Goal: Information Seeking & Learning: Learn about a topic

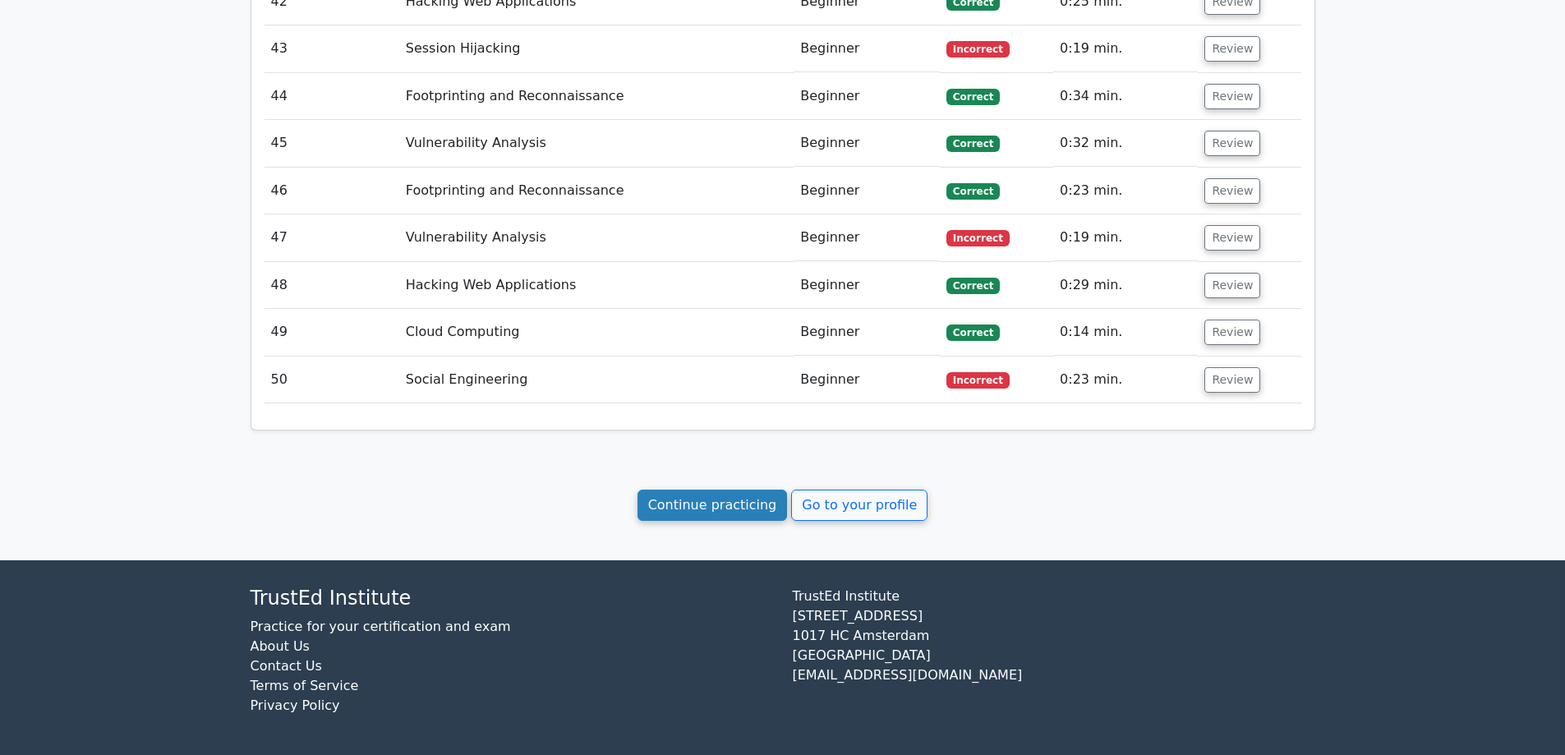
click at [732, 504] on link "Continue practicing" at bounding box center [713, 505] width 150 height 31
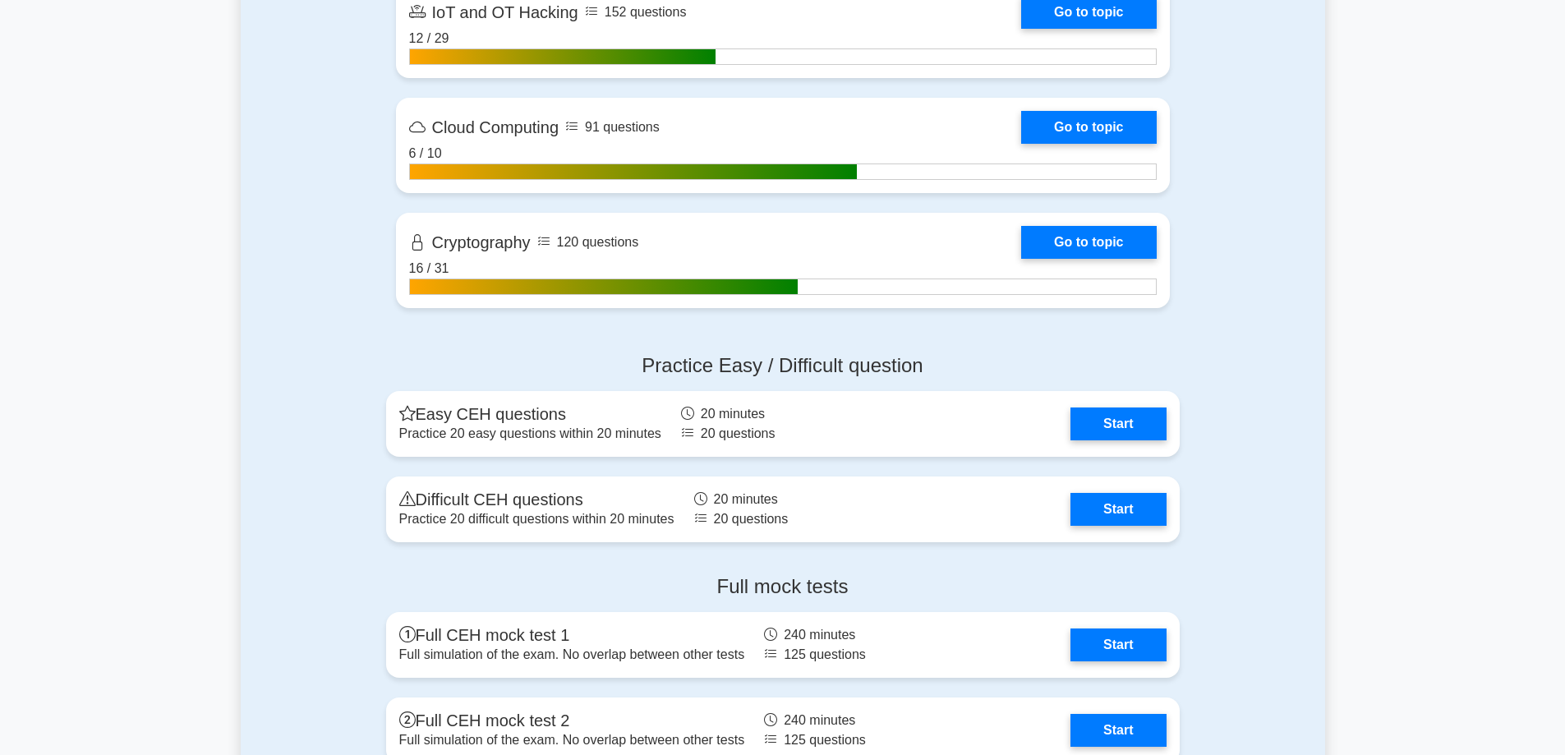
scroll to position [2794, 0]
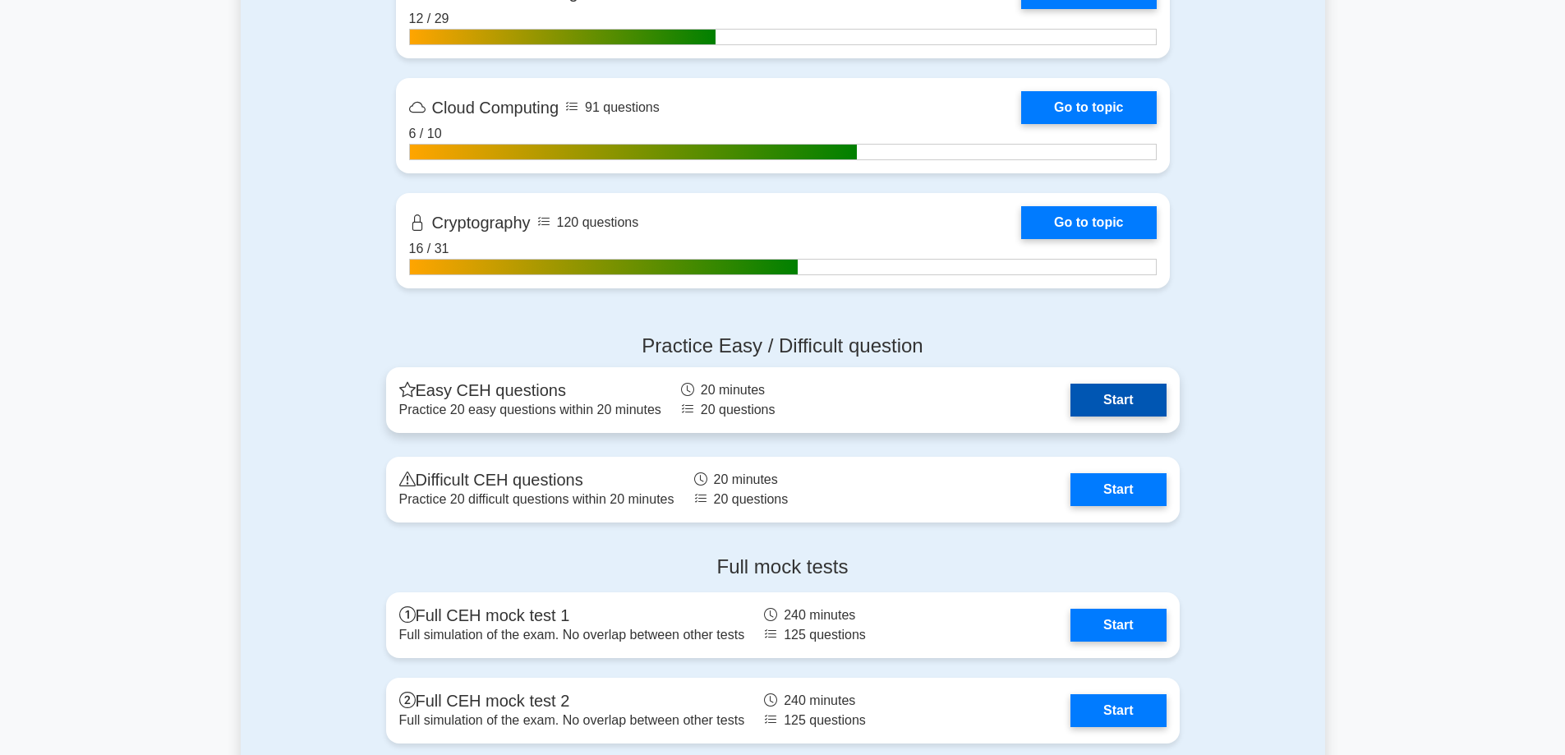
click at [1071, 405] on link "Start" at bounding box center [1118, 400] width 95 height 33
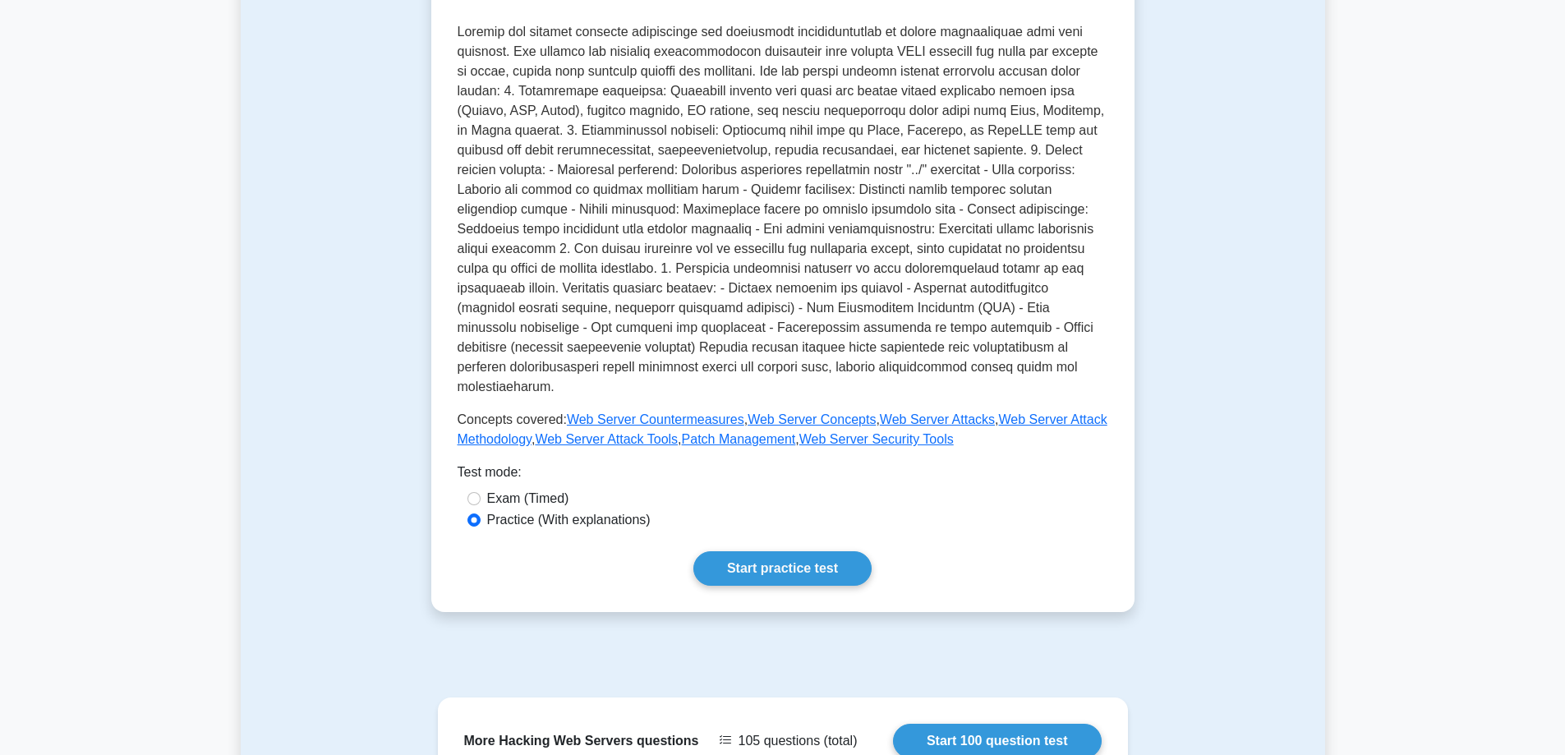
scroll to position [662, 0]
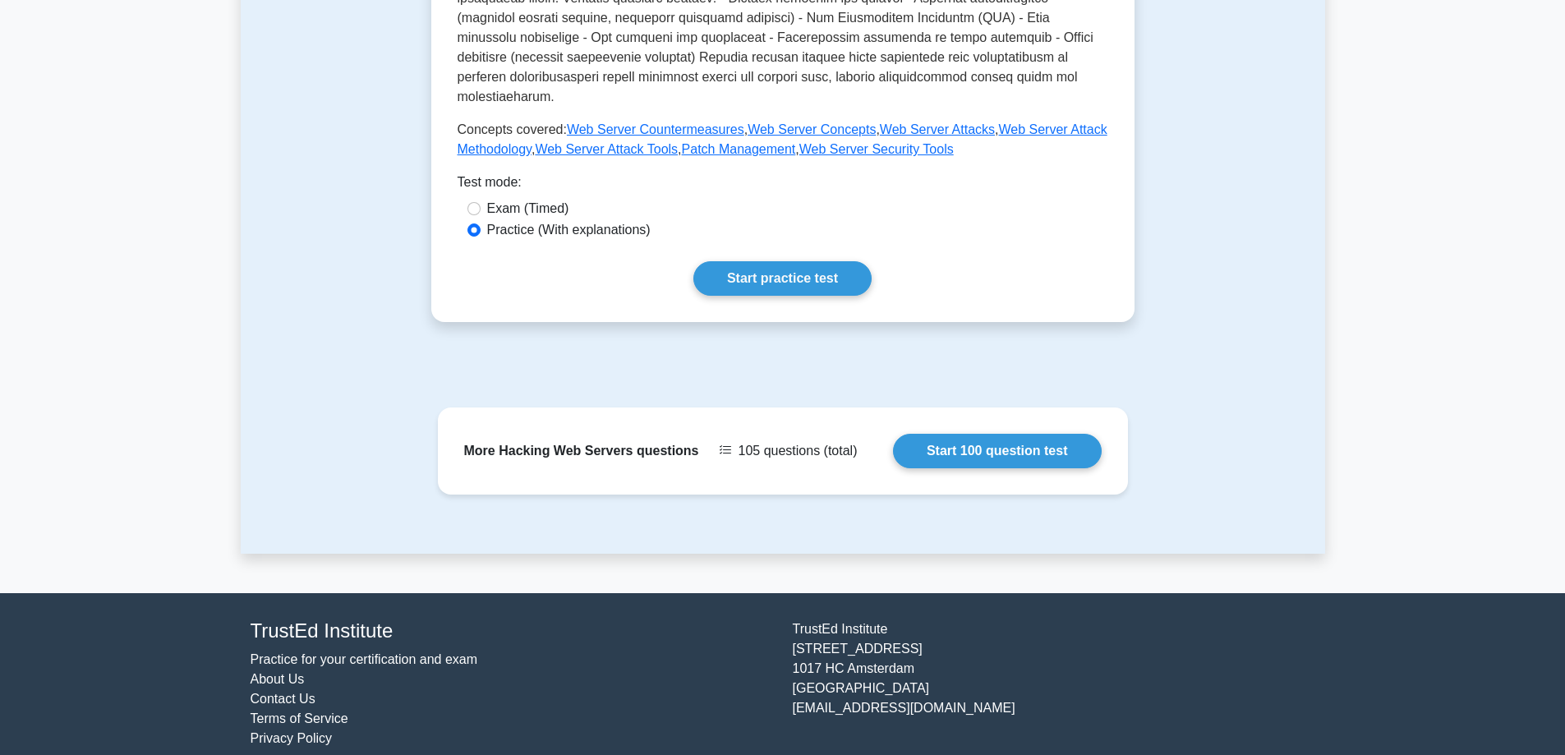
click at [372, 228] on div "Test Flashcards Hacking Web Servers Attacks on web server platforms and their d…" at bounding box center [783, 8] width 1085 height 1091
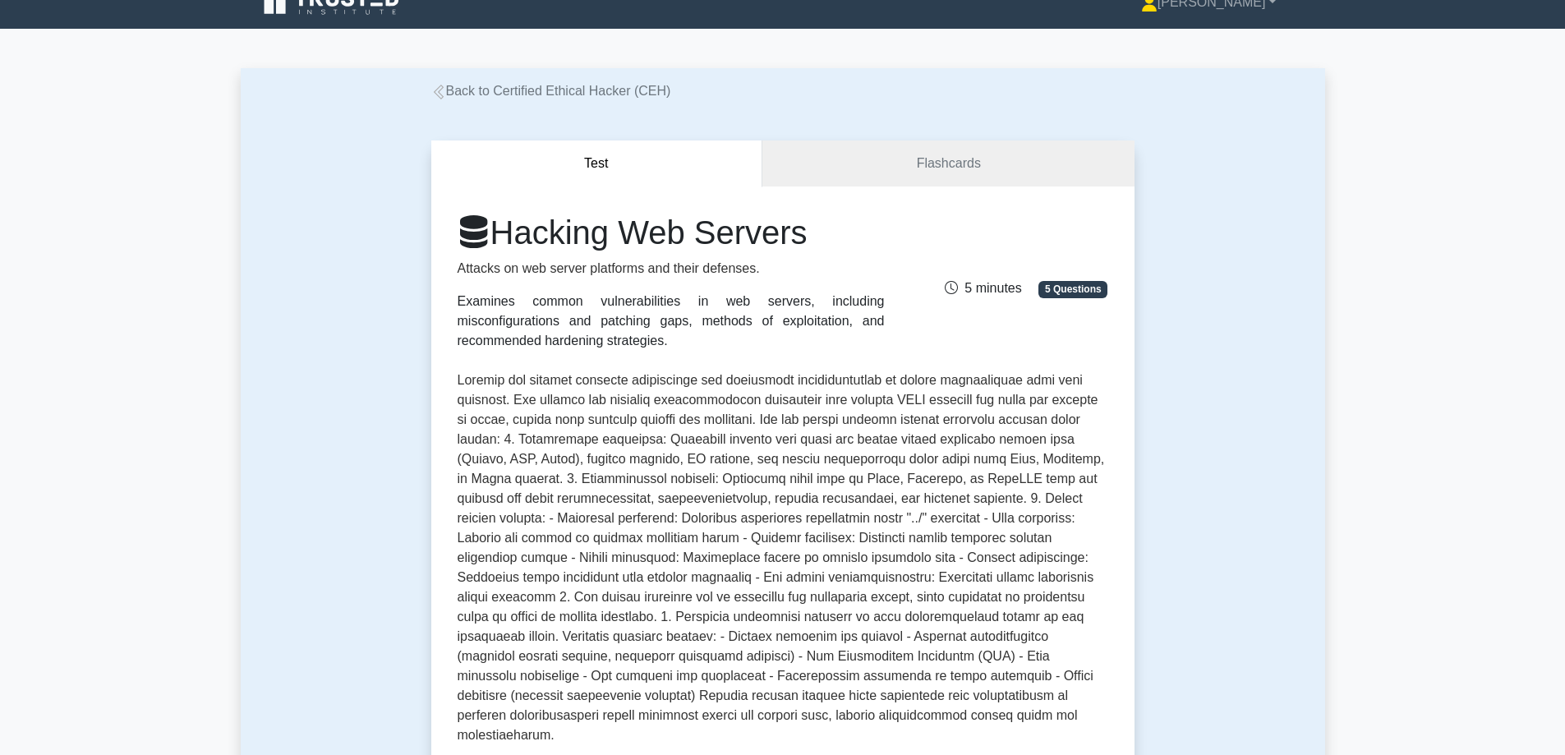
scroll to position [0, 0]
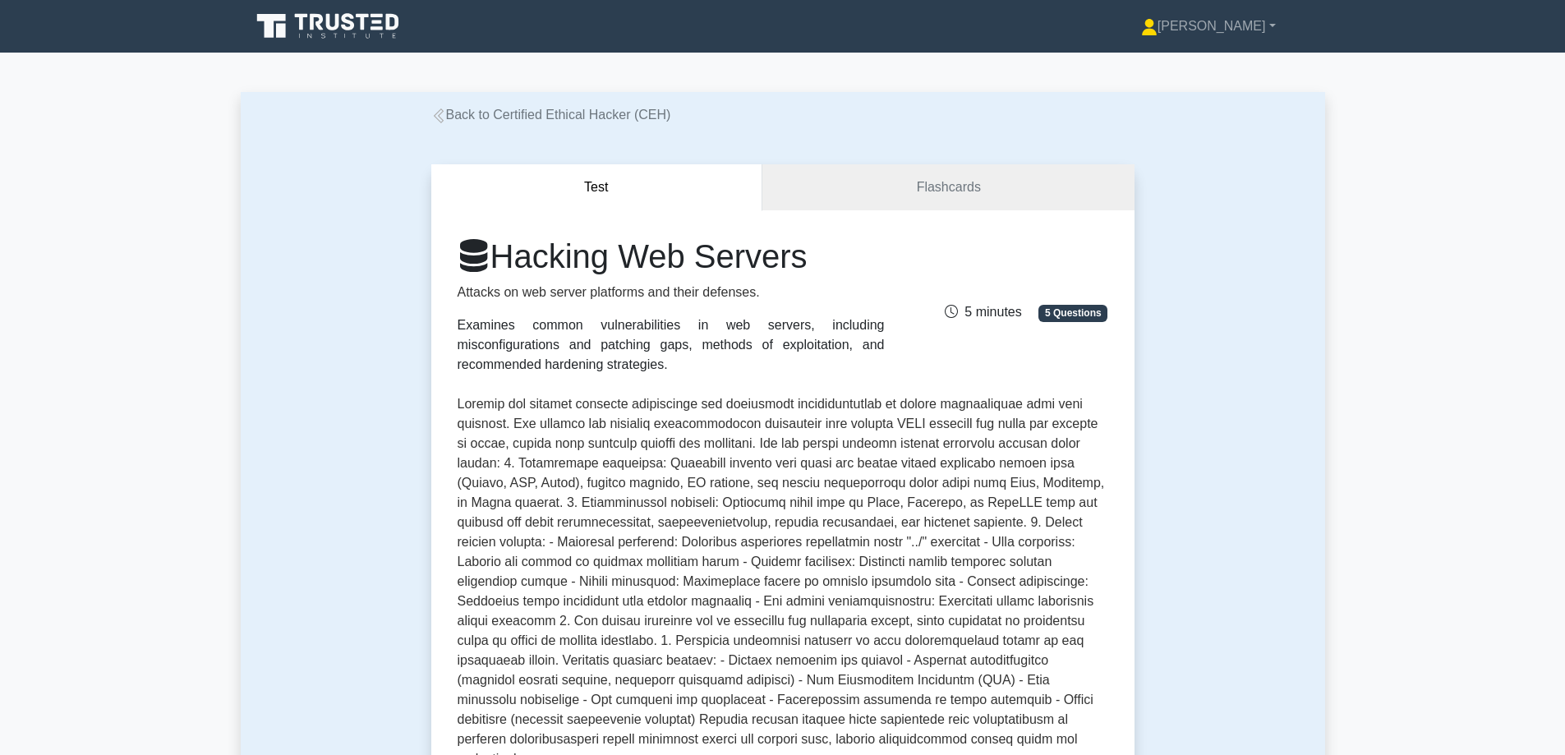
click at [478, 118] on link "Back to Certified Ethical Hacker (CEH)" at bounding box center [551, 115] width 240 height 14
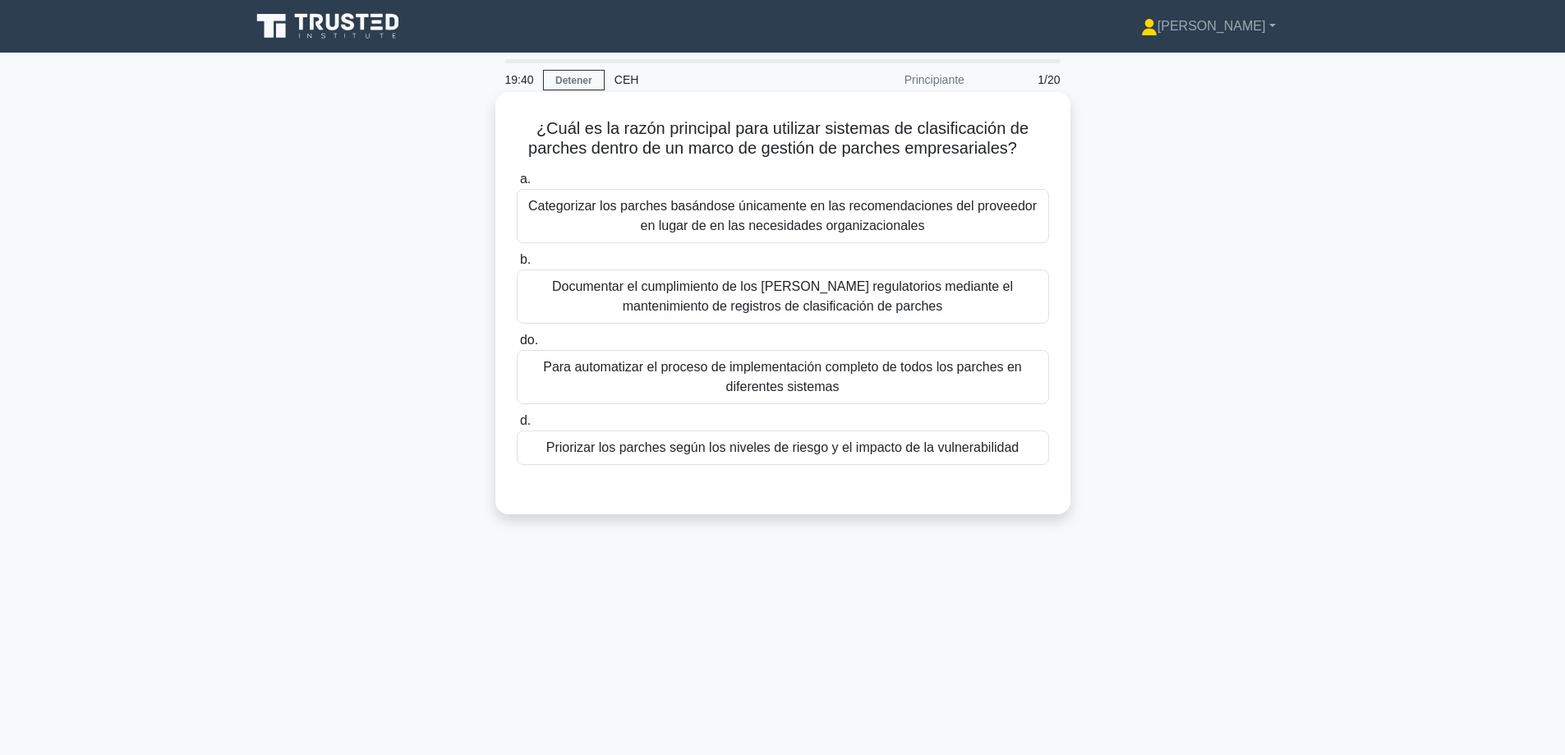
click at [756, 306] on font "Documentar el cumplimiento de los marcos regulatorios mediante el mantenimiento…" at bounding box center [782, 296] width 461 height 34
click at [517, 265] on input "b. Documentar el cumplimiento de los marcos regulatorios mediante el mantenimie…" at bounding box center [517, 260] width 0 height 11
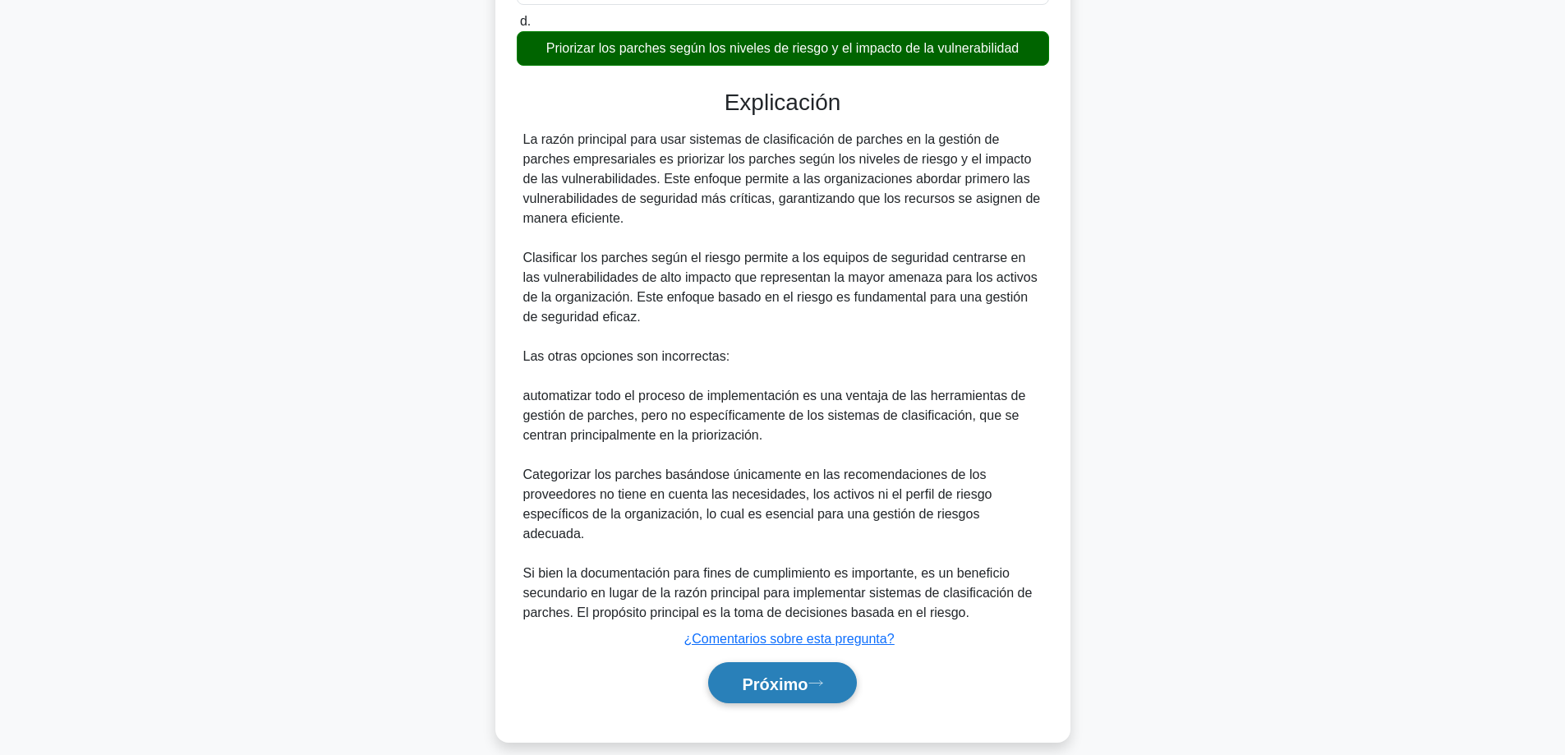
click at [777, 675] on font "Próximo" at bounding box center [775, 684] width 66 height 18
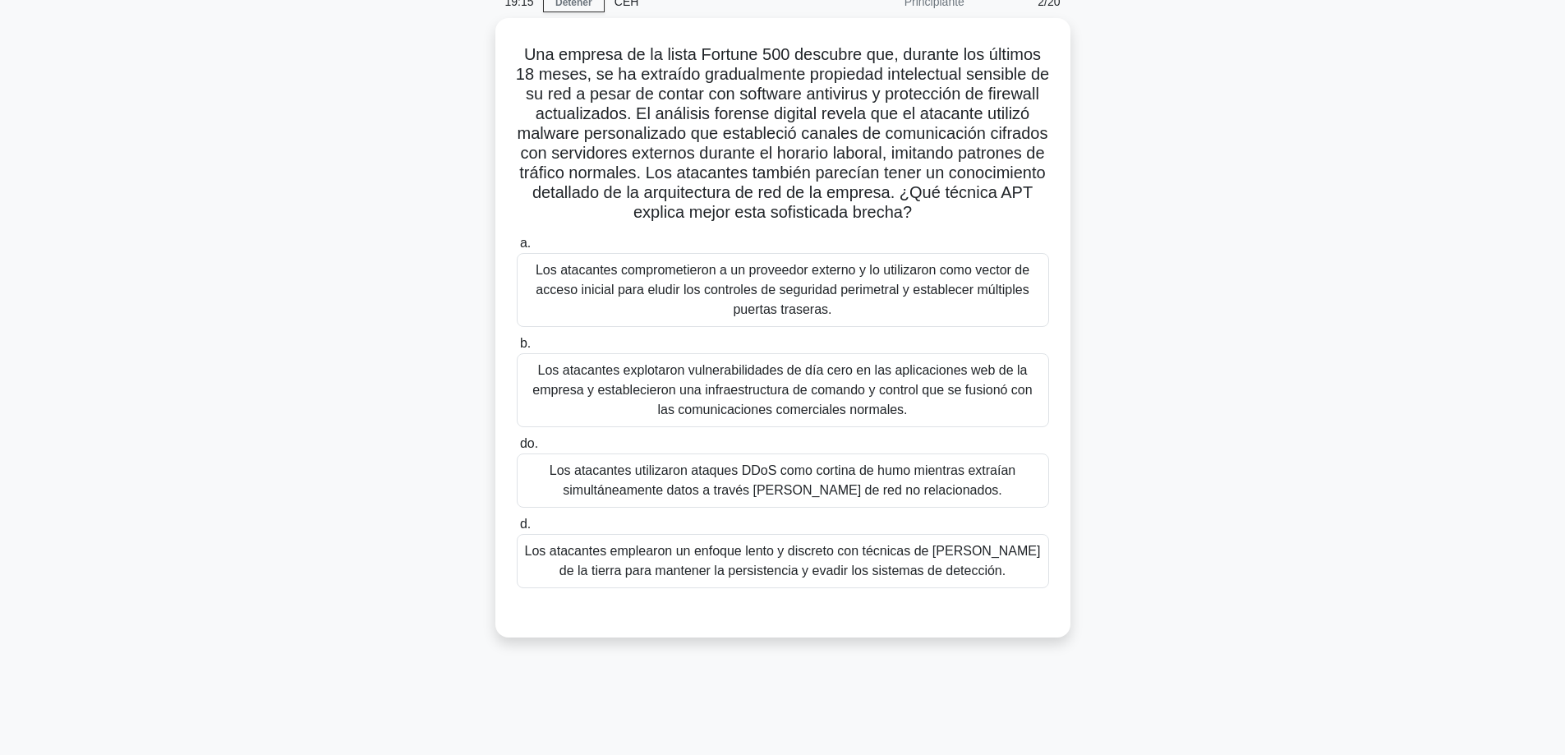
scroll to position [82, 0]
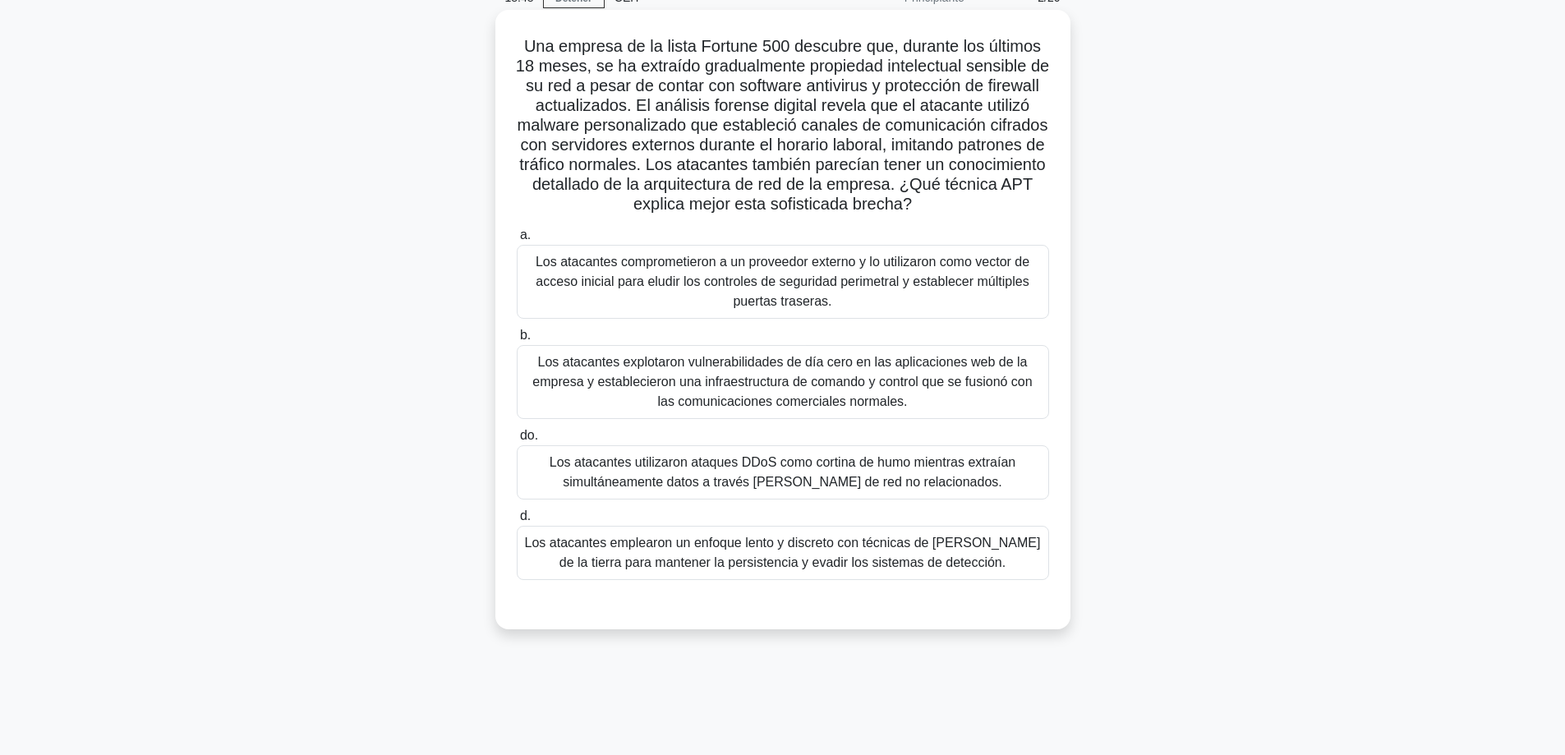
click at [774, 279] on font "Los atacantes comprometieron a un proveedor externo y lo utilizaron como vector…" at bounding box center [783, 281] width 494 height 53
click at [517, 241] on input "a. Los atacantes comprometieron a un proveedor externo y lo utilizaron como vec…" at bounding box center [517, 235] width 0 height 11
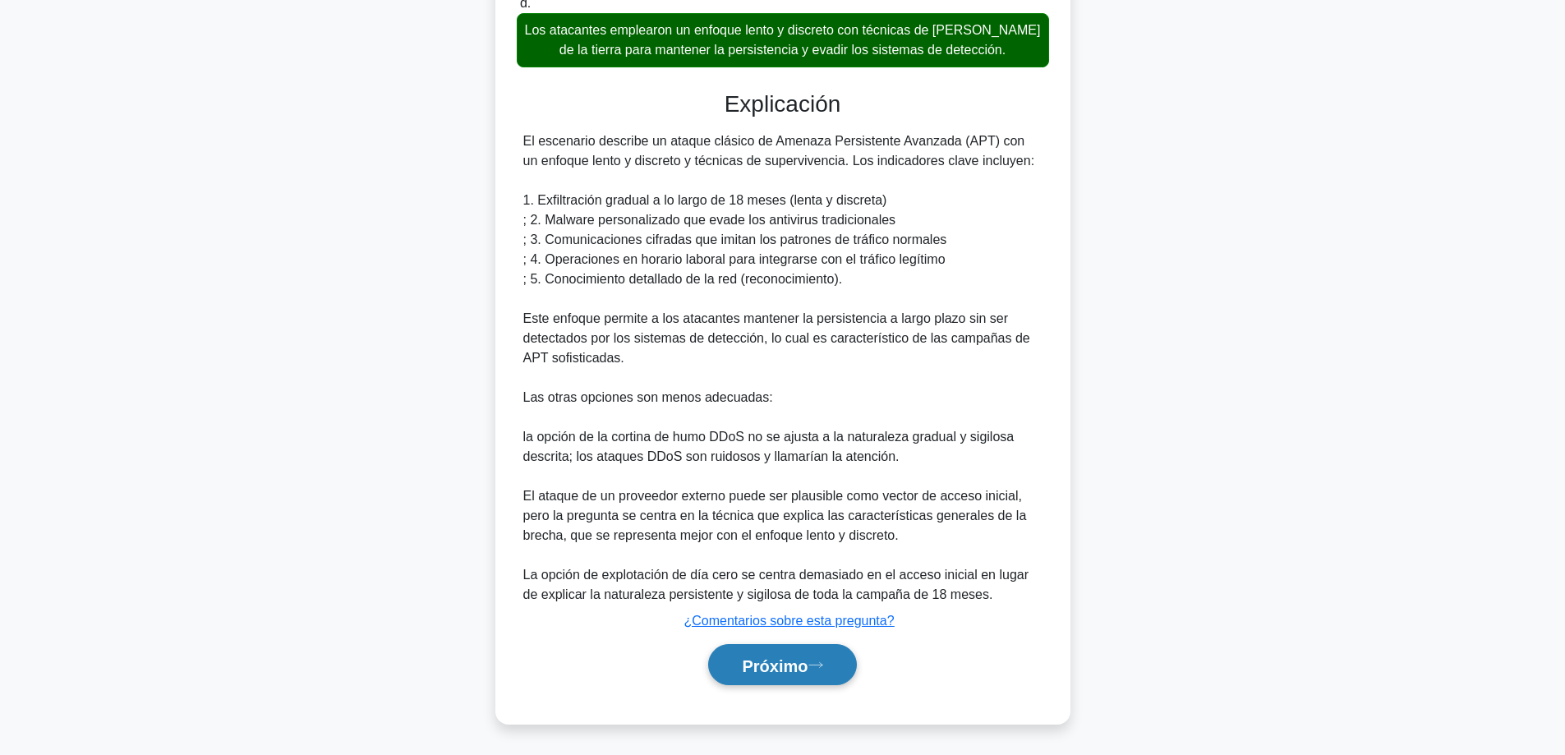
click at [777, 672] on font "Próximo" at bounding box center [775, 666] width 66 height 18
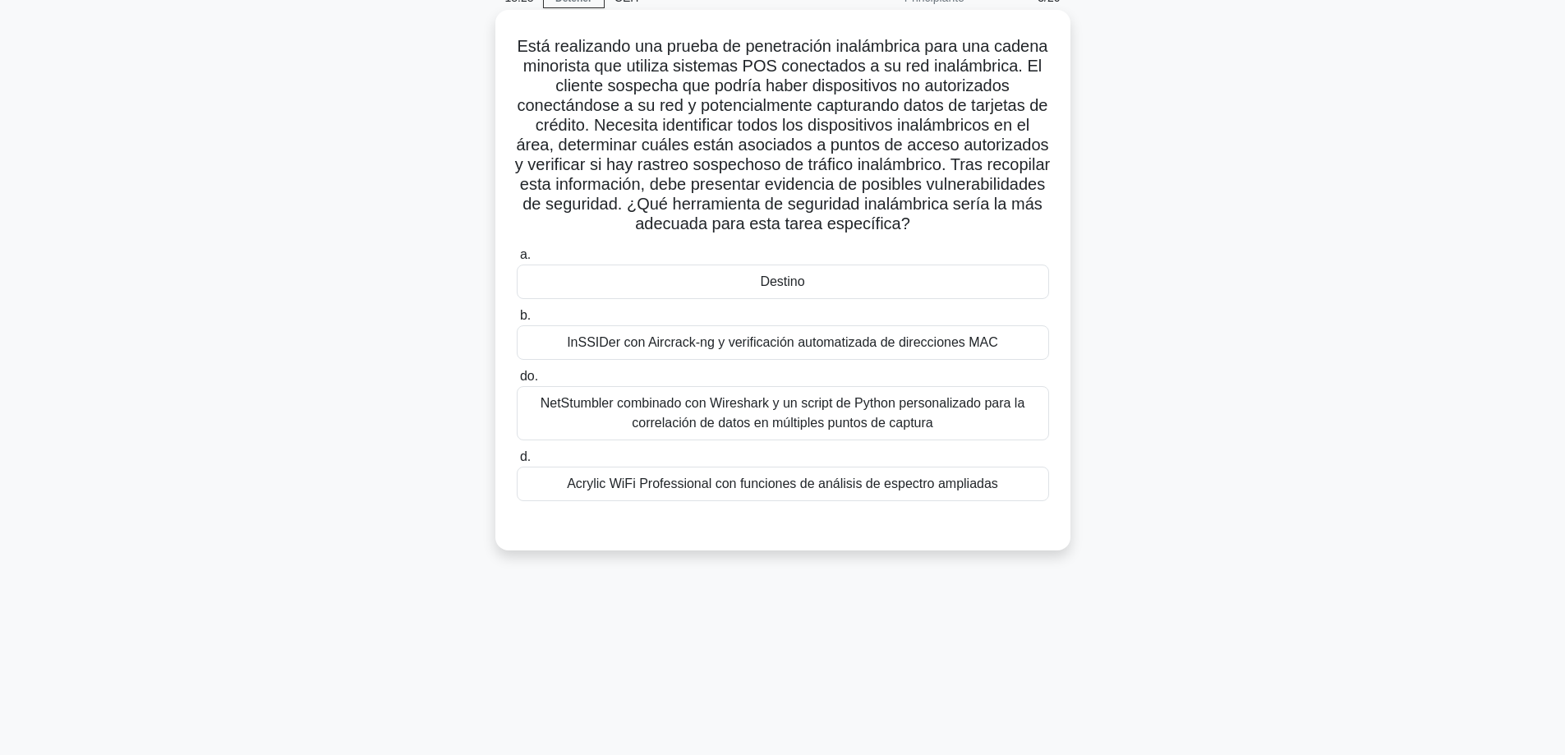
click at [754, 296] on div "Destino" at bounding box center [783, 282] width 532 height 35
click at [517, 260] on input "a. Destino" at bounding box center [517, 255] width 0 height 11
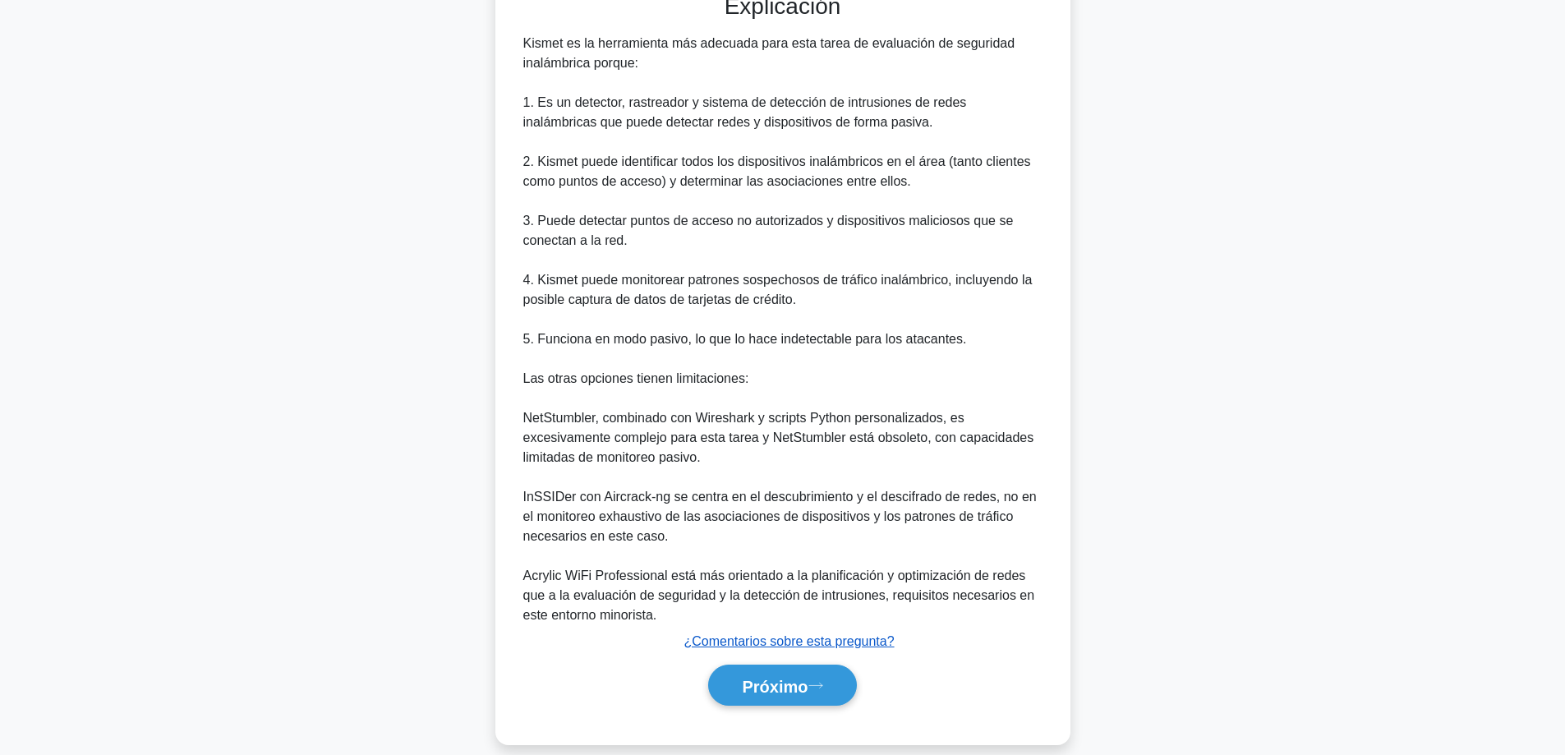
scroll to position [656, 0]
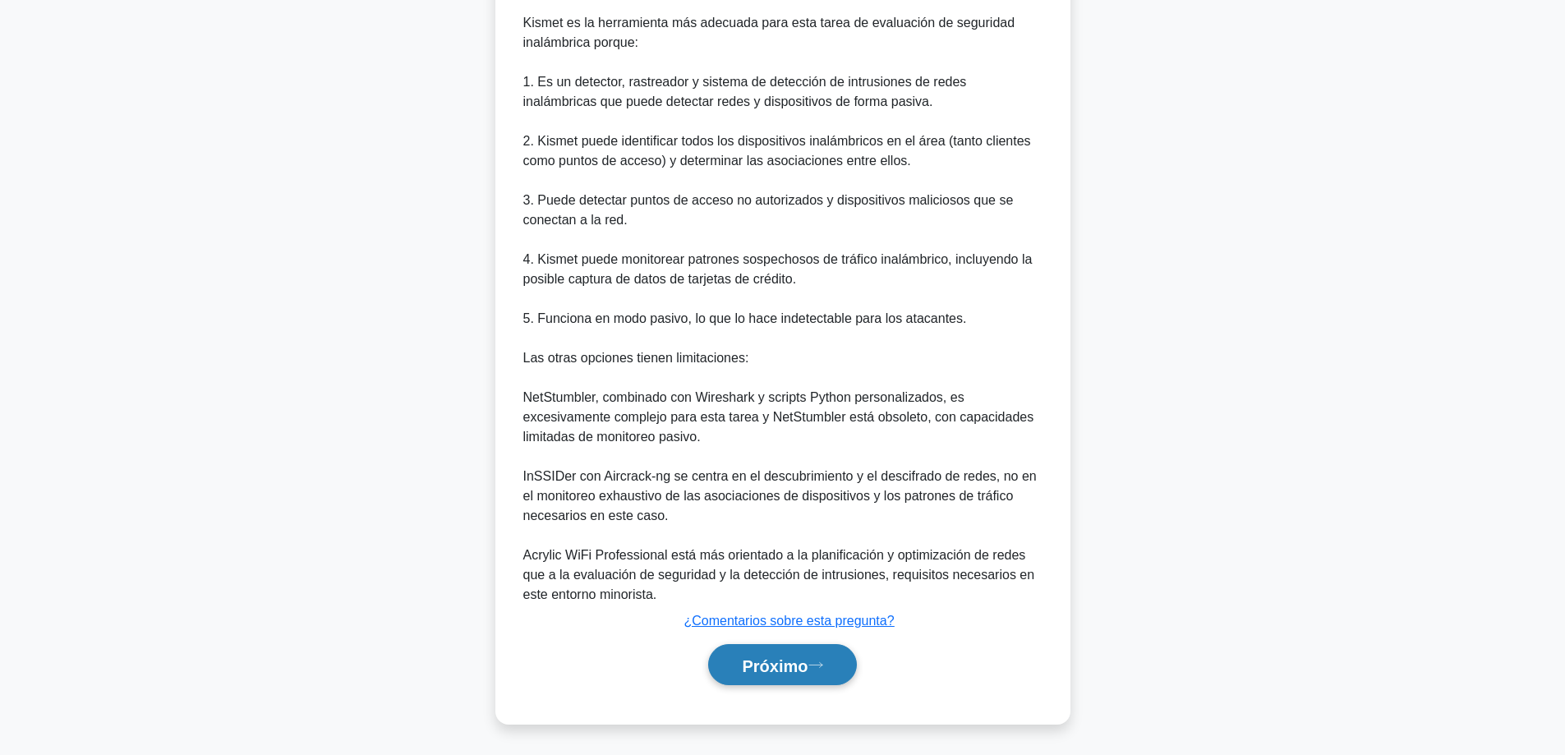
click at [766, 671] on font "Próximo" at bounding box center [775, 666] width 66 height 18
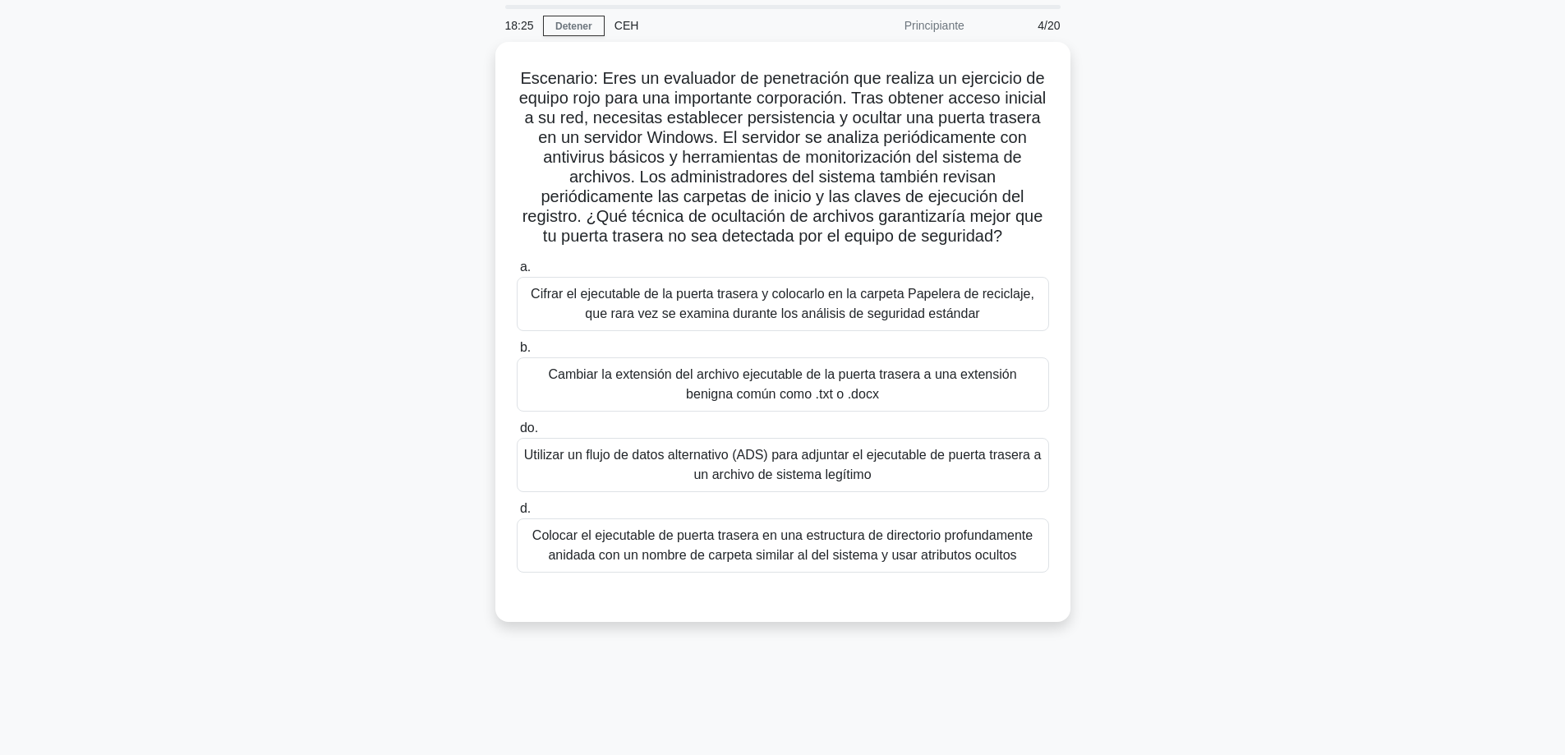
scroll to position [50, 0]
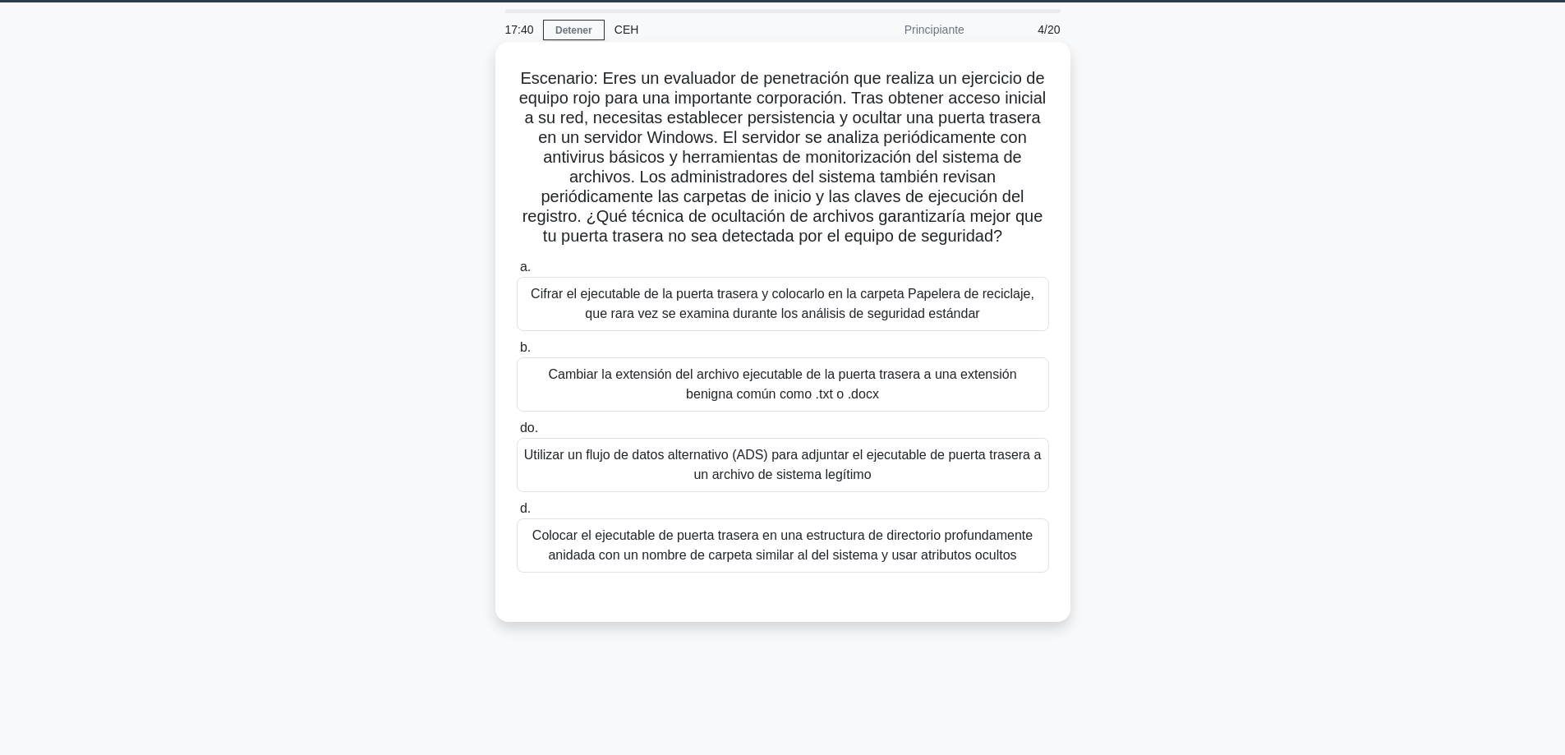
click at [860, 467] on font "Utilizar un flujo de datos alternativo (ADS) para adjuntar el ejecutable de pue…" at bounding box center [783, 465] width 518 height 34
click at [517, 434] on input "do. Utilizar un flujo de datos alternativo (ADS) para adjuntar el ejecutable de…" at bounding box center [517, 428] width 0 height 11
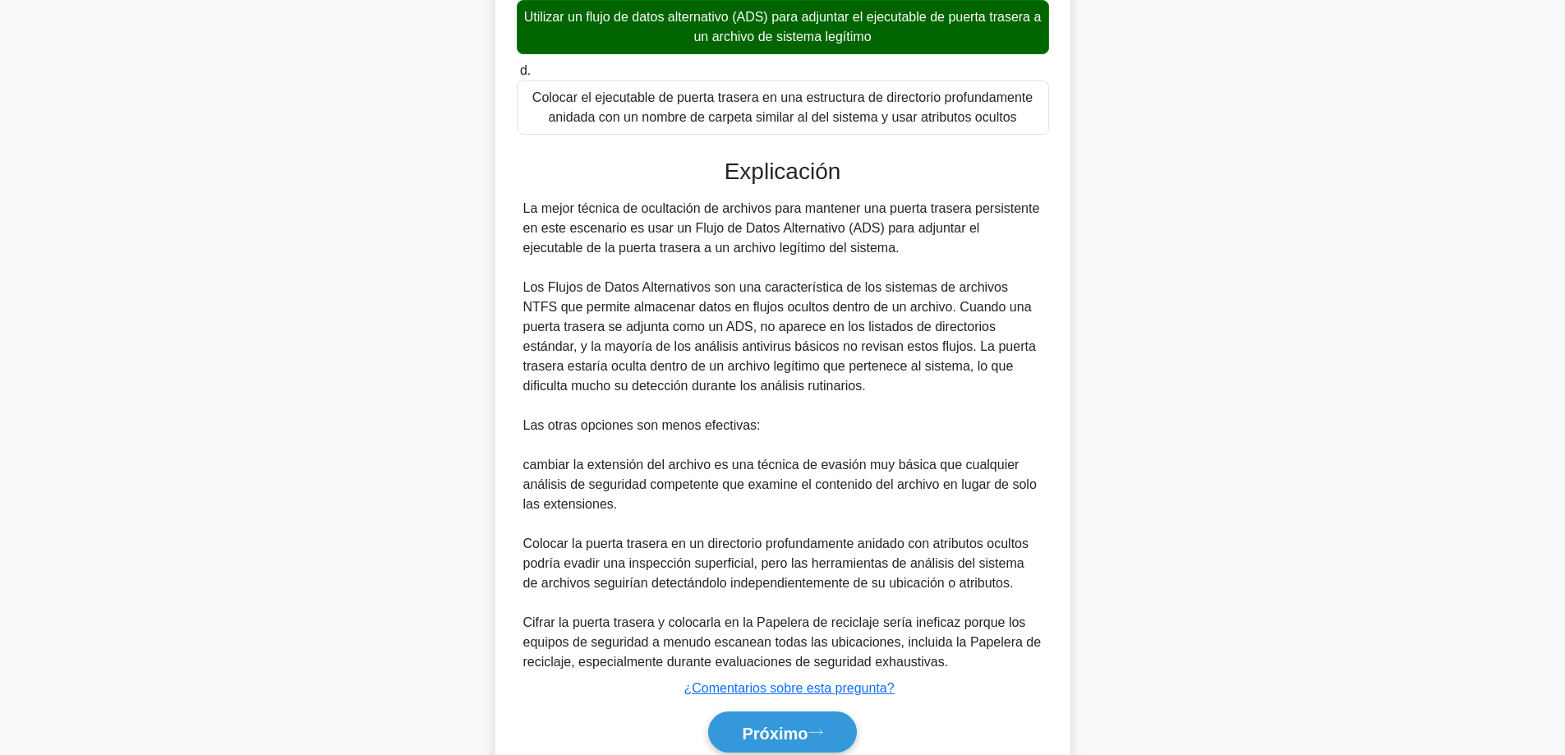
scroll to position [557, 0]
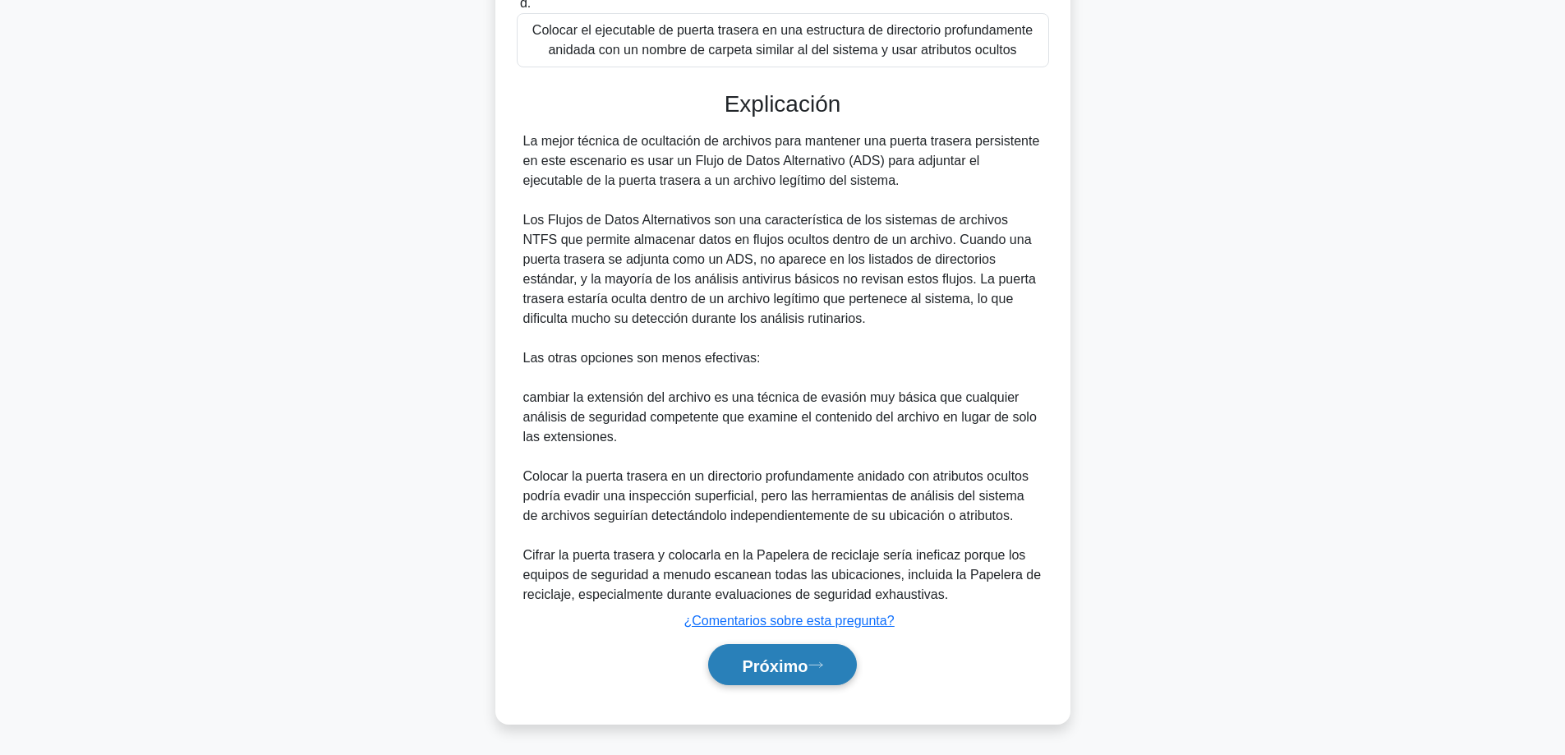
click at [742, 674] on font "Próximo" at bounding box center [775, 666] width 66 height 18
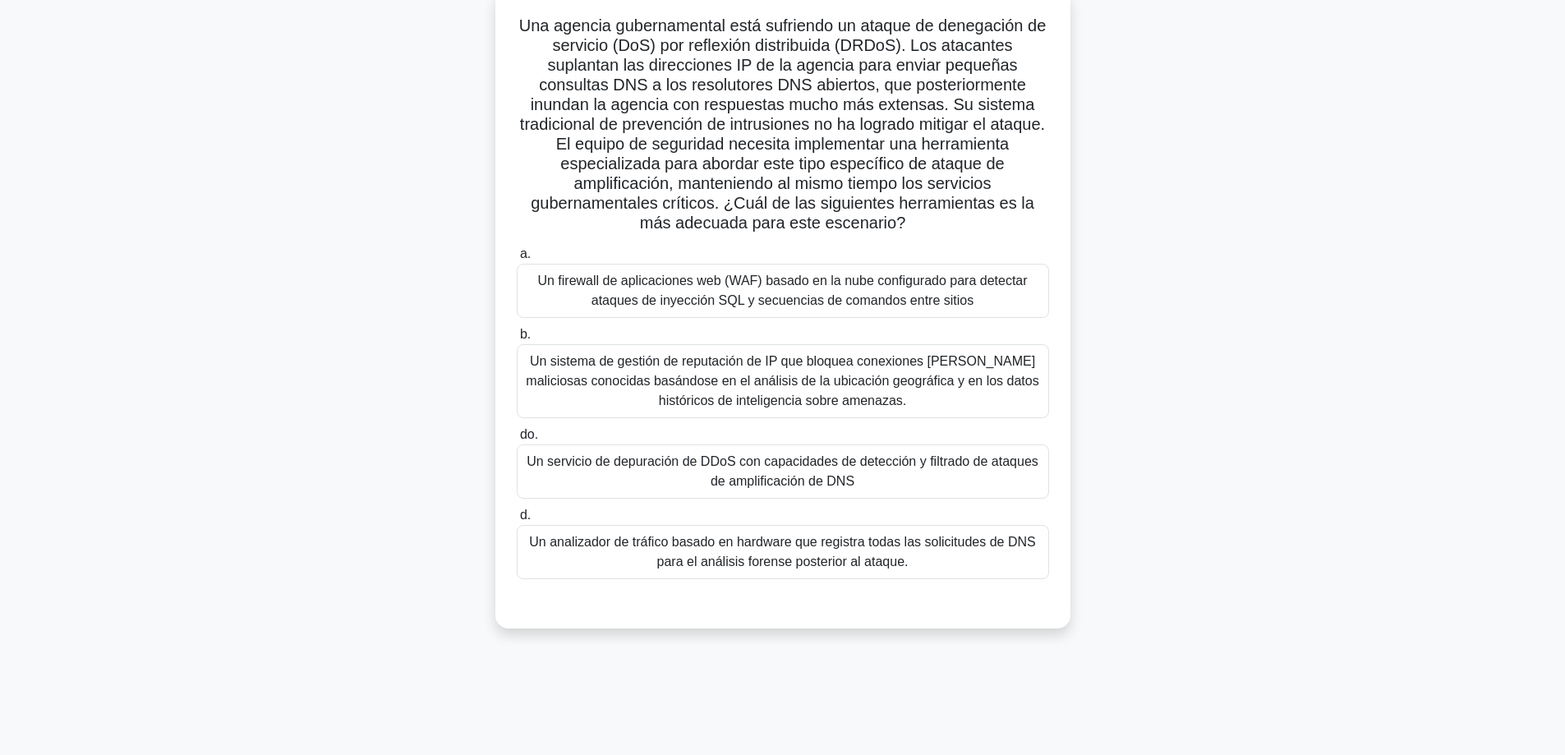
scroll to position [50, 0]
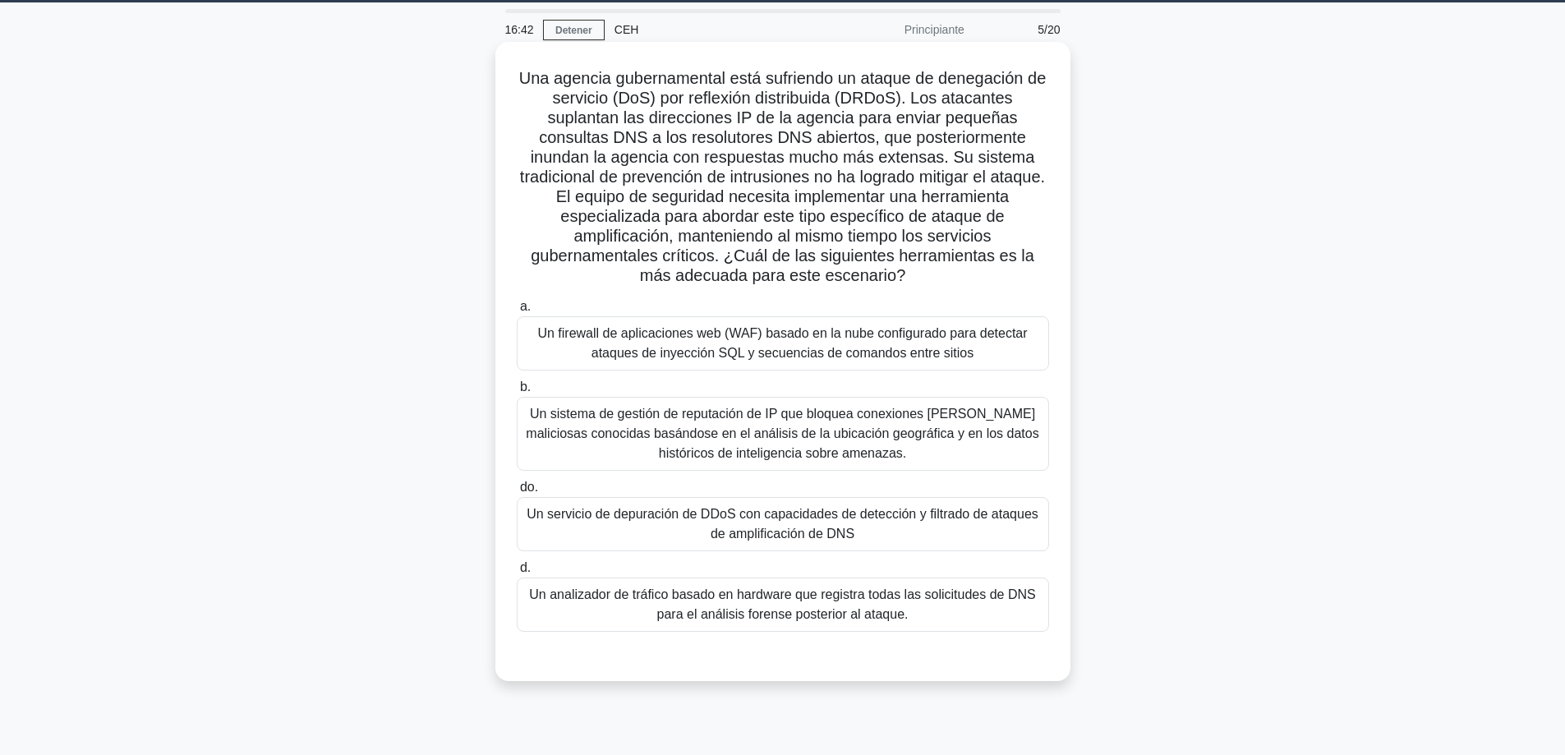
click at [809, 529] on font "Un servicio de depuración de DDoS con capacidades de detección y filtrado de at…" at bounding box center [783, 524] width 512 height 34
click at [517, 493] on input "do. Un servicio de depuración de DDoS con capacidades de detección y filtrado d…" at bounding box center [517, 487] width 0 height 11
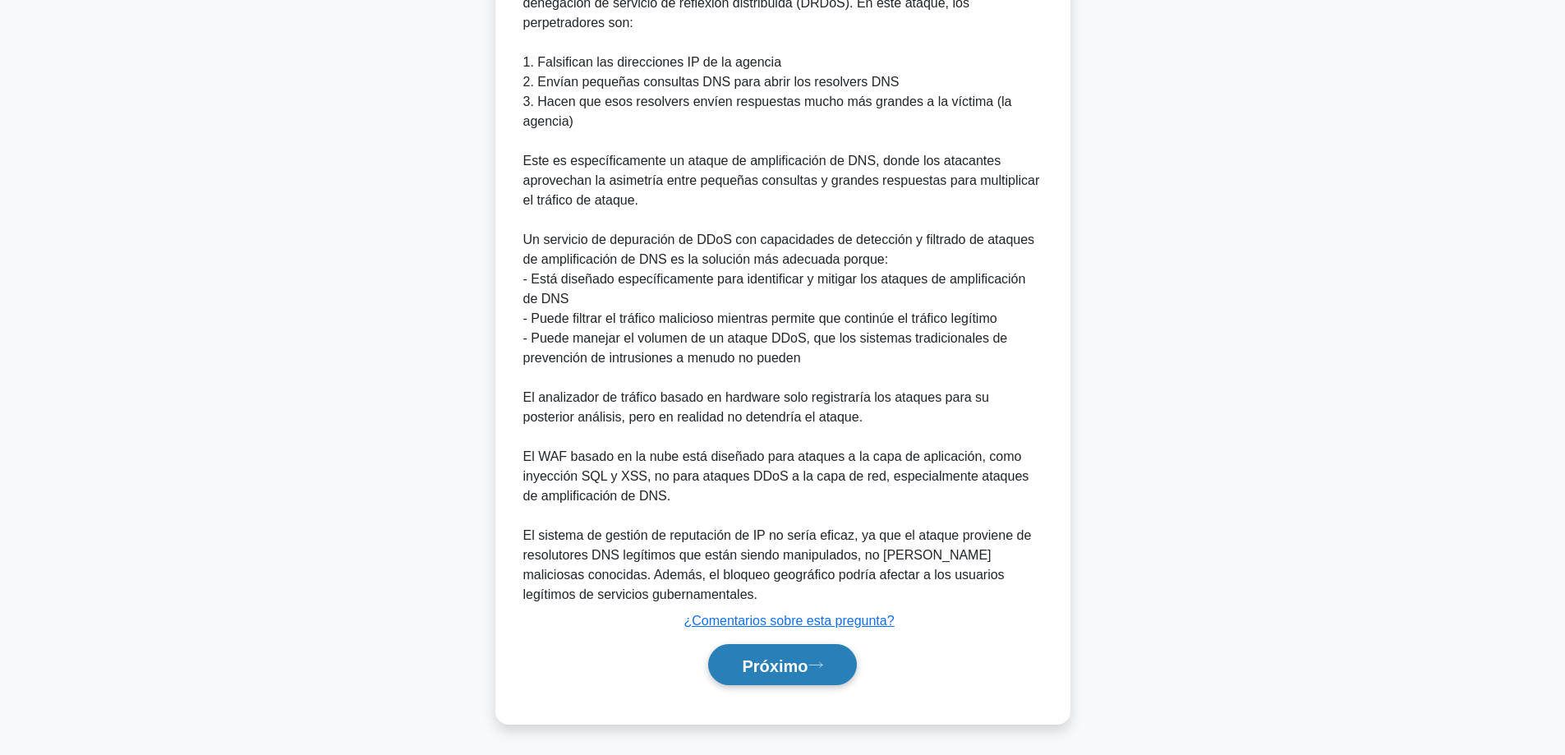
click at [761, 675] on button "Próximo" at bounding box center [782, 665] width 148 height 42
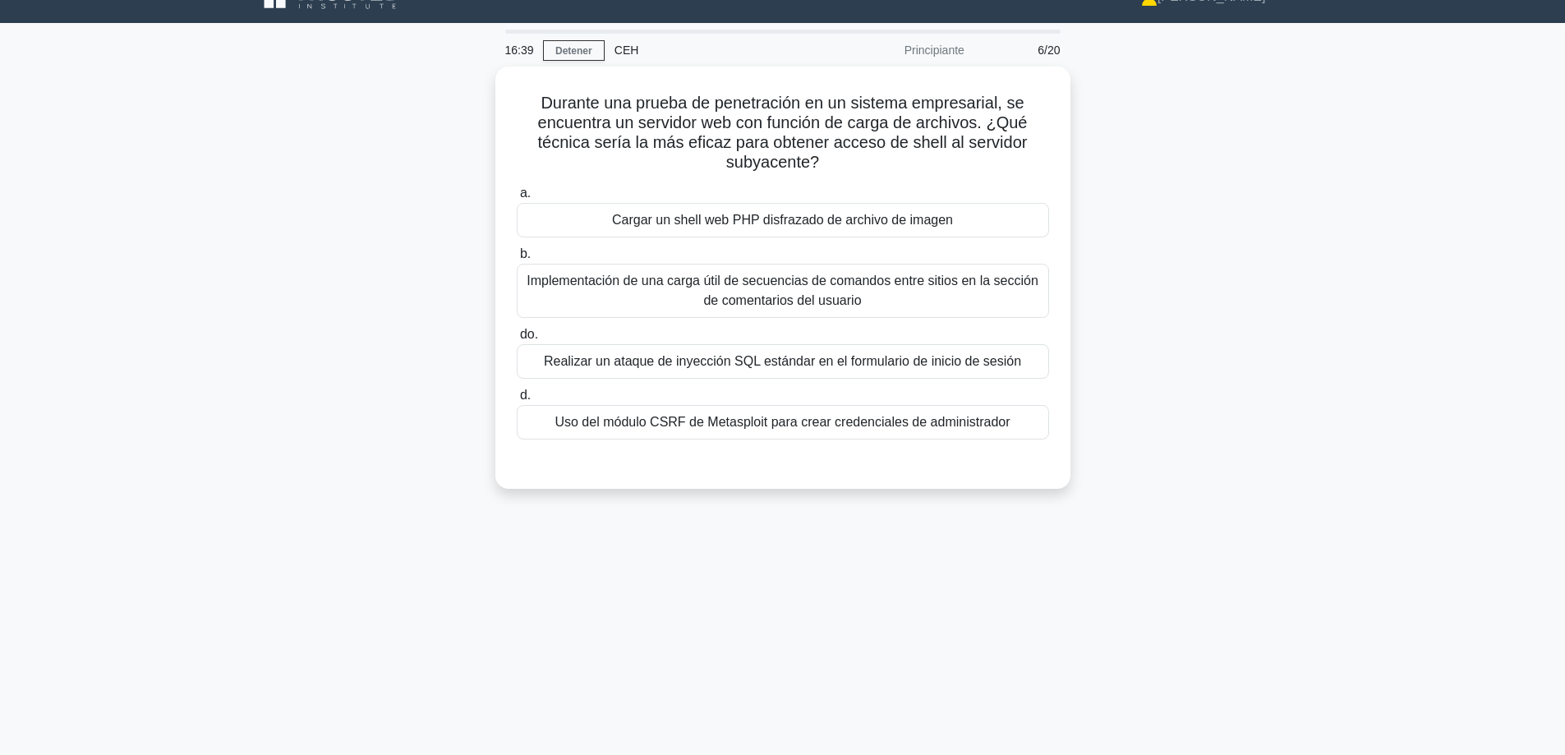
scroll to position [0, 0]
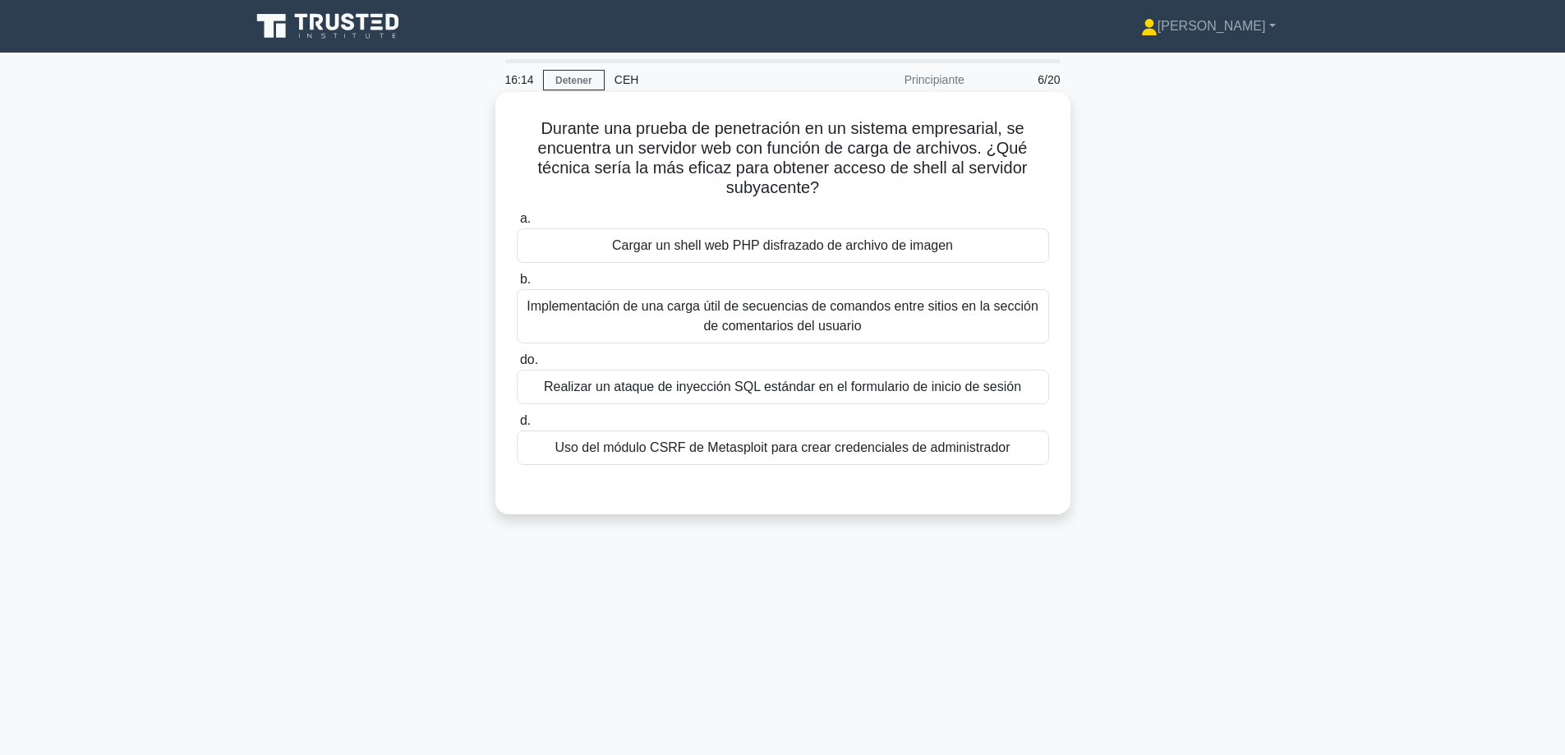
click at [790, 247] on font "Cargar un shell web PHP disfrazado de archivo de imagen" at bounding box center [782, 245] width 341 height 14
click at [517, 224] on input "a. Cargar un shell web PHP disfrazado de archivo de imagen" at bounding box center [517, 219] width 0 height 11
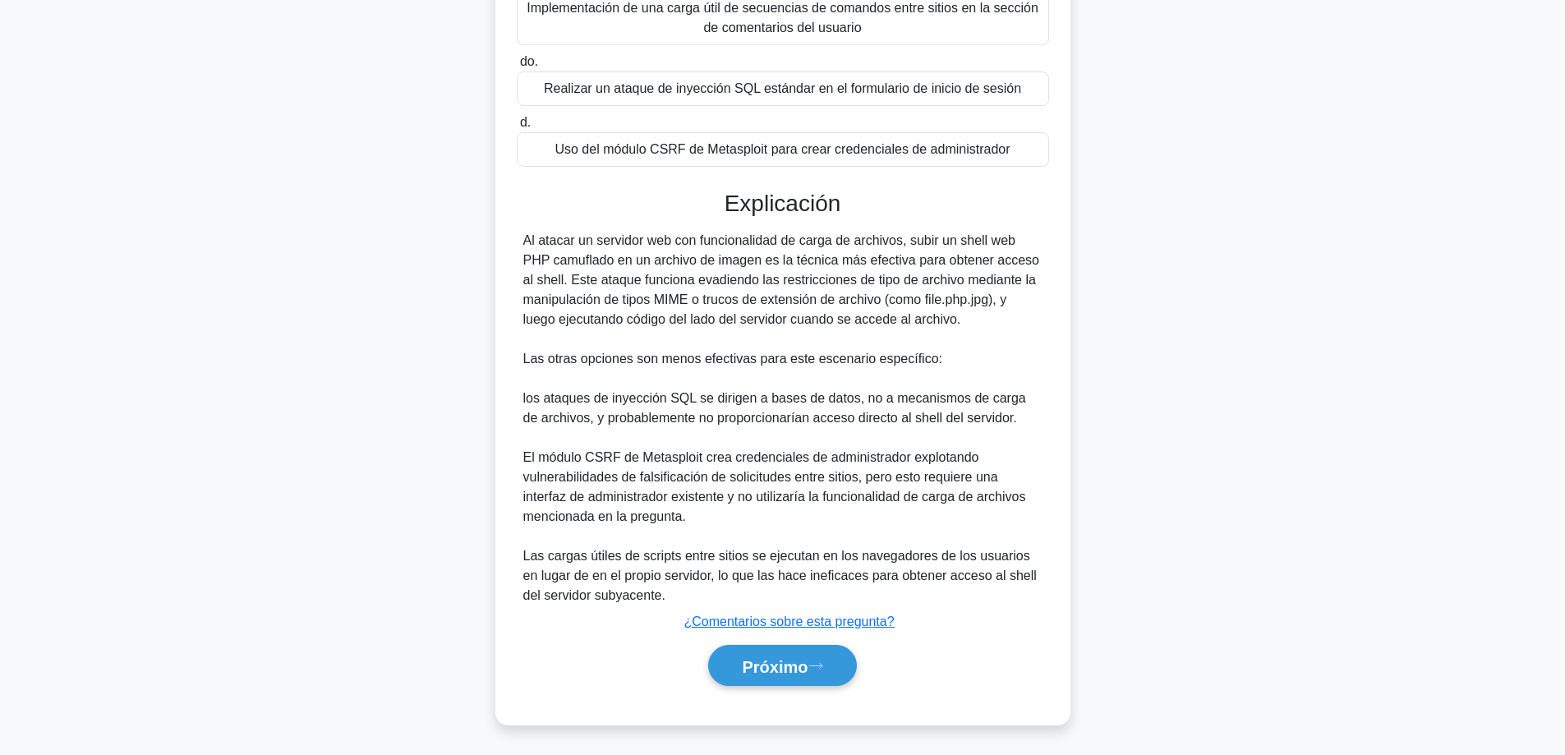
scroll to position [301, 0]
click at [758, 667] on font "Próximo" at bounding box center [775, 666] width 66 height 18
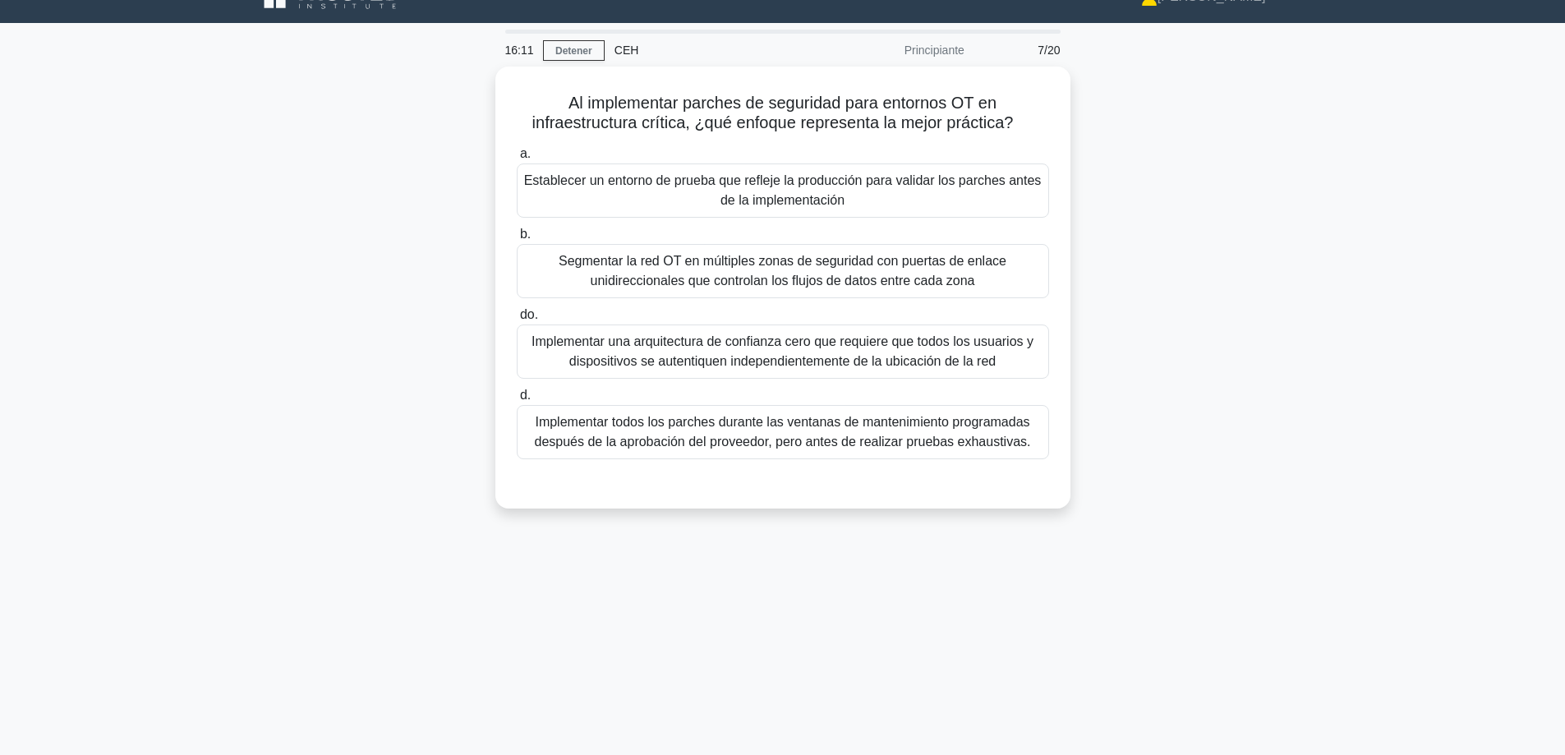
scroll to position [0, 0]
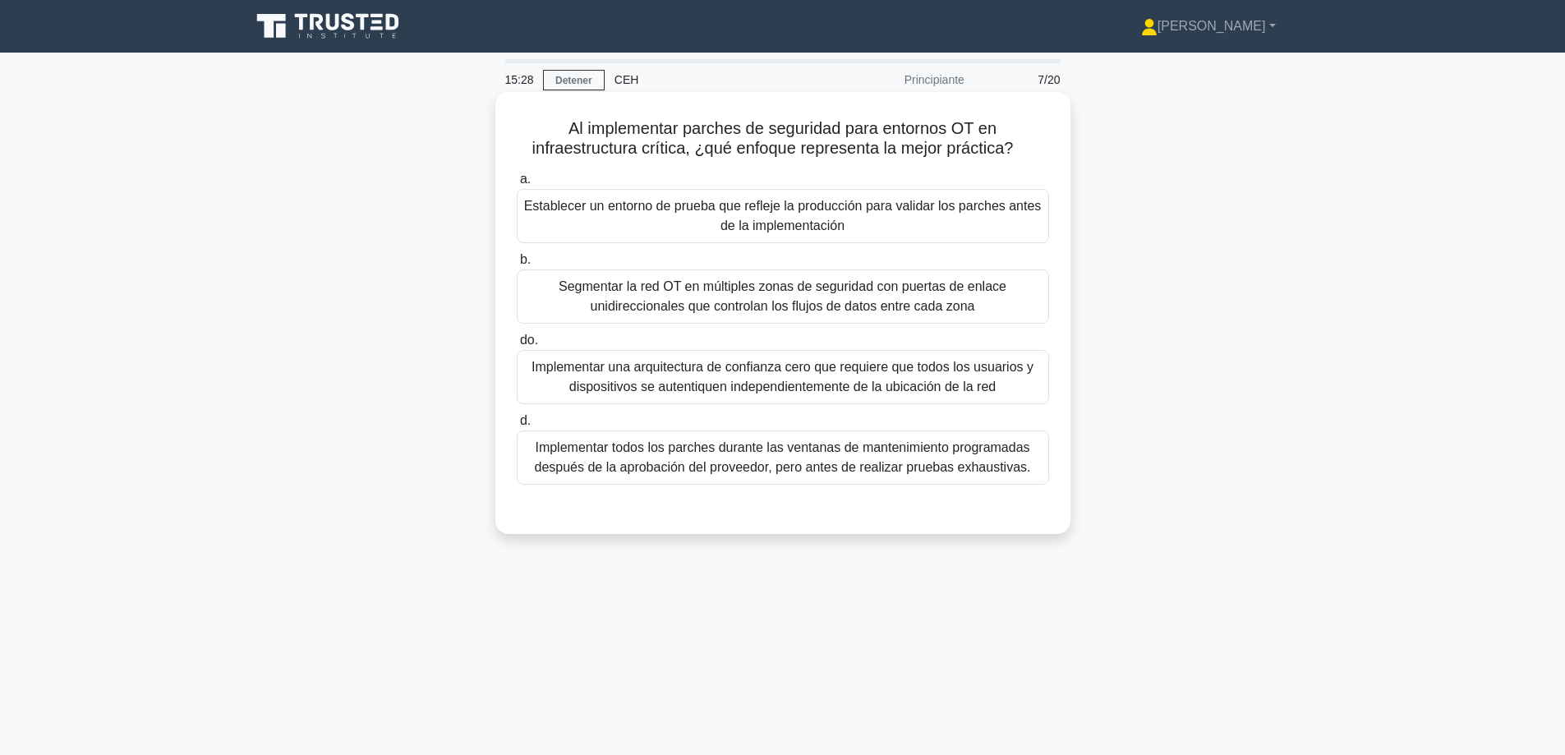
click at [726, 378] on font "Implementar una arquitectura de confianza cero que requiere que todos los usuar…" at bounding box center [783, 376] width 518 height 39
click at [517, 346] on input "do. Implementar una arquitectura de confianza cero que requiere que todos los u…" at bounding box center [517, 340] width 0 height 11
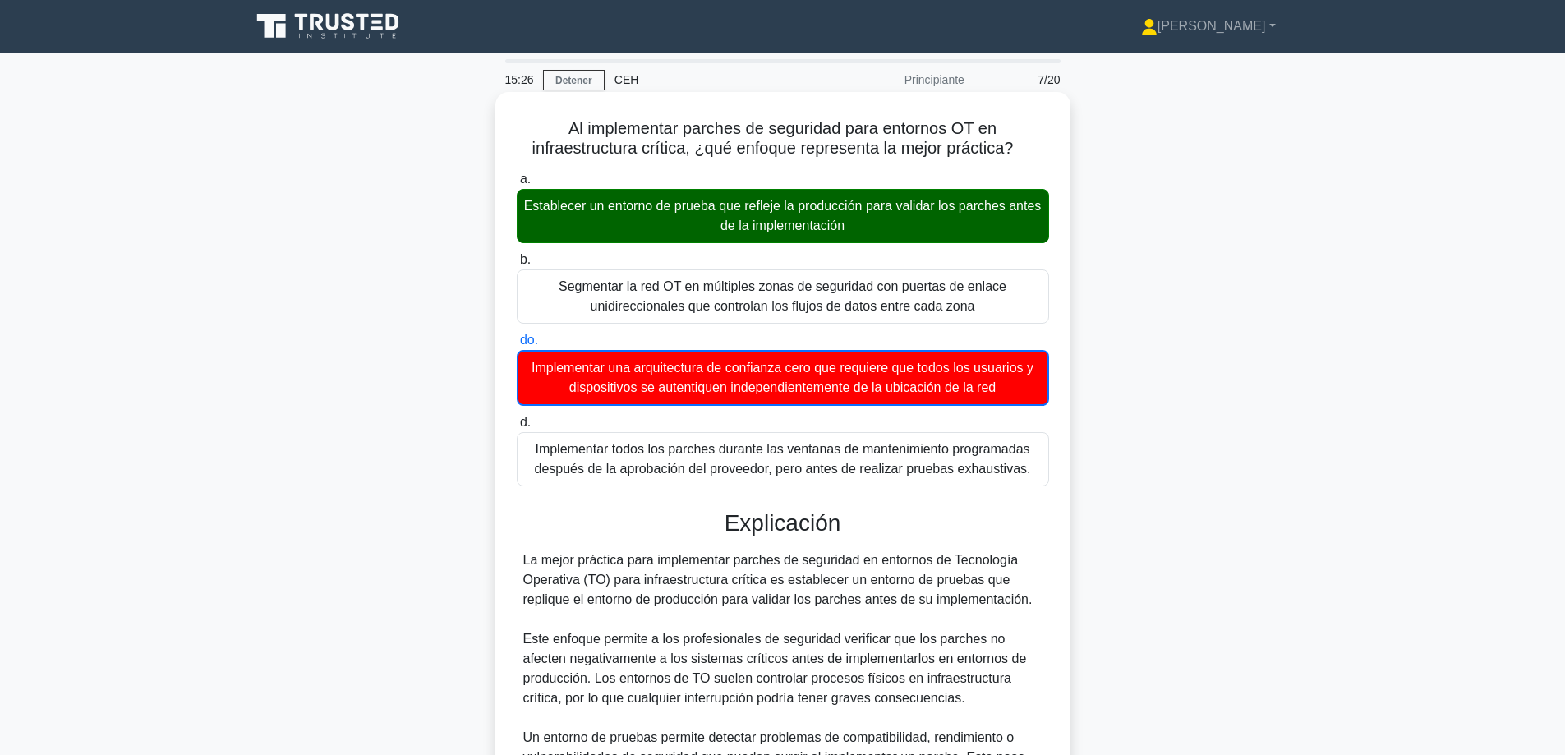
click at [846, 230] on font "Establecer un entorno de prueba que refleje la producción para validar los parc…" at bounding box center [783, 216] width 518 height 34
click at [517, 185] on input "a. Establecer un entorno de prueba que refleje la producción para validar los p…" at bounding box center [517, 179] width 0 height 11
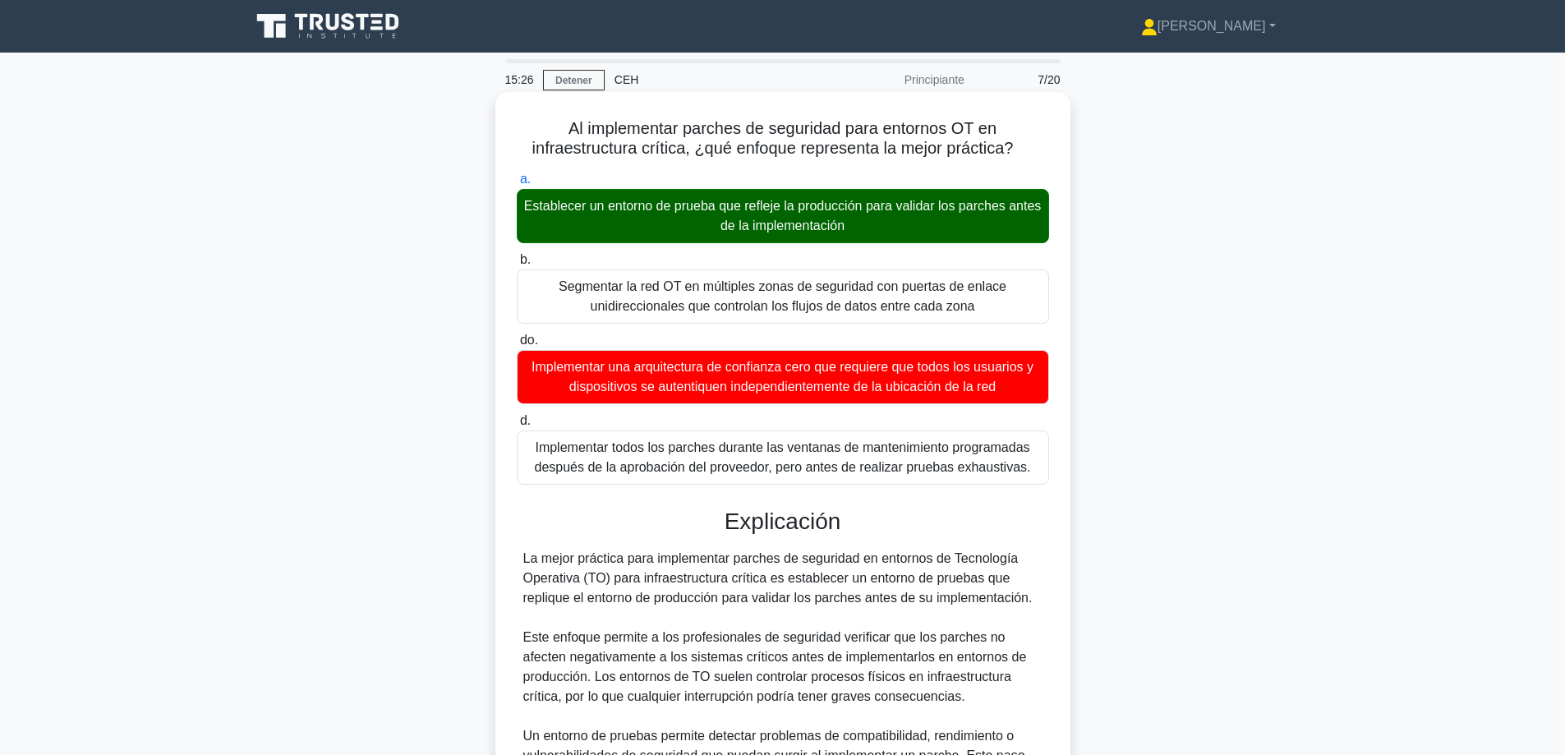
scroll to position [459, 0]
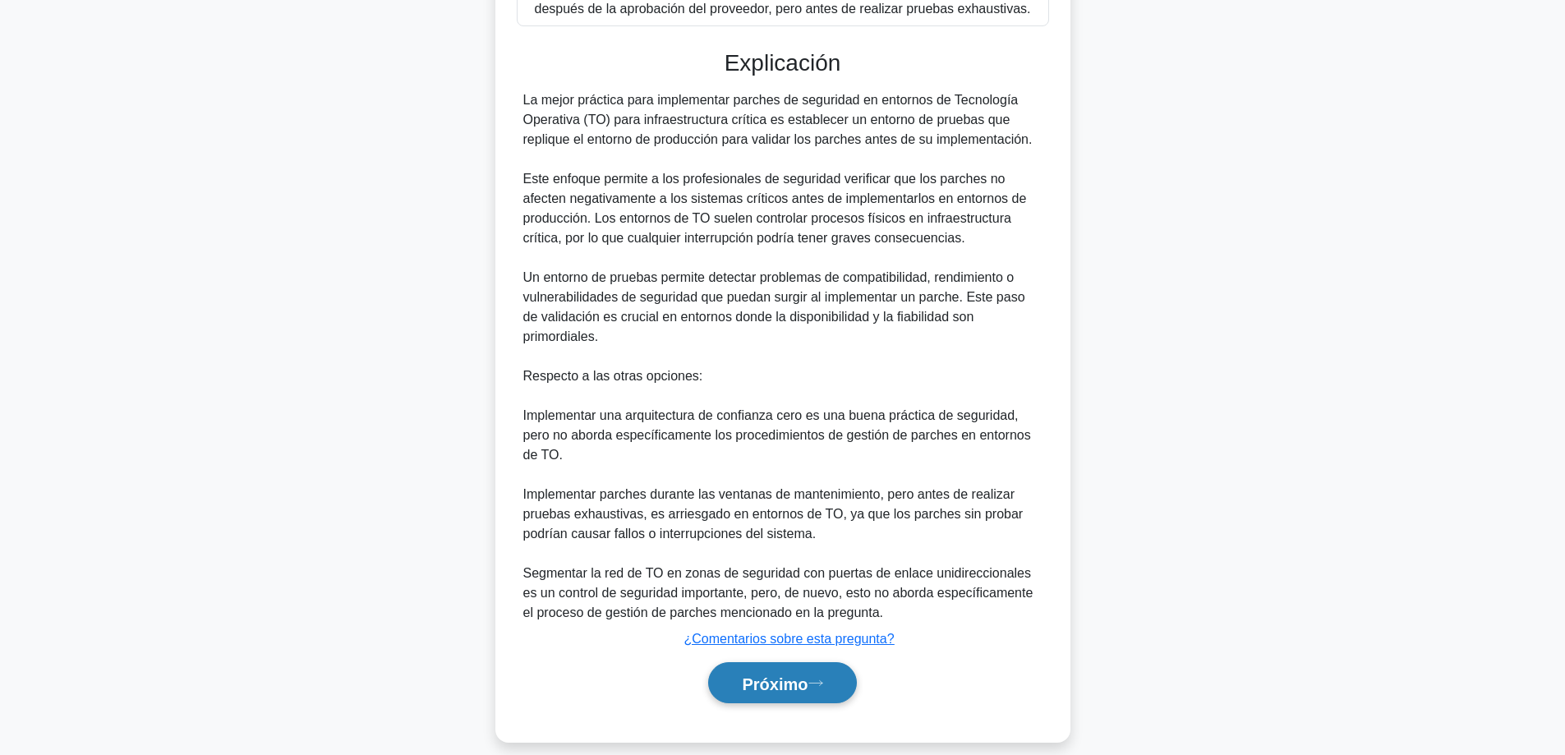
click at [760, 675] on button "Próximo" at bounding box center [782, 683] width 148 height 42
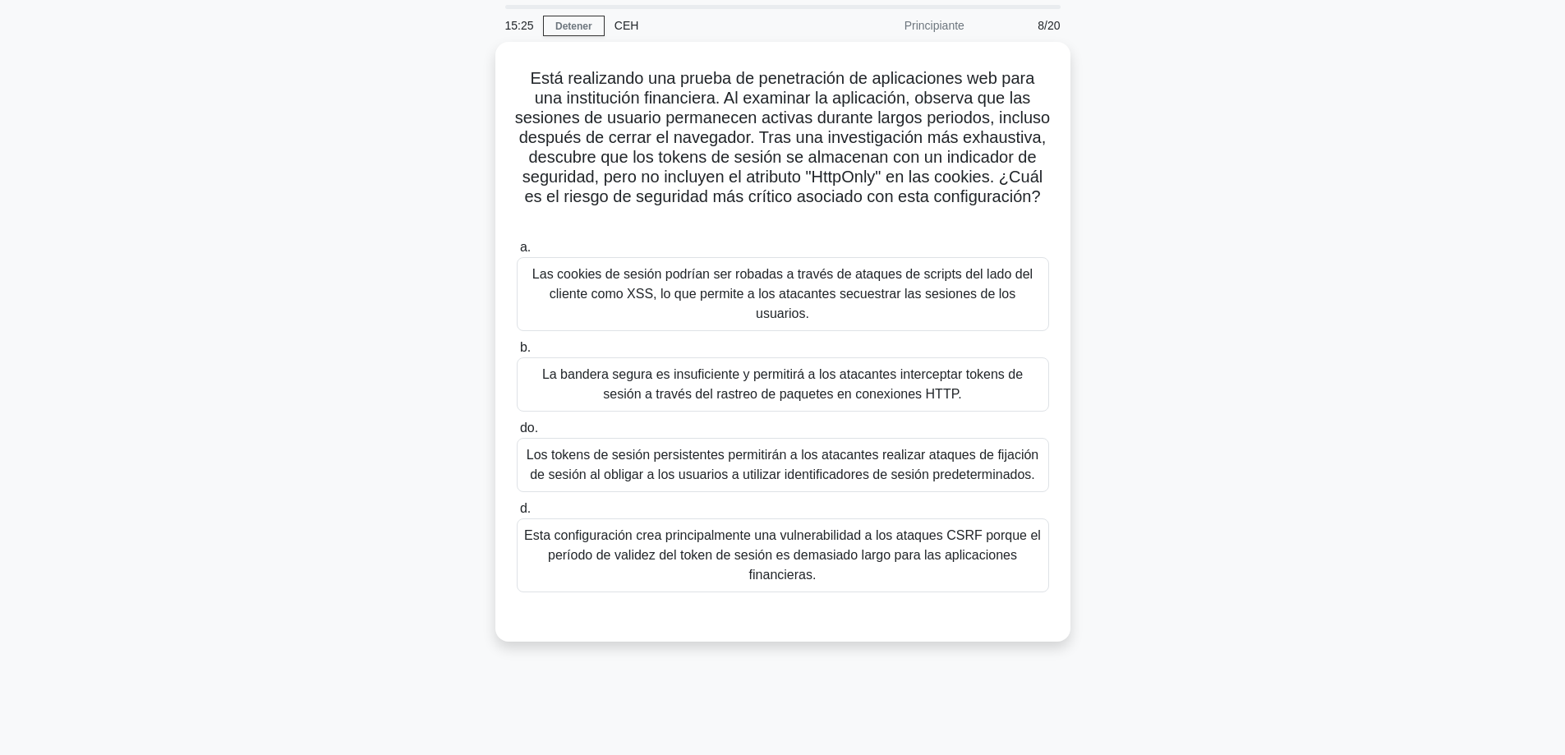
scroll to position [50, 0]
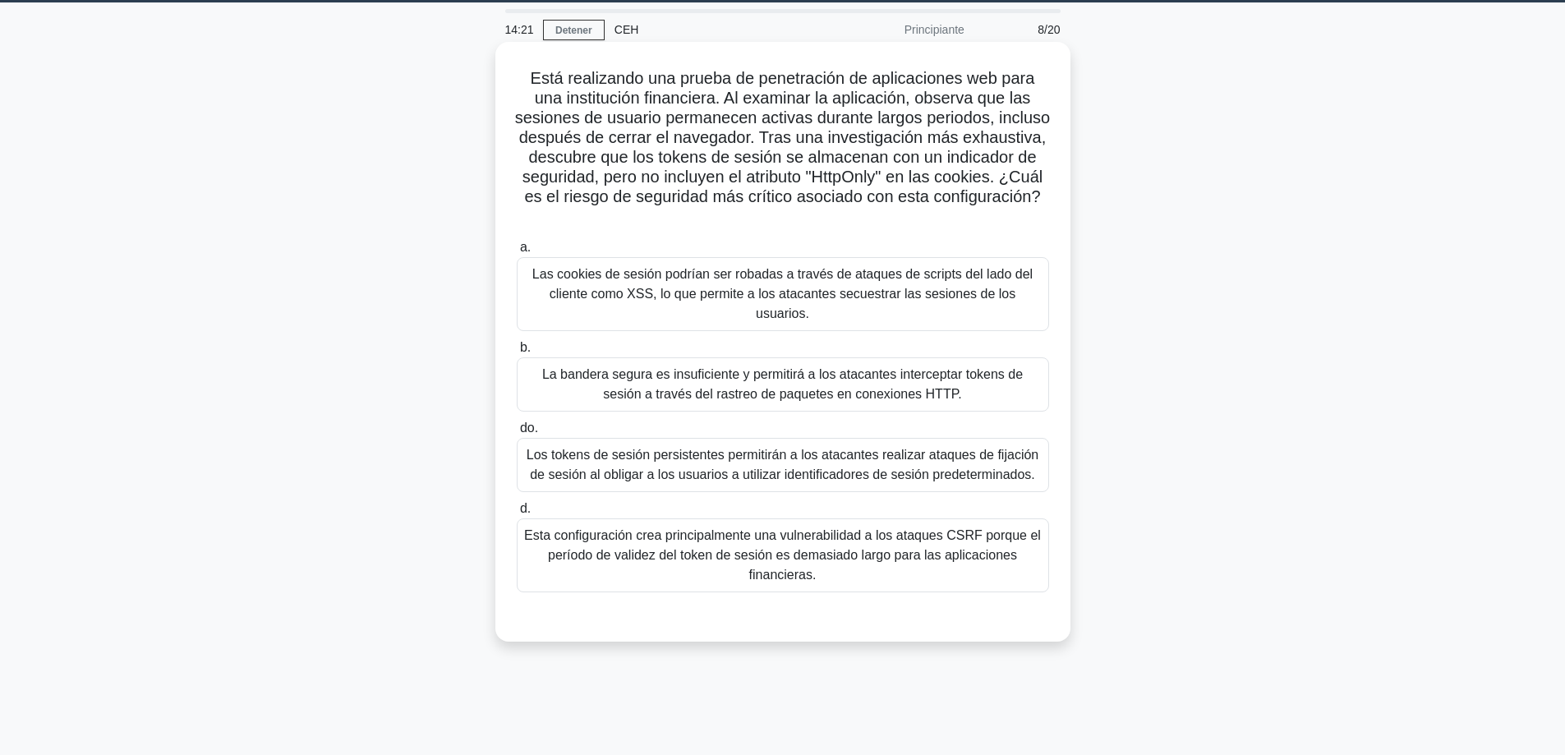
click at [588, 291] on font "Las cookies de sesión podrían ser robadas a través de ataques de scripts del la…" at bounding box center [782, 293] width 500 height 53
click at [517, 253] on input "a. Las cookies de sesión podrían ser robadas a través de ataques de scripts del…" at bounding box center [517, 247] width 0 height 11
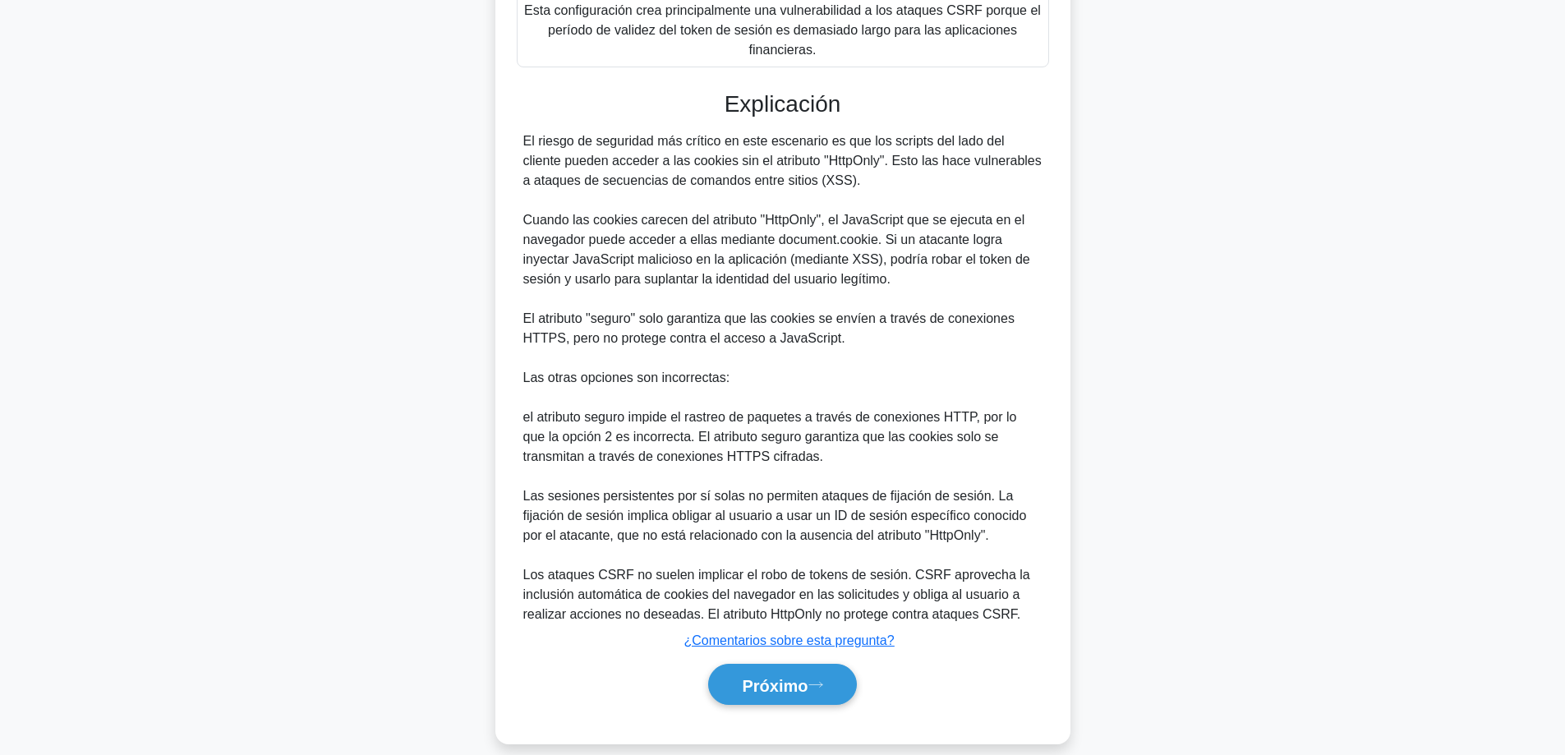
scroll to position [597, 0]
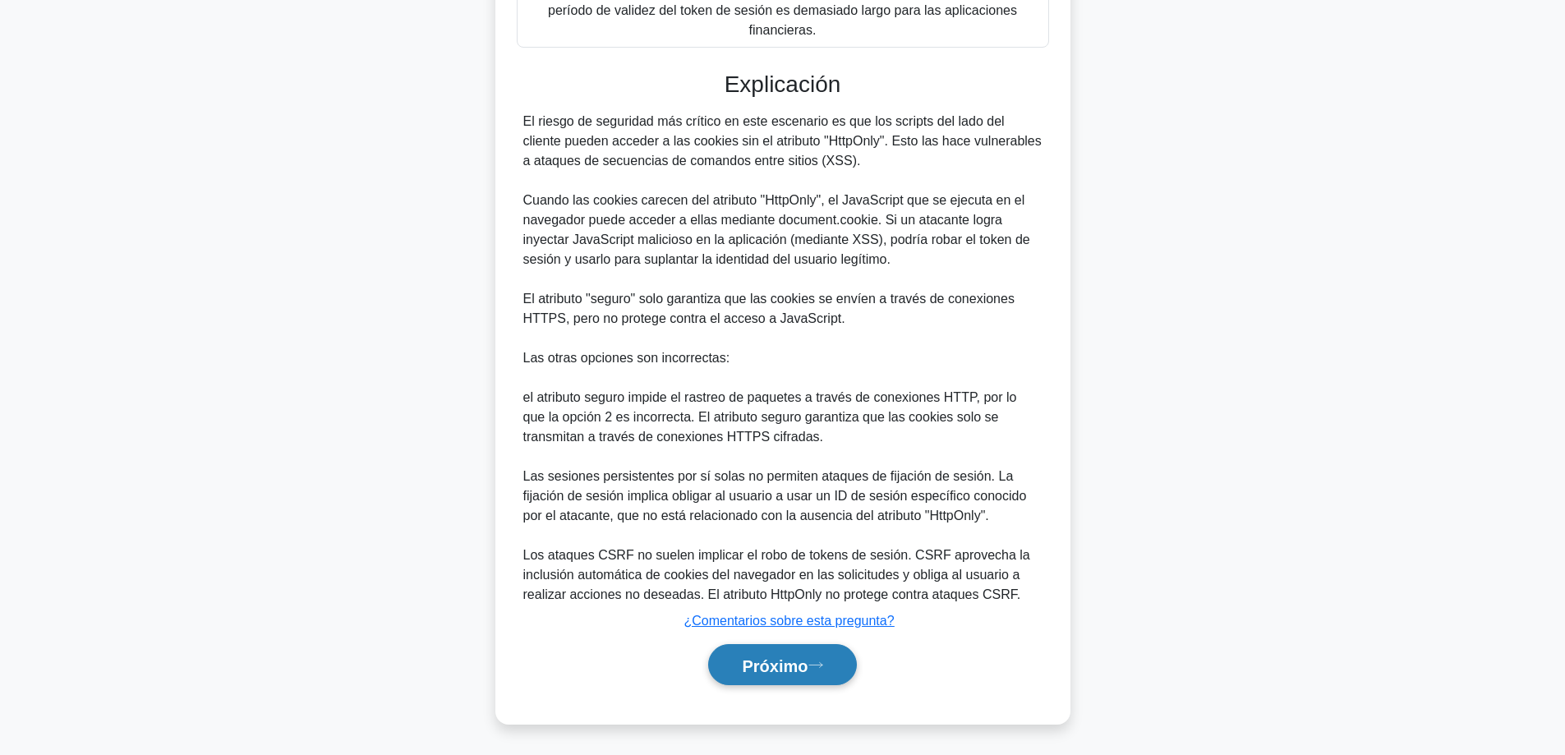
click at [742, 661] on font "Próximo" at bounding box center [775, 666] width 66 height 18
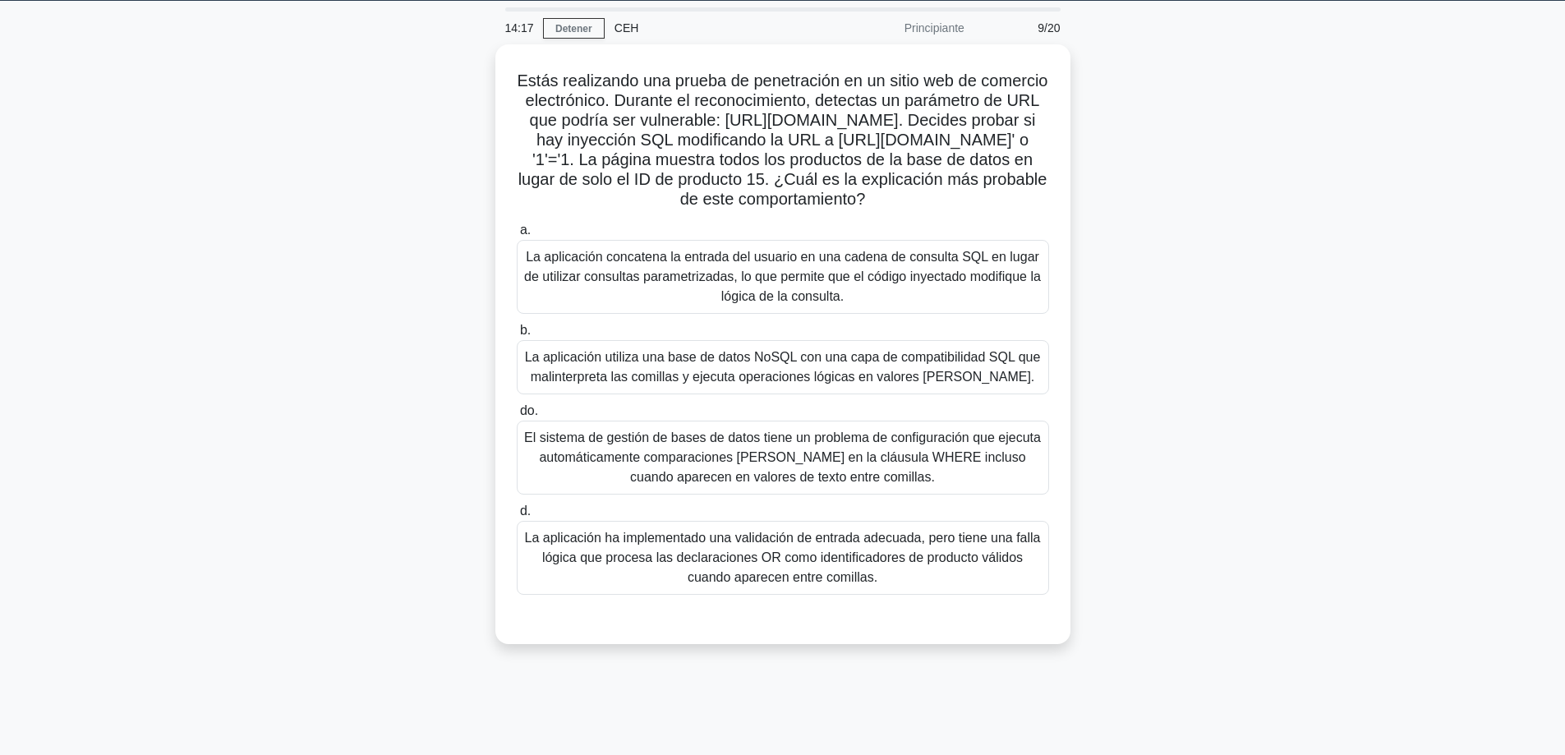
scroll to position [50, 0]
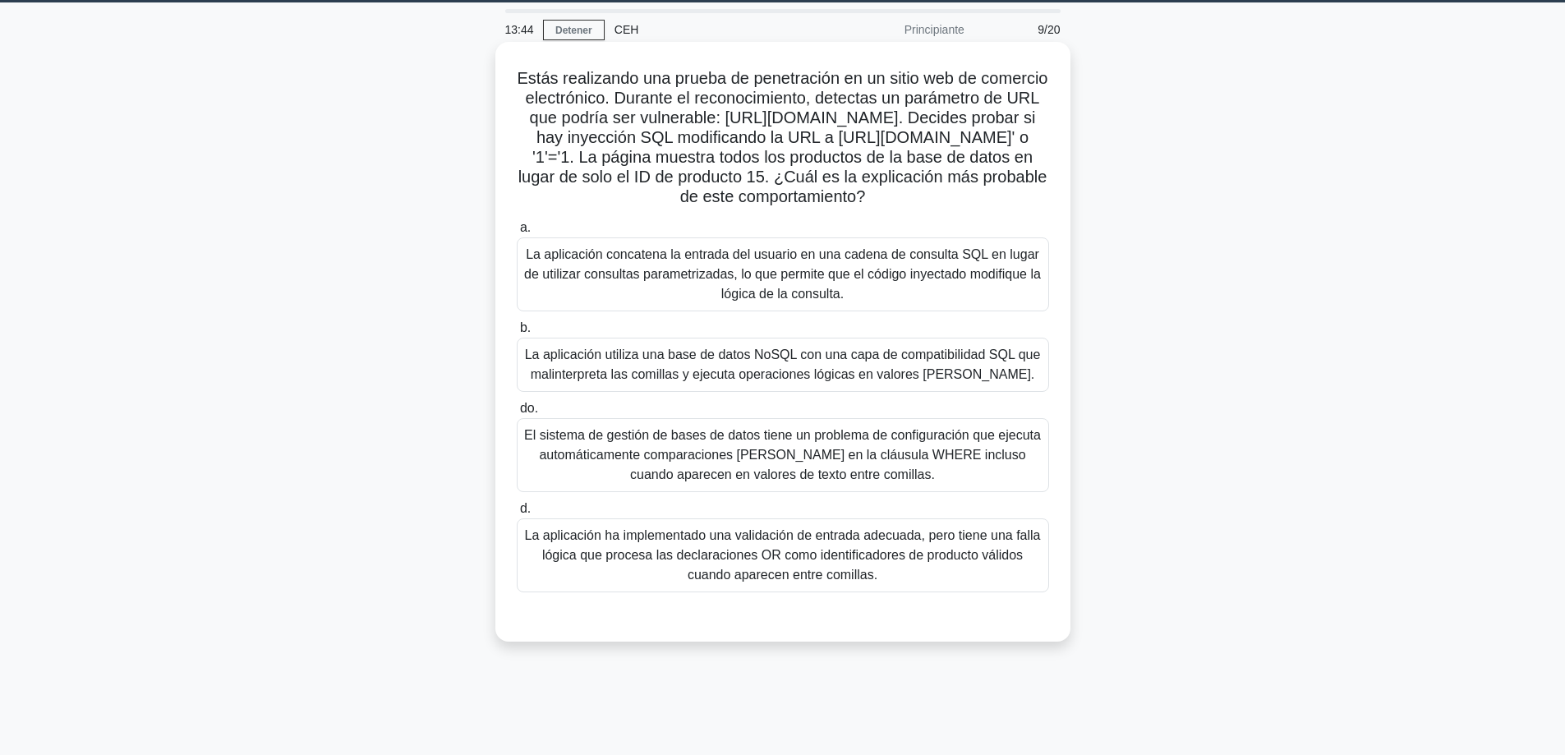
click at [687, 296] on font "La aplicación concatena la entrada del usuario en una cadena de consulta SQL en…" at bounding box center [782, 273] width 517 height 53
click at [517, 233] on input "a. La aplicación concatena la entrada del usuario en una cadena de consulta SQL…" at bounding box center [517, 228] width 0 height 11
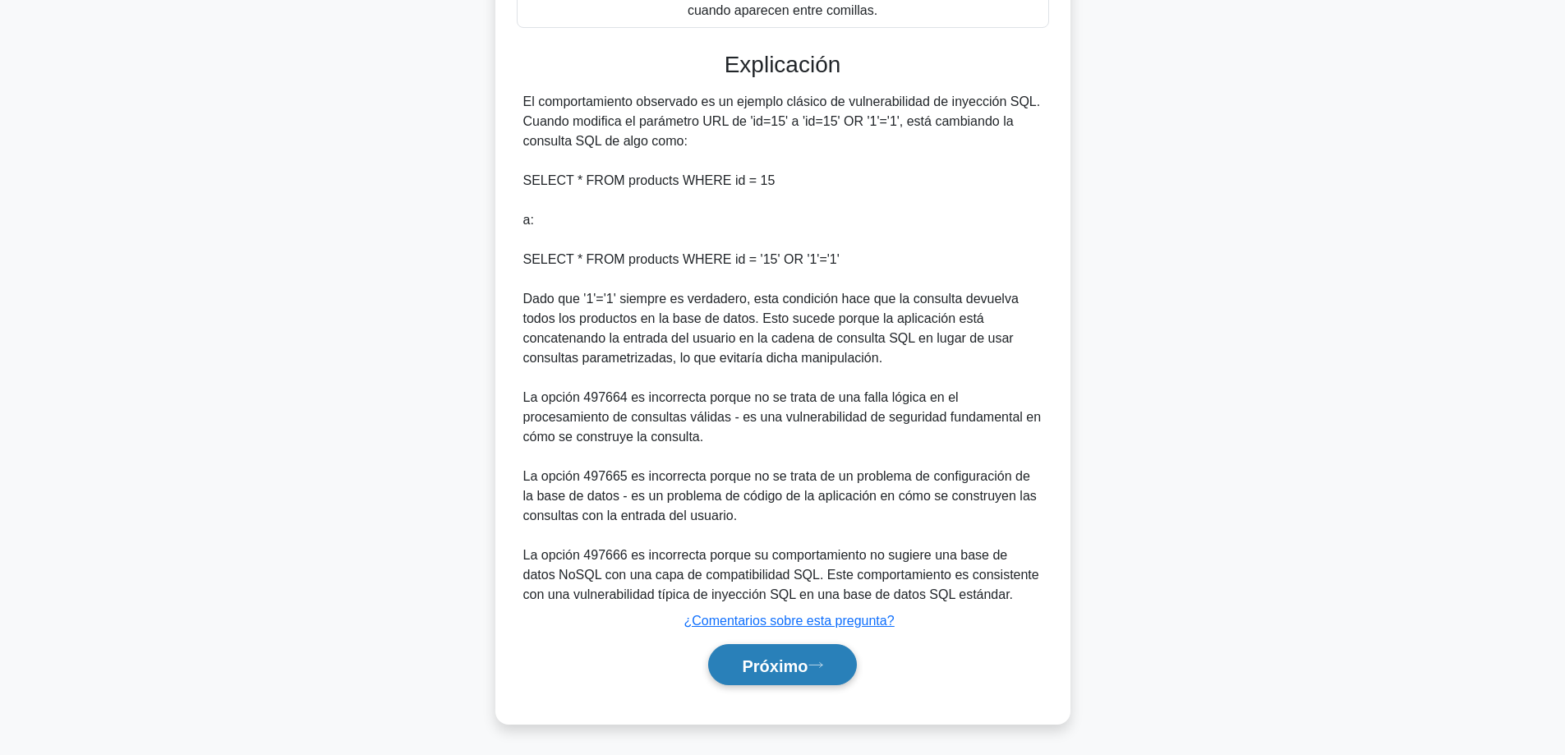
click at [743, 668] on font "Próximo" at bounding box center [775, 666] width 66 height 18
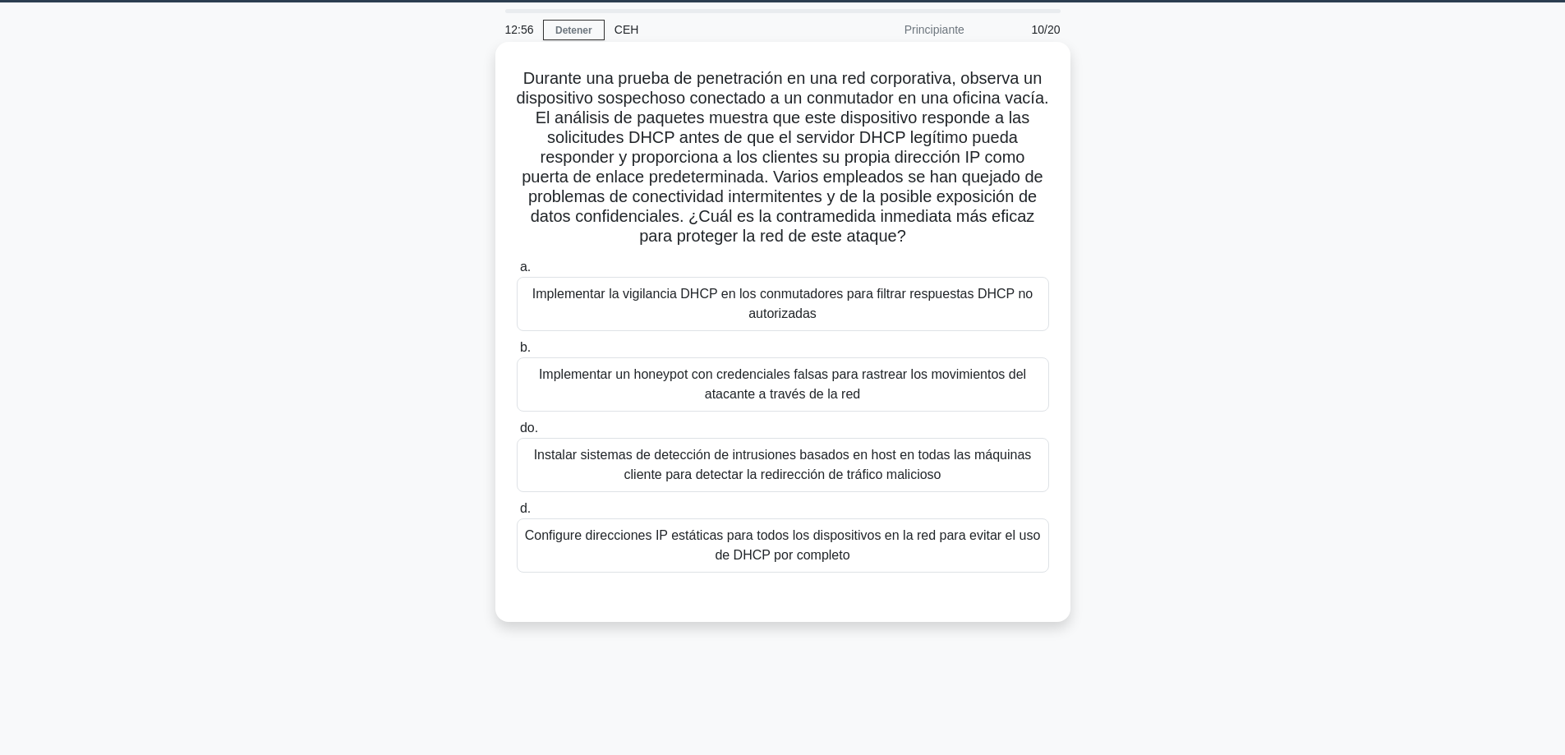
click at [811, 463] on font "Instalar sistemas de detección de intrusiones basados en host en todas las máqu…" at bounding box center [783, 465] width 498 height 34
click at [517, 434] on input "do. Instalar sistemas de detección de intrusiones basados en host en todas las …" at bounding box center [517, 428] width 0 height 11
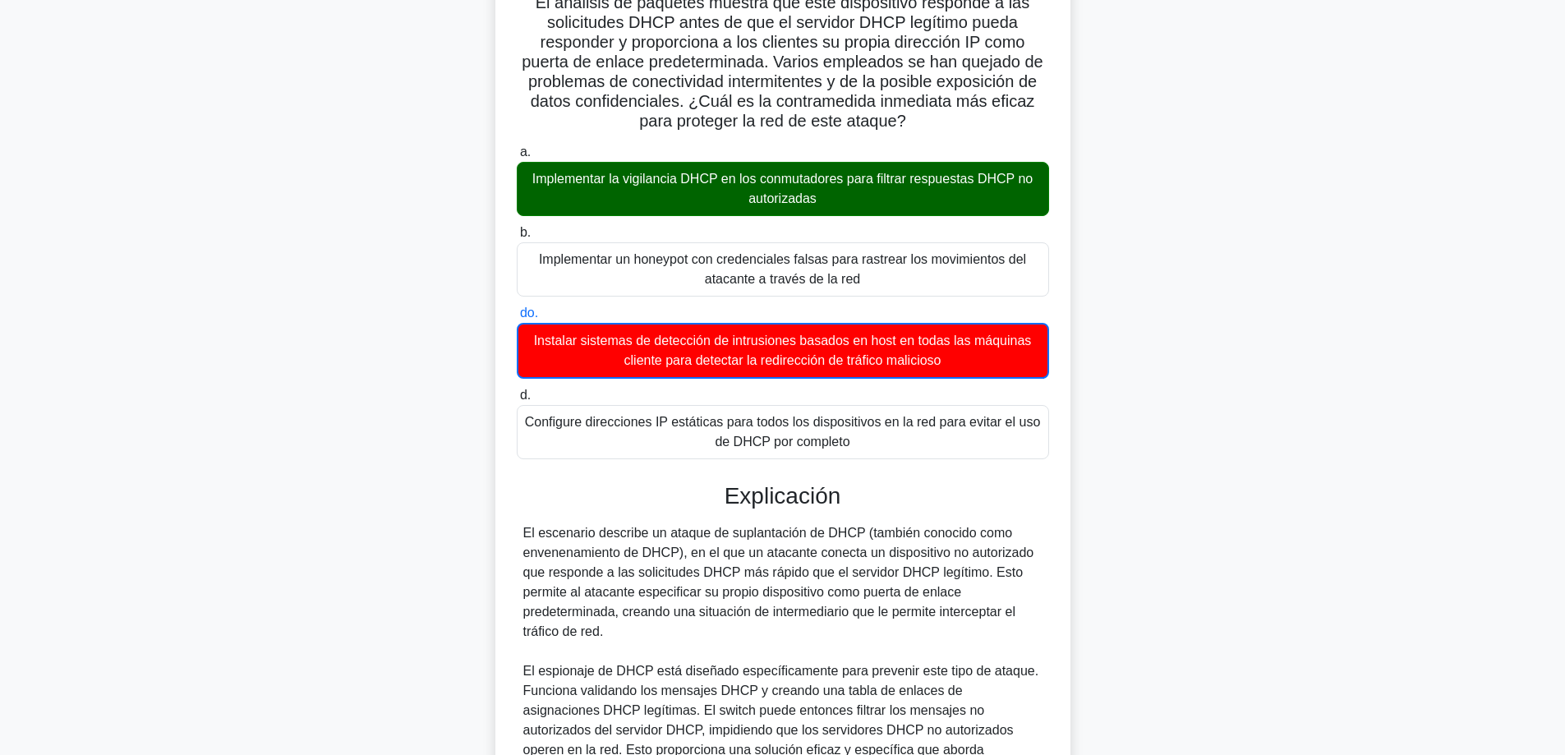
scroll to position [578, 0]
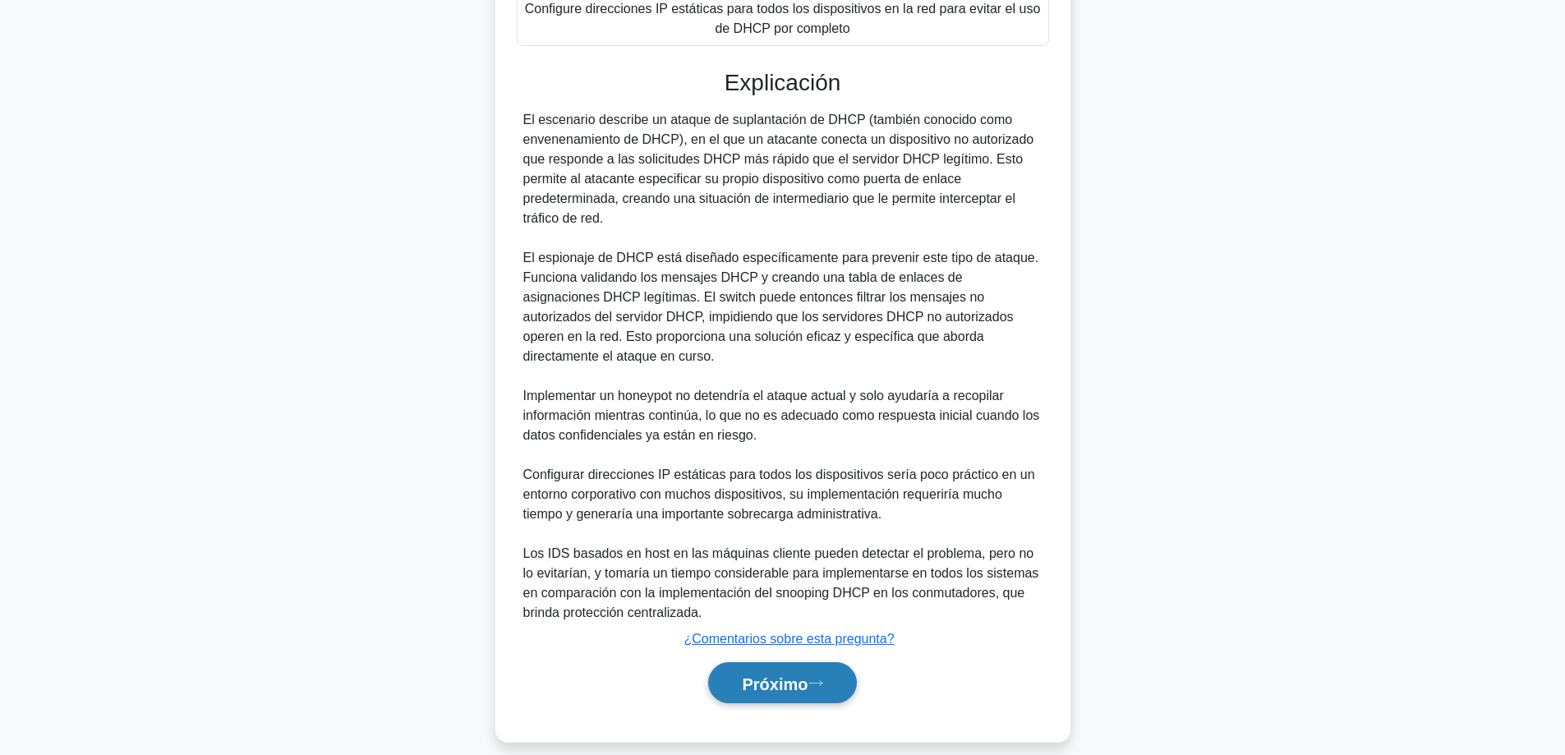
click at [786, 675] on font "Próximo" at bounding box center [775, 684] width 66 height 18
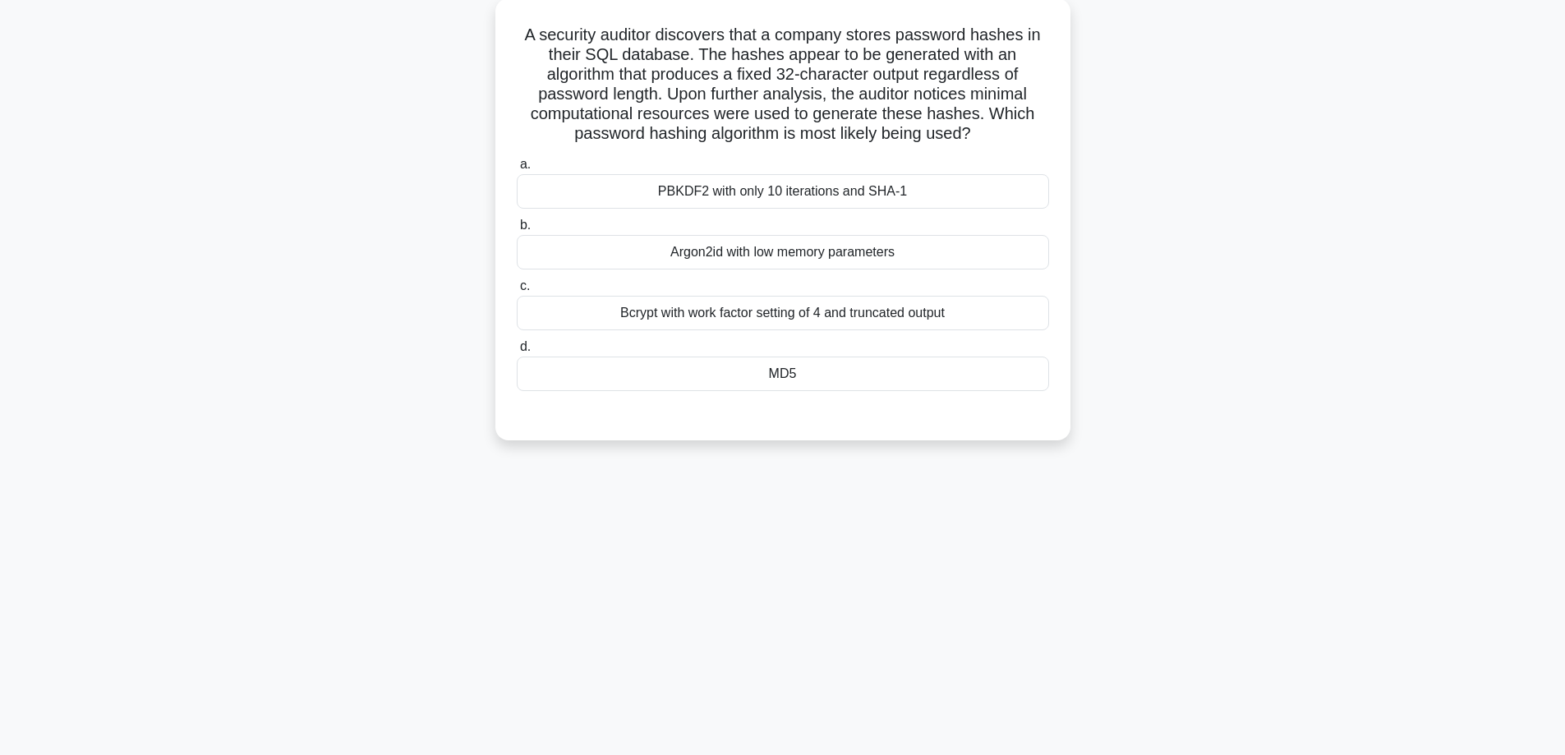
scroll to position [50, 0]
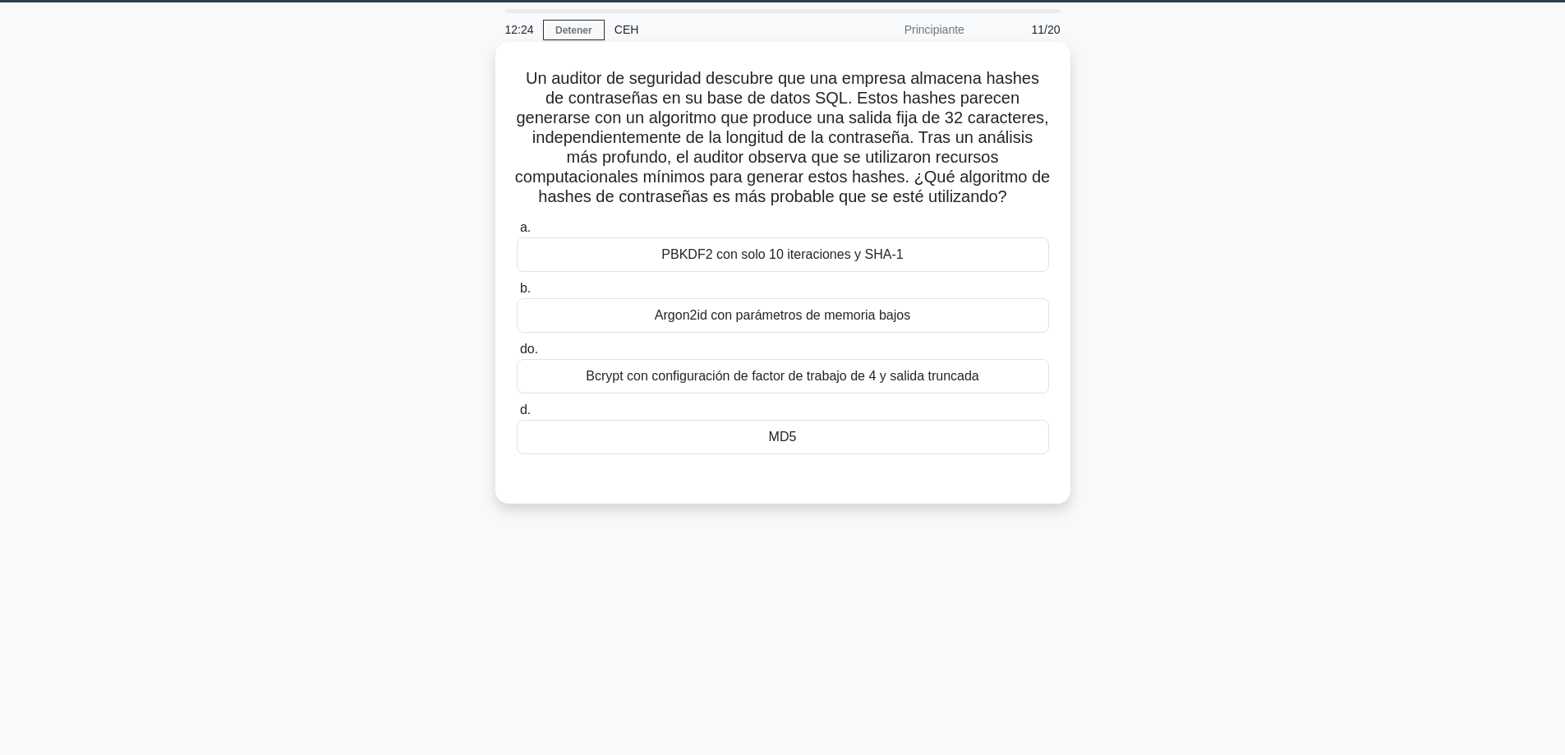
click at [774, 440] on font "MD5" at bounding box center [783, 437] width 28 height 14
click at [517, 416] on input "d. MD5" at bounding box center [517, 410] width 0 height 11
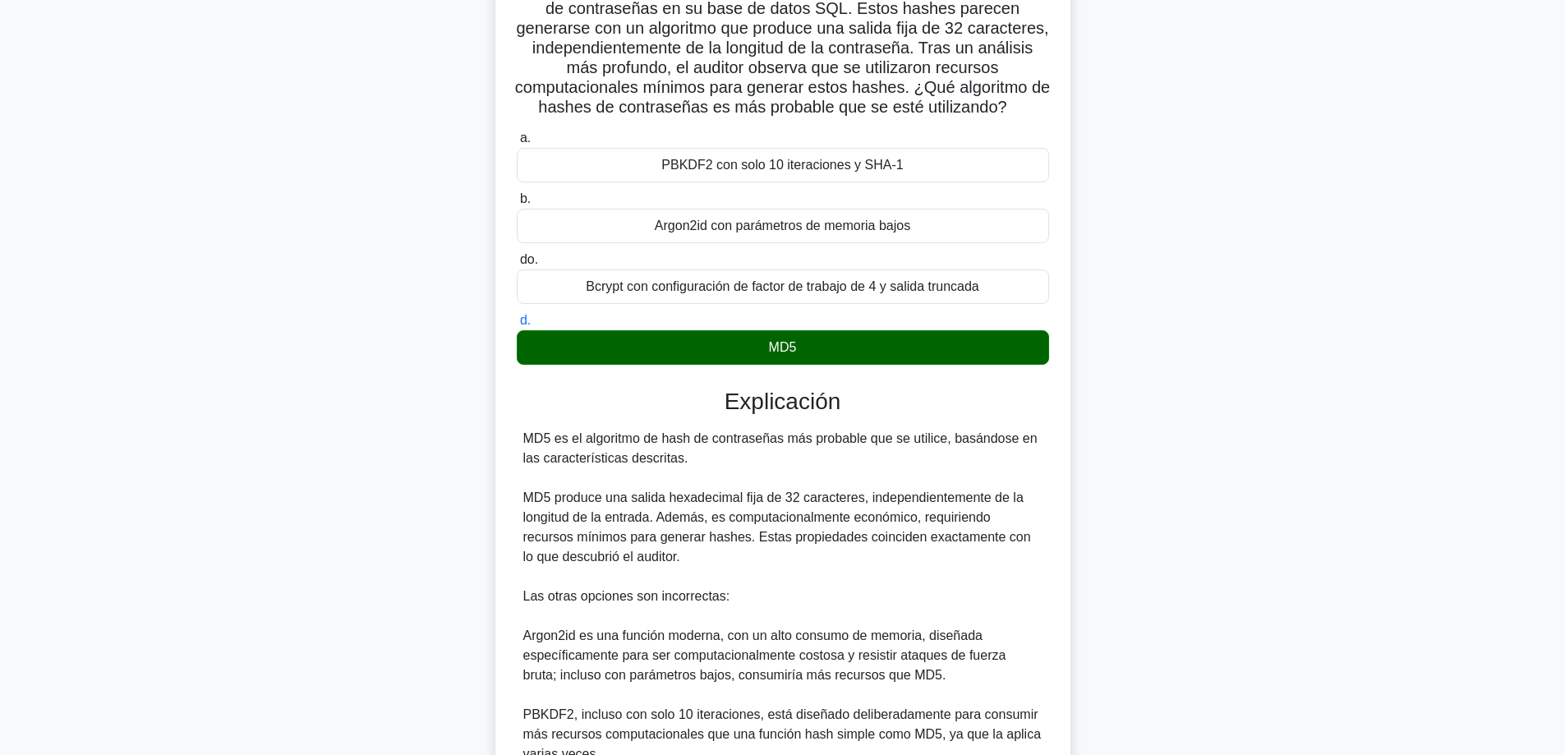
scroll to position [399, 0]
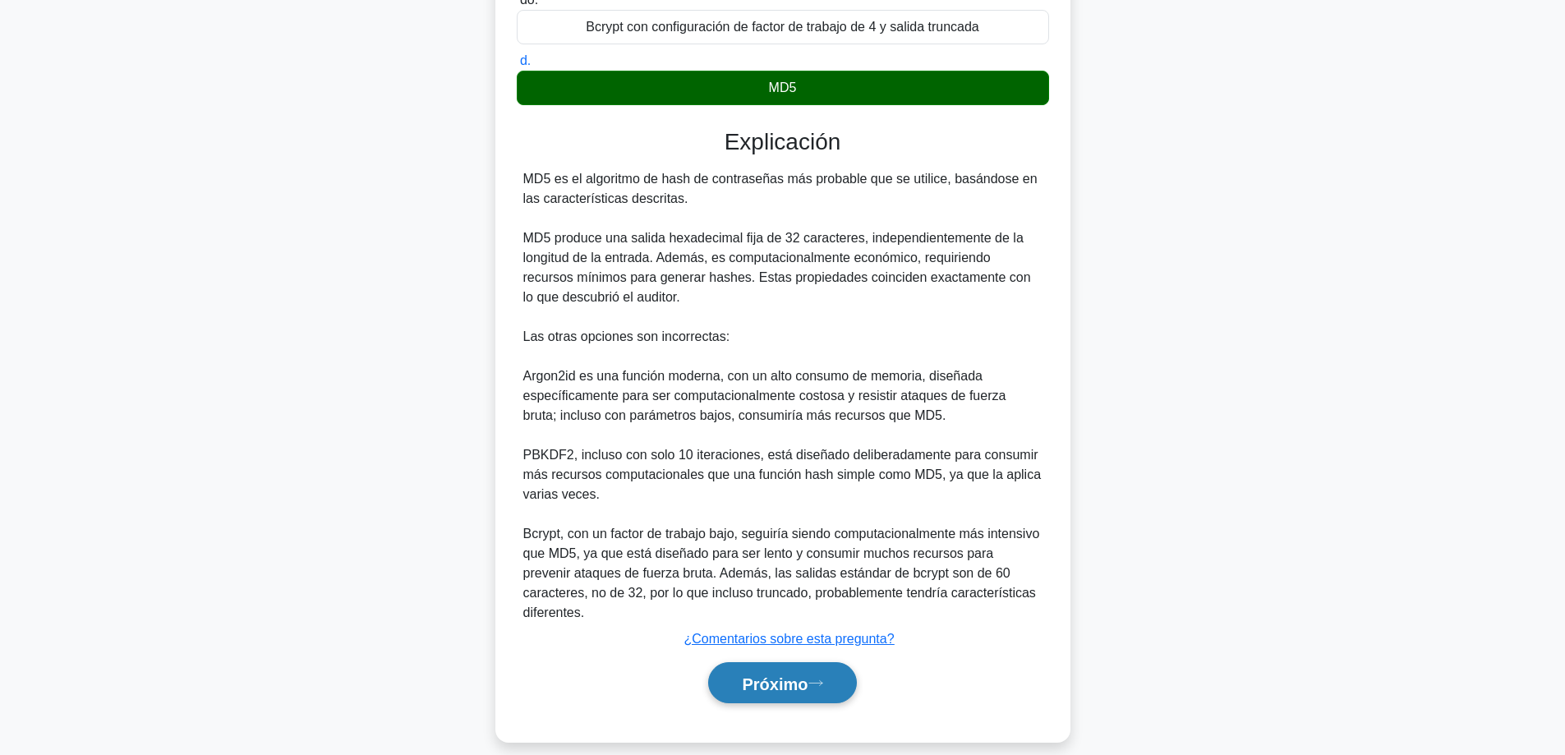
click at [800, 662] on button "Próximo" at bounding box center [782, 683] width 148 height 42
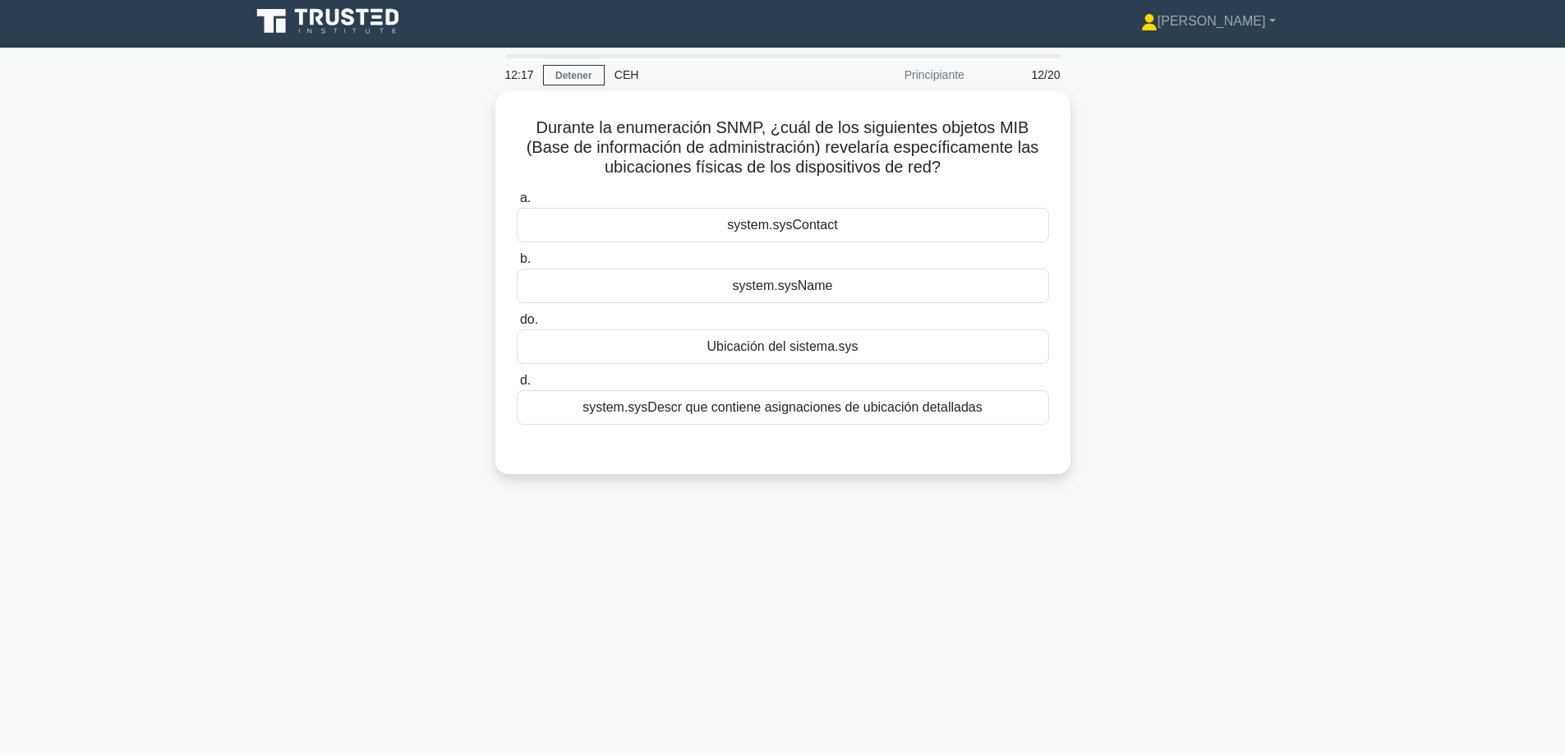
scroll to position [0, 0]
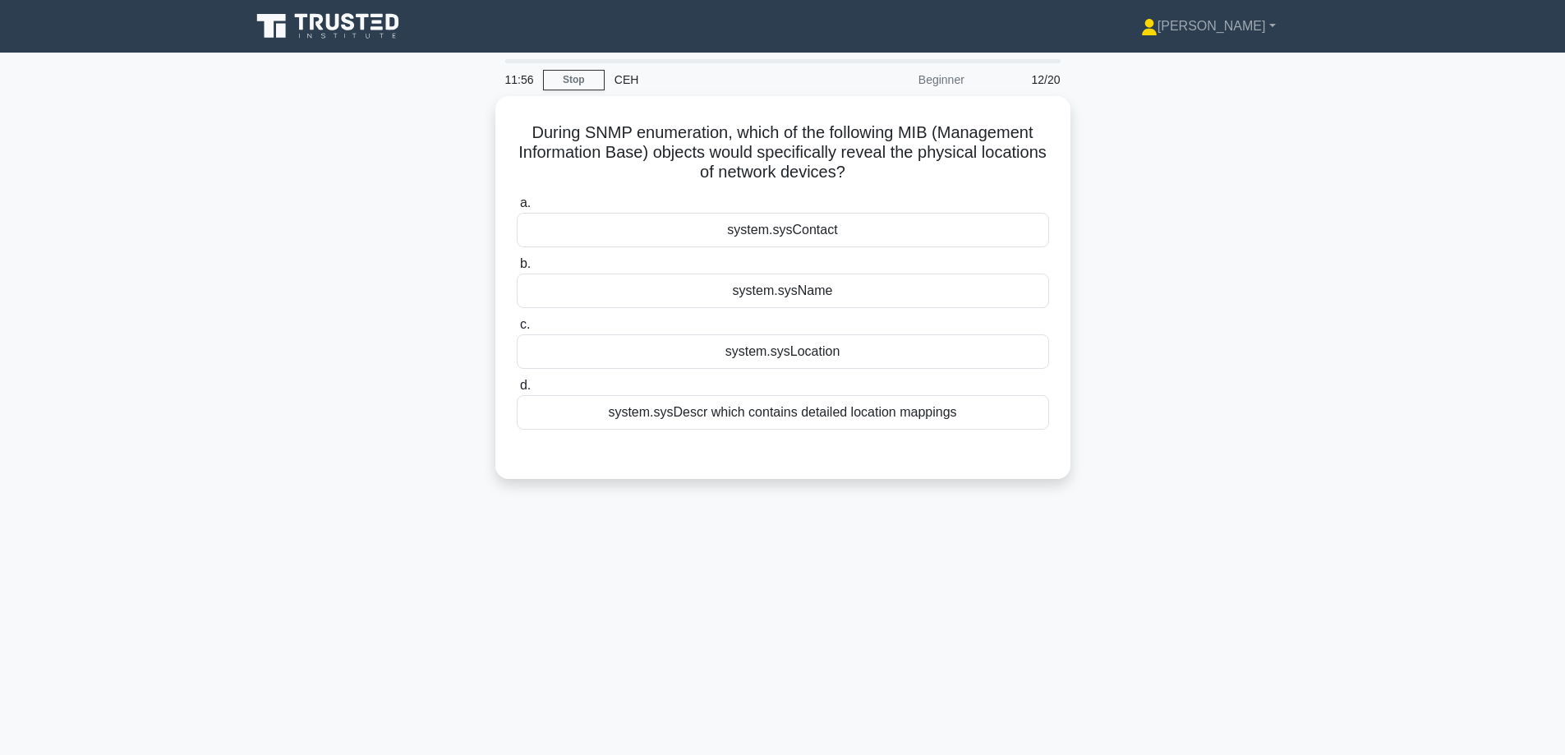
click at [1242, 350] on div "During SNMP enumeration, which of the following MIB (Management Information Bas…" at bounding box center [783, 297] width 1085 height 403
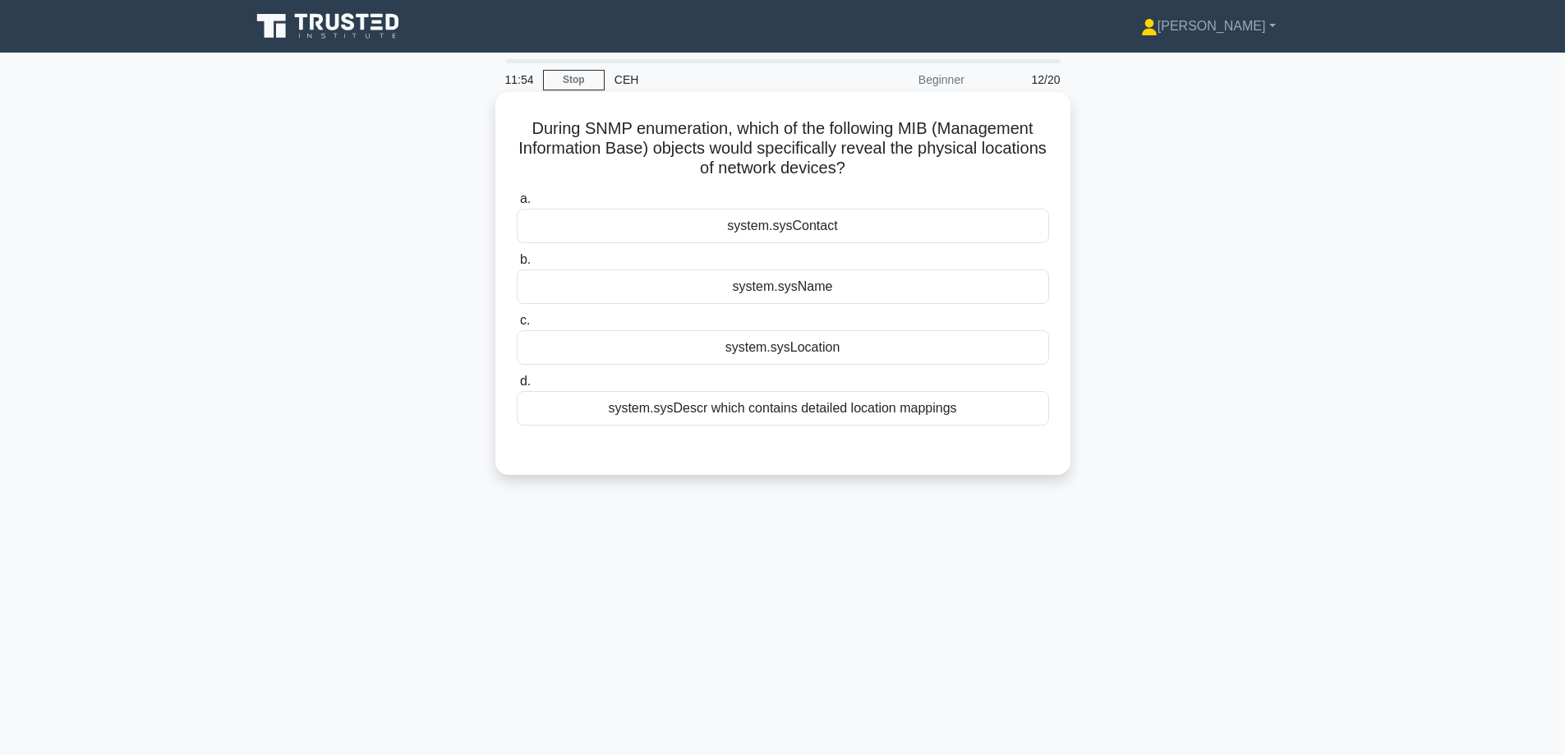
click at [786, 354] on div "system.sysLocation" at bounding box center [783, 347] width 532 height 35
click at [517, 326] on input "c. system.sysLocation" at bounding box center [517, 321] width 0 height 11
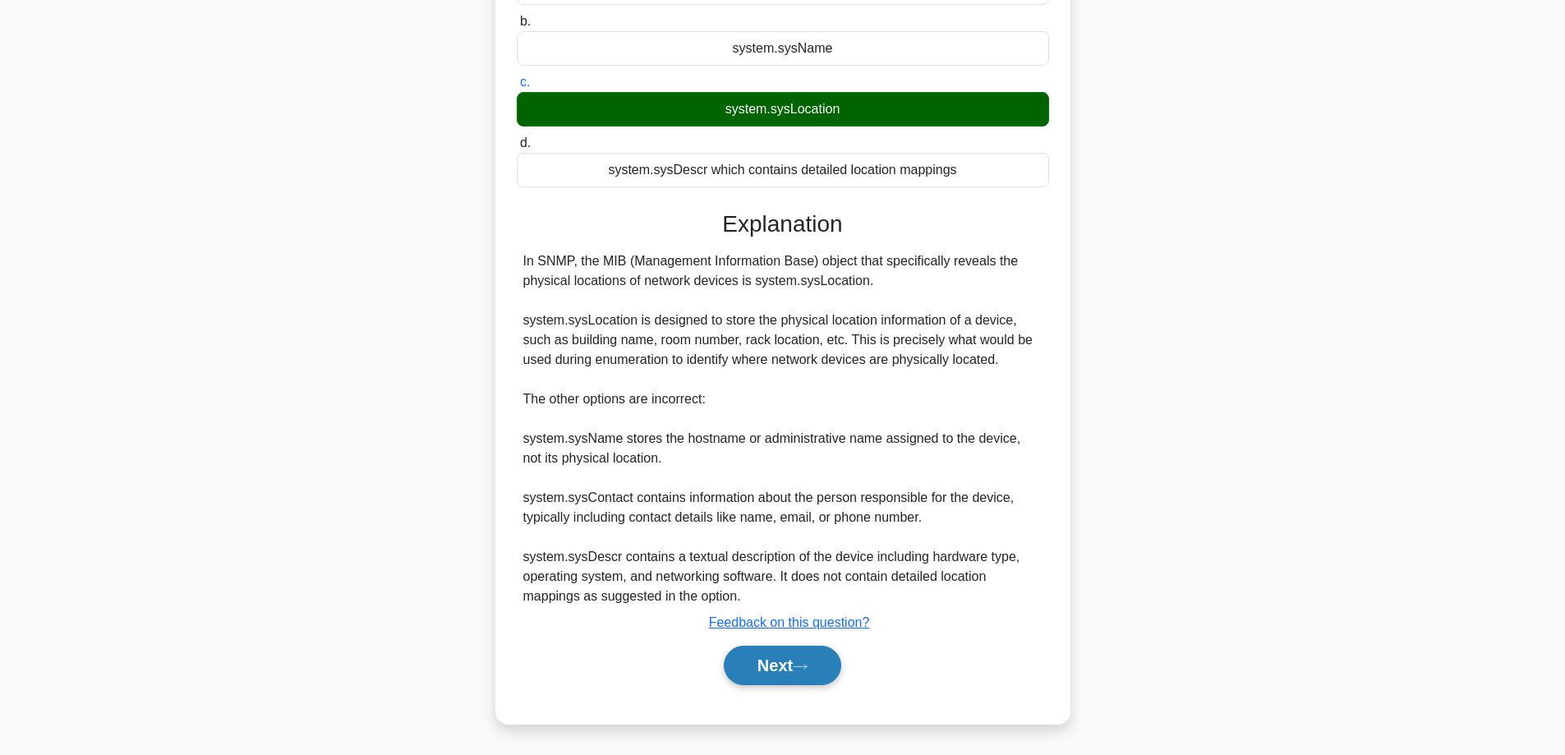
click at [746, 675] on button "Next" at bounding box center [783, 665] width 118 height 39
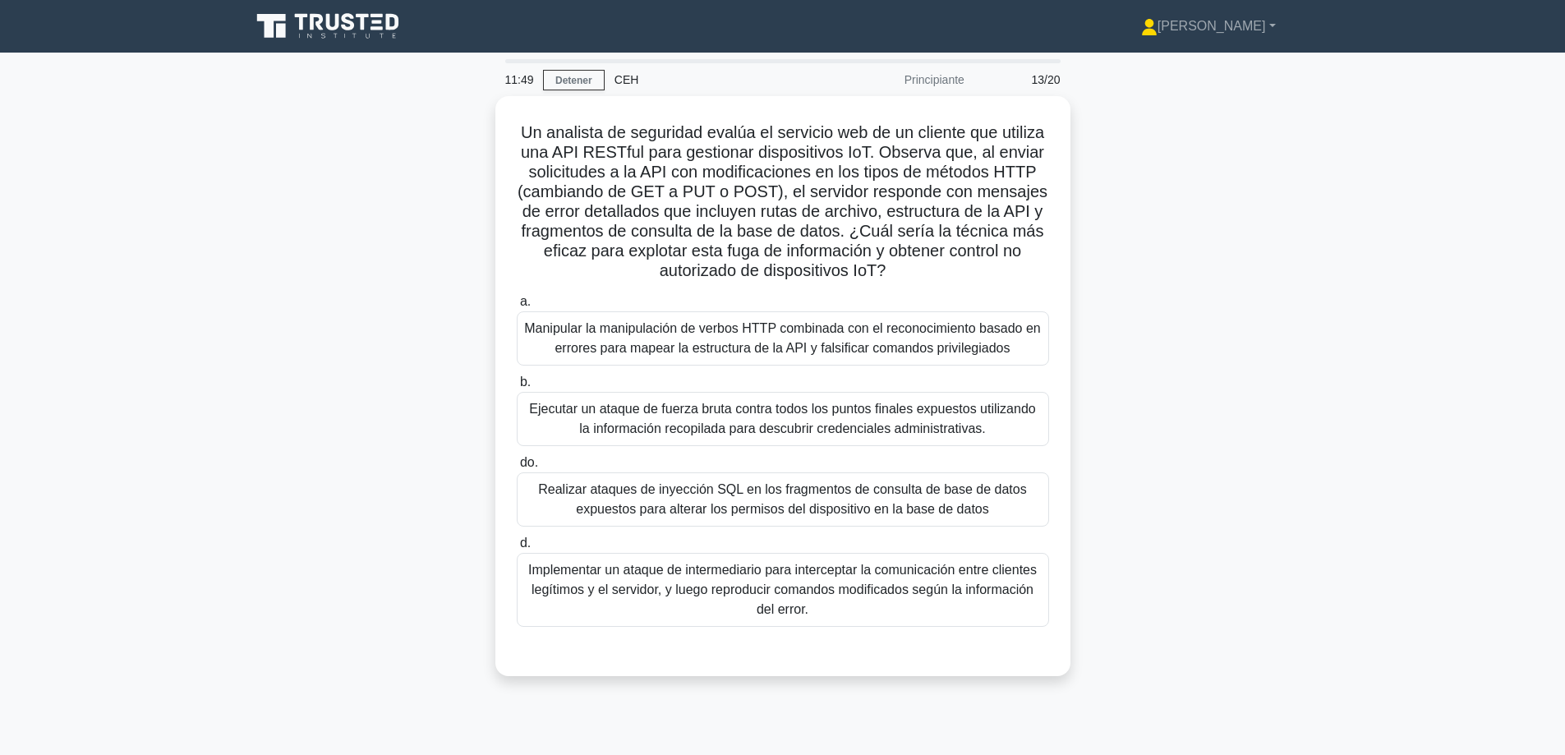
click at [1288, 311] on div "Un analista de seguridad evalúa el servicio web de un cliente que utiliza una A…" at bounding box center [783, 396] width 1085 height 600
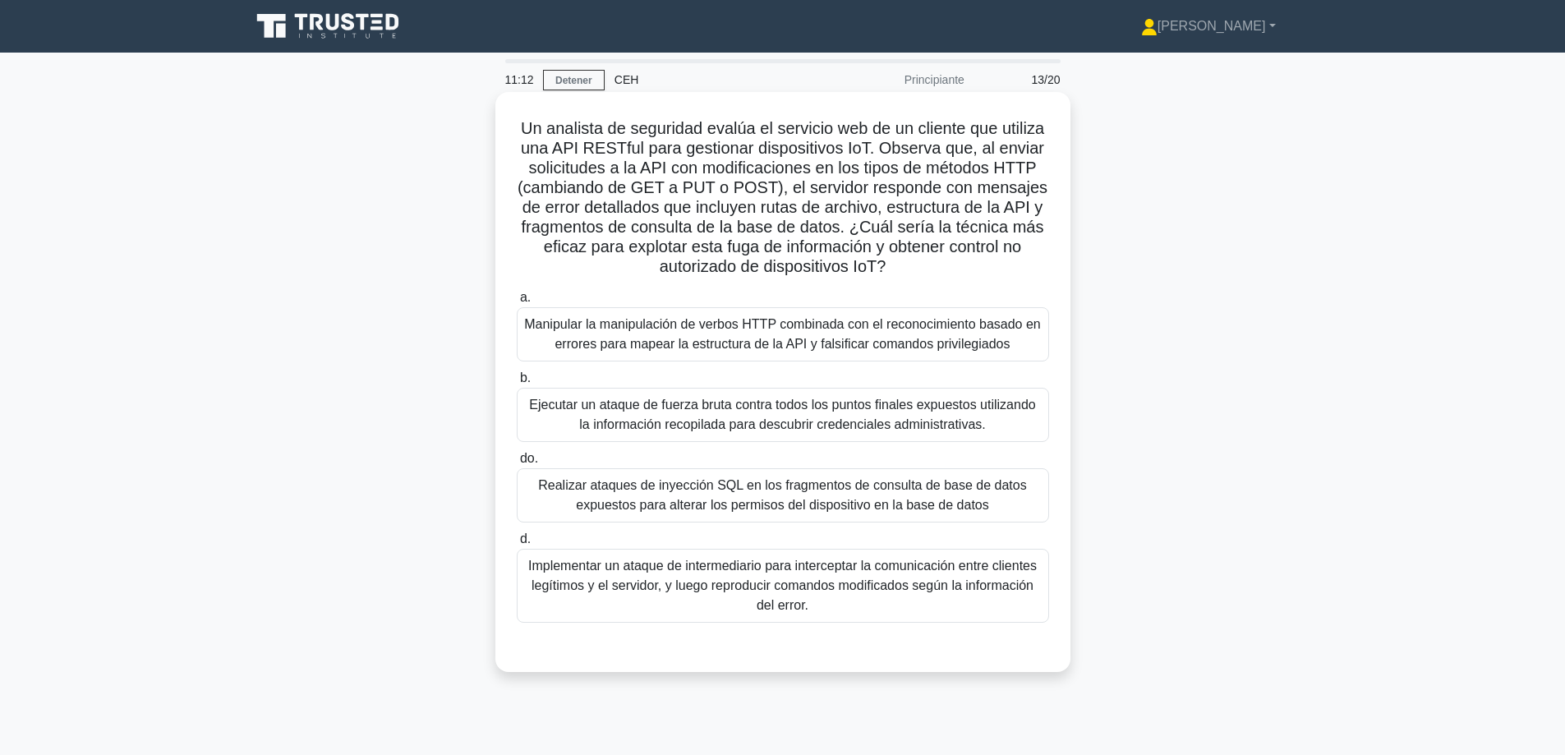
click at [895, 338] on font "Manipular la manipulación de verbos HTTP combinada con el reconocimiento basado…" at bounding box center [782, 334] width 517 height 34
click at [517, 303] on input "a. Manipular la manipulación de verbos HTTP combinada con el reconocimiento bas…" at bounding box center [517, 298] width 0 height 11
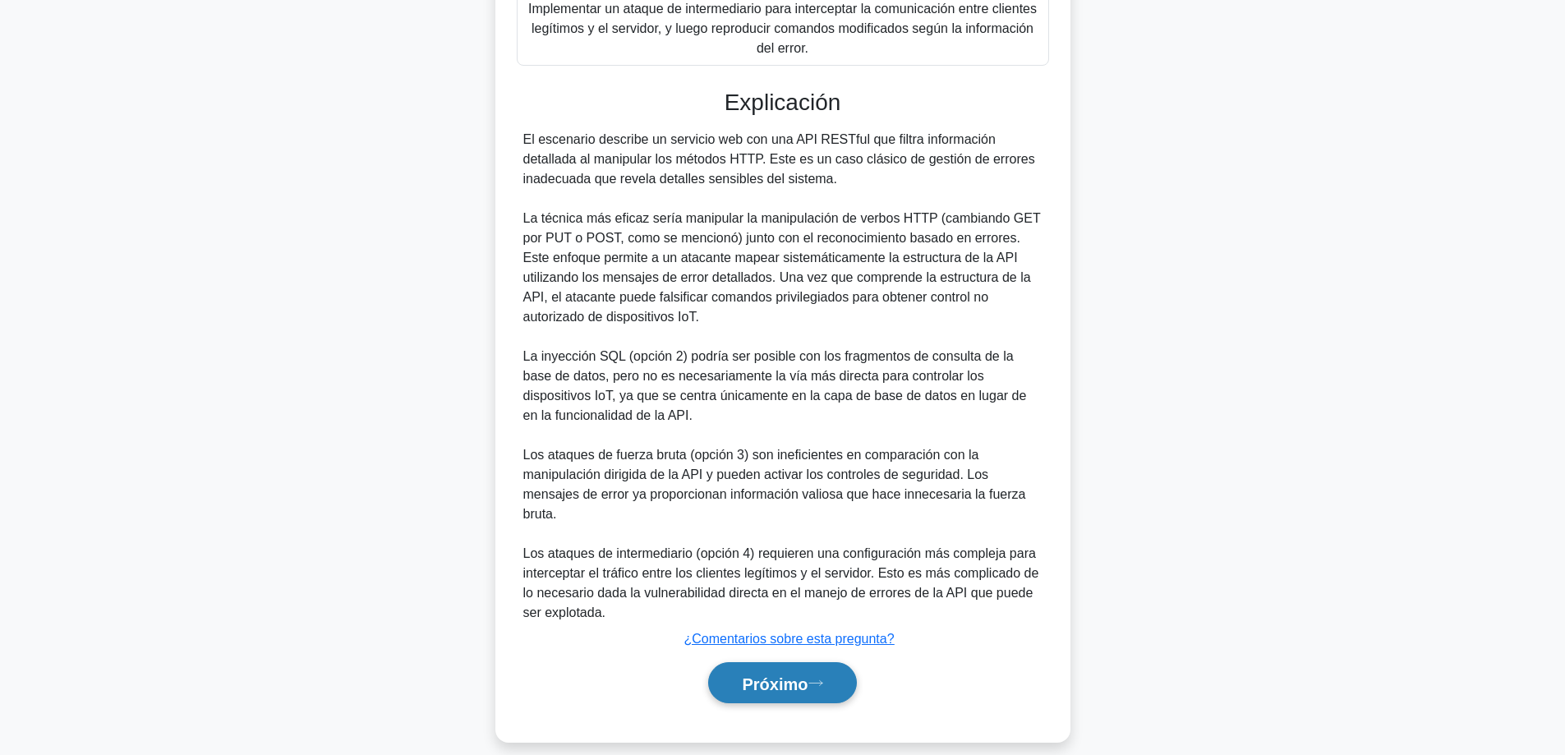
click at [754, 675] on font "Próximo" at bounding box center [775, 684] width 66 height 18
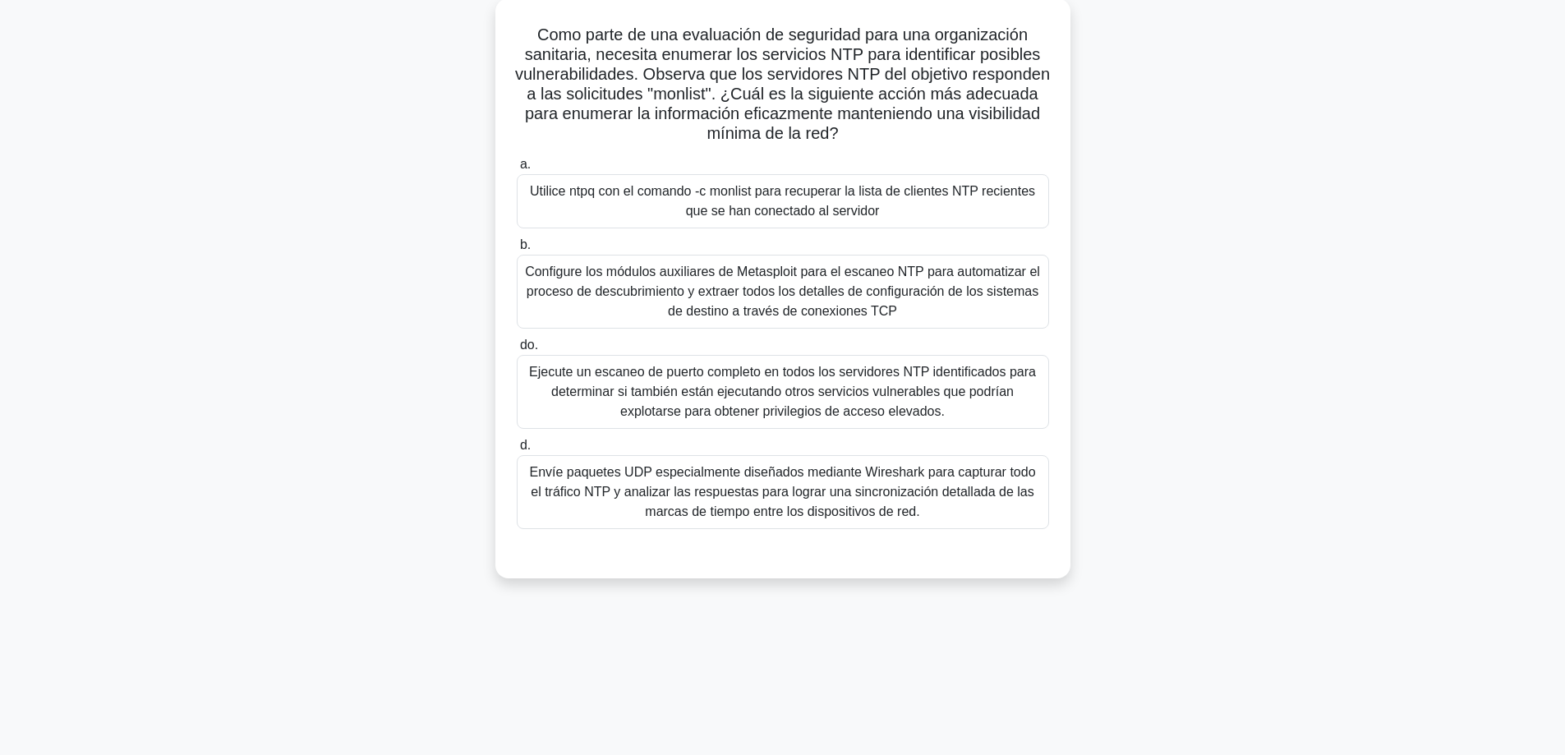
scroll to position [50, 0]
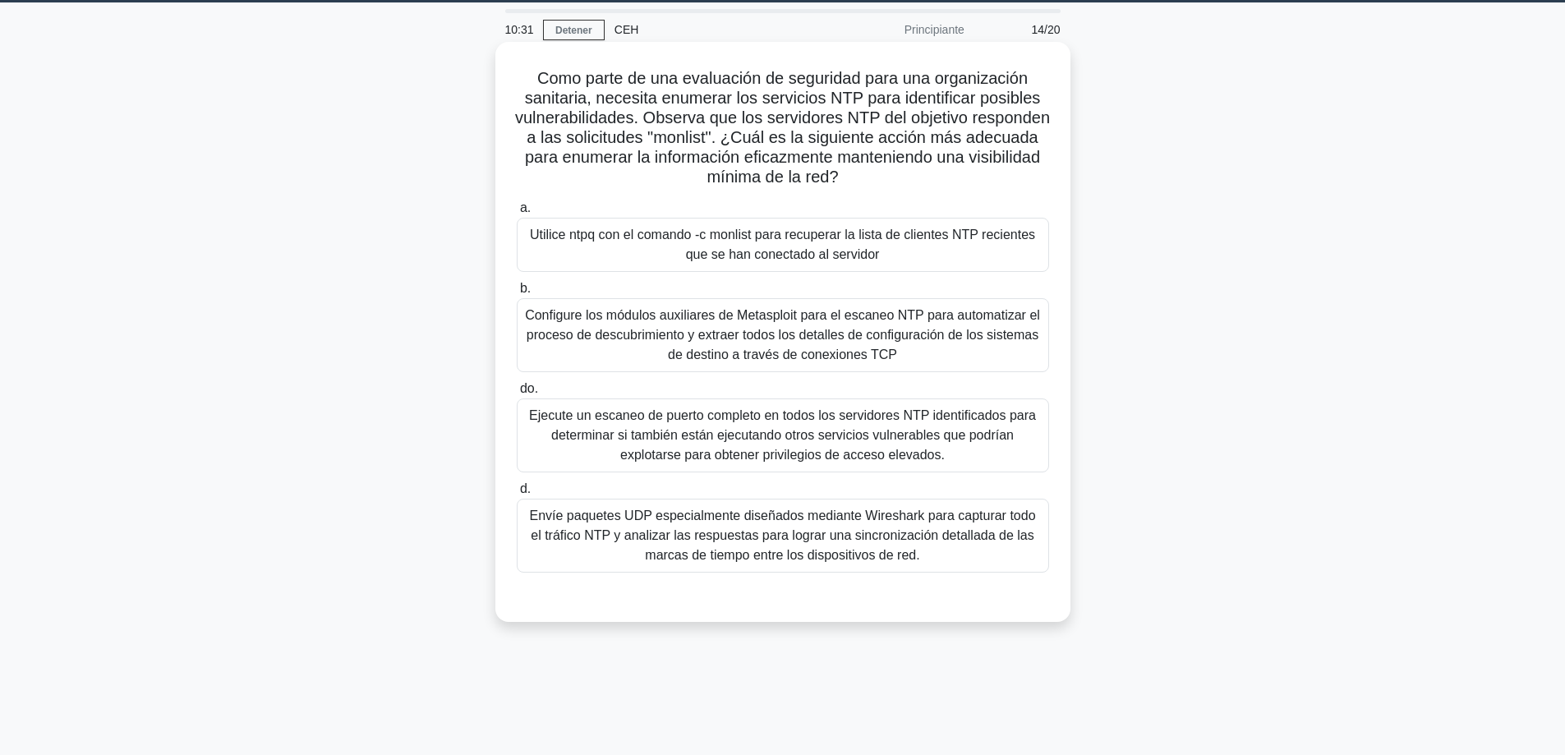
click at [924, 455] on font "Ejecute un escaneo de puerto completo en todos los servidores NTP identificados…" at bounding box center [782, 434] width 507 height 53
click at [517, 394] on input "do. Ejecute un escaneo de puerto completo en todos los servidores NTP identific…" at bounding box center [517, 389] width 0 height 11
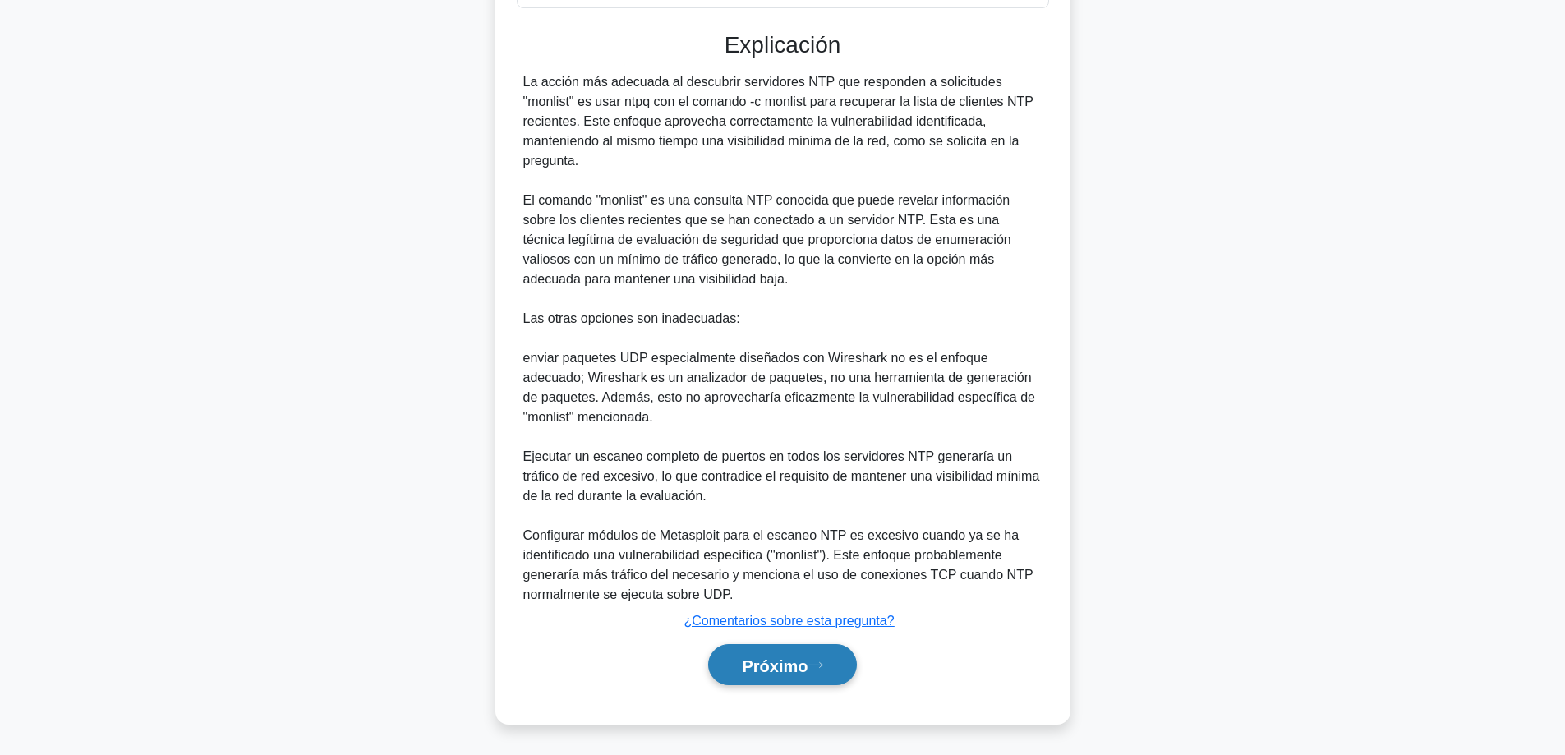
click at [778, 657] on font "Próximo" at bounding box center [775, 666] width 66 height 18
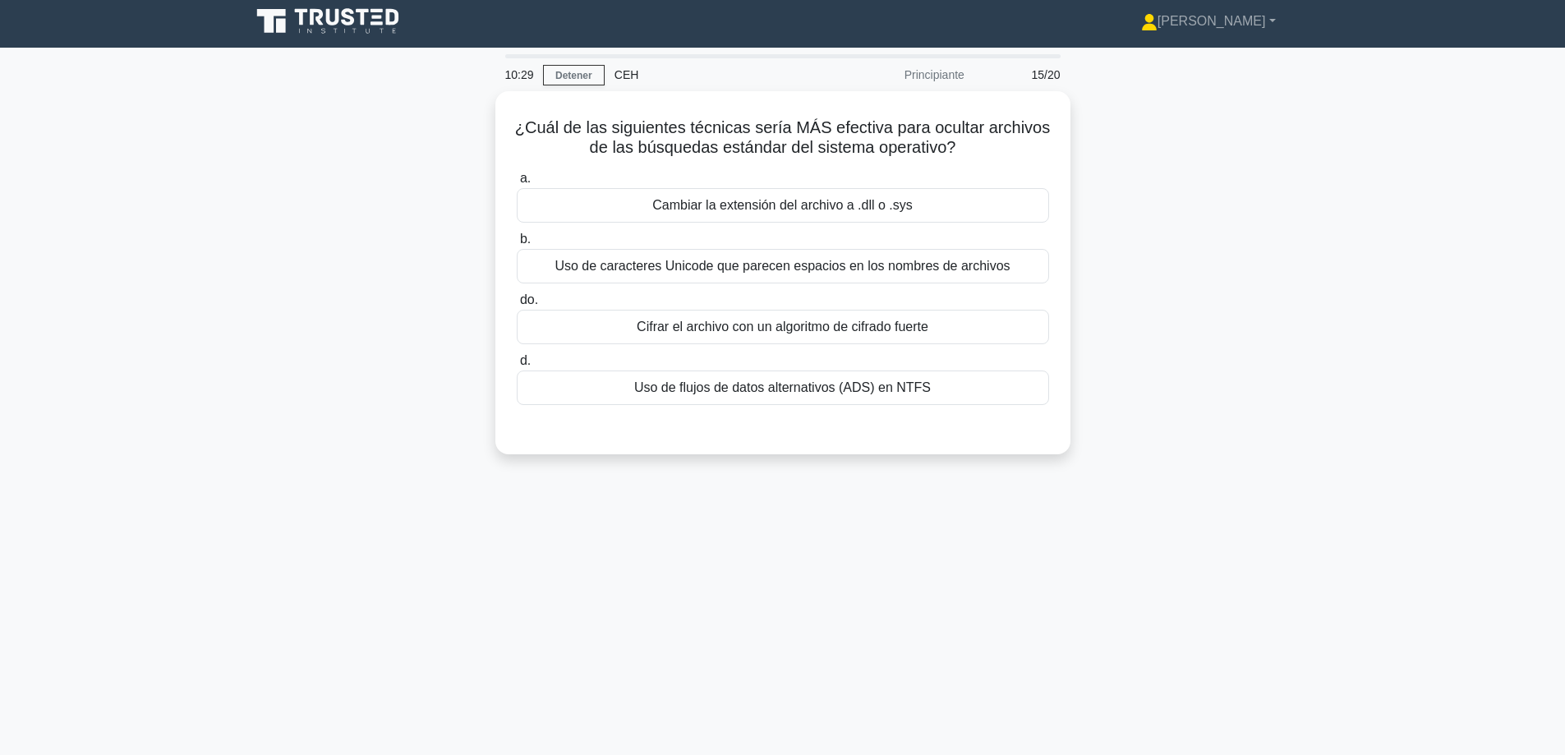
scroll to position [0, 0]
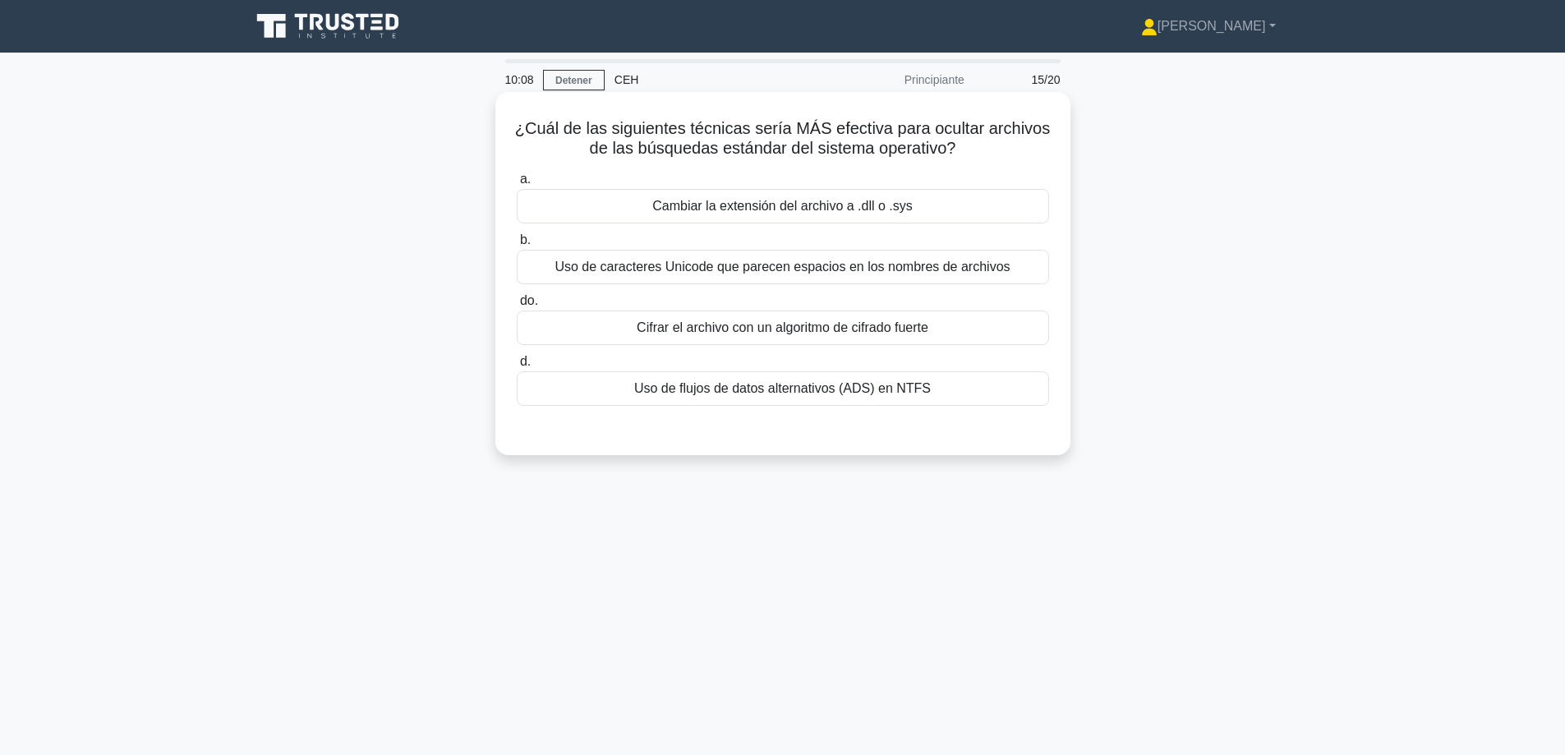
click at [906, 221] on div "Cambiar la extensión del archivo a .dll o .sys" at bounding box center [783, 206] width 532 height 35
click at [517, 185] on input "a. Cambiar la extensión del archivo a .dll o .sys" at bounding box center [517, 179] width 0 height 11
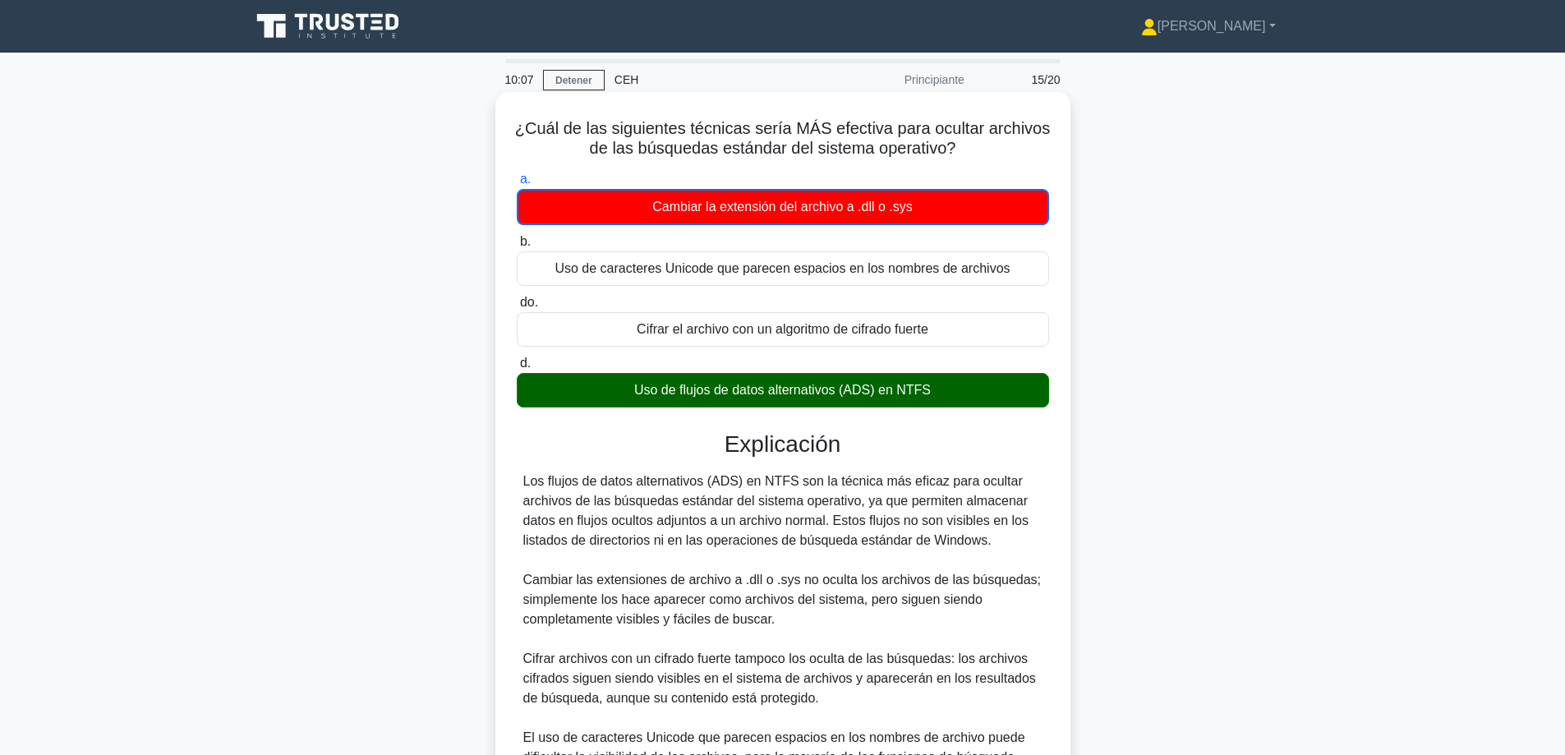
click at [694, 380] on div "Uso de flujos de datos alternativos (ADS) en NTFS" at bounding box center [783, 390] width 532 height 35
click at [517, 369] on input "d. Uso de flujos de datos alternativos (ADS) en NTFS" at bounding box center [517, 363] width 0 height 11
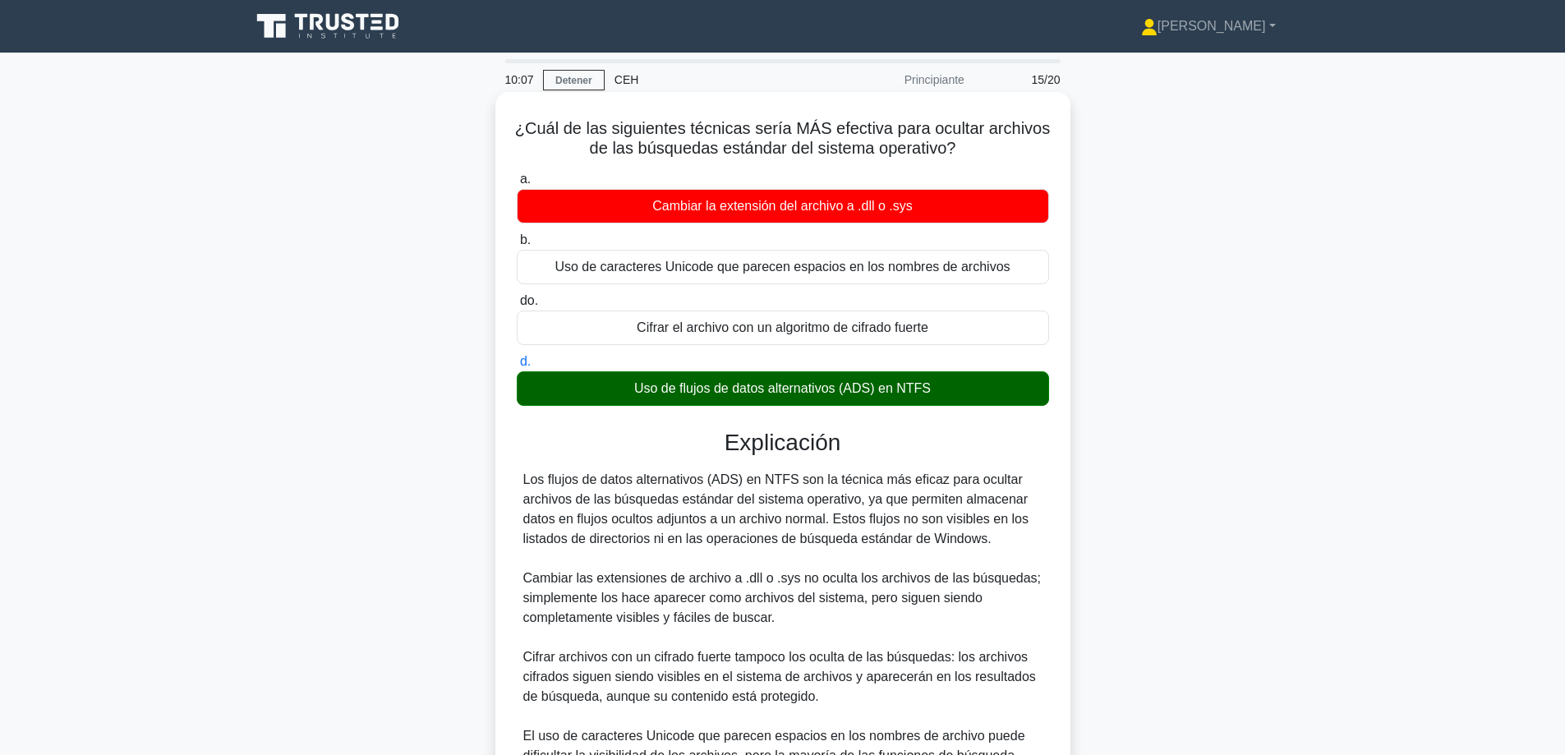
click at [695, 379] on div "Uso de flujos de datos alternativos (ADS) en NTFS" at bounding box center [783, 388] width 532 height 35
click at [517, 367] on input "d. Uso de flujos de datos alternativos (ADS) en NTFS" at bounding box center [517, 362] width 0 height 11
click at [700, 376] on div "Uso de flujos de datos alternativos (ADS) en NTFS" at bounding box center [783, 388] width 532 height 35
click at [517, 367] on input "d. Uso de flujos de datos alternativos (ADS) en NTFS" at bounding box center [517, 362] width 0 height 11
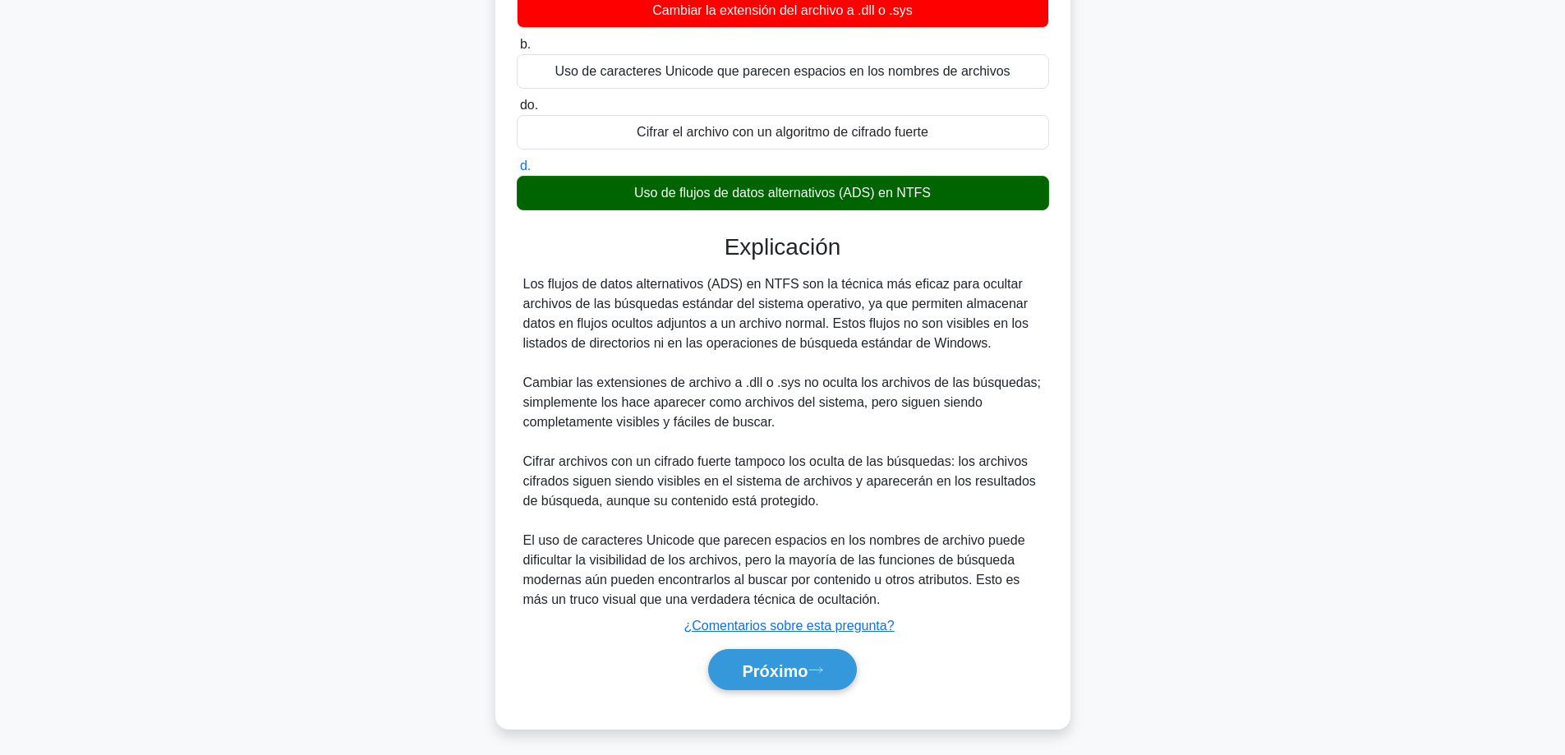
scroll to position [202, 0]
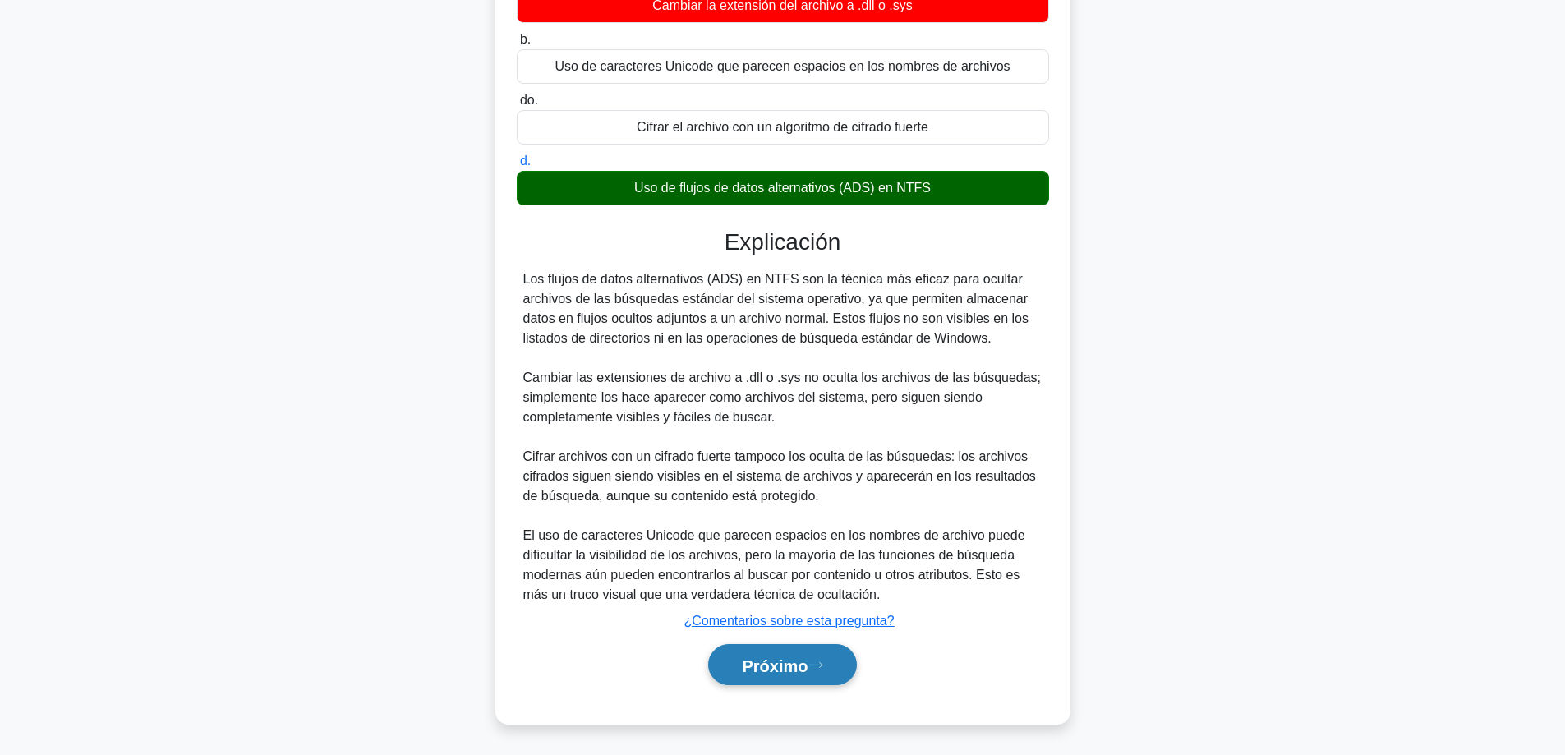
click at [785, 670] on font "Próximo" at bounding box center [775, 666] width 66 height 18
click at [742, 670] on font "Próximo" at bounding box center [775, 666] width 66 height 18
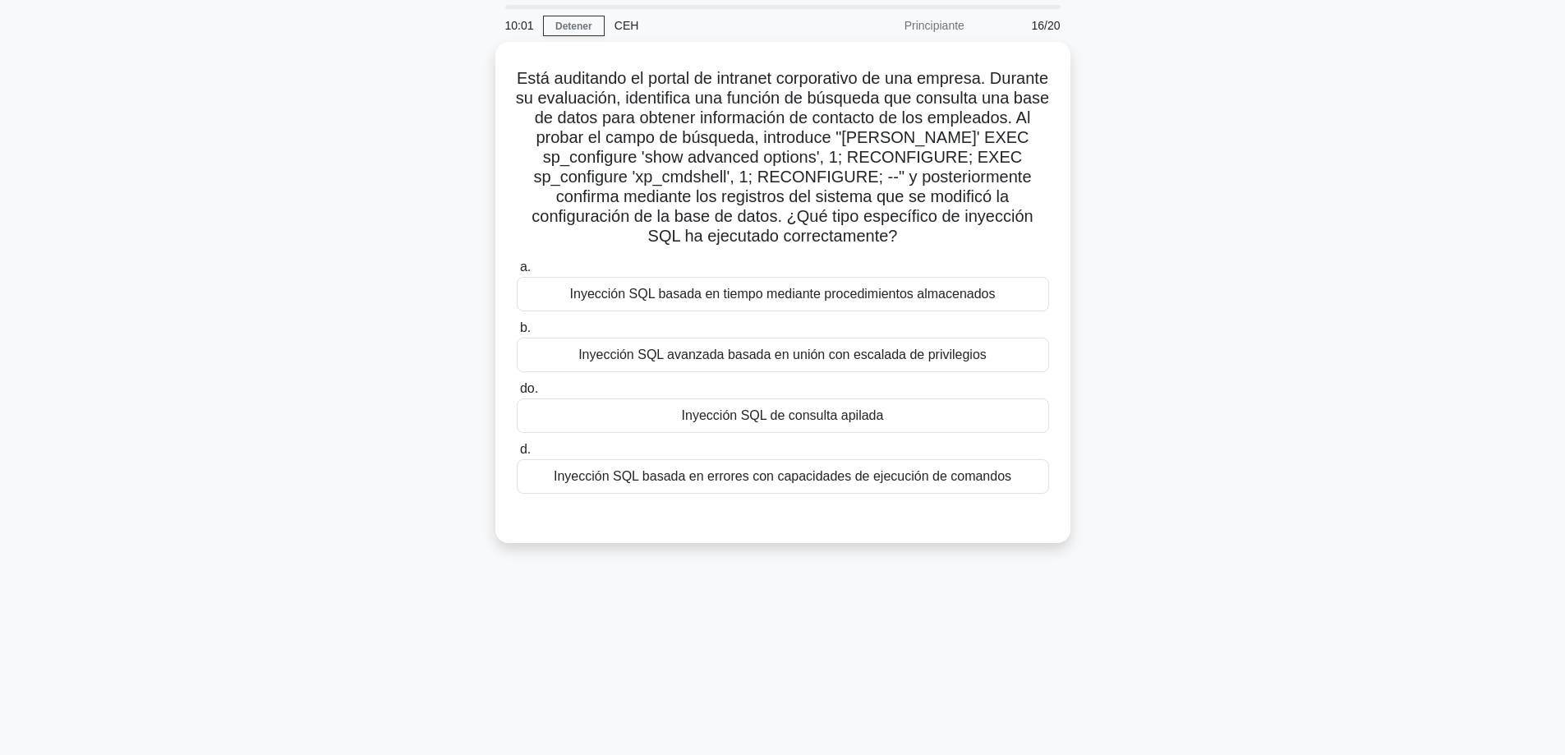
scroll to position [50, 0]
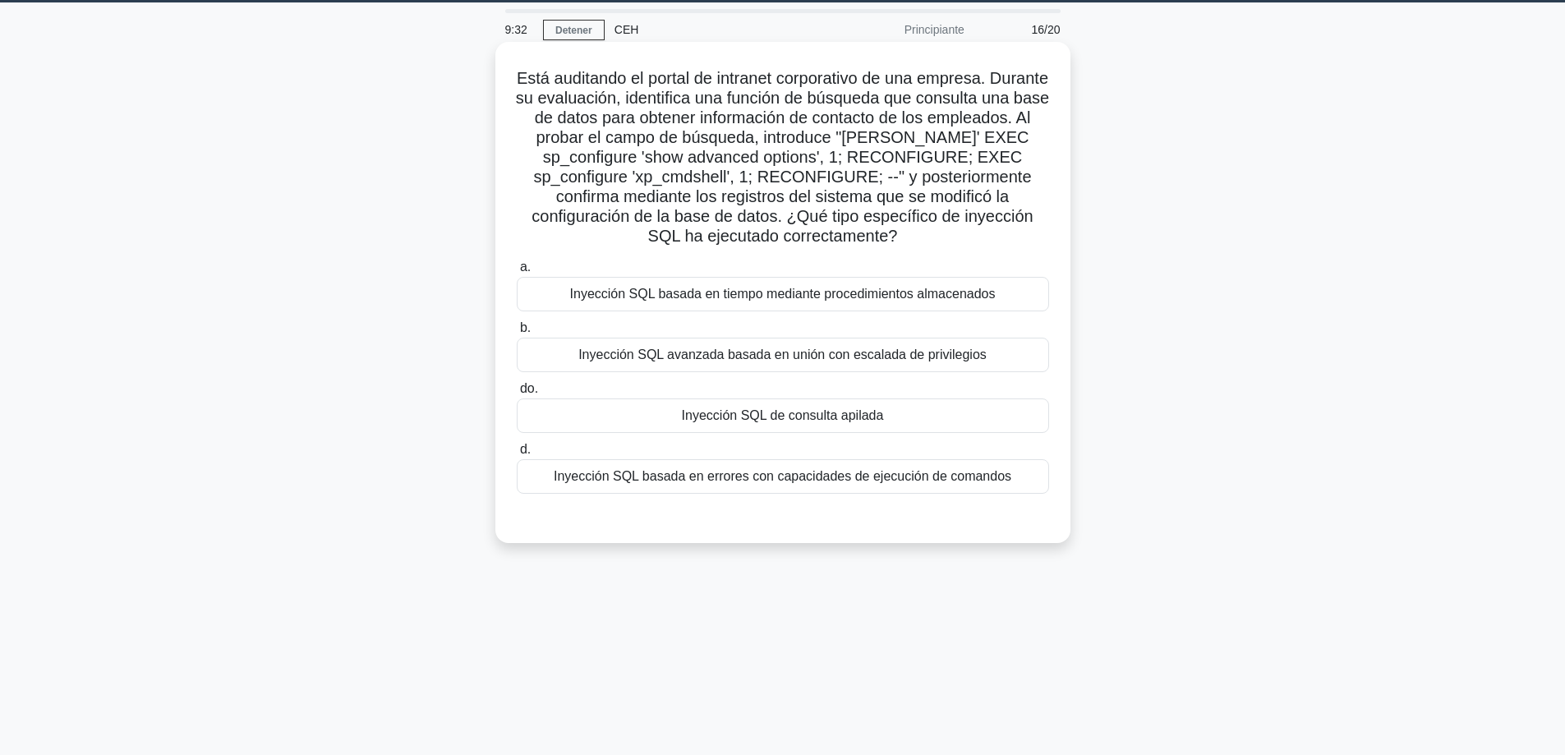
click at [952, 419] on div "Inyección SQL de consulta apilada" at bounding box center [783, 416] width 532 height 35
click at [517, 394] on input "do. Inyección SQL de consulta apilada" at bounding box center [517, 389] width 0 height 11
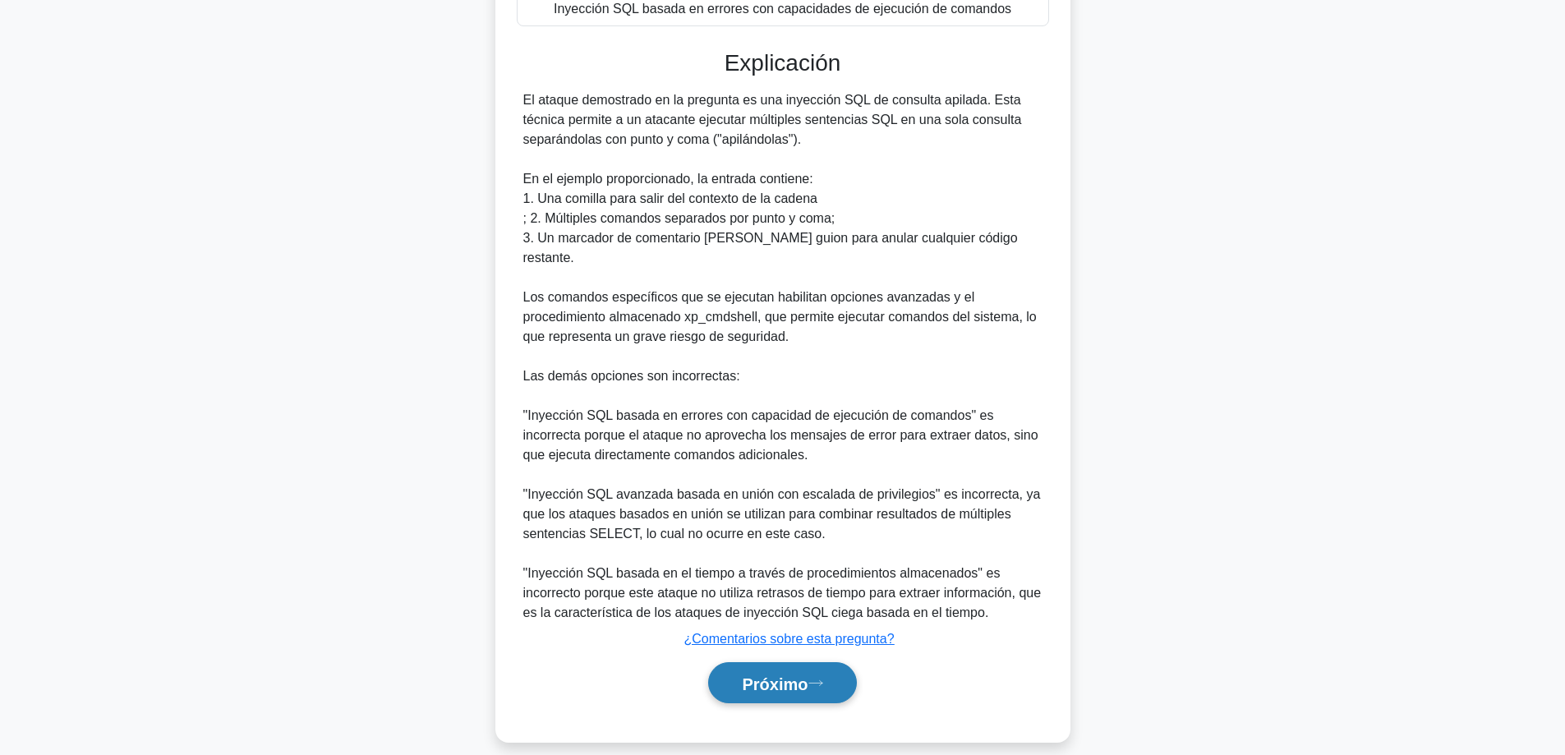
click at [750, 677] on button "Próximo" at bounding box center [782, 683] width 148 height 42
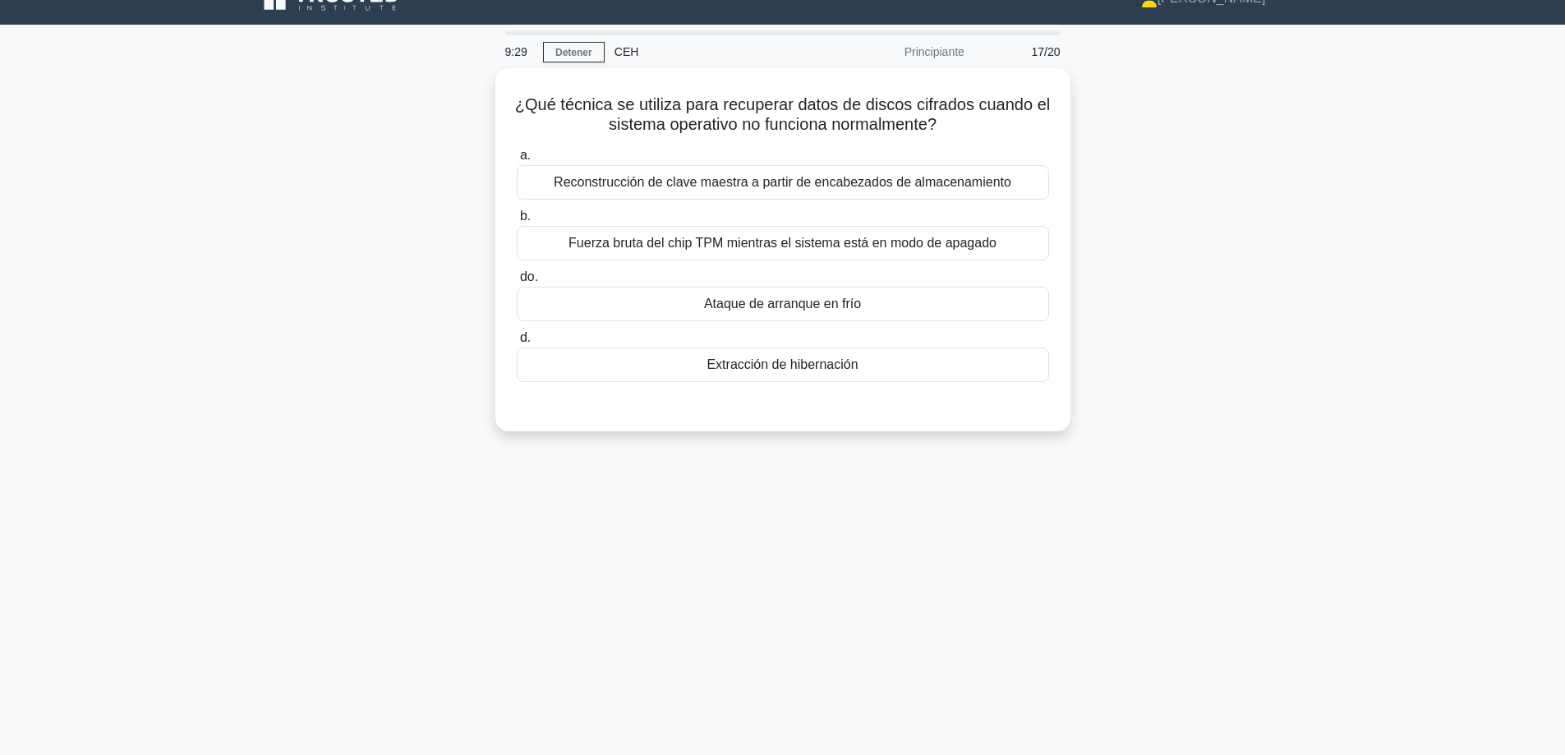
scroll to position [0, 0]
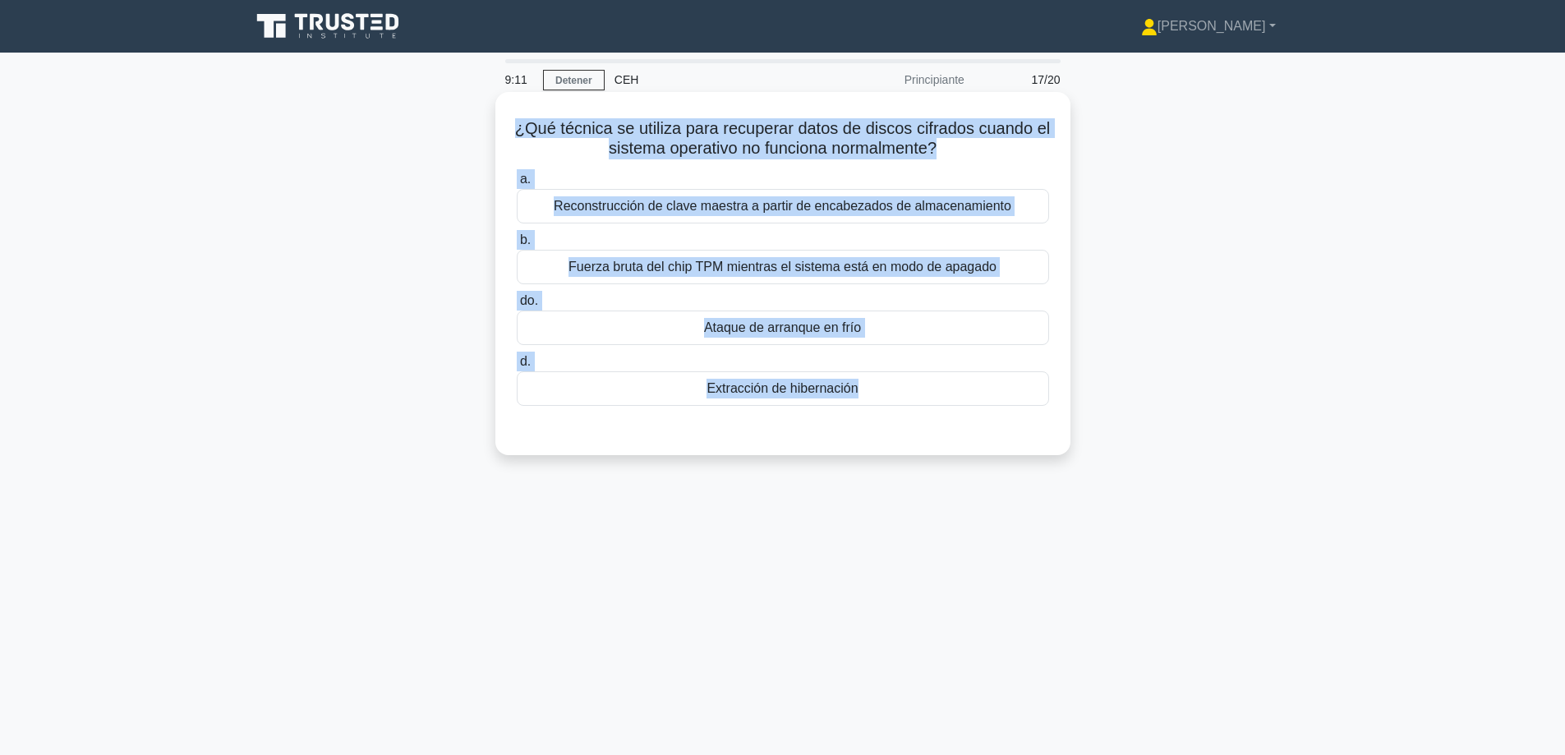
drag, startPoint x: 1179, startPoint y: 573, endPoint x: 508, endPoint y: 113, distance: 813.9
click at [508, 113] on div "9:11 Detener CEH Principiante 17/20 ¿Qué técnica se utiliza para recuperar dato…" at bounding box center [783, 470] width 1085 height 822
copy div "¿Qué técnica se utiliza para recuperar datos de discos cifrados cuando el siste…"
click at [901, 208] on font "Reconstrucción de clave maestra a partir de encabezados de almacenamiento" at bounding box center [783, 206] width 458 height 14
click at [517, 185] on input "a. Reconstrucción de clave maestra a partir de encabezados de almacenamiento" at bounding box center [517, 179] width 0 height 11
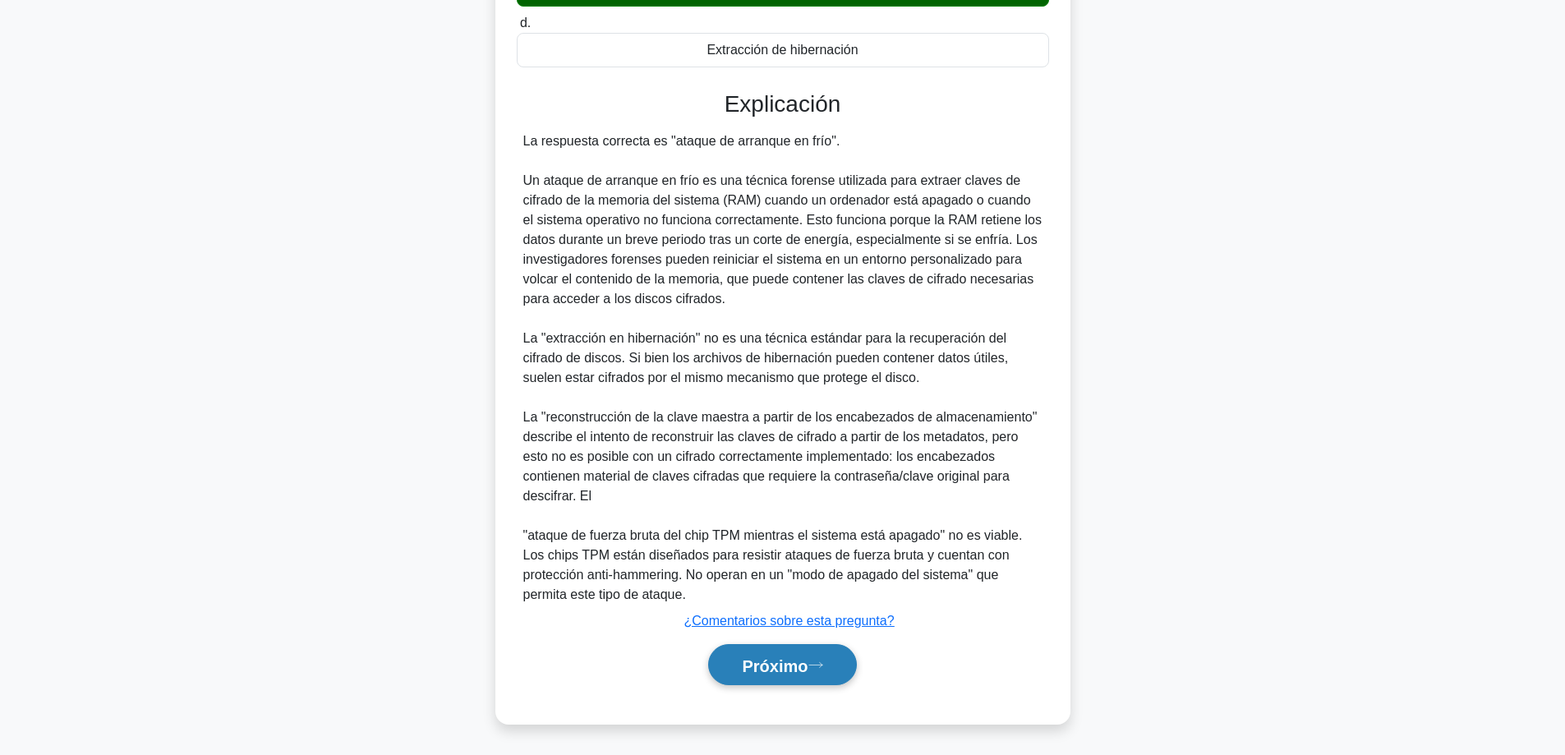
click at [790, 675] on button "Próximo" at bounding box center [782, 665] width 148 height 42
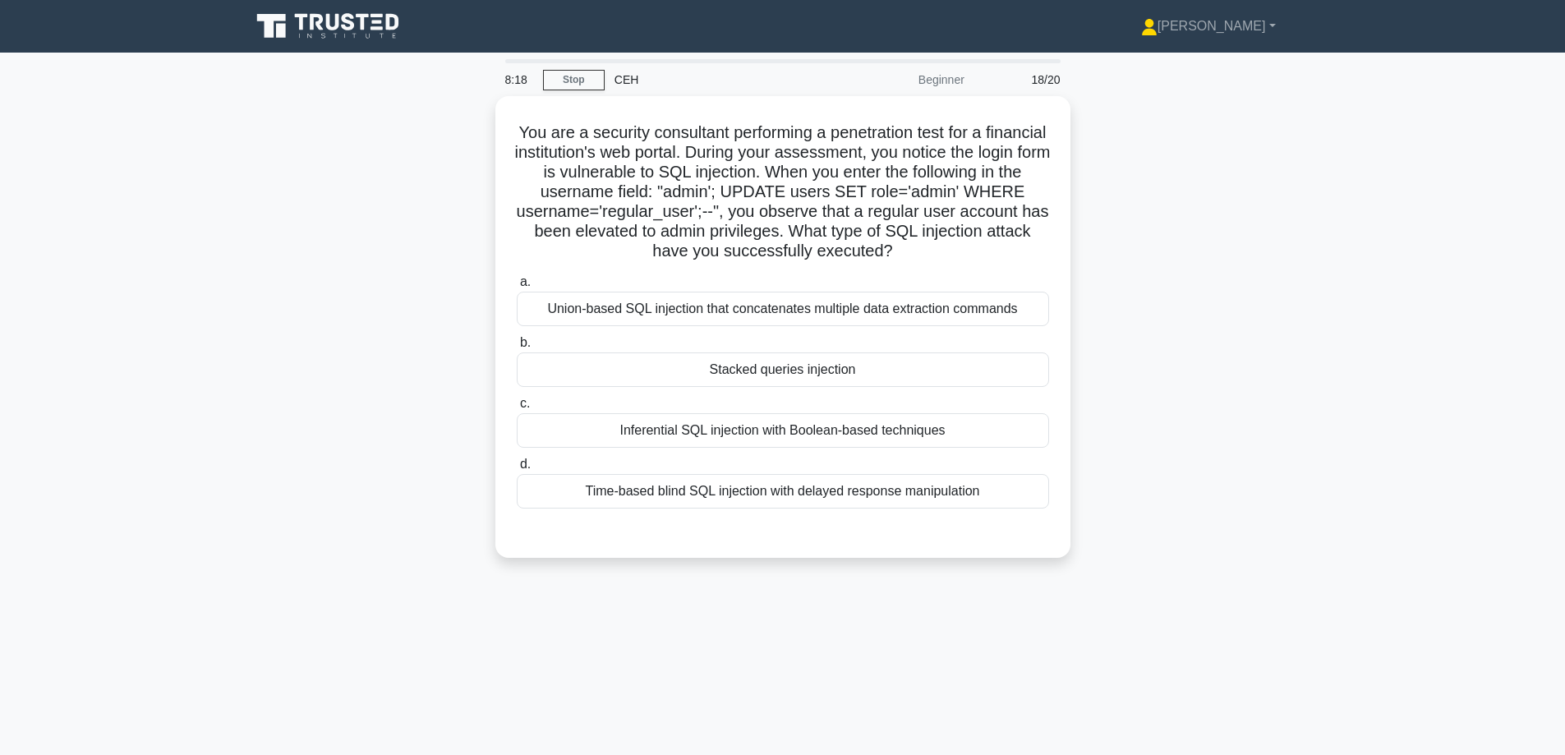
click at [1273, 432] on div "You are a security consultant performing a penetration test for a financial ins…" at bounding box center [783, 337] width 1085 height 482
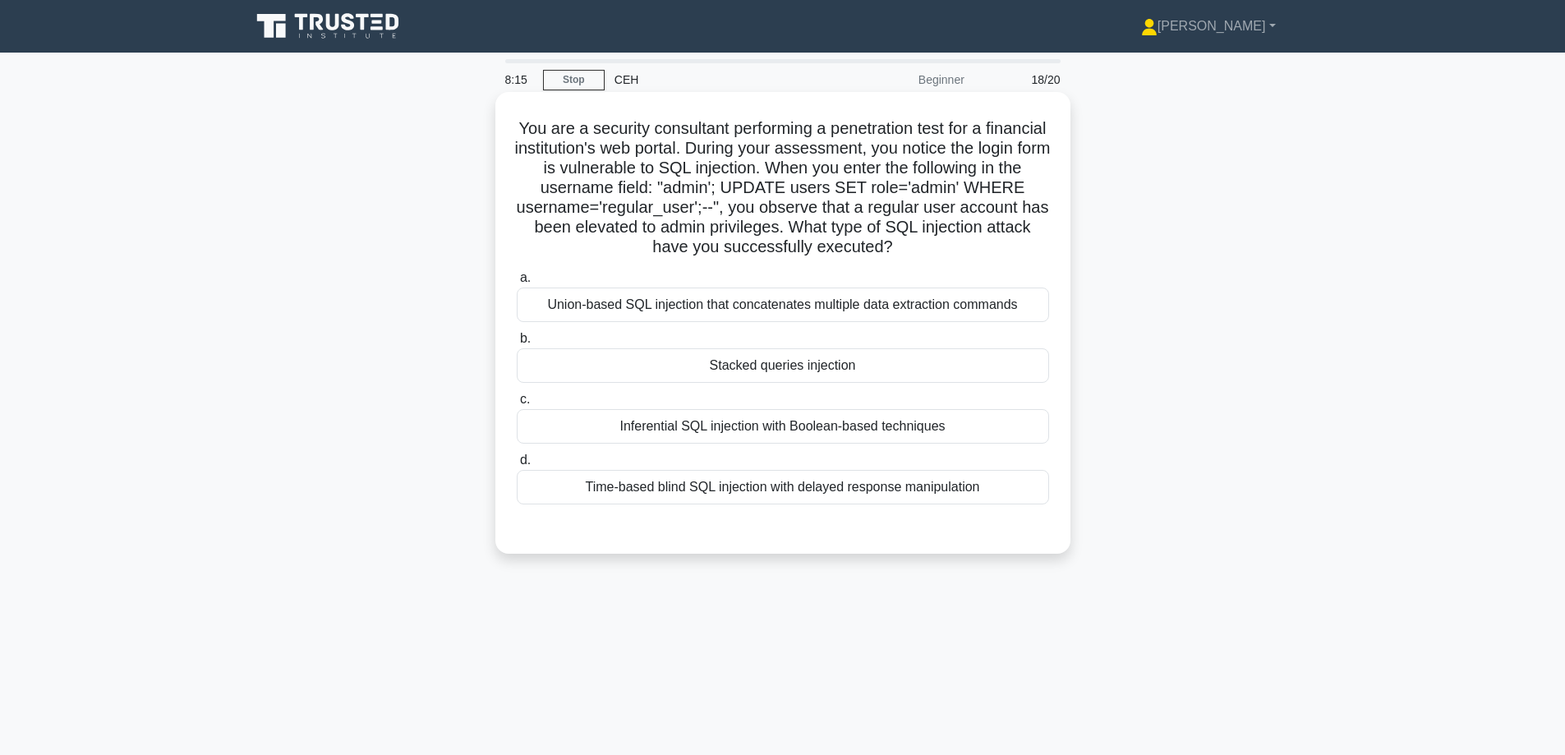
click at [747, 378] on div "Stacked queries injection" at bounding box center [783, 365] width 532 height 35
click at [517, 344] on input "b. Stacked queries injection" at bounding box center [517, 339] width 0 height 11
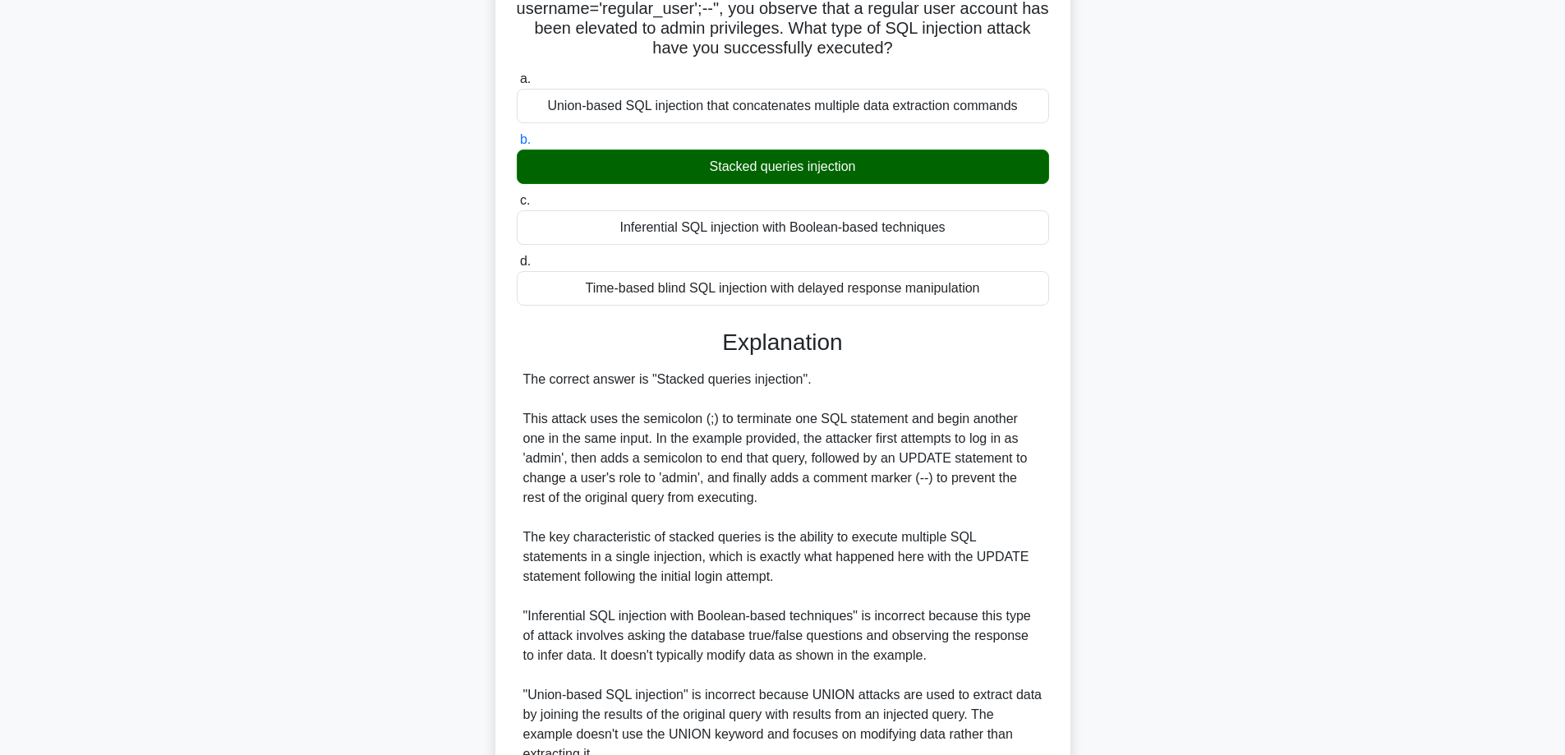
scroll to position [436, 0]
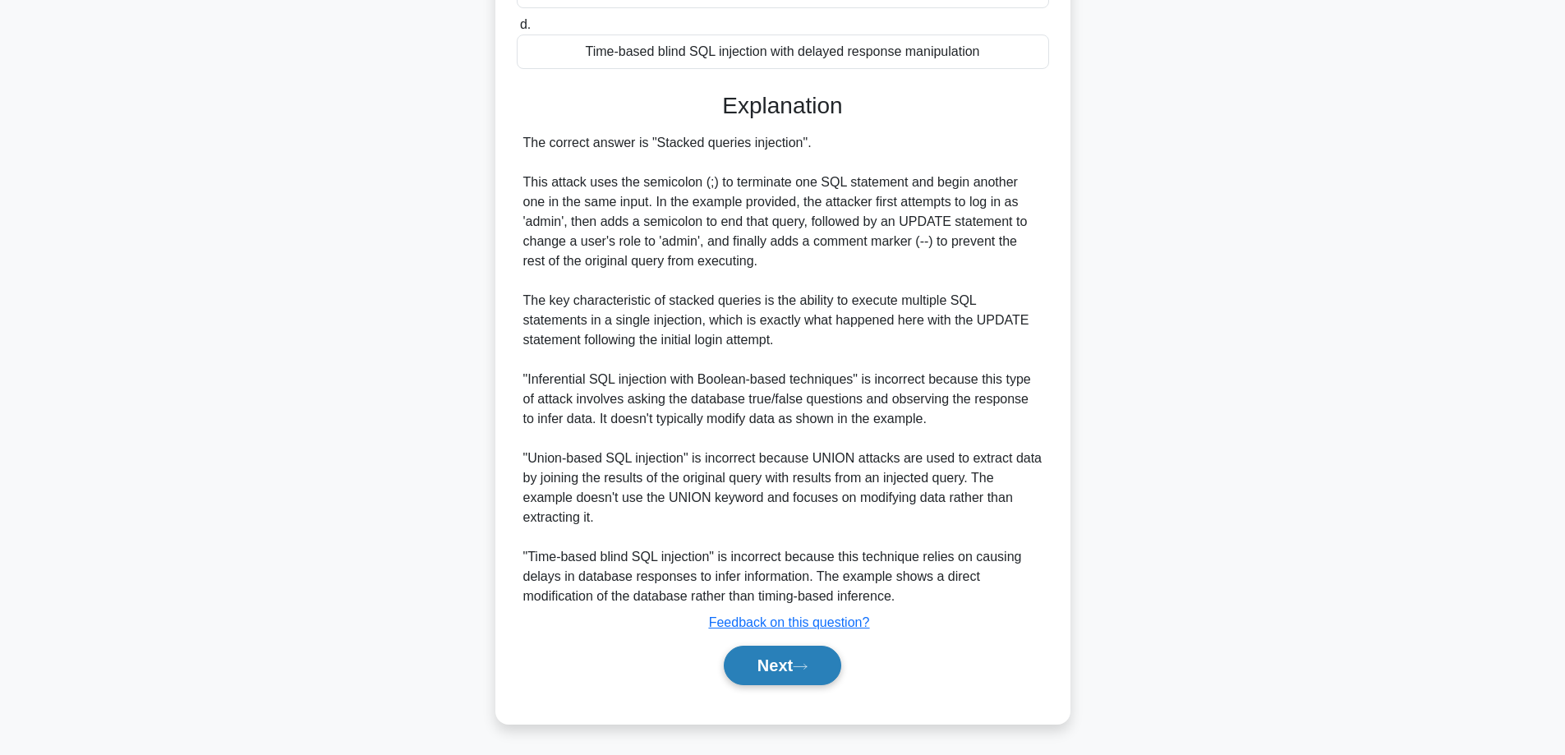
click at [800, 663] on icon at bounding box center [800, 666] width 15 height 9
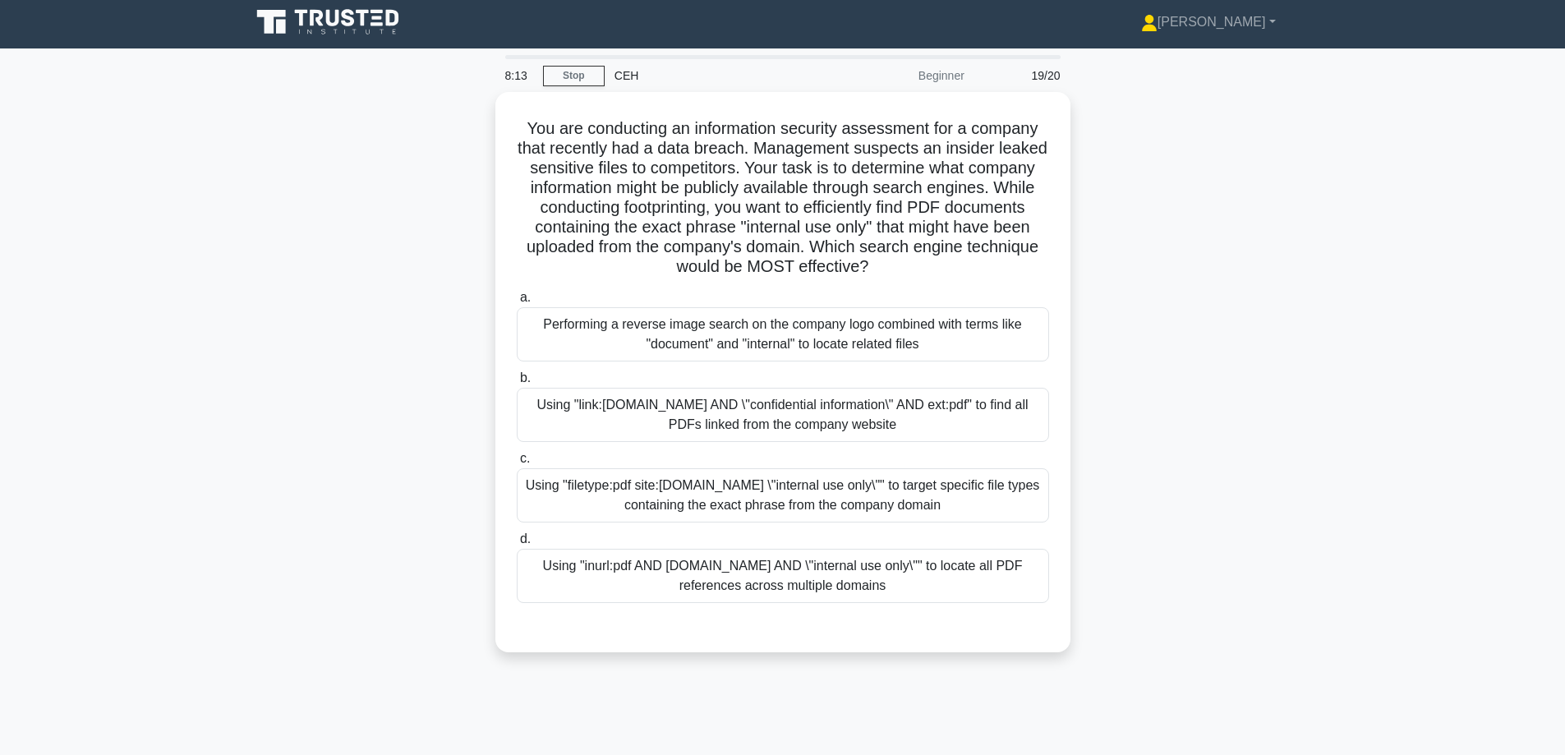
scroll to position [0, 0]
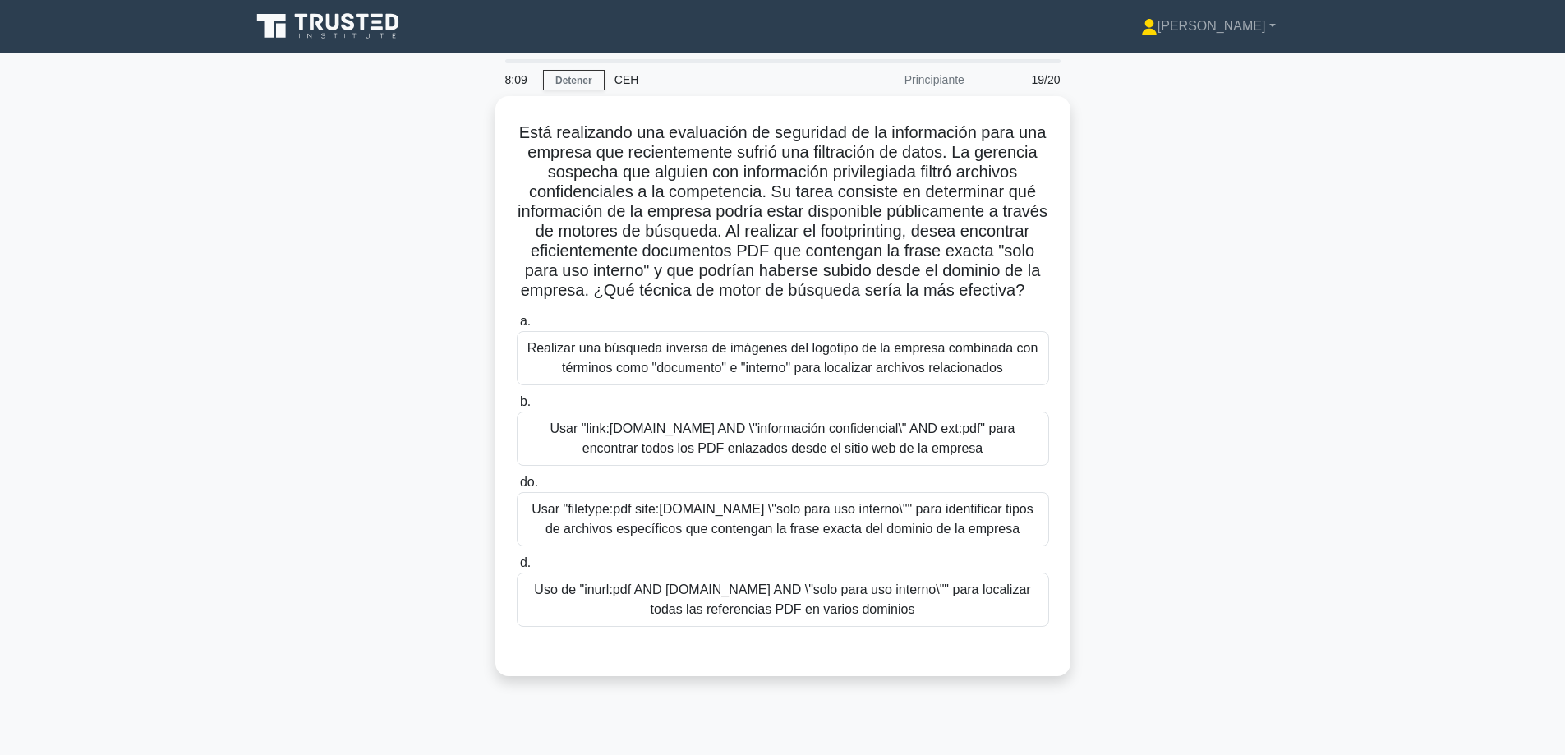
click at [1315, 307] on div "Está realizando una evaluación de seguridad de la información para una empresa …" at bounding box center [783, 396] width 1085 height 600
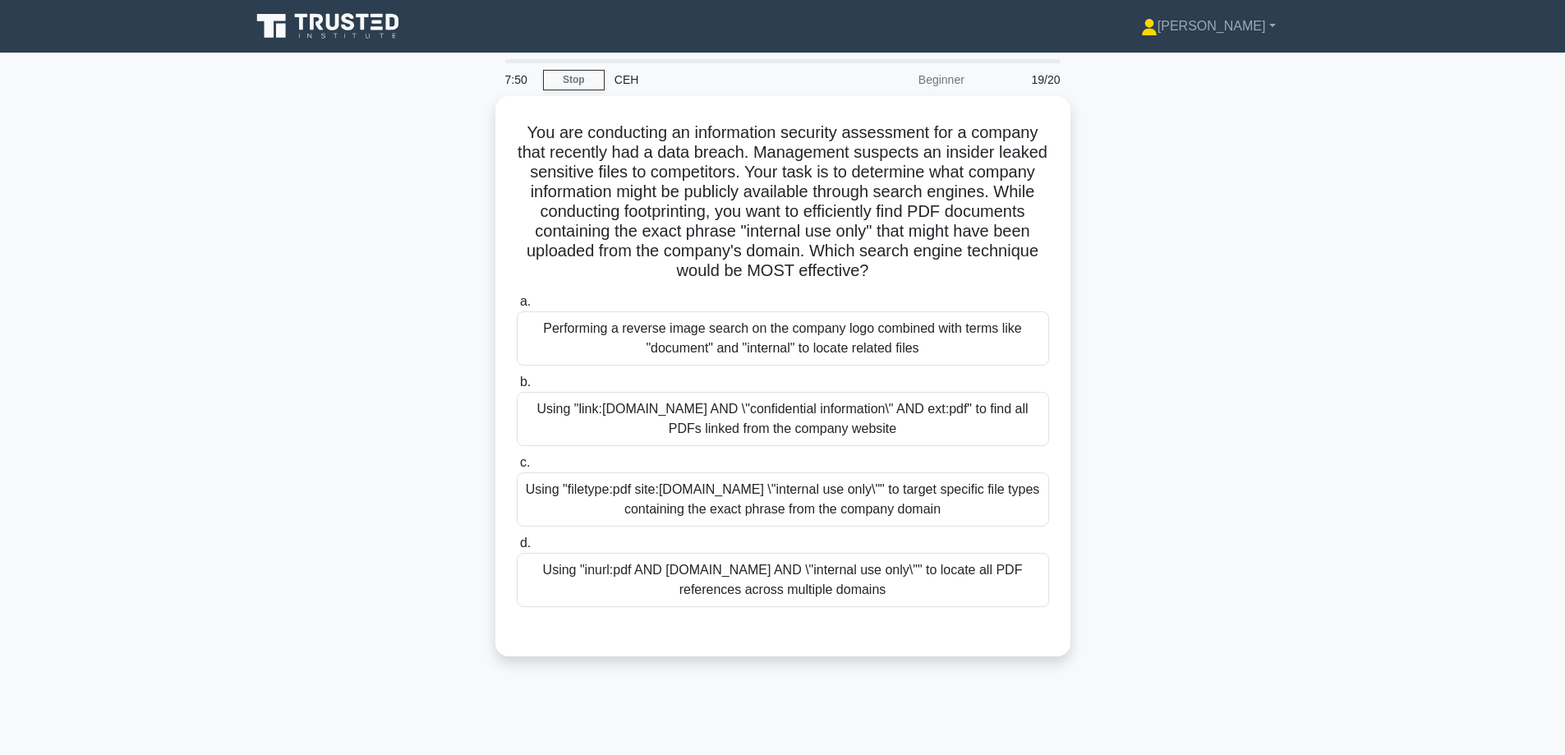
click at [1369, 355] on main "7:50 Stop CEH Beginner 19/20 You are conducting an information security assessm…" at bounding box center [782, 470] width 1565 height 835
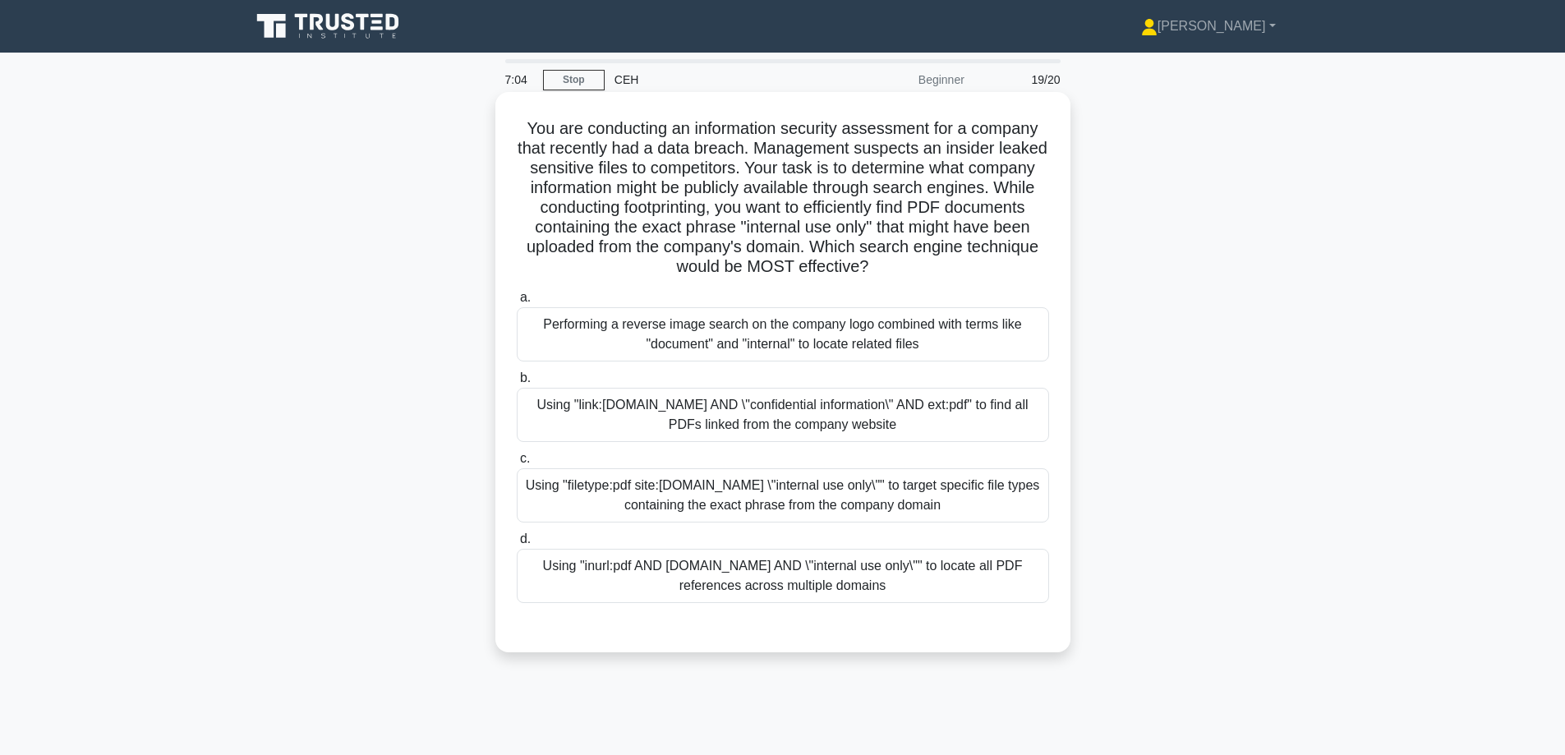
click at [777, 491] on div "Using "filetype:pdf site:company.com \"internal use only\"" to target specific …" at bounding box center [783, 495] width 532 height 54
click at [517, 464] on input "c. Using "filetype:pdf site:company.com \"internal use only\"" to target specif…" at bounding box center [517, 459] width 0 height 11
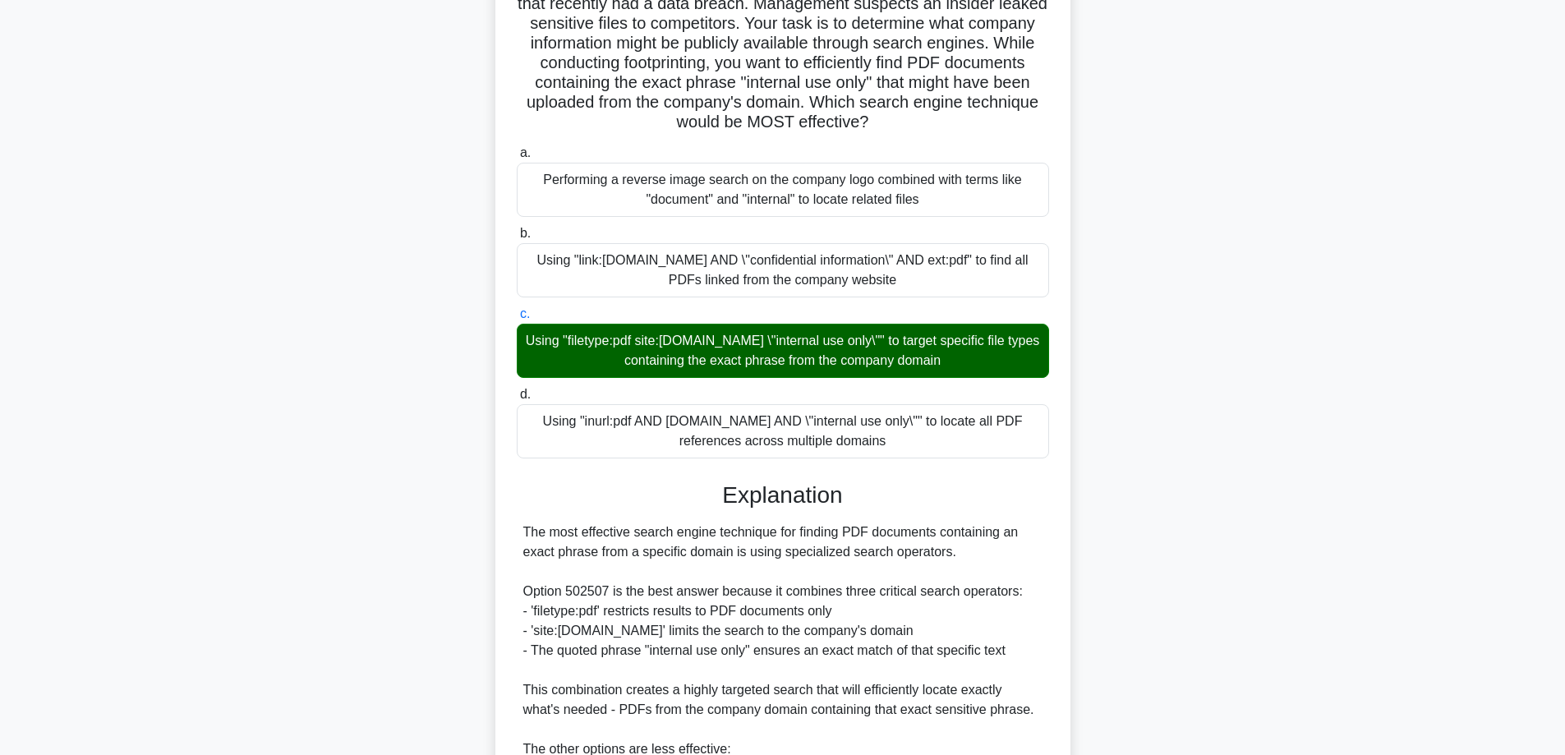
scroll to position [411, 0]
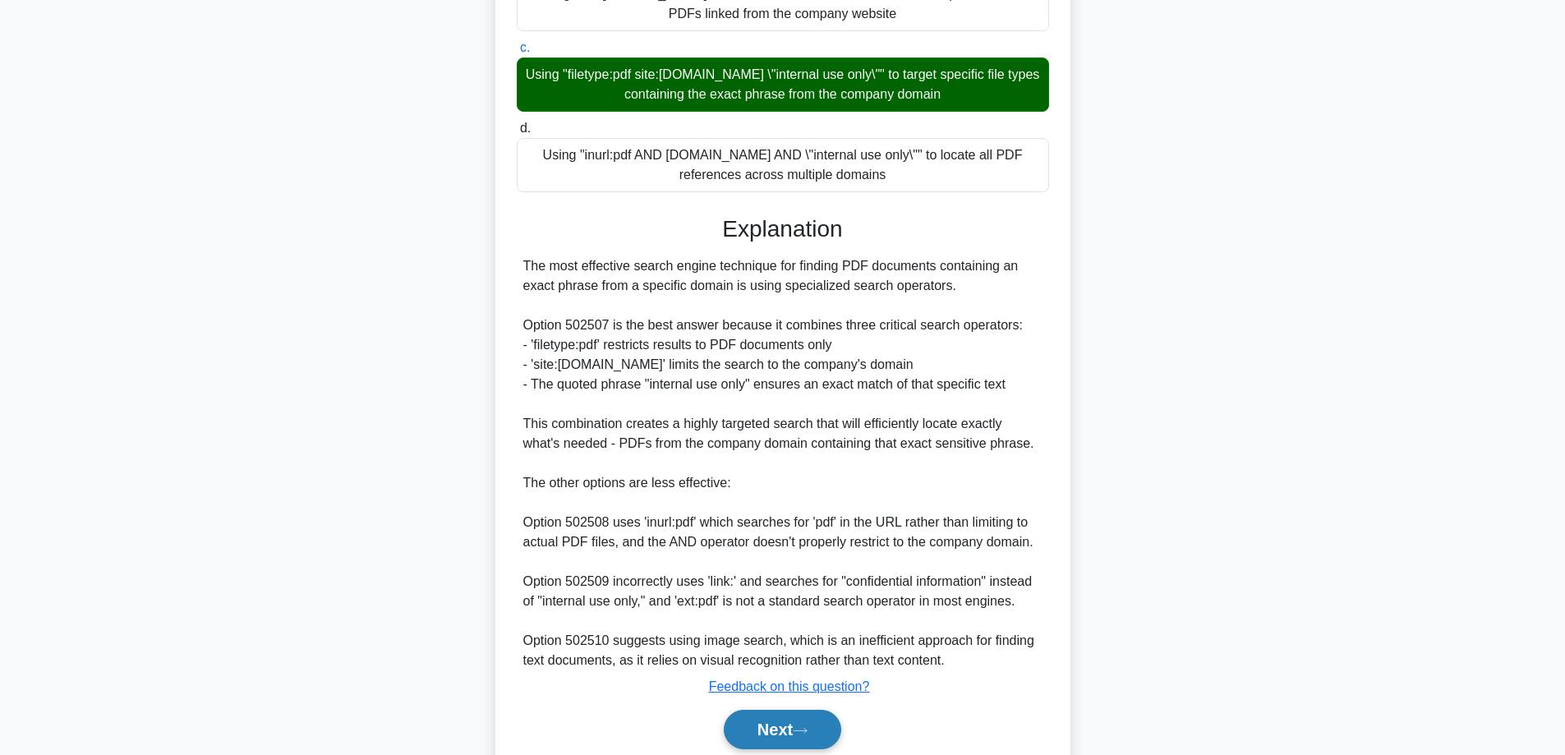
click at [735, 726] on button "Next" at bounding box center [783, 729] width 118 height 39
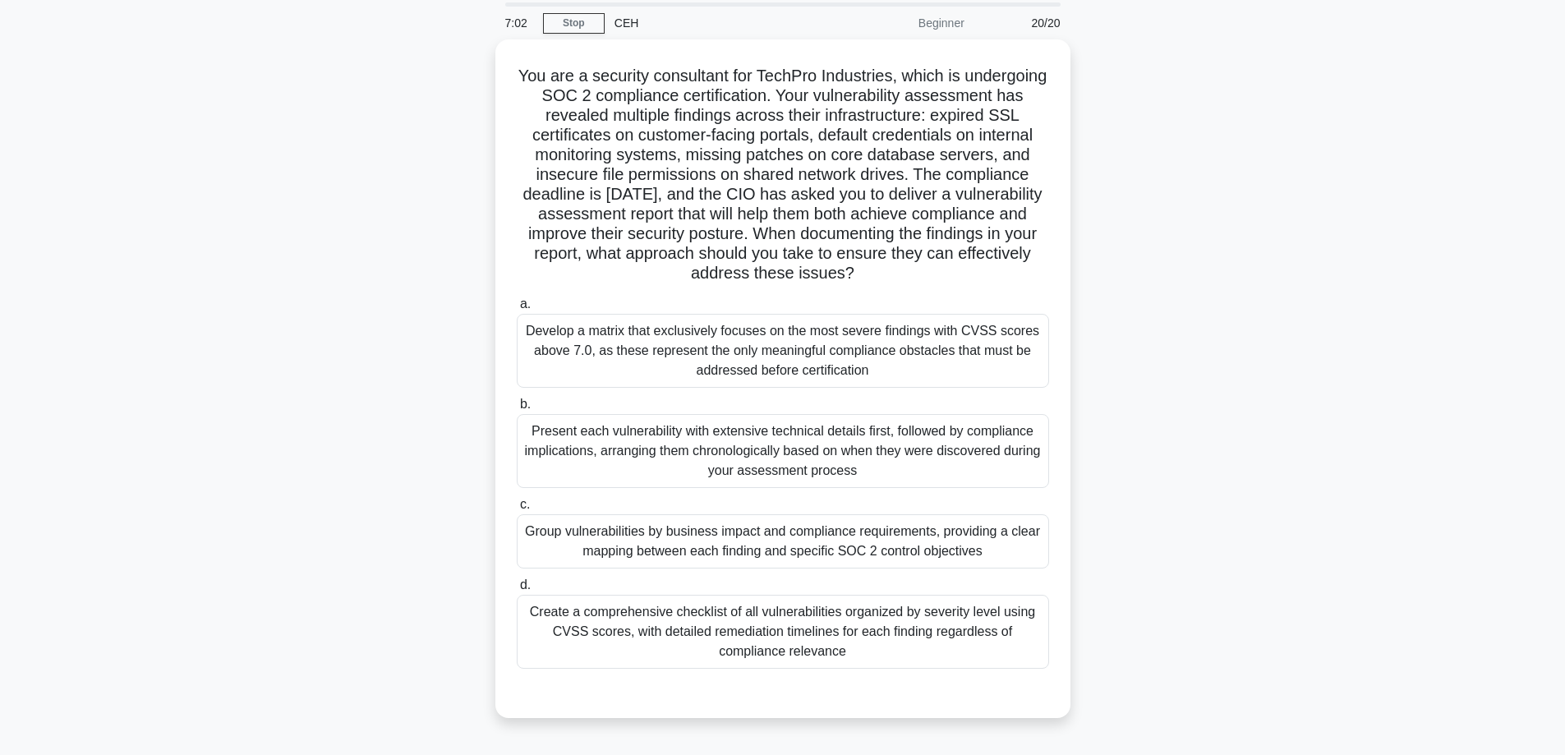
scroll to position [50, 0]
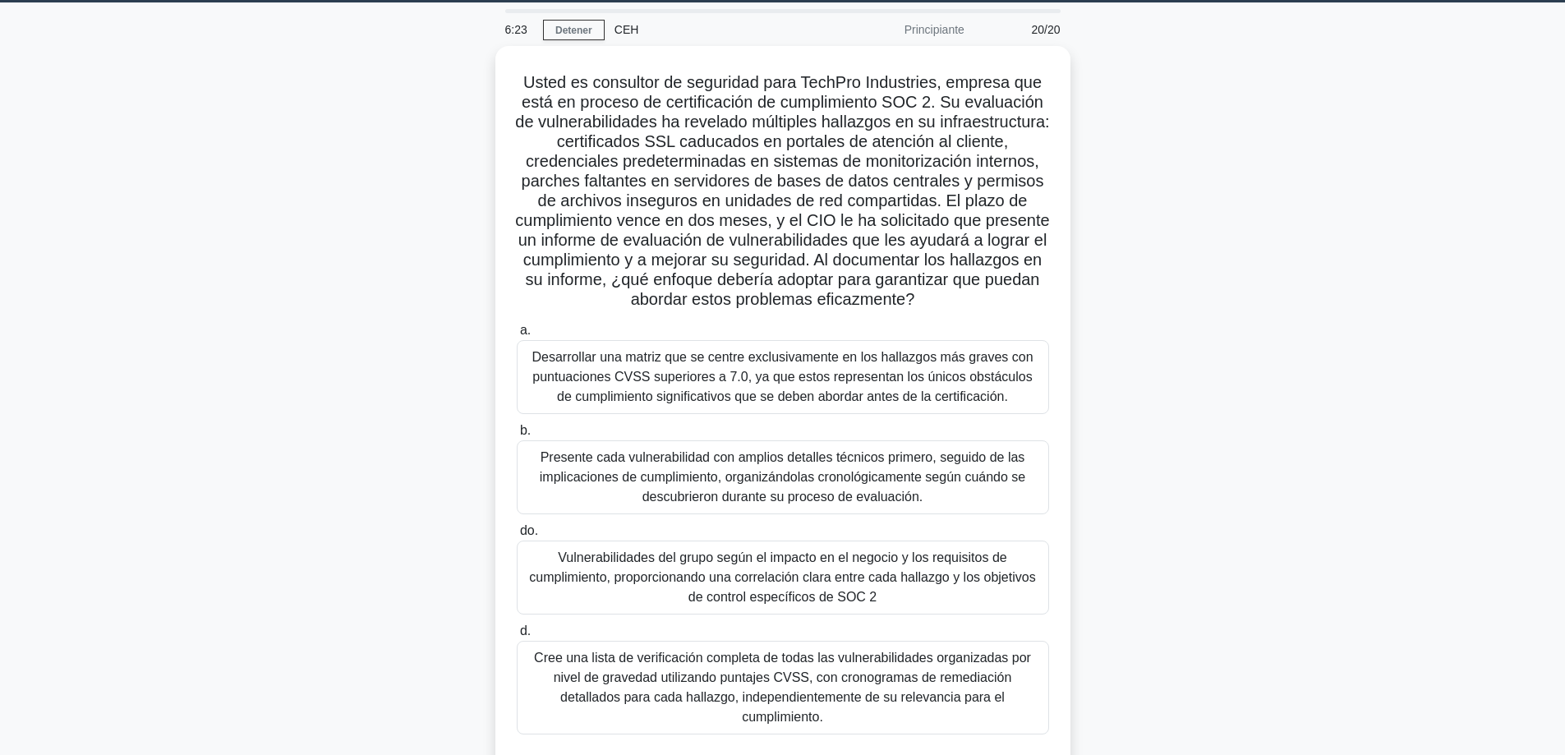
click at [1379, 256] on main "6:23 Detener CEH Principiante 20/20 .spinner_0XTQ{transform-origin:center;anima…" at bounding box center [782, 419] width 1565 height 835
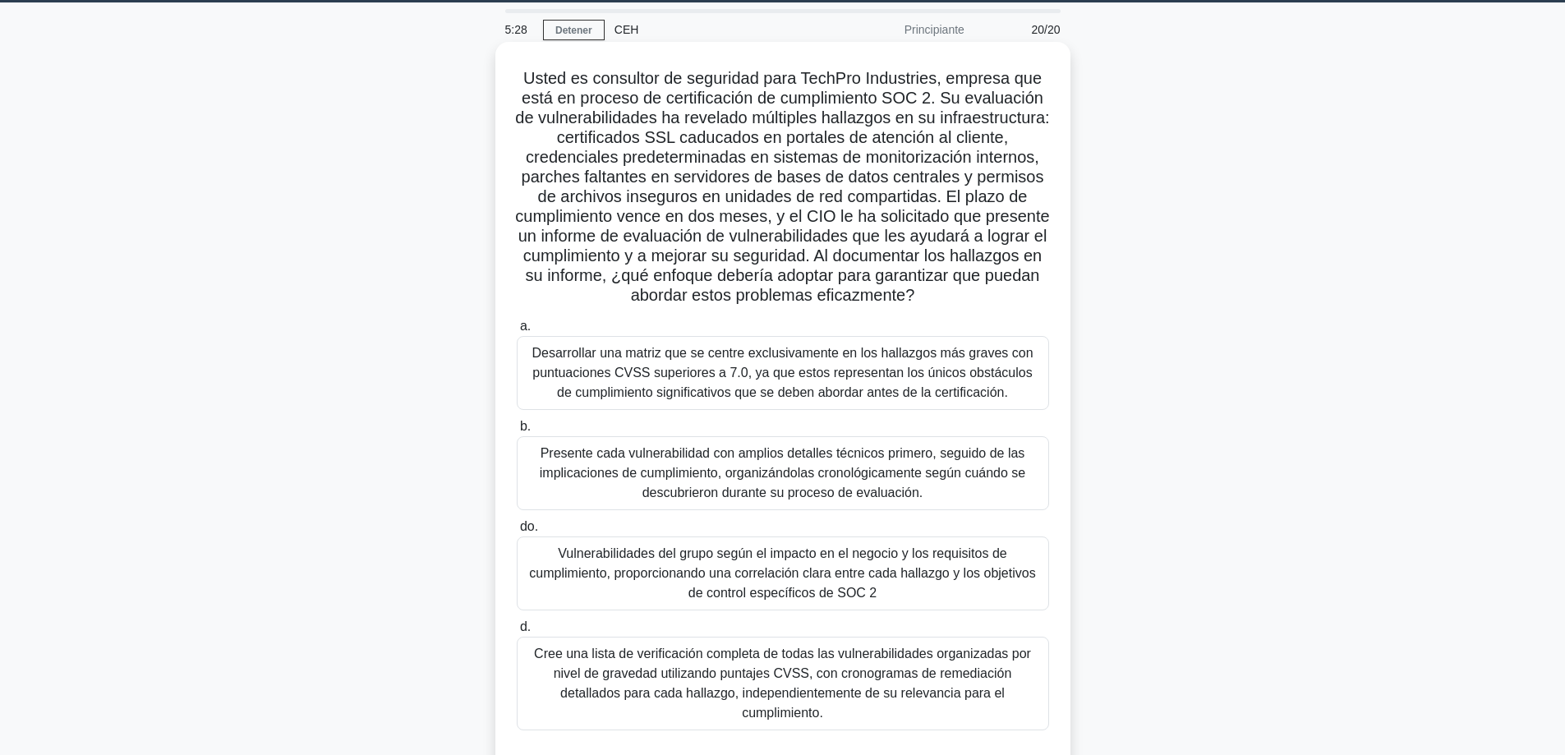
click at [849, 657] on font "Cree una lista de verificación completa de todas las vulnerabilidades organizad…" at bounding box center [782, 683] width 497 height 73
click at [517, 633] on input "d. Cree una lista de verificación completa de todas las vulnerabilidades organi…" at bounding box center [517, 627] width 0 height 11
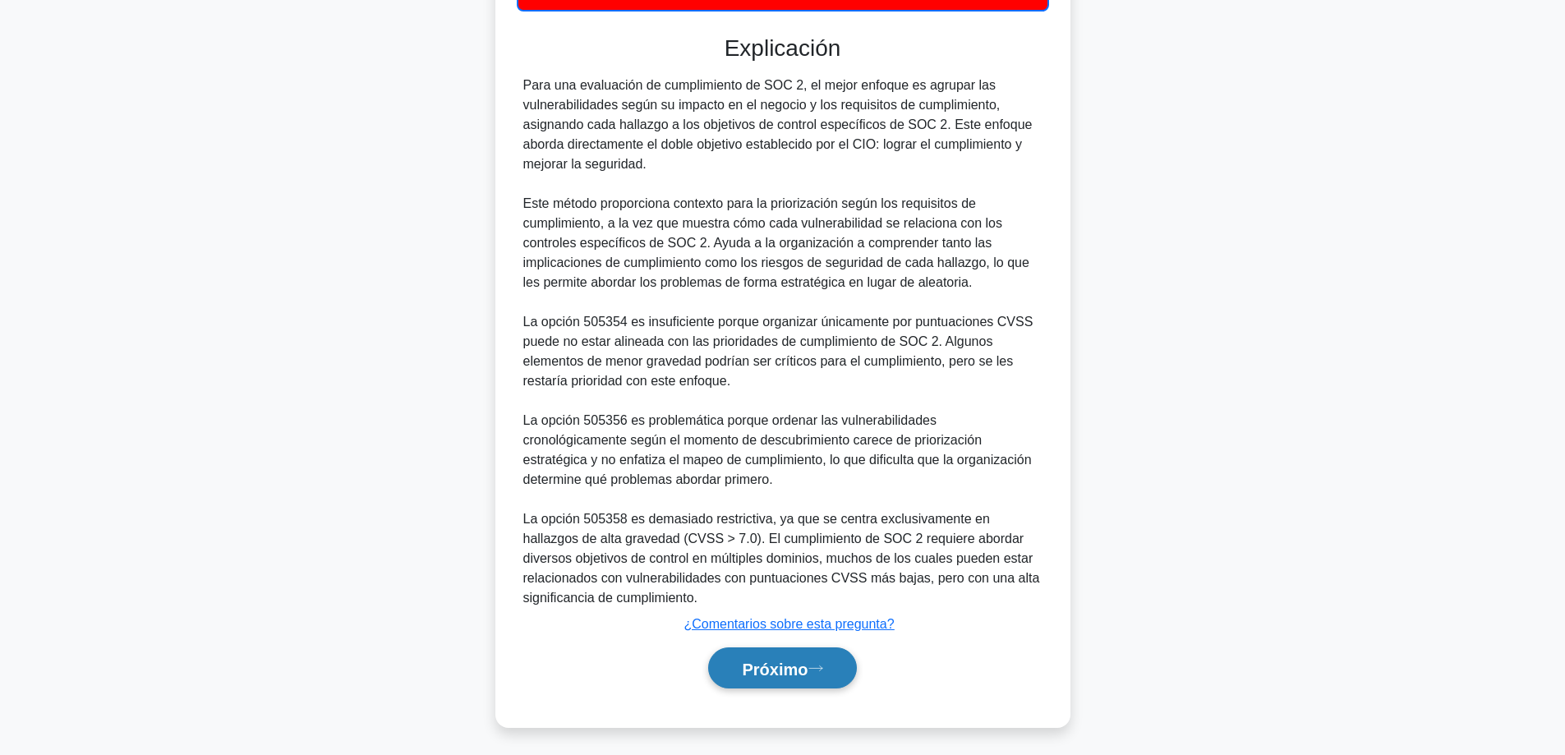
scroll to position [776, 0]
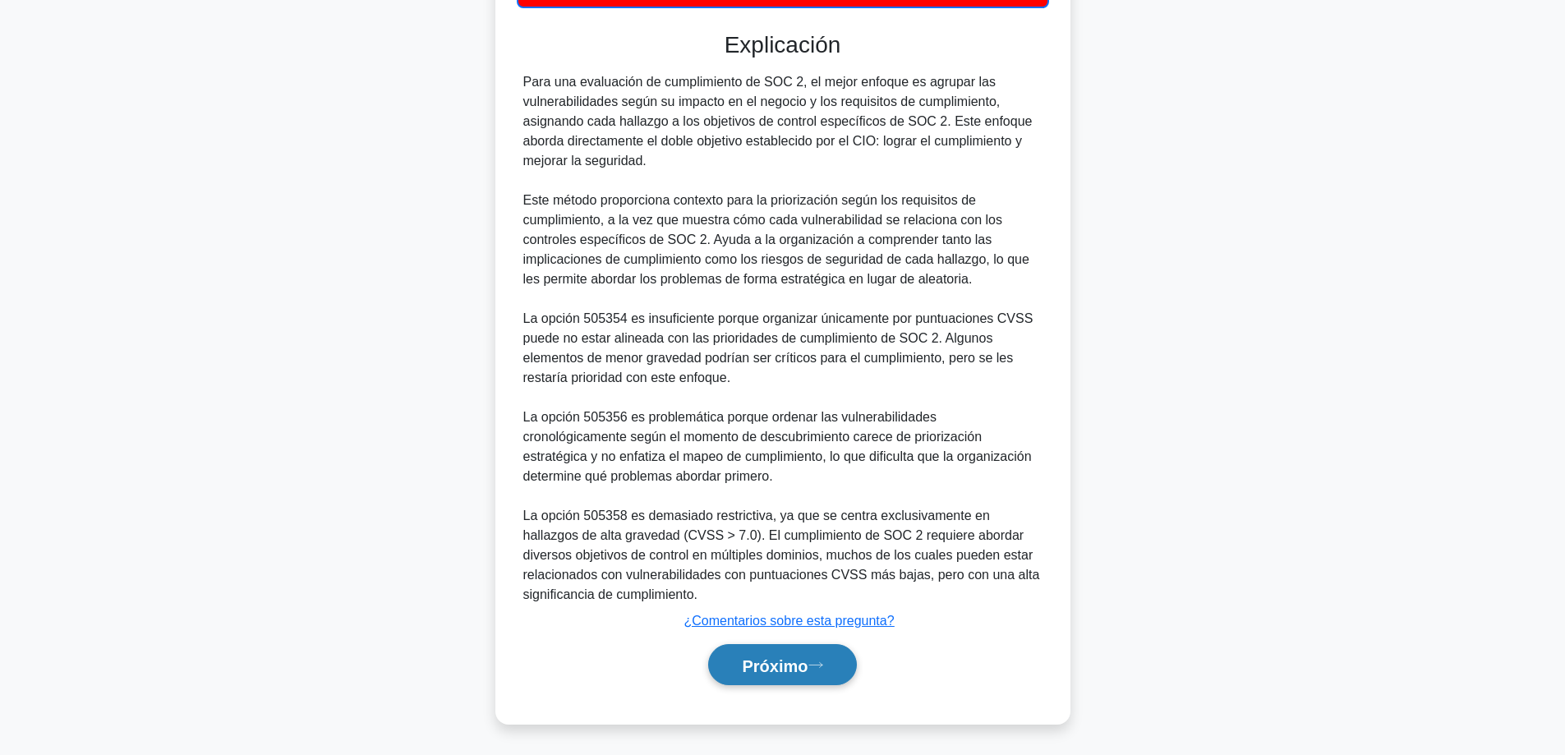
click at [766, 663] on font "Próximo" at bounding box center [775, 666] width 66 height 18
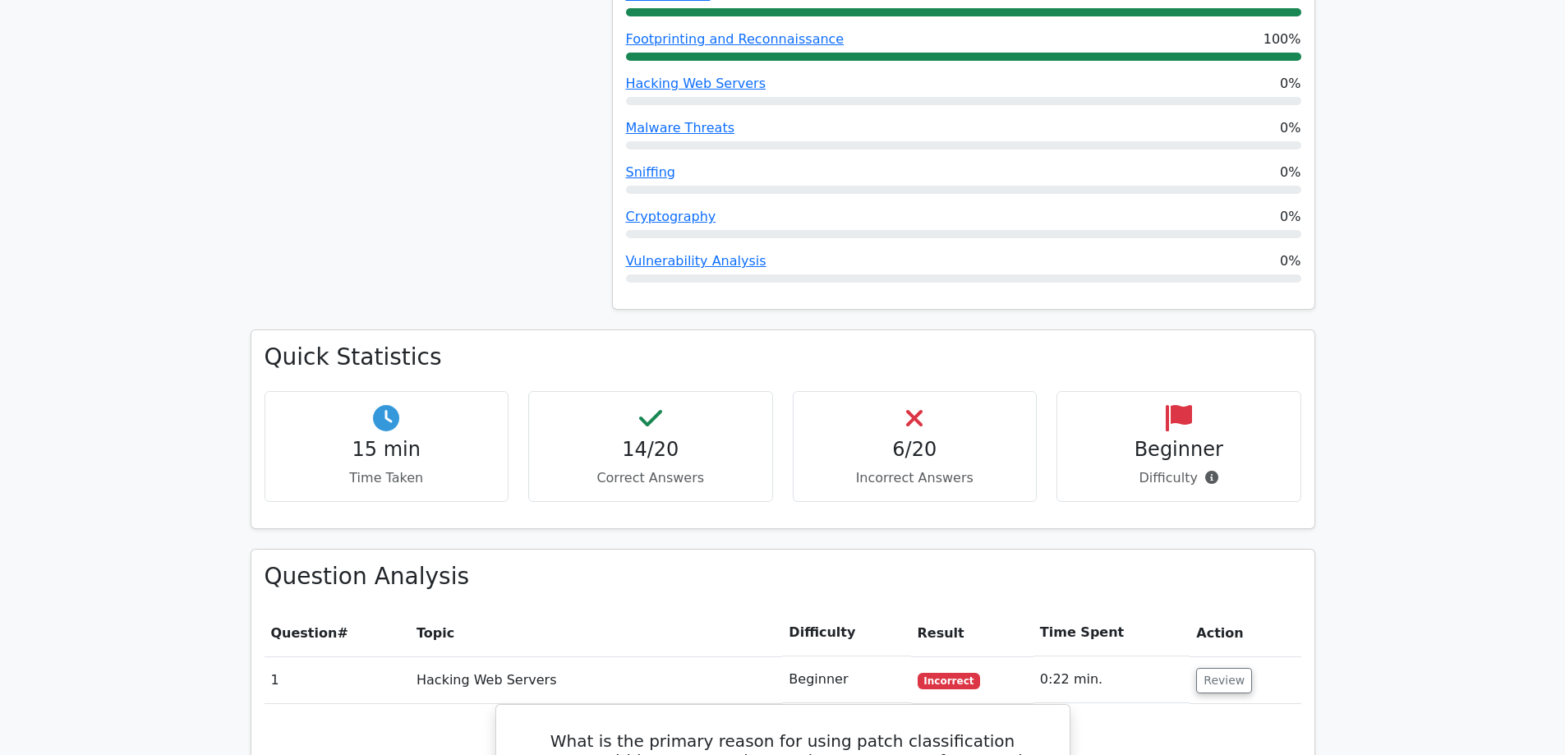
scroll to position [822, 0]
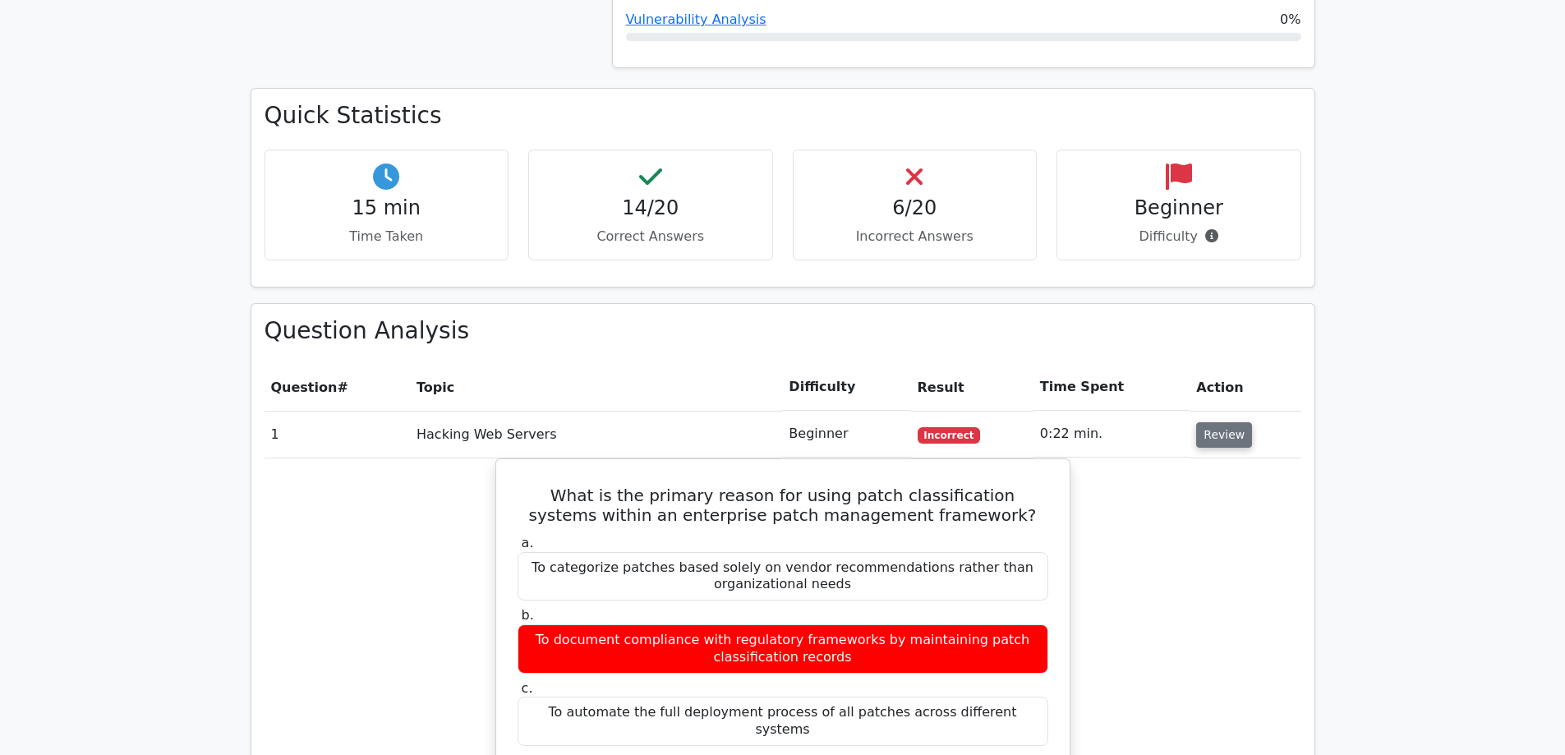
click at [1218, 428] on button "Review" at bounding box center [1224, 434] width 56 height 25
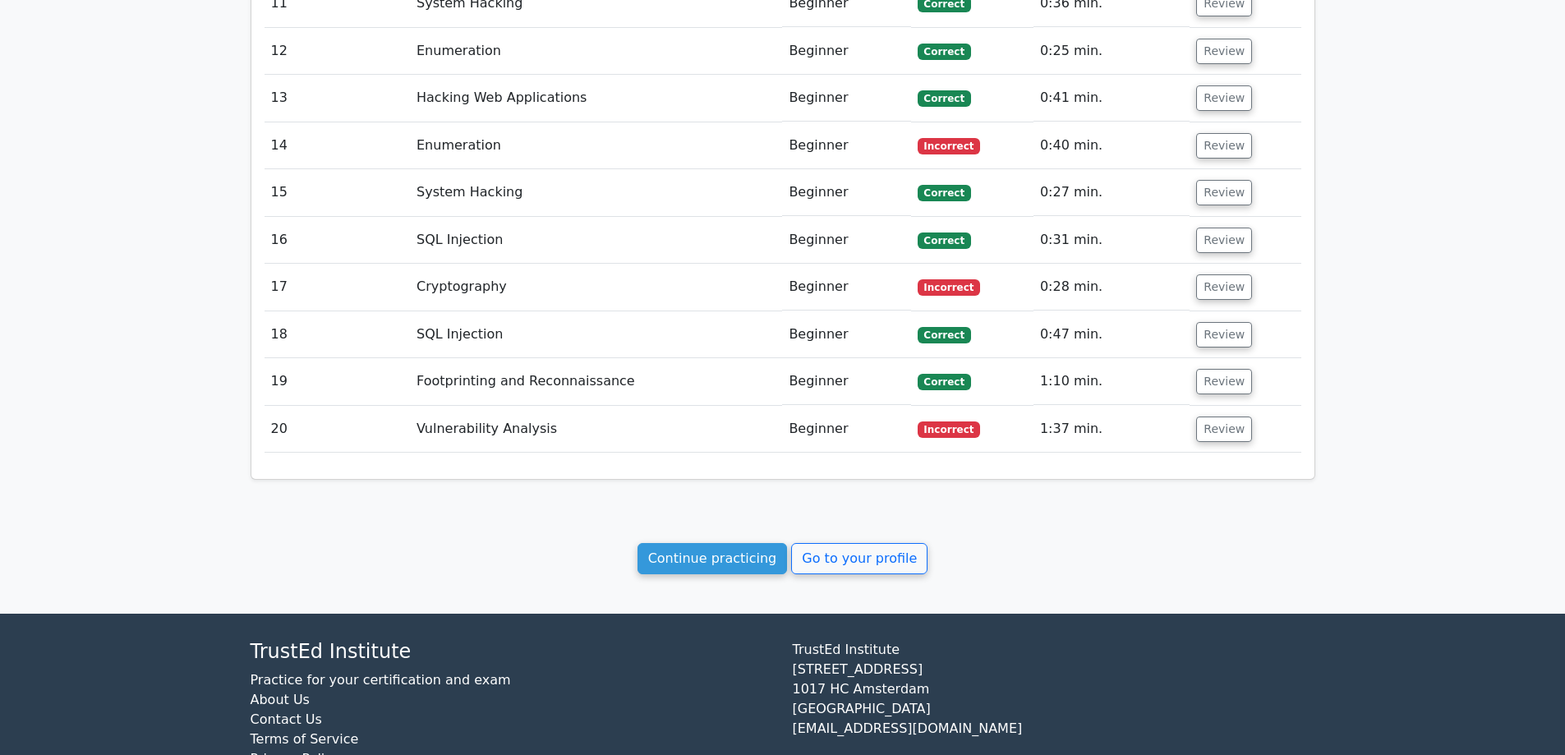
scroll to position [1726, 0]
drag, startPoint x: 284, startPoint y: 198, endPoint x: 1113, endPoint y: 430, distance: 860.9
copy div "Quick Statistics 15 min Time Taken 14/20 Correct Answers 6/20 Incorrect Answers…"
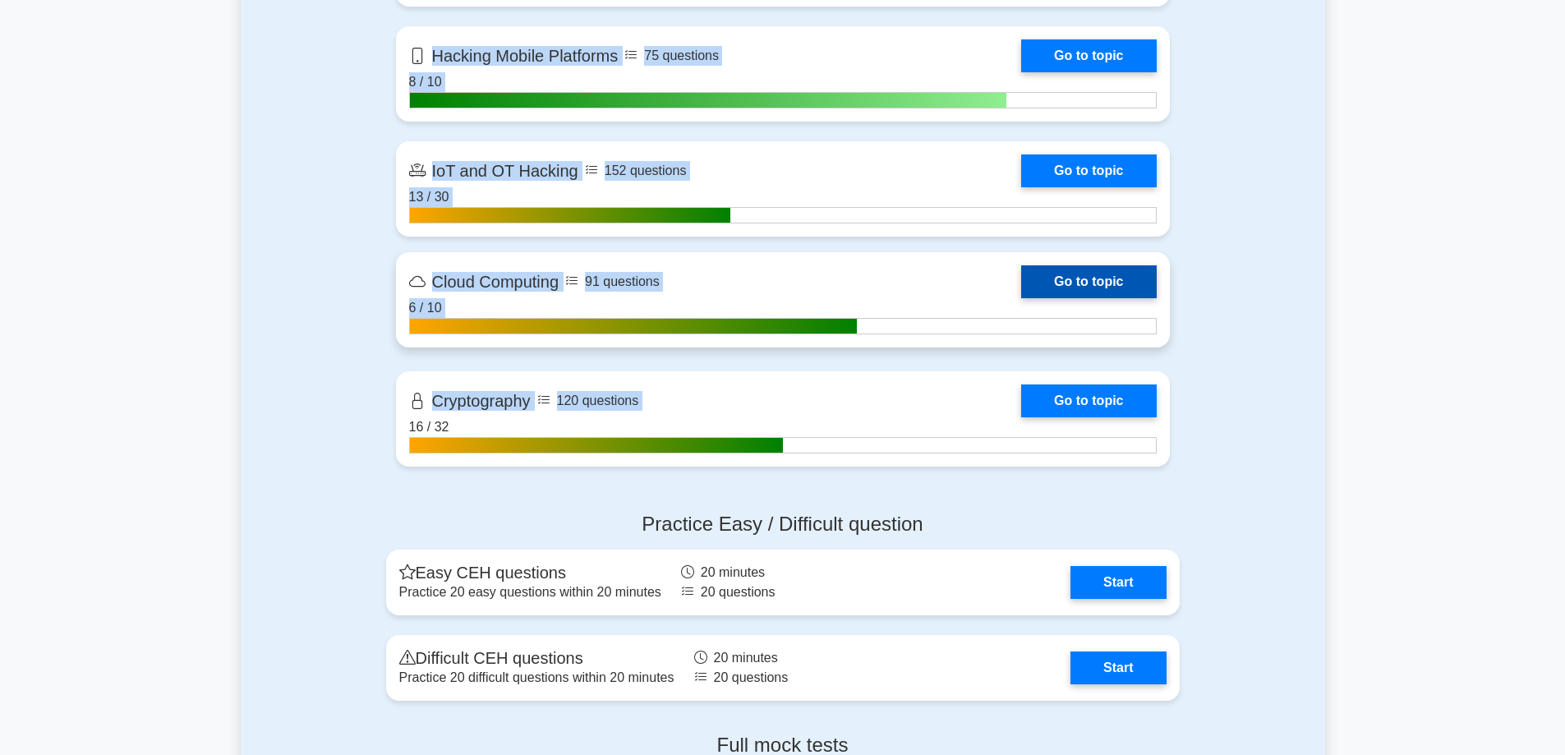
scroll to position [2629, 0]
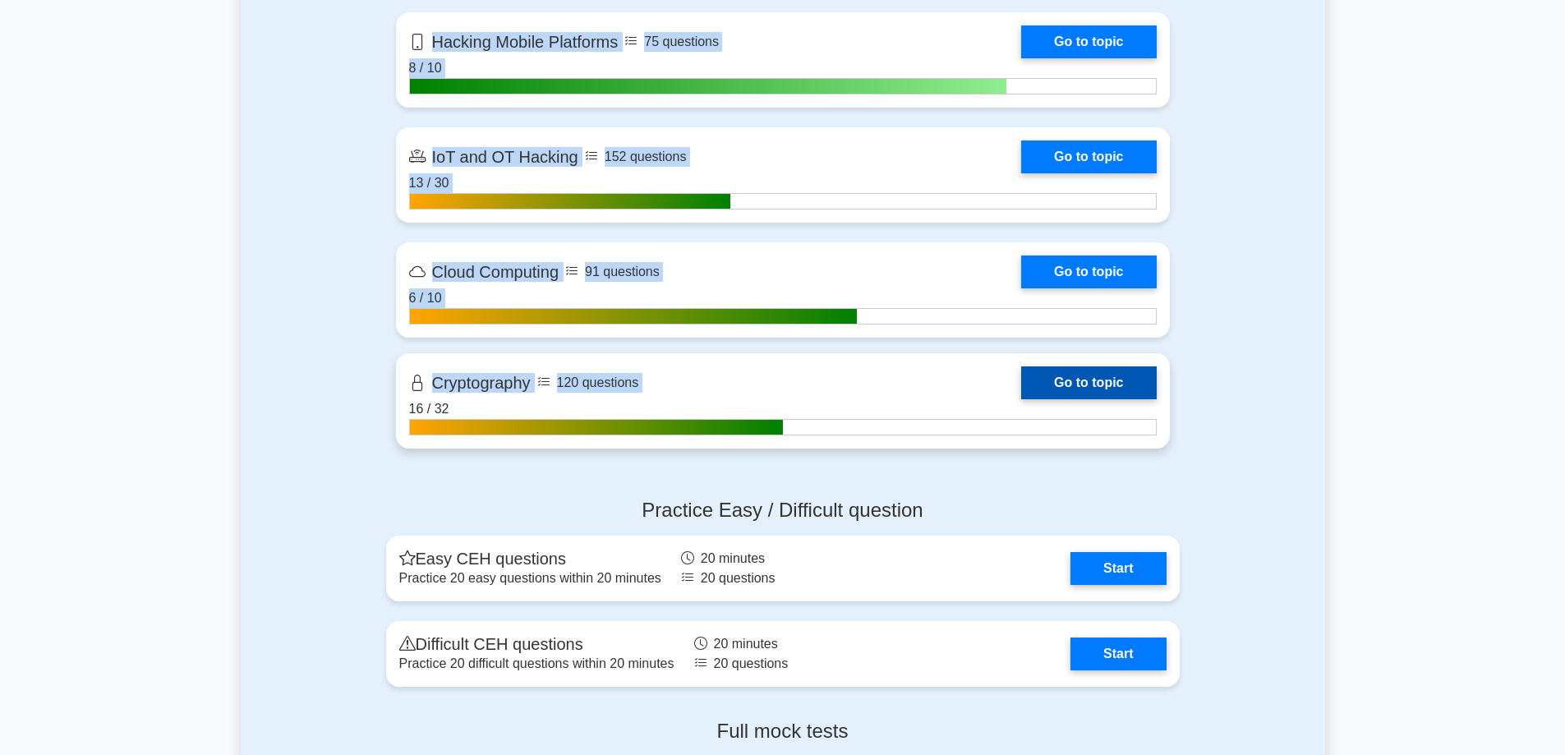
drag, startPoint x: 402, startPoint y: 78, endPoint x: 597, endPoint y: 366, distance: 347.8
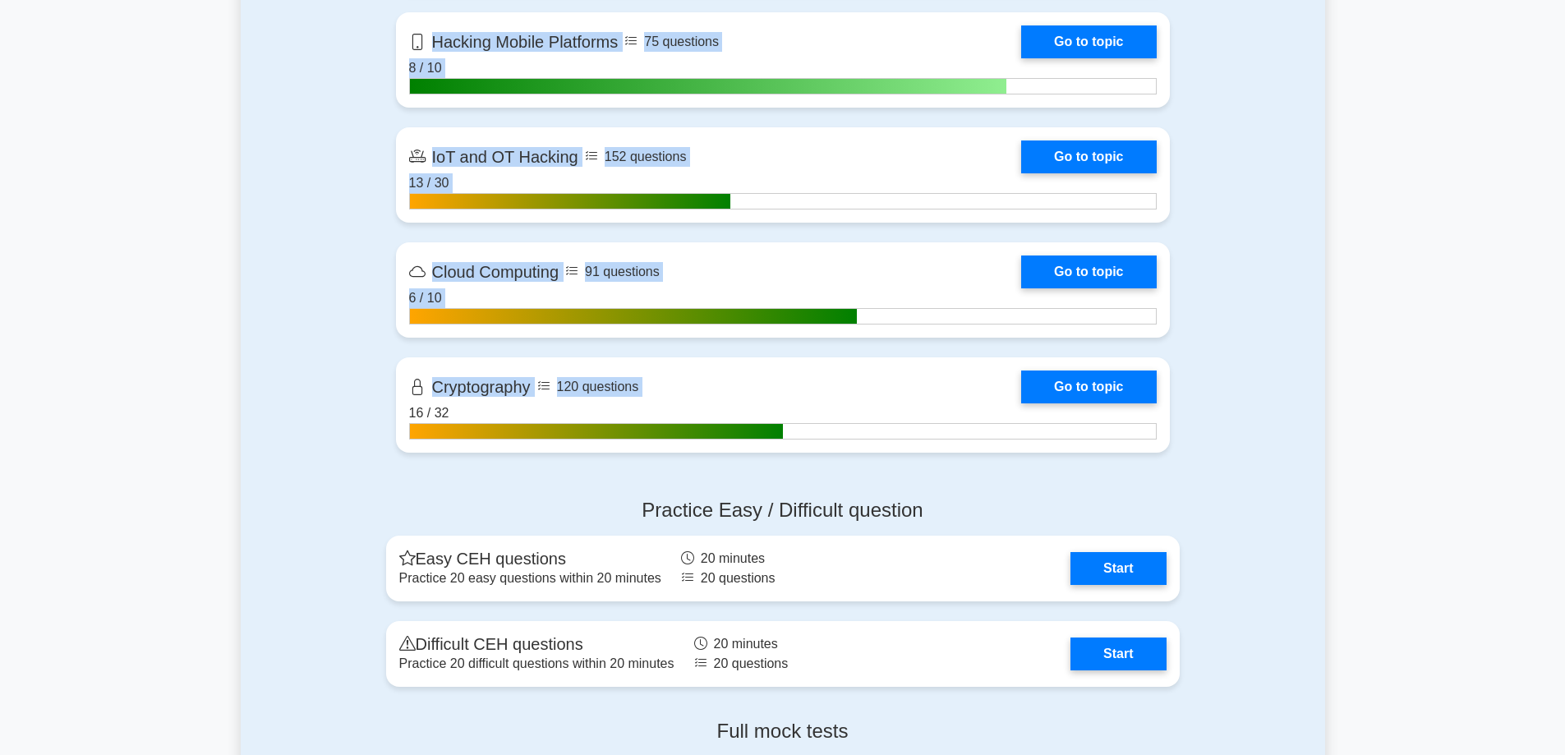
copy div "Introduction to Ethical Hacking 91 questions Go to topic 17 / 21 Footprinting a…"
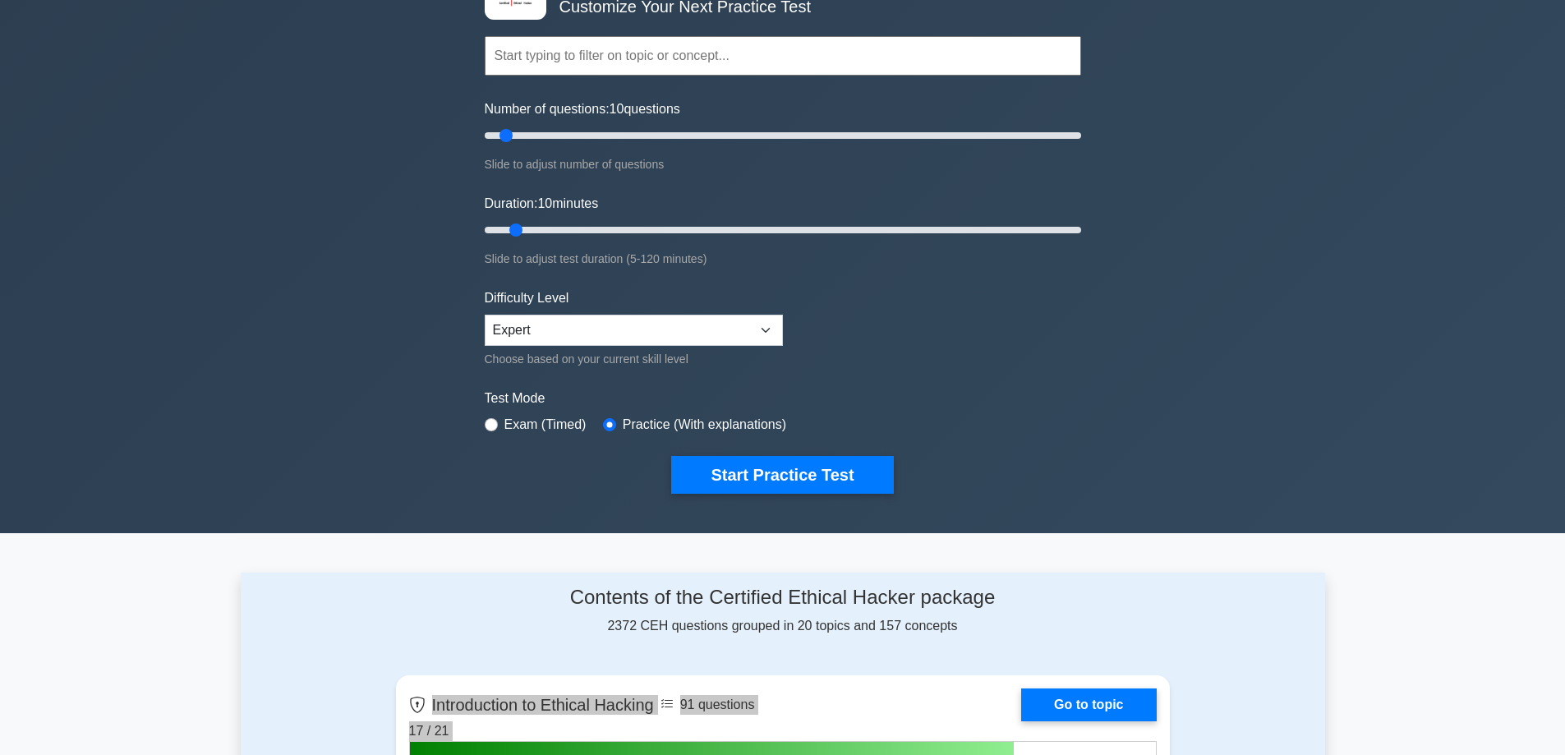
scroll to position [0, 0]
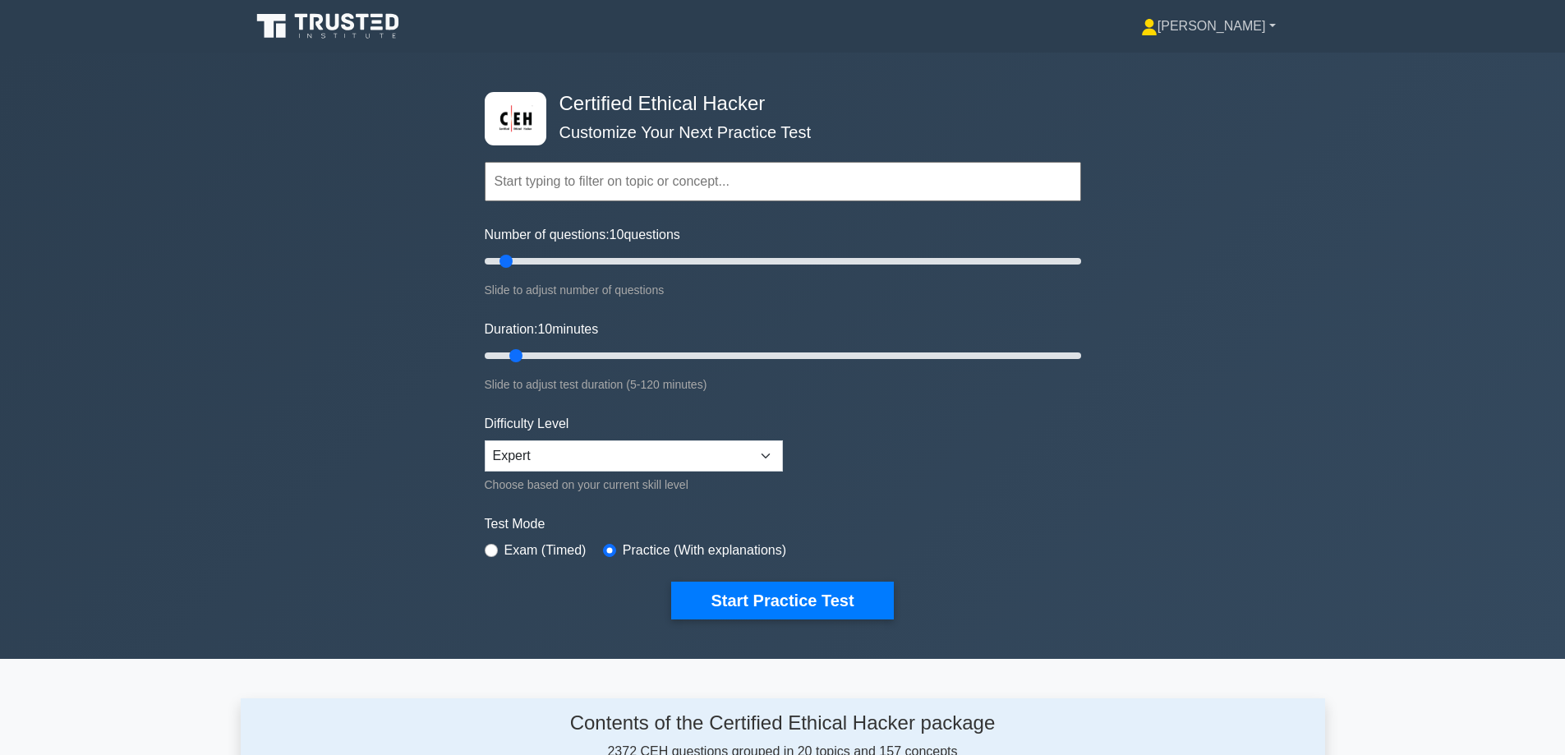
click at [1257, 20] on link "[PERSON_NAME]" at bounding box center [1209, 26] width 214 height 33
click at [1228, 65] on link "Profile" at bounding box center [1168, 65] width 130 height 26
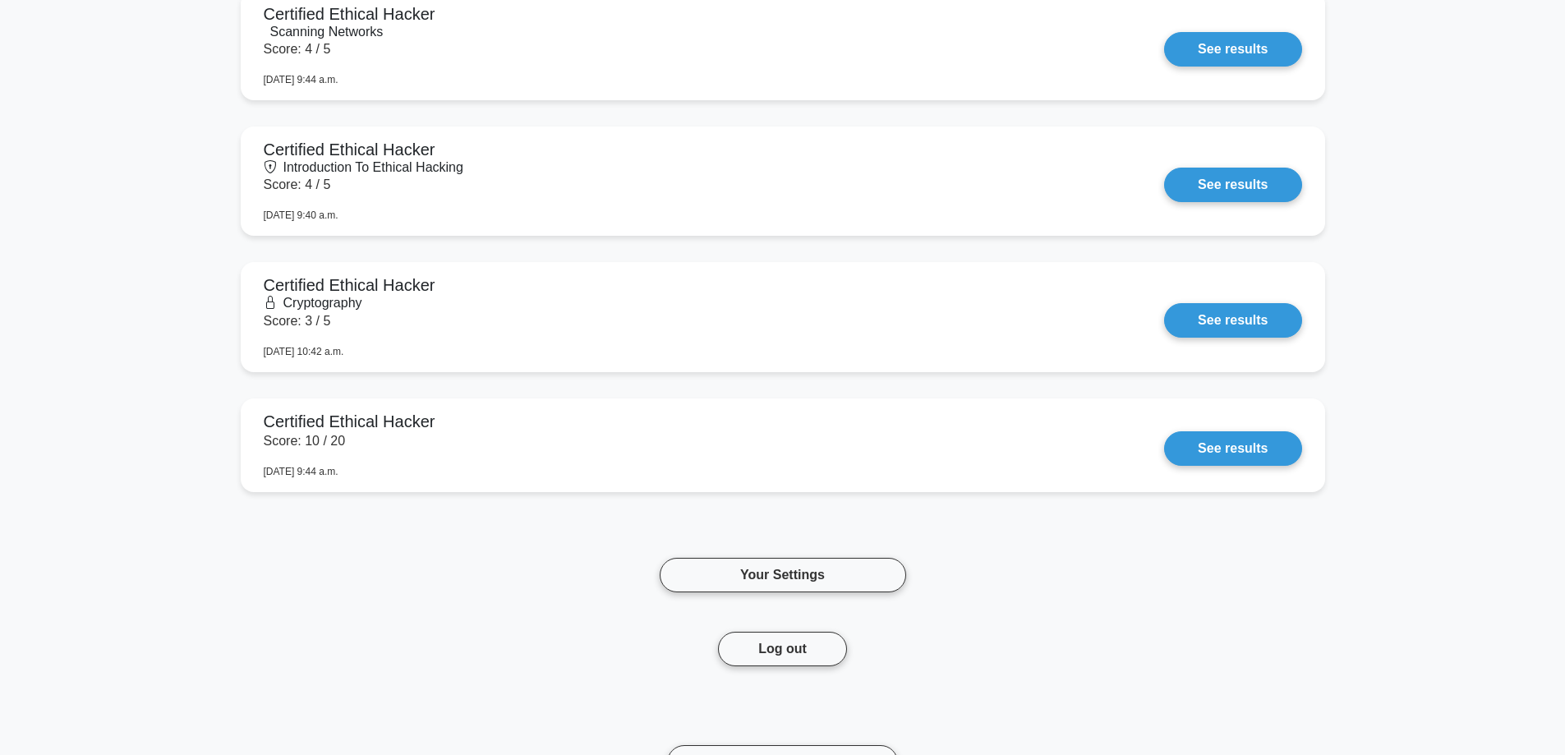
scroll to position [4577, 0]
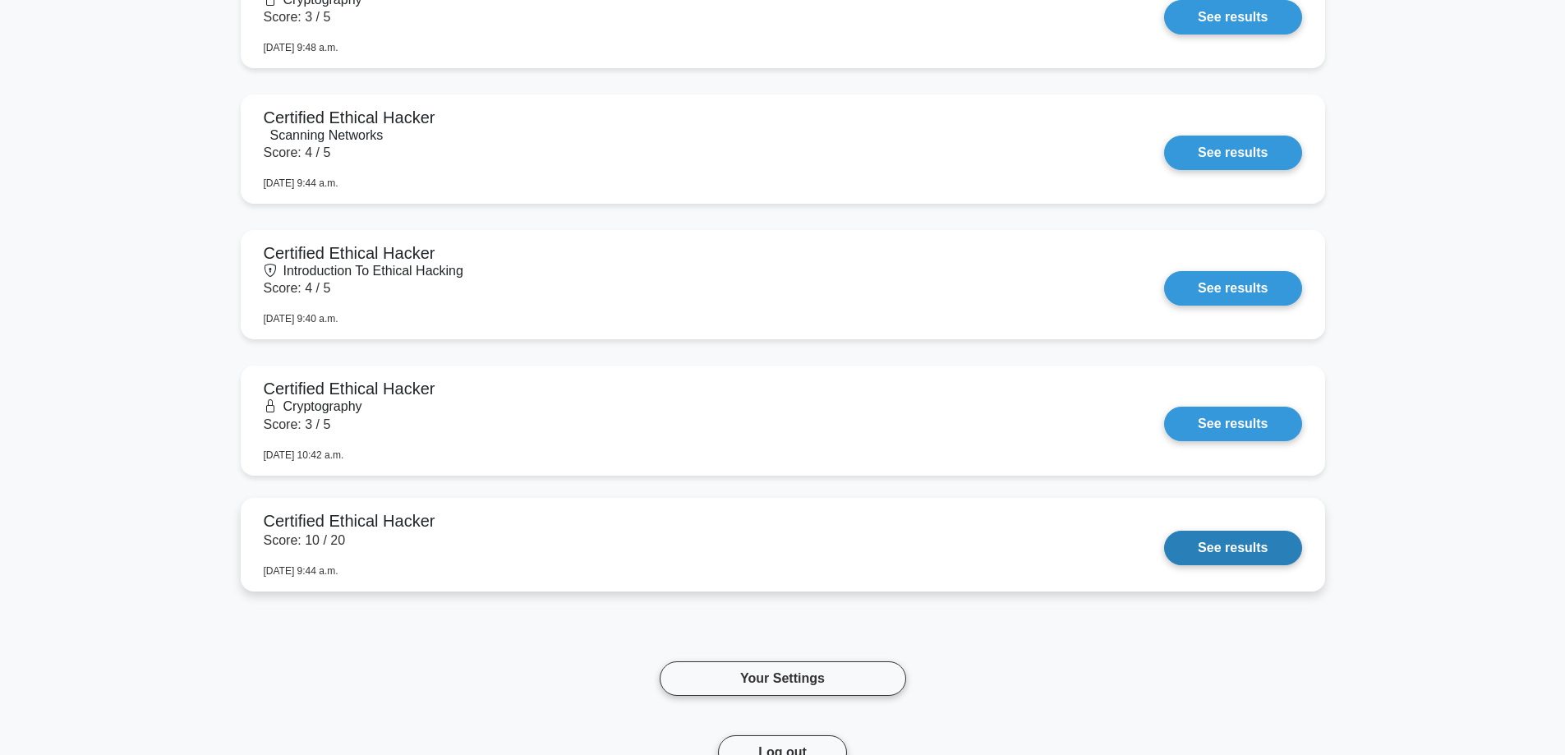
click at [1212, 547] on link "See results" at bounding box center [1232, 548] width 137 height 35
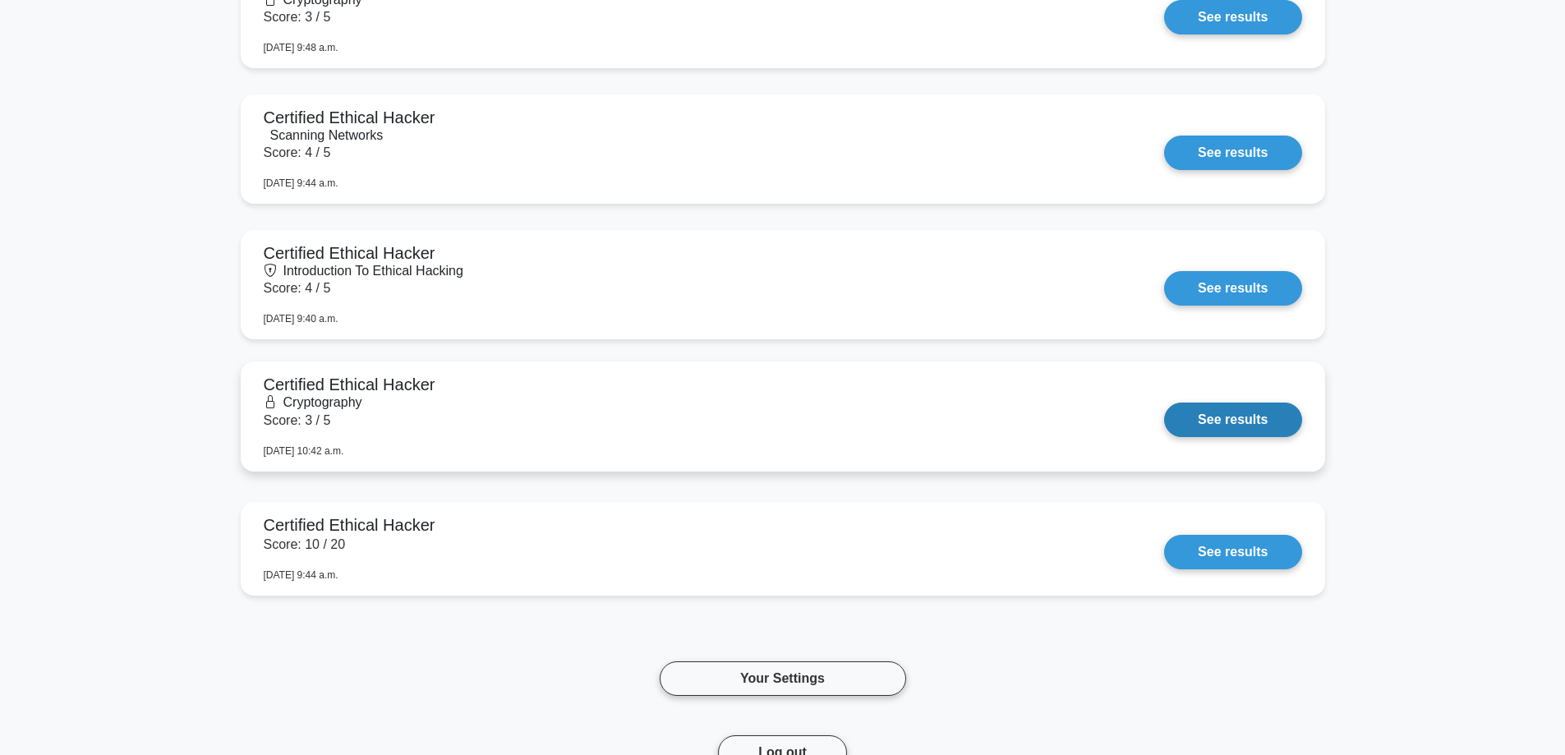
click at [1223, 422] on link "See results" at bounding box center [1232, 420] width 137 height 35
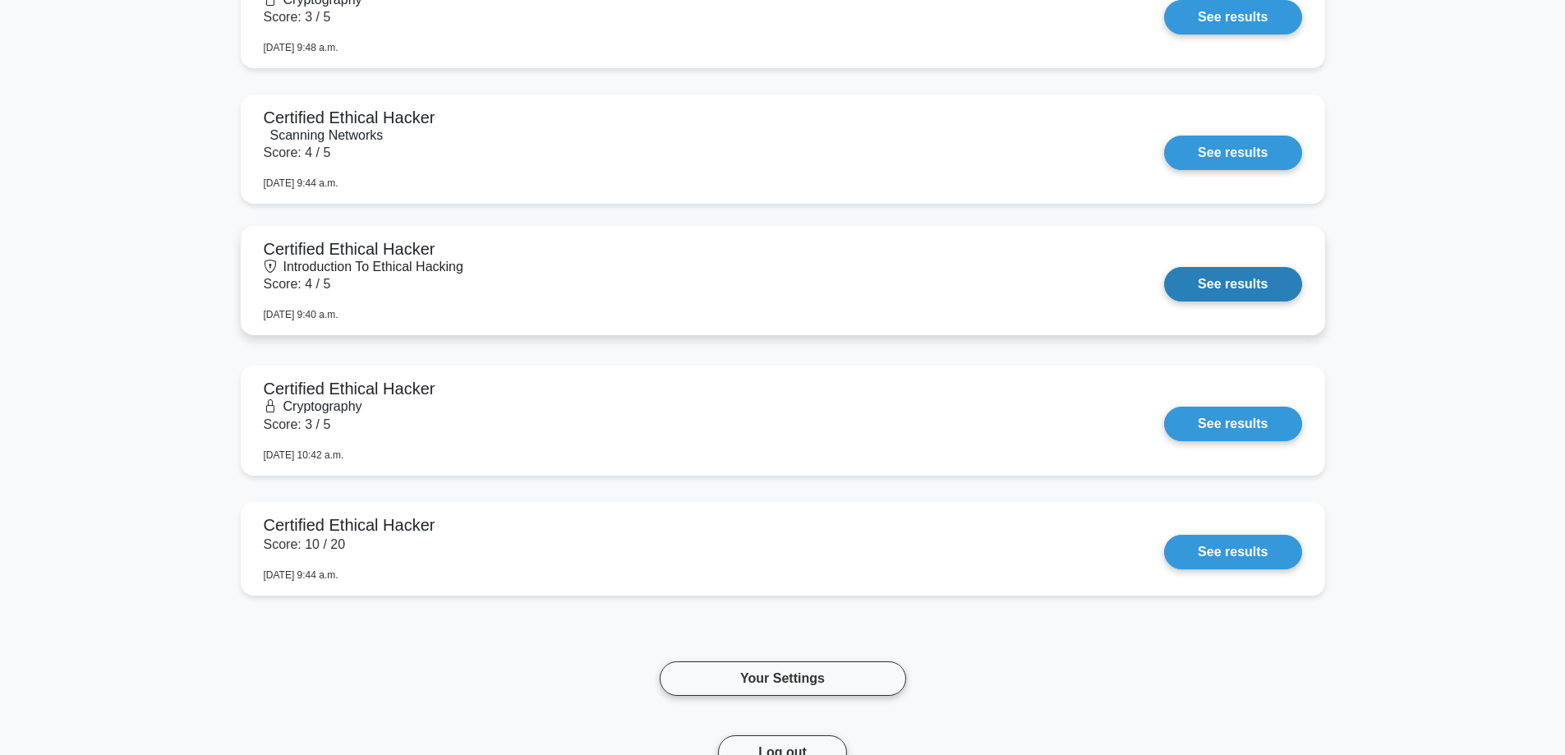
click at [1205, 275] on link "See results" at bounding box center [1232, 284] width 137 height 35
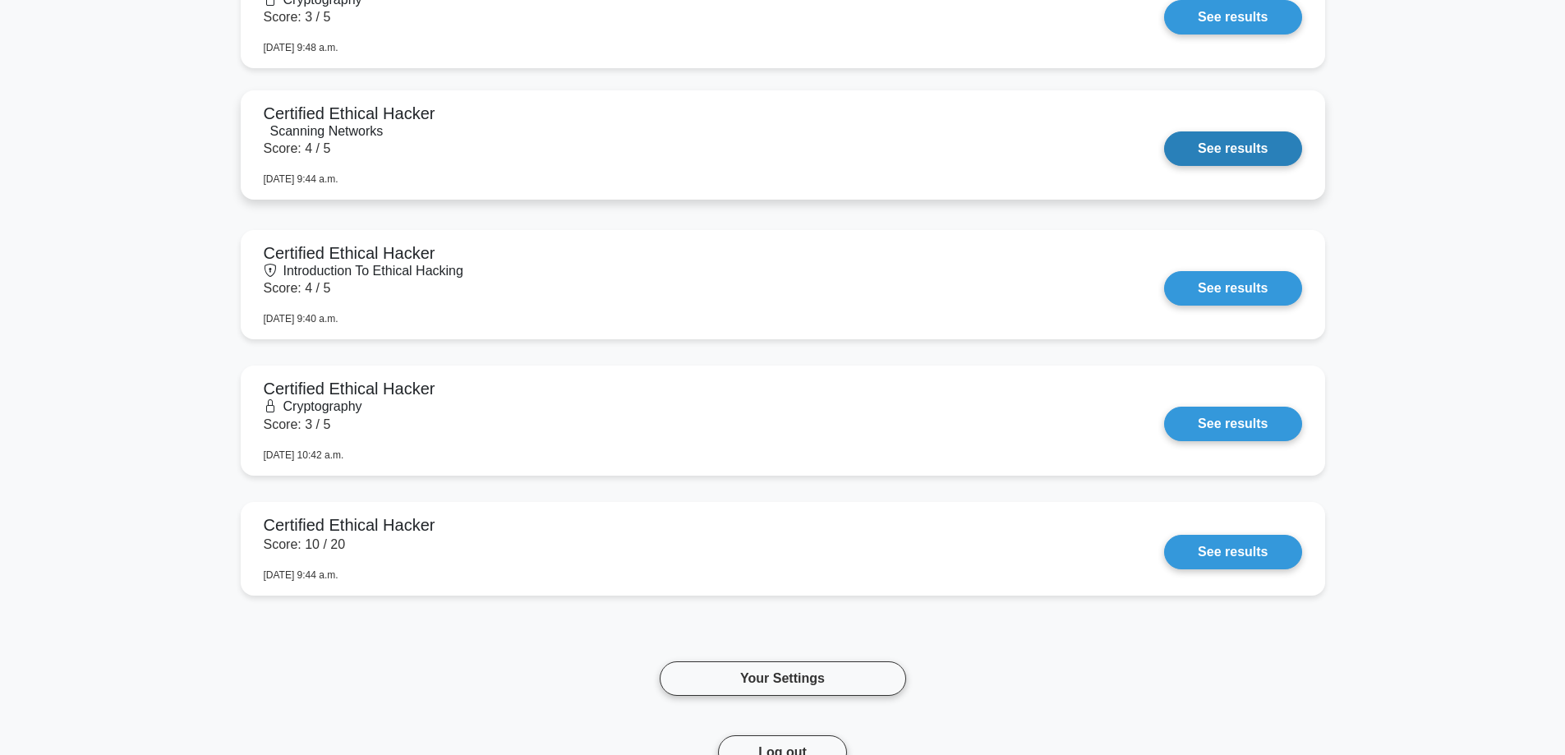
click at [1213, 144] on link "See results" at bounding box center [1232, 148] width 137 height 35
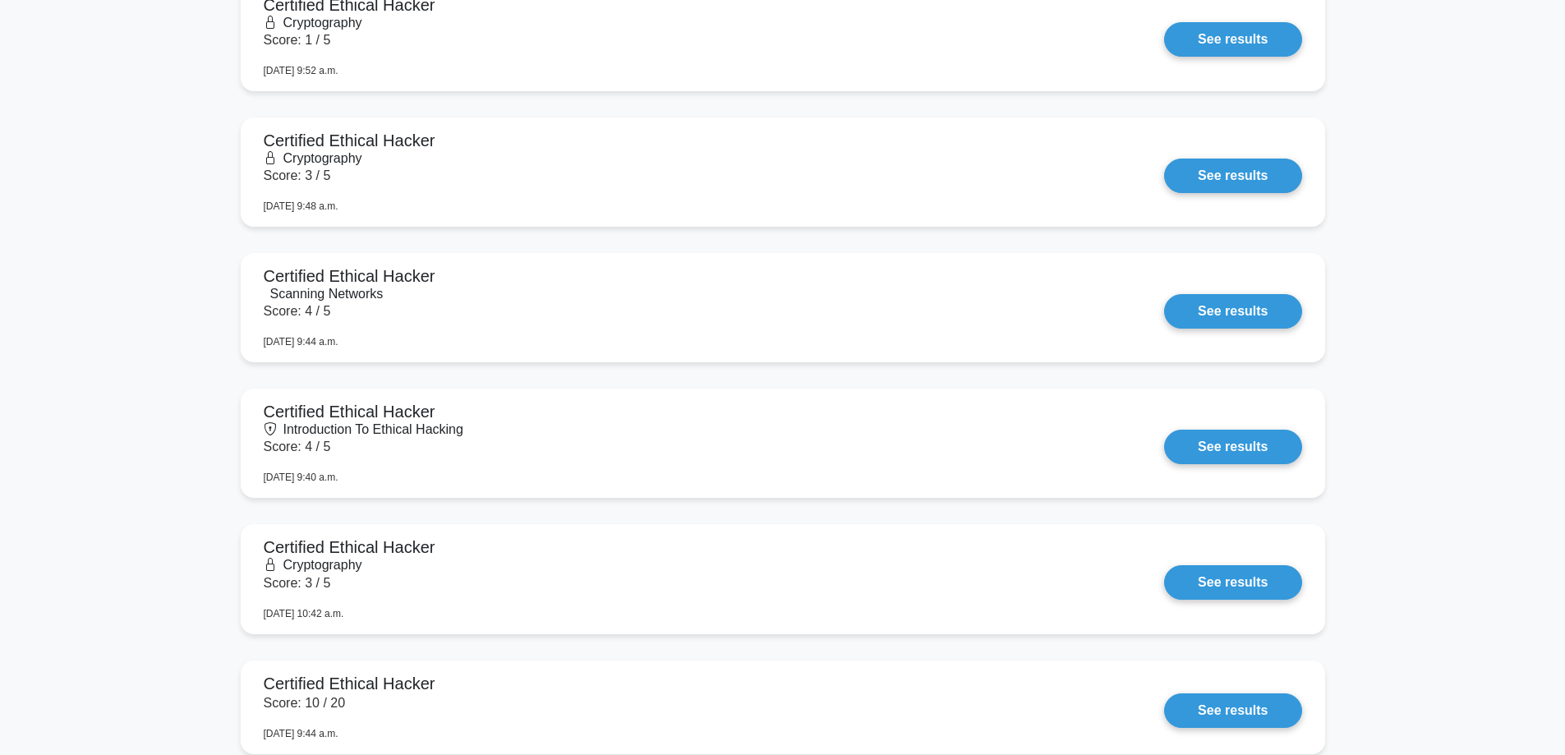
scroll to position [4413, 0]
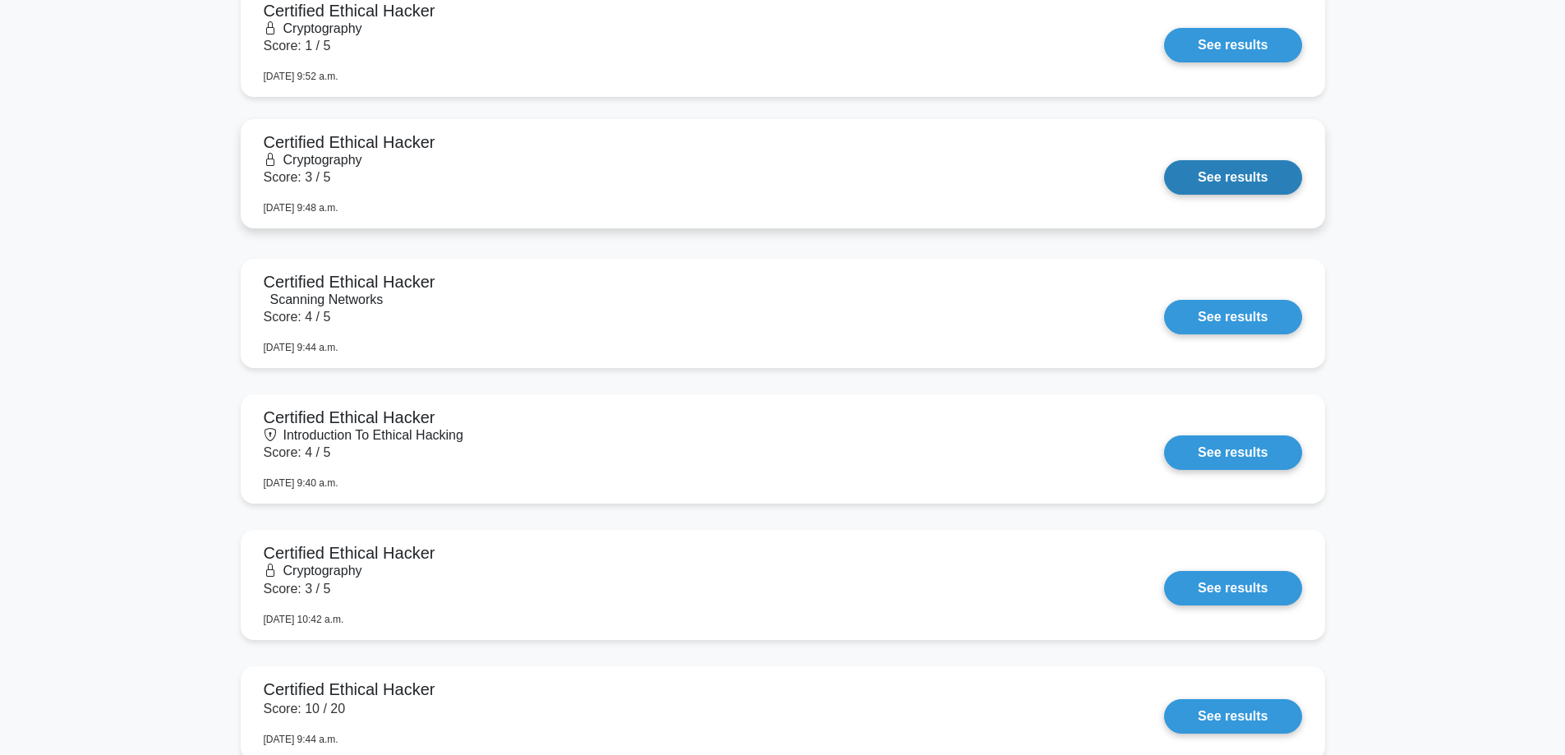
click at [1164, 174] on link "See results" at bounding box center [1232, 177] width 137 height 35
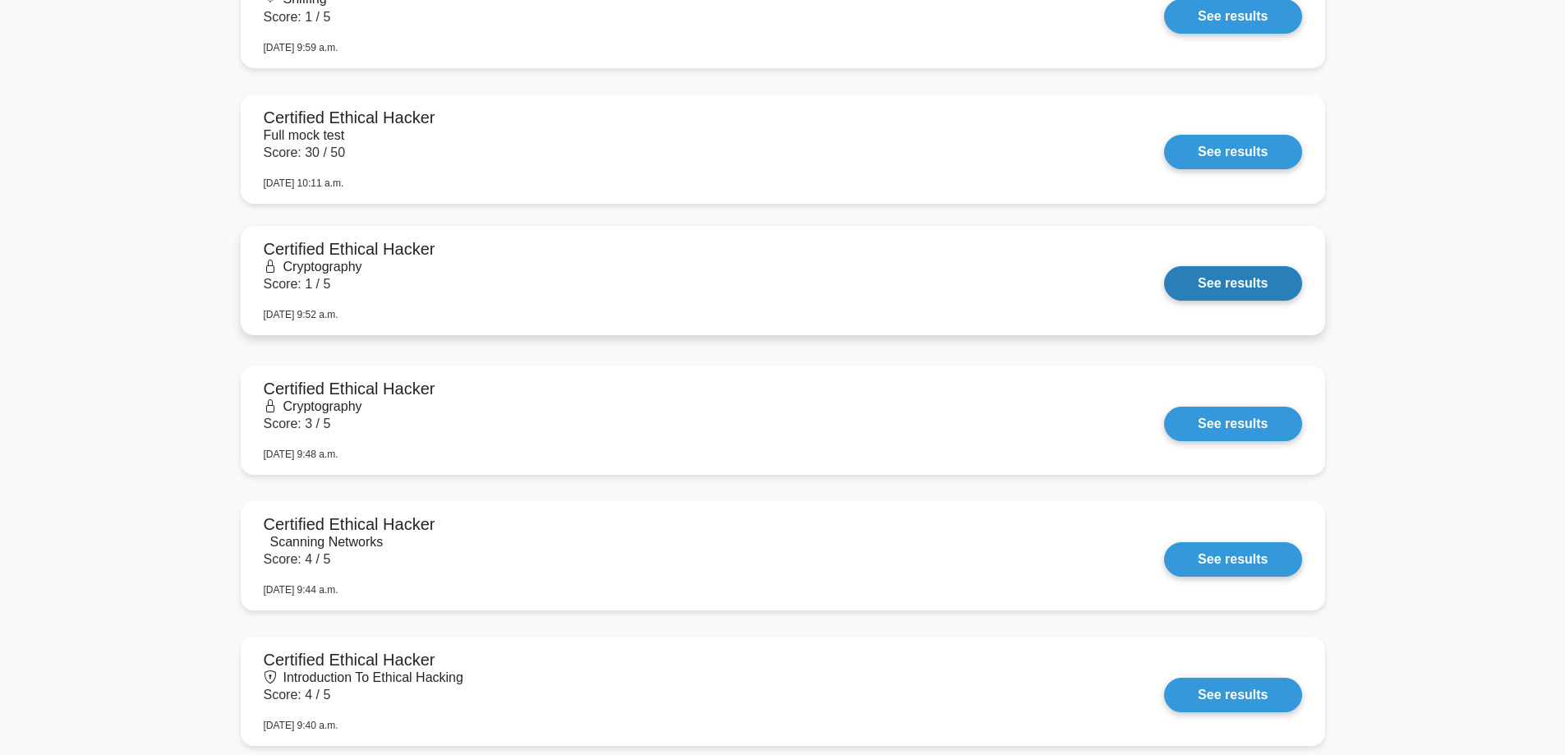
scroll to position [4166, 0]
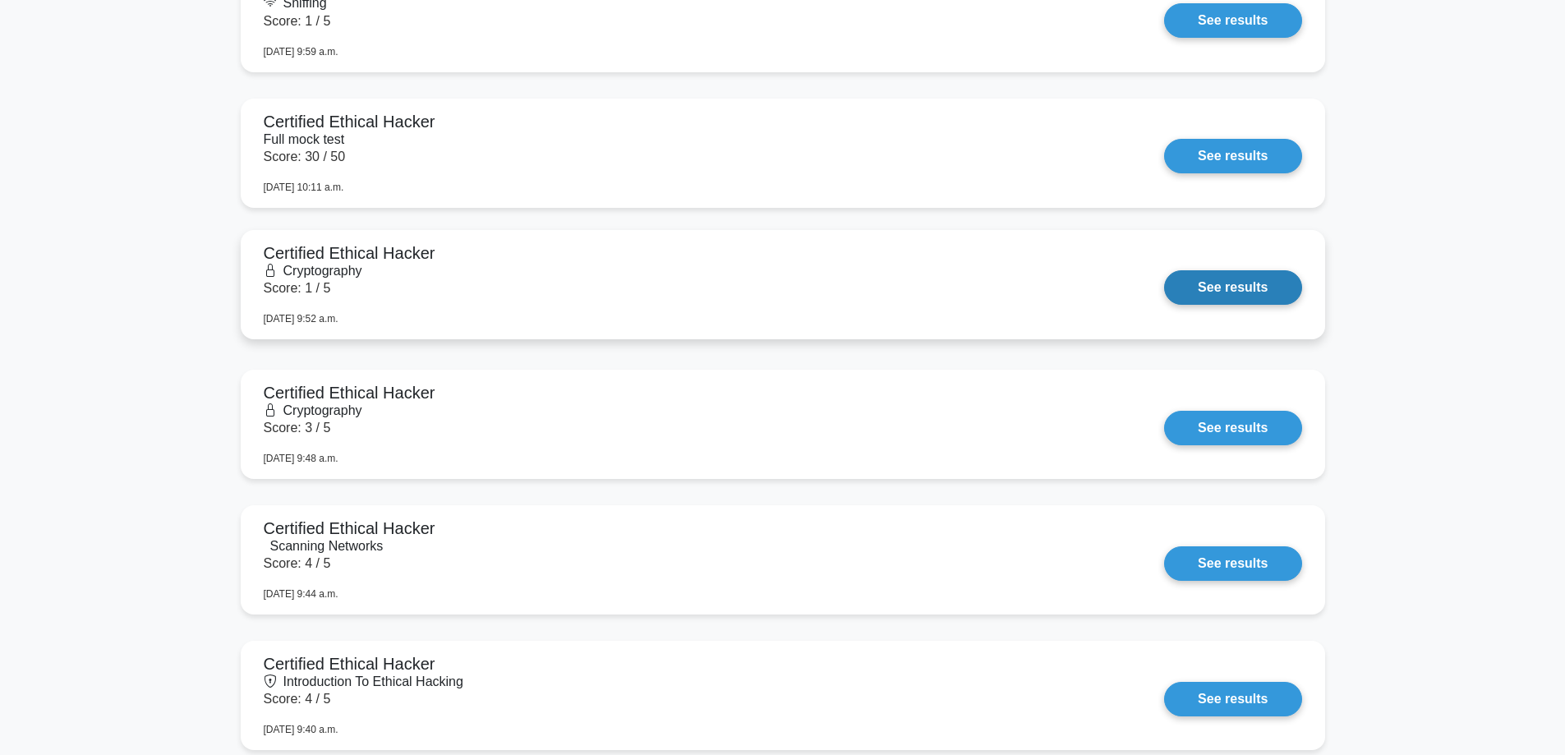
click at [1218, 287] on link "See results" at bounding box center [1232, 287] width 137 height 35
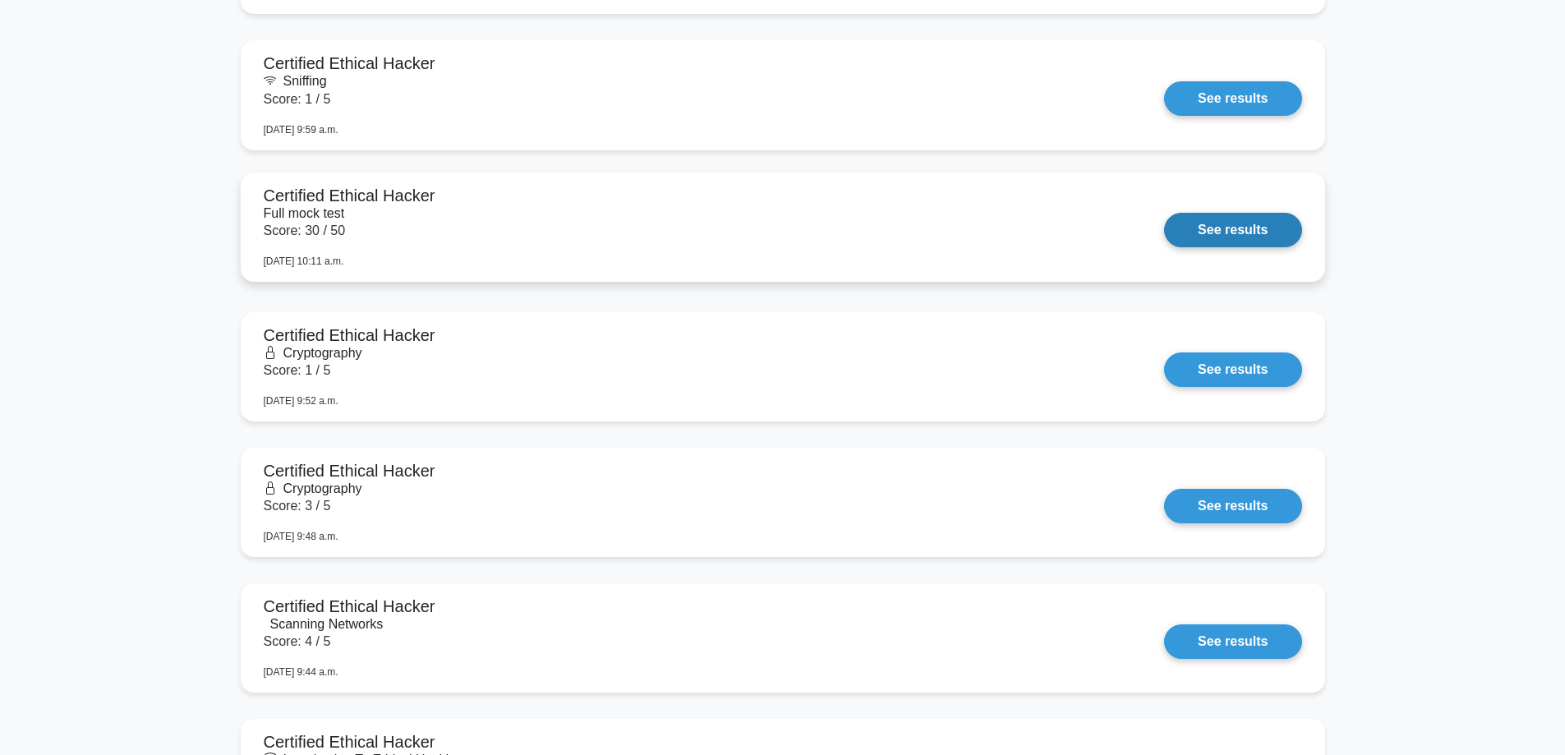
scroll to position [4084, 0]
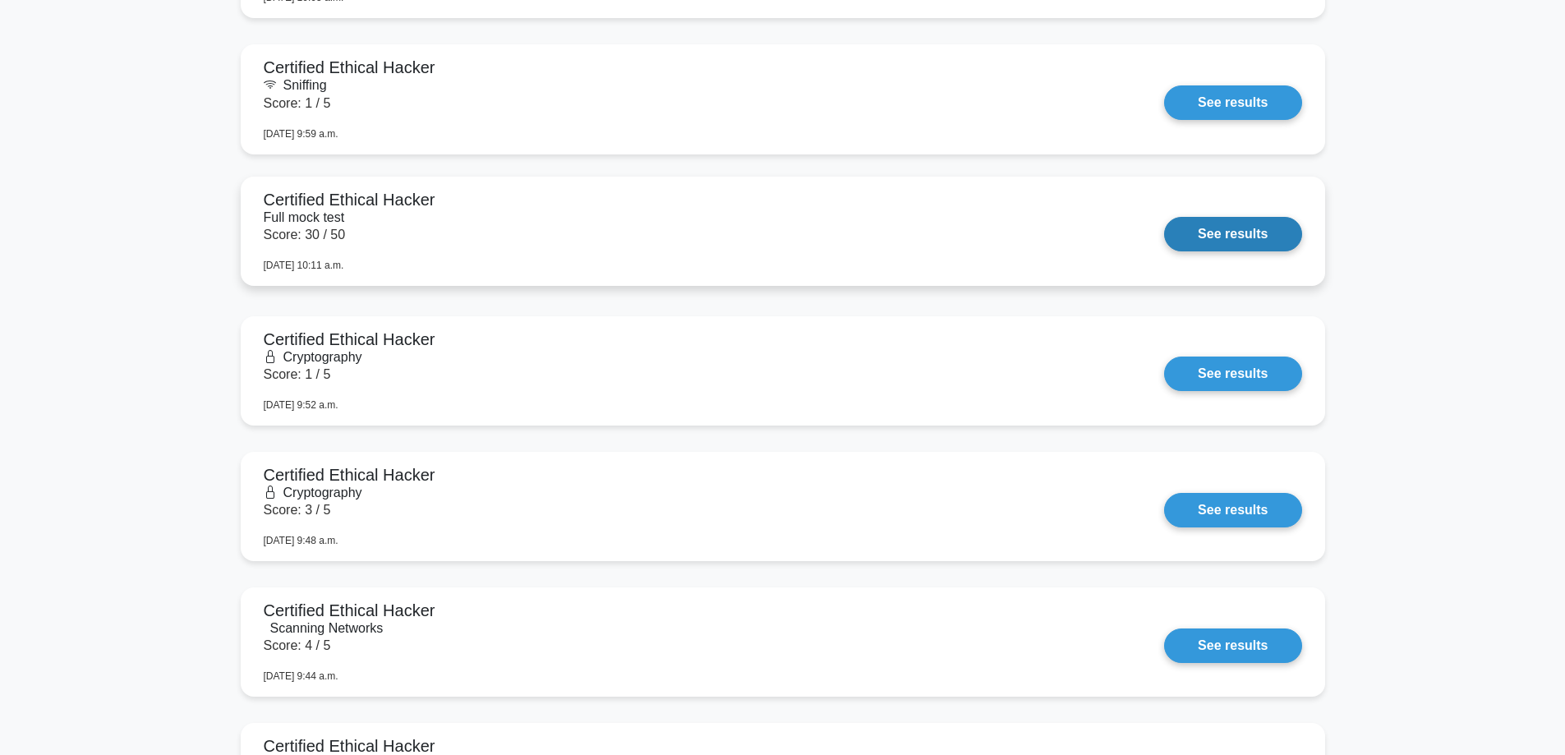
click at [1215, 230] on link "See results" at bounding box center [1232, 234] width 137 height 35
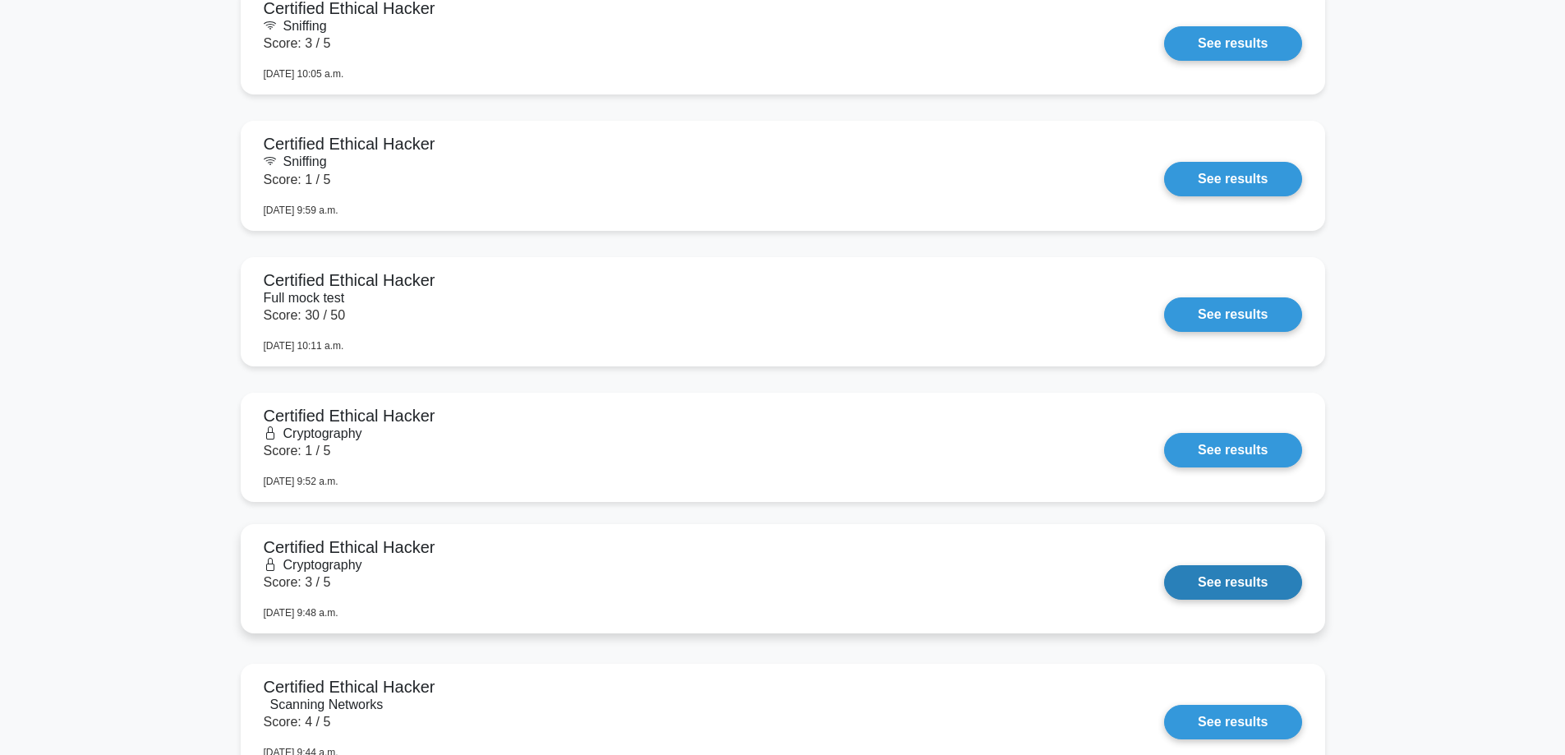
scroll to position [4002, 0]
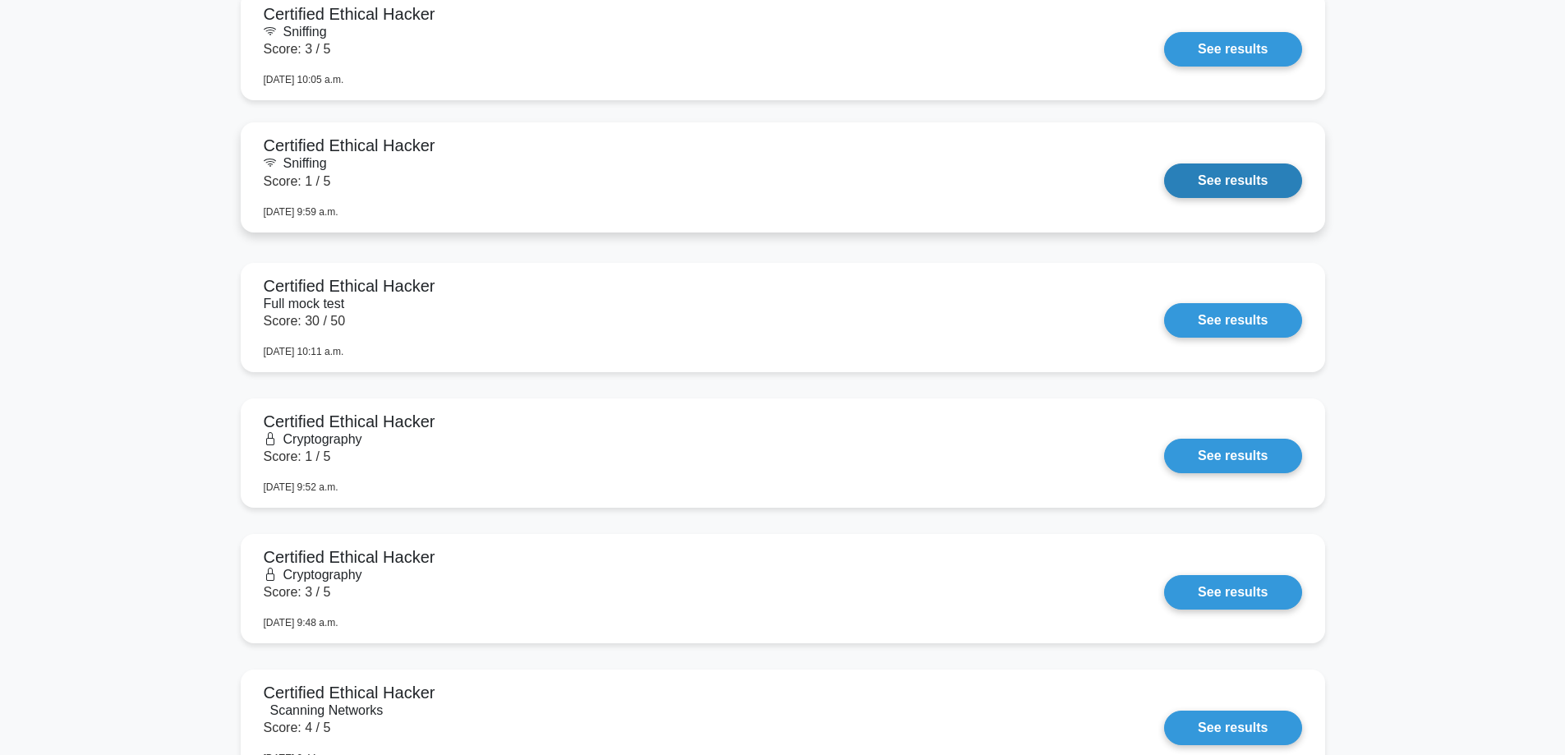
click at [1219, 179] on link "See results" at bounding box center [1232, 181] width 137 height 35
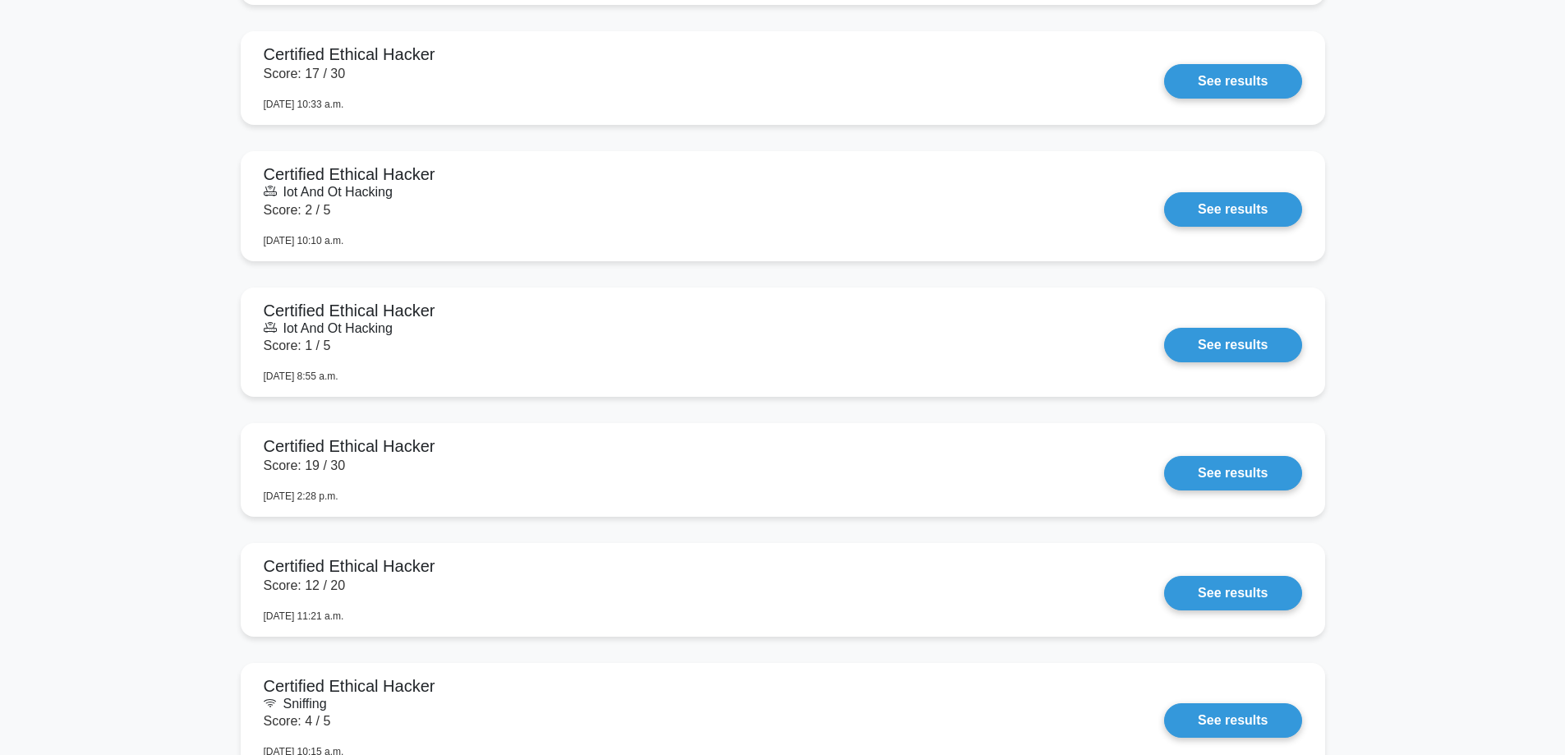
scroll to position [3098, 0]
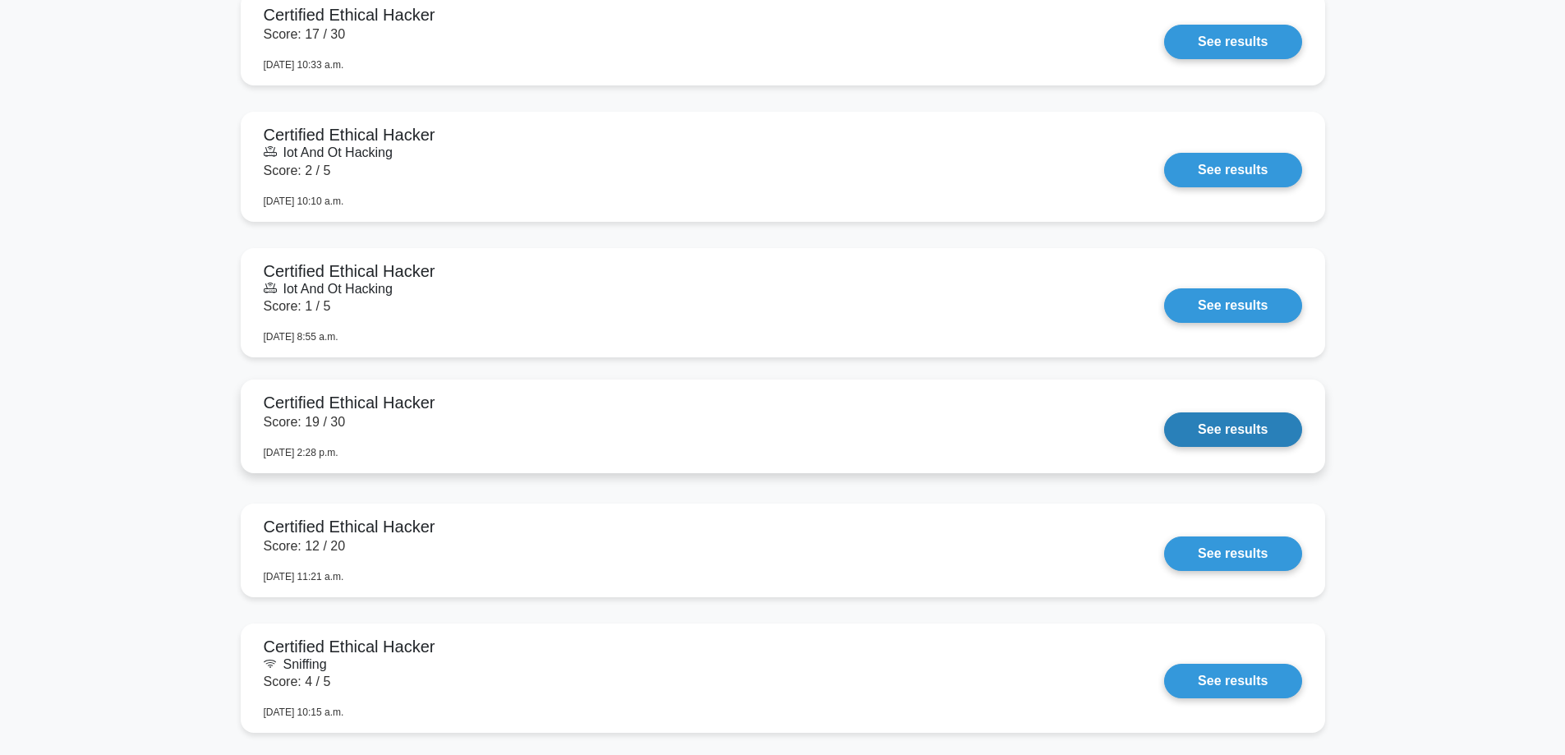
click at [1211, 429] on link "See results" at bounding box center [1232, 430] width 137 height 35
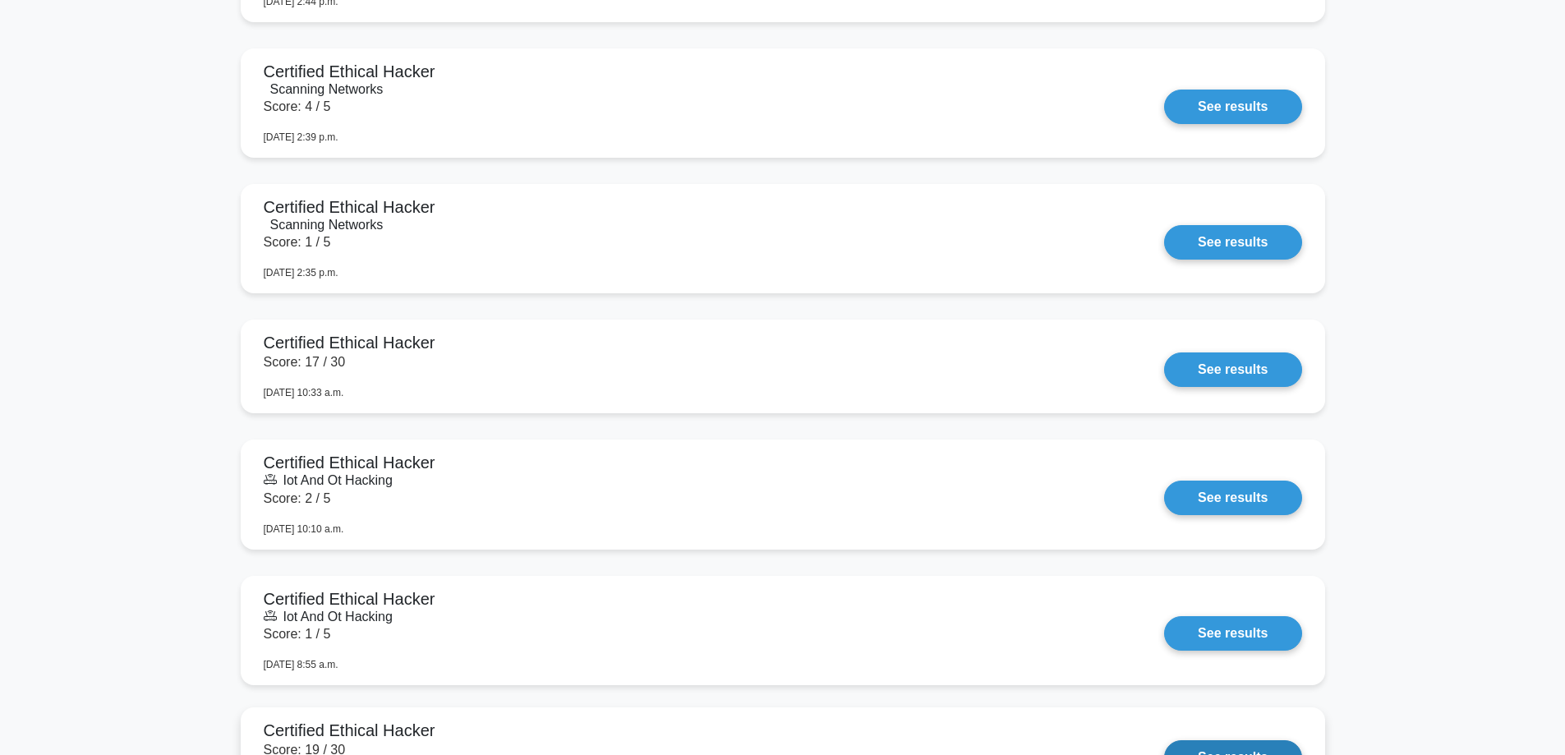
scroll to position [2769, 0]
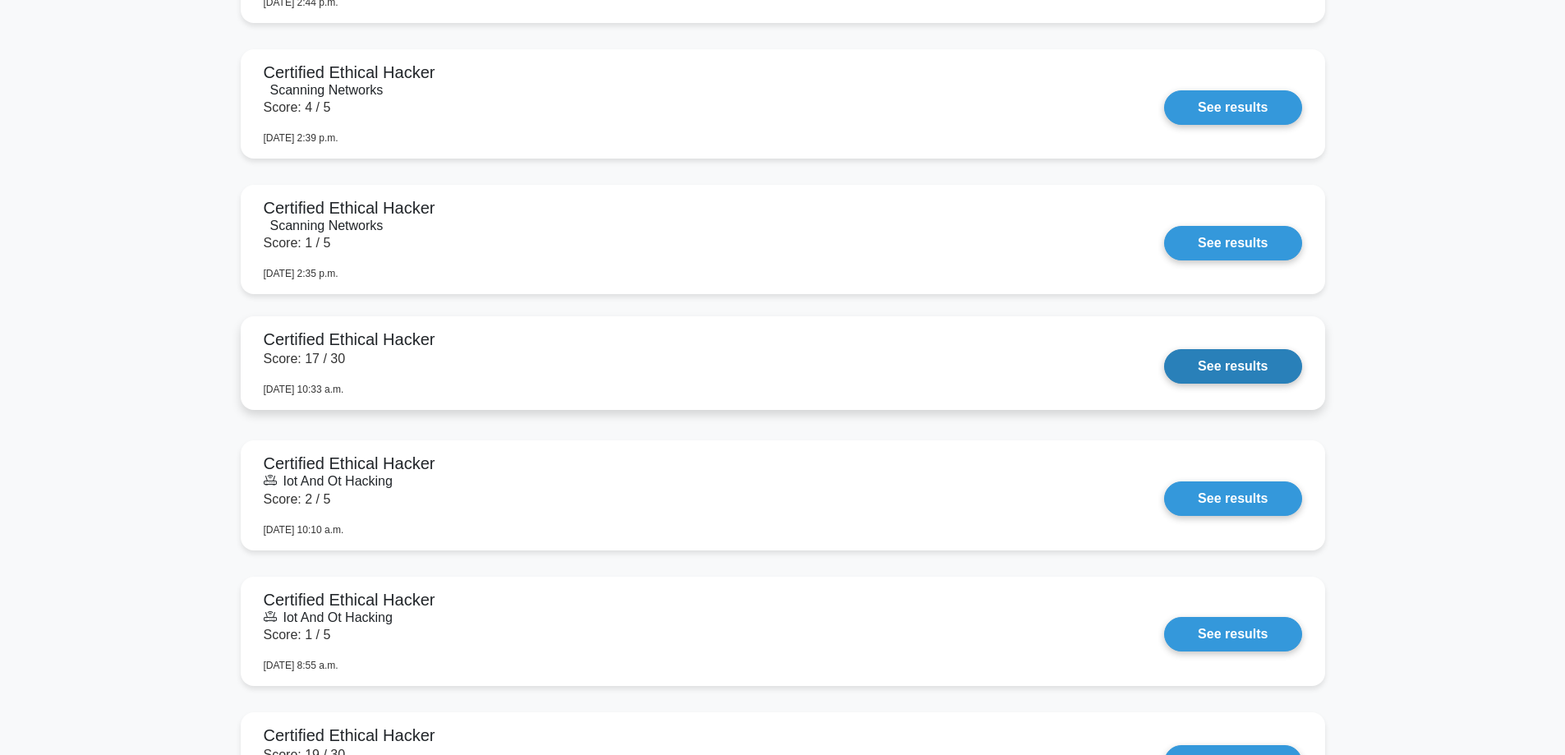
click at [1238, 361] on link "See results" at bounding box center [1232, 366] width 137 height 35
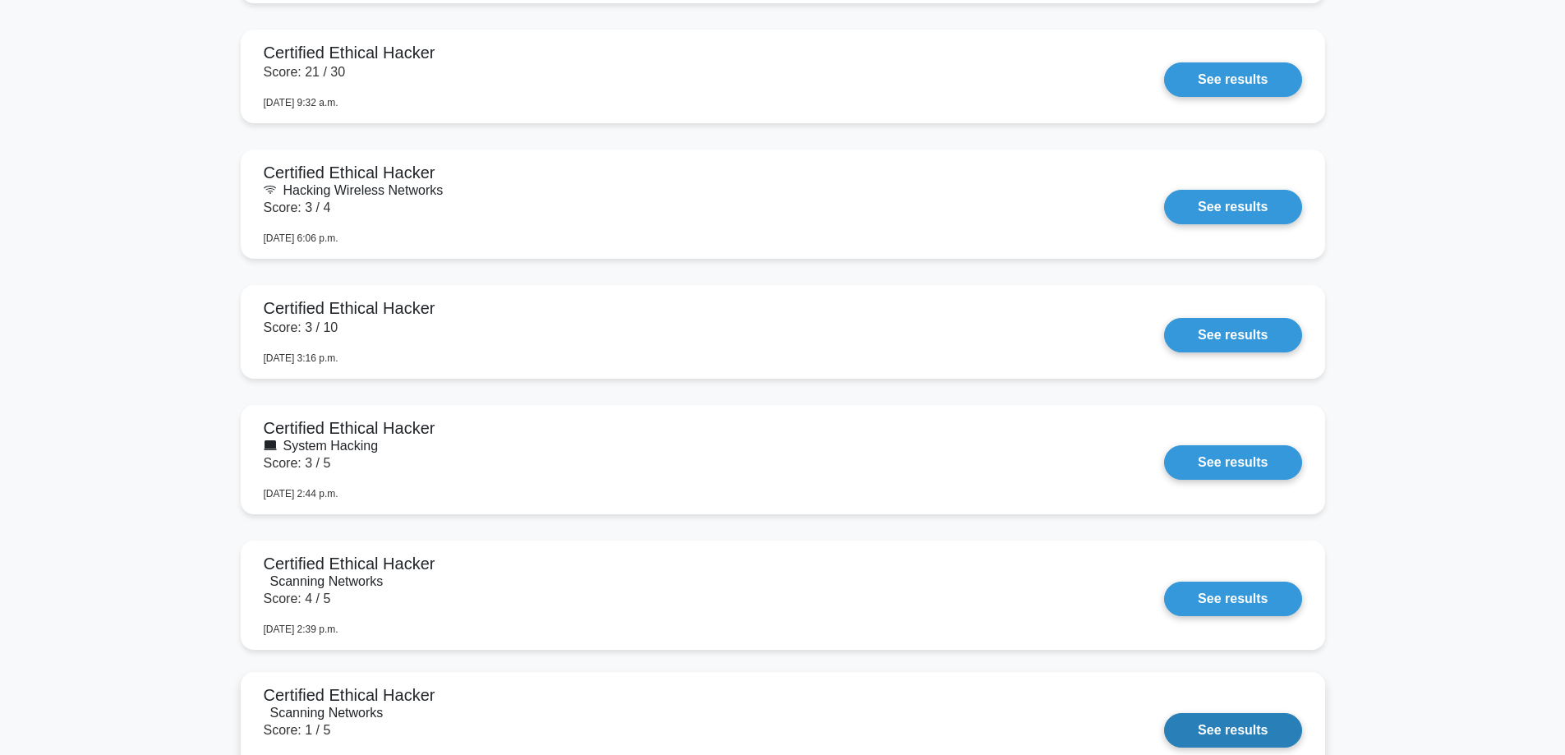
scroll to position [2276, 0]
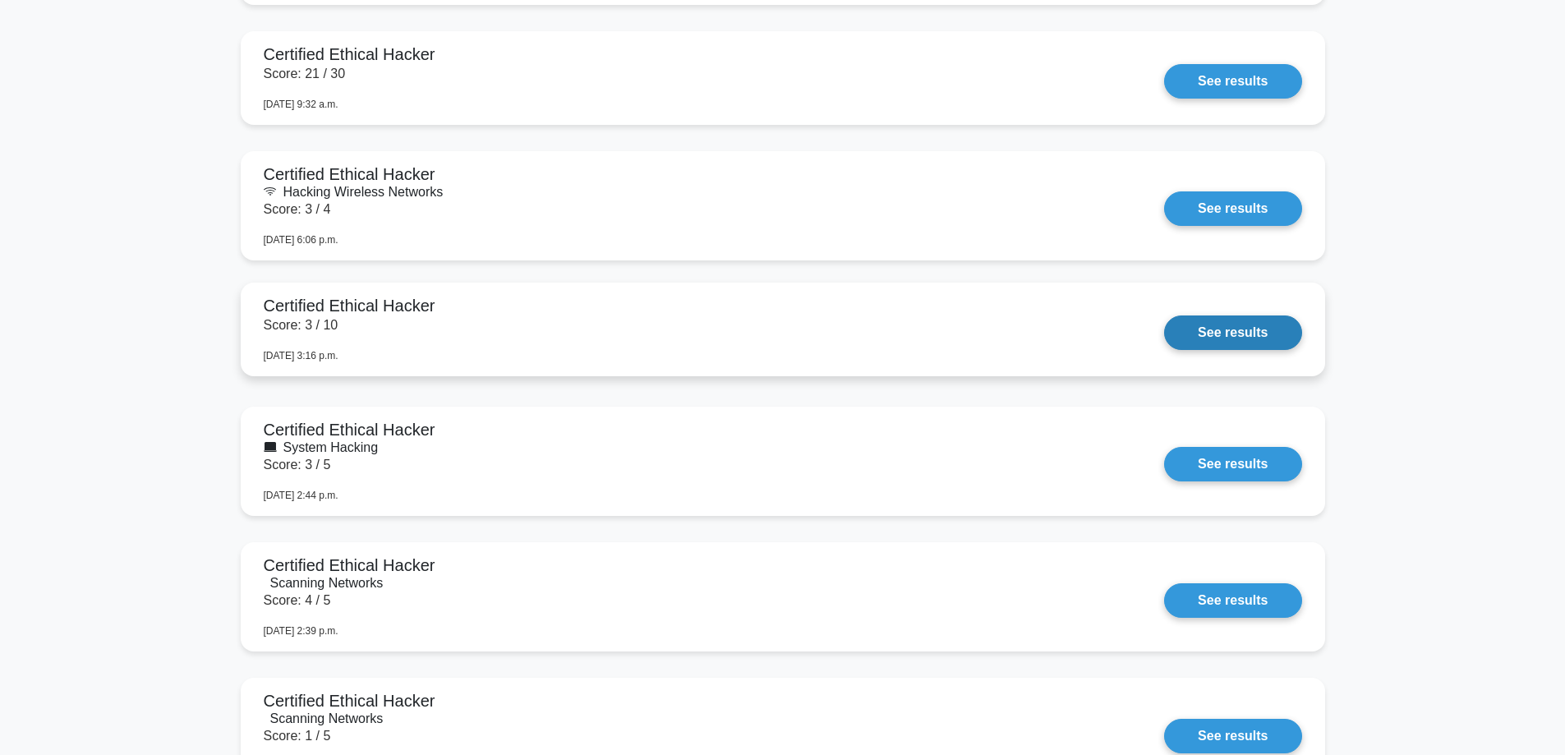
click at [1164, 348] on link "See results" at bounding box center [1232, 333] width 137 height 35
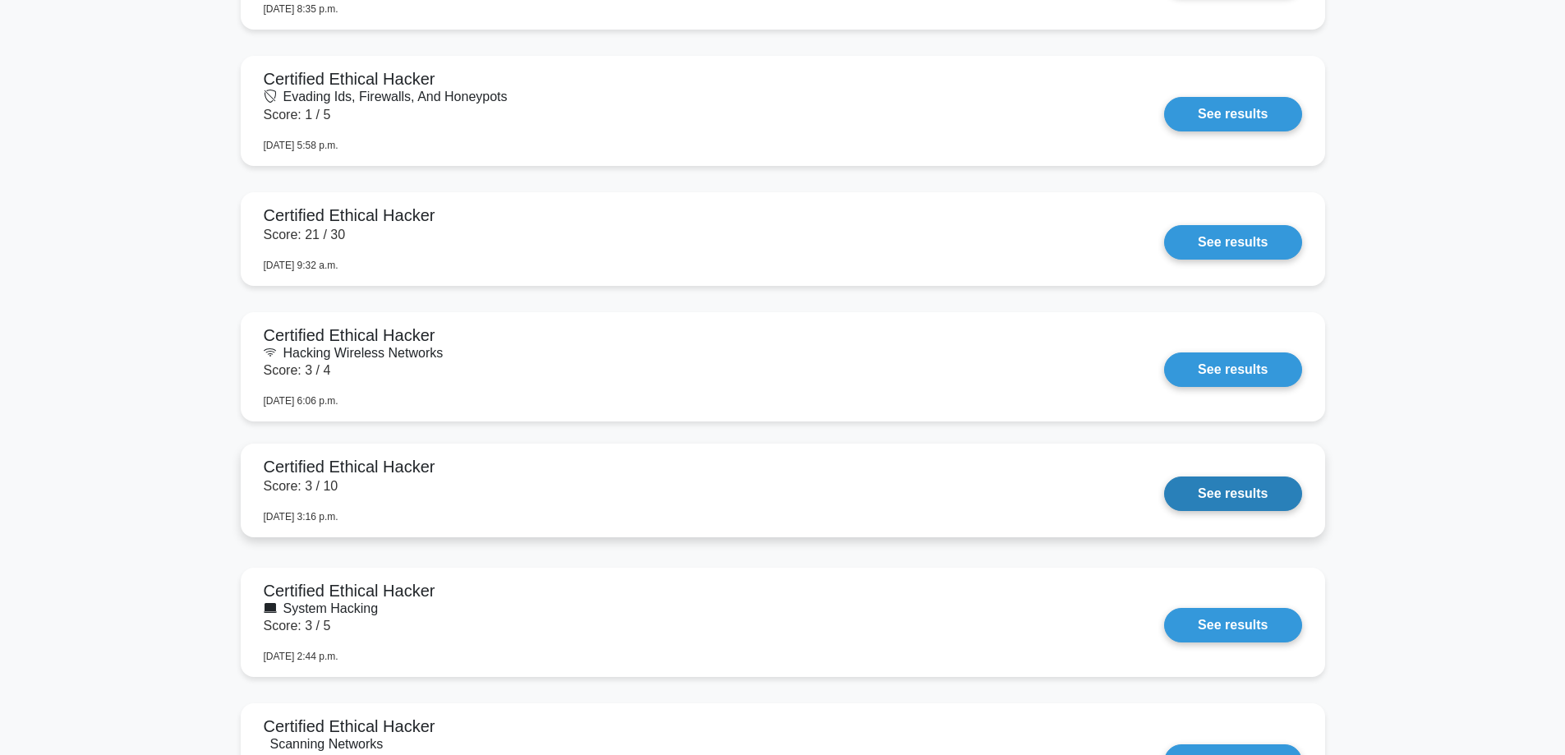
scroll to position [2112, 0]
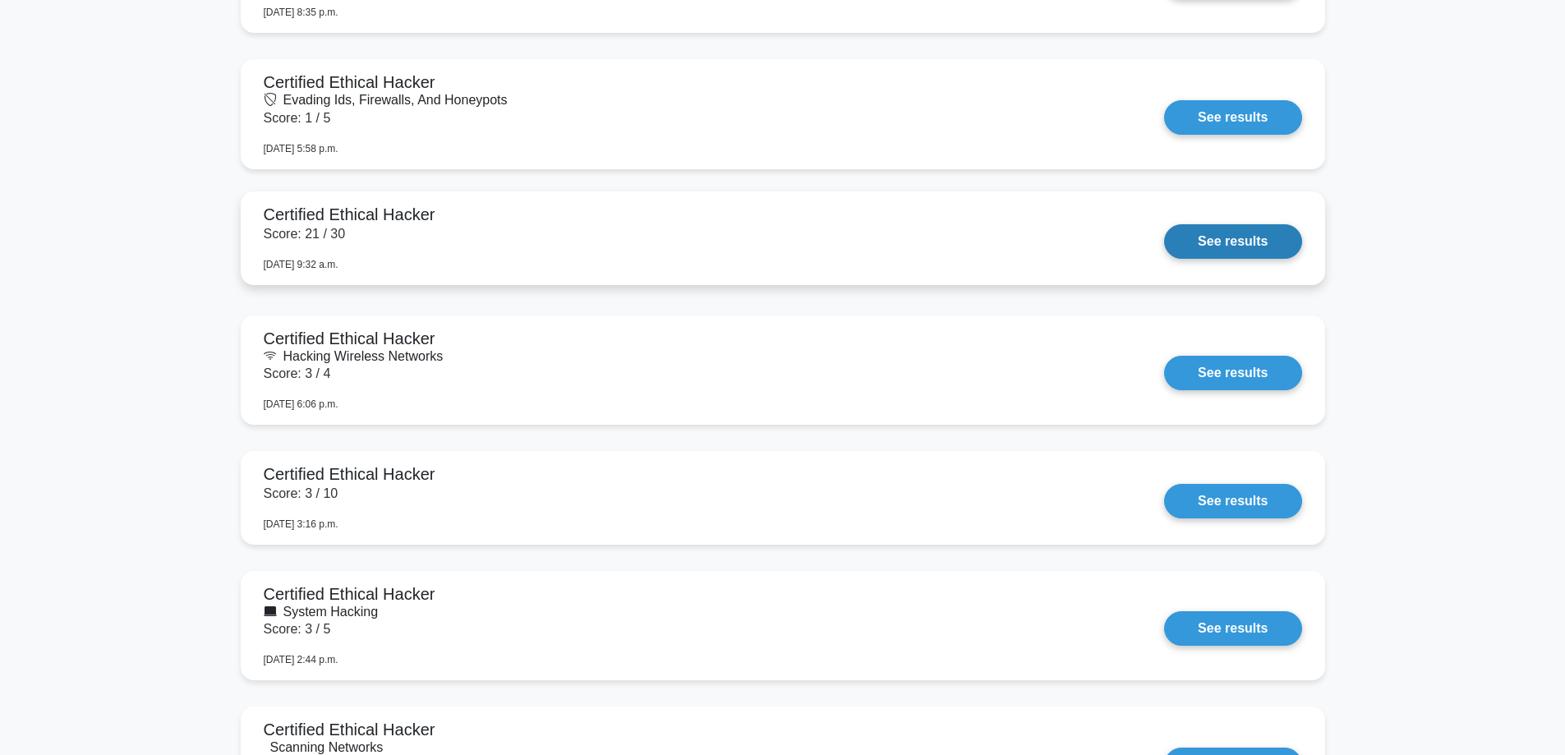
click at [1164, 259] on link "See results" at bounding box center [1232, 241] width 137 height 35
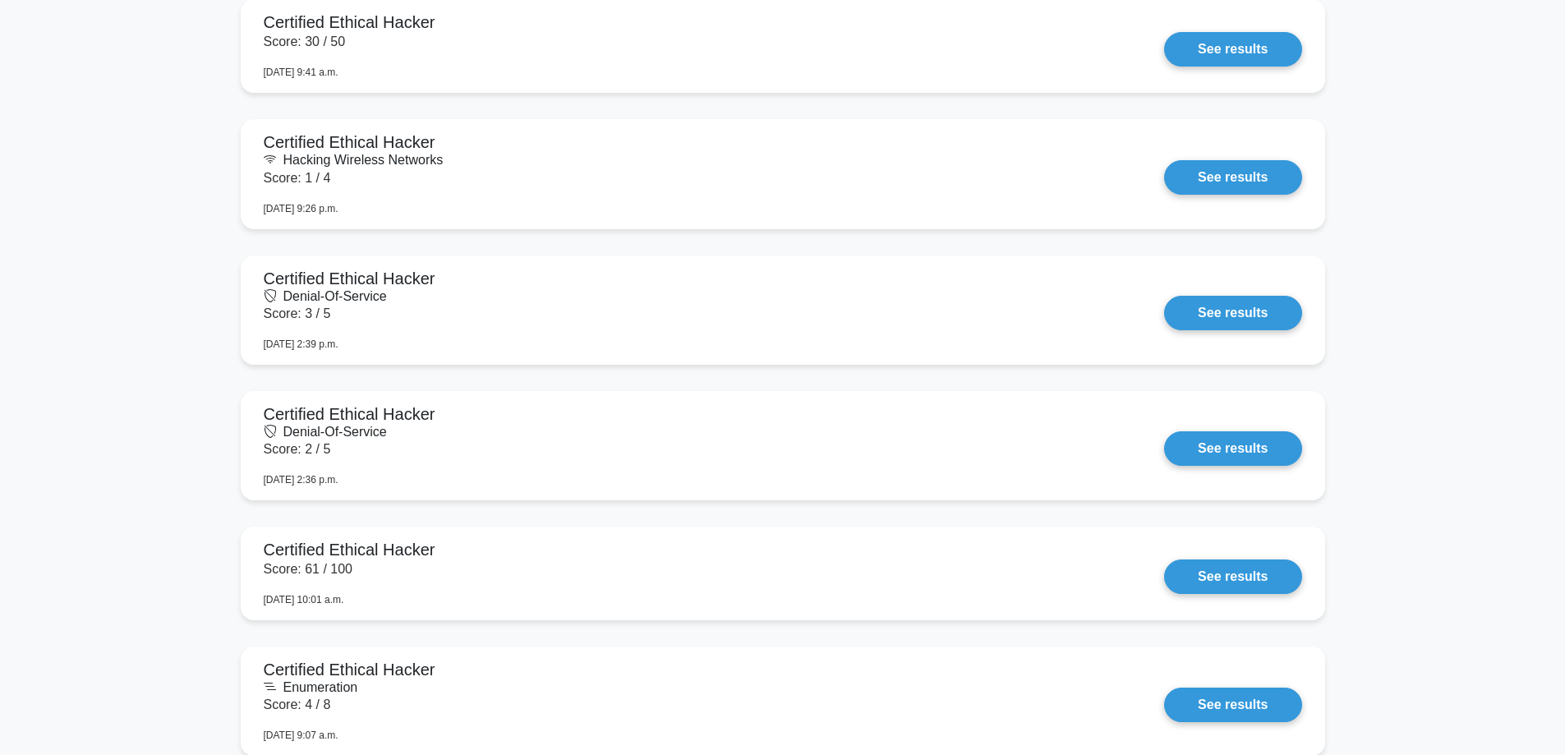
scroll to position [1126, 0]
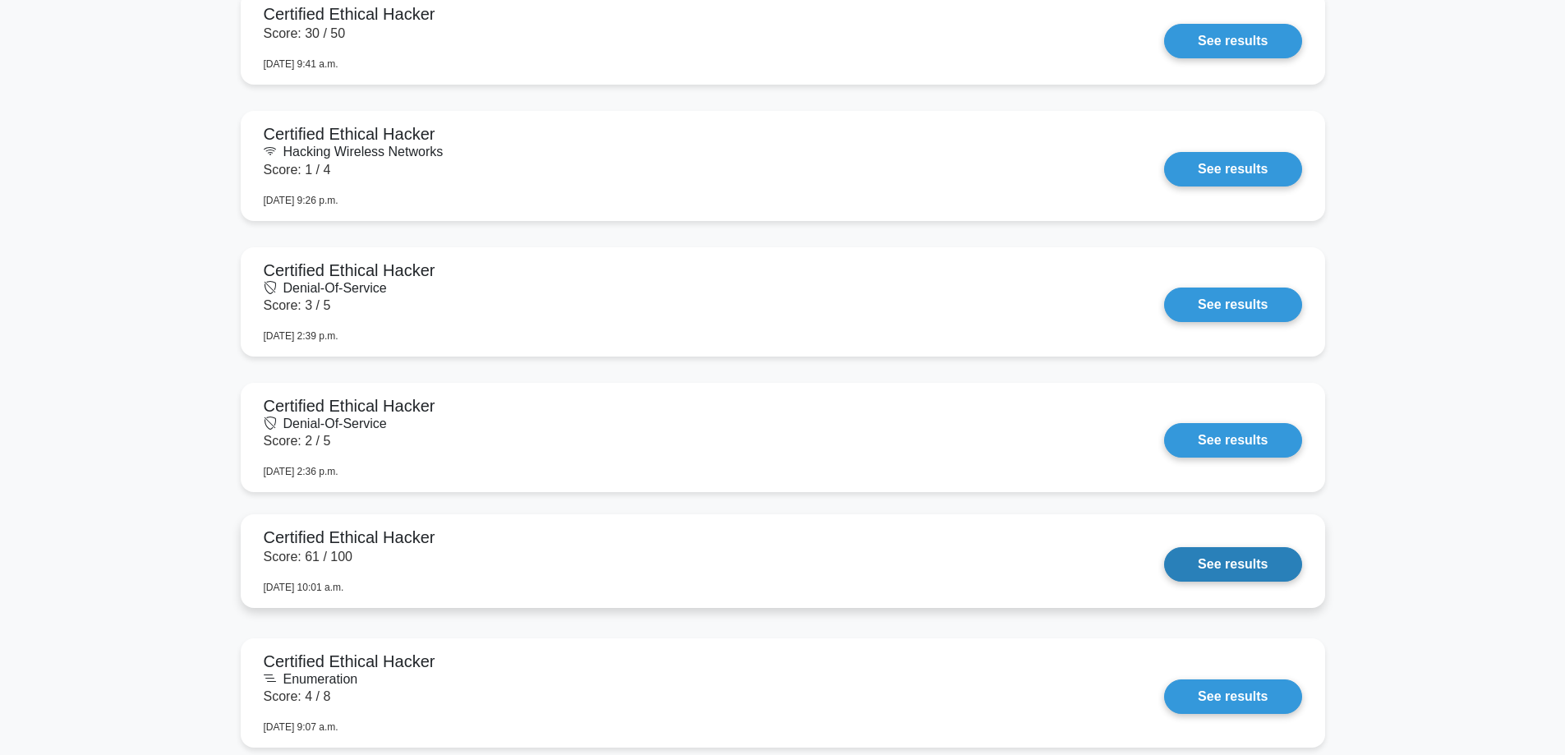
click at [1164, 565] on link "See results" at bounding box center [1232, 564] width 137 height 35
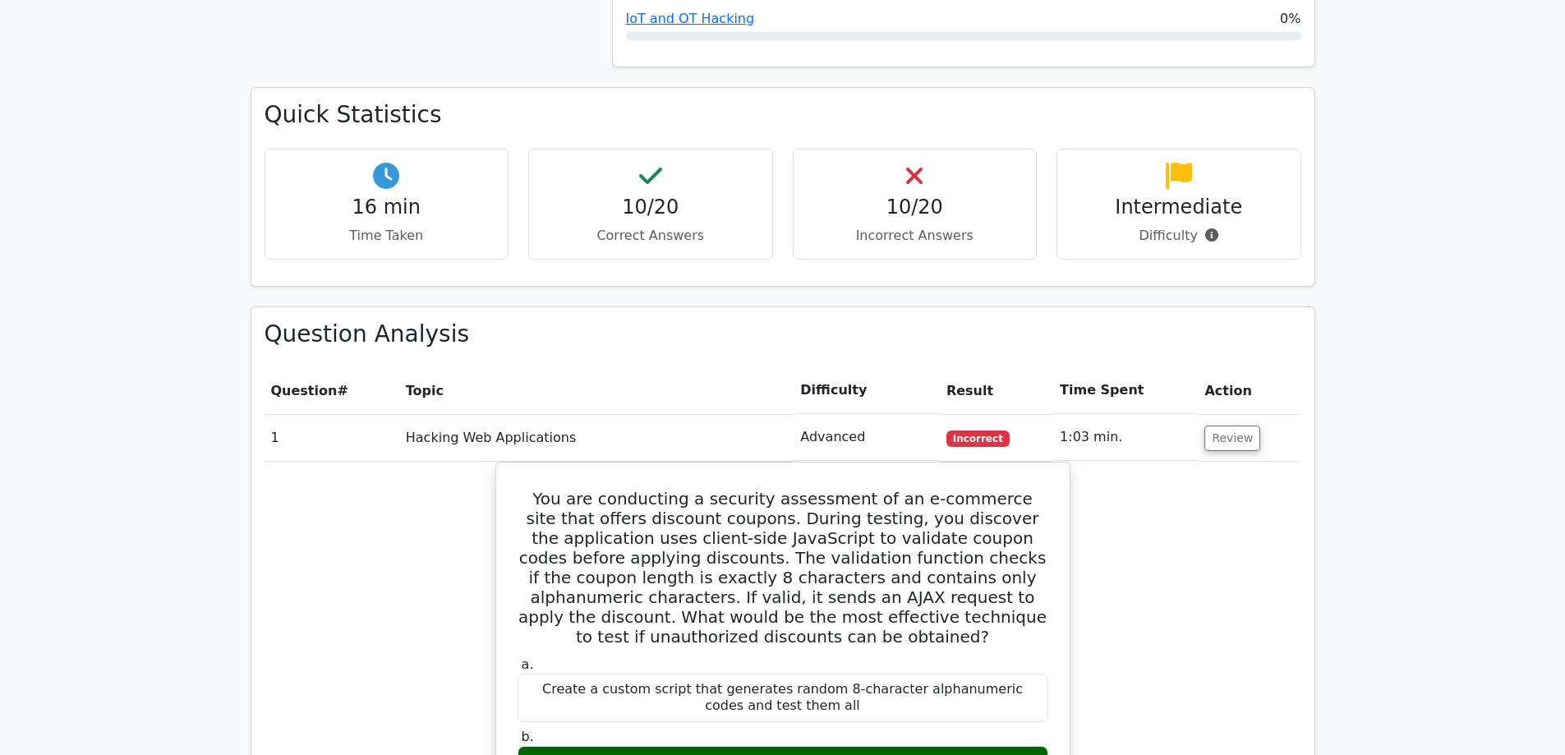
scroll to position [657, 0]
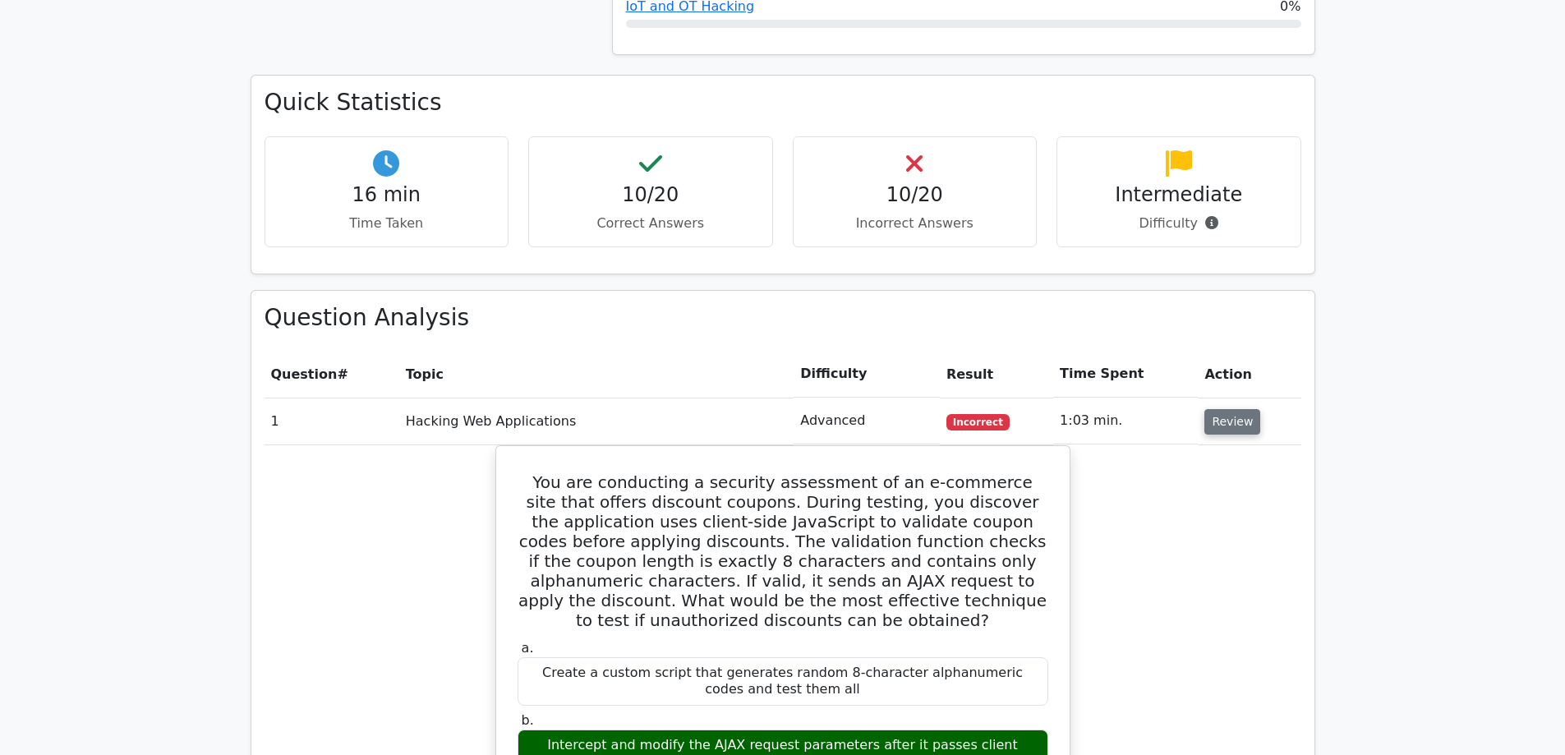
click at [1233, 426] on button "Review" at bounding box center [1233, 421] width 56 height 25
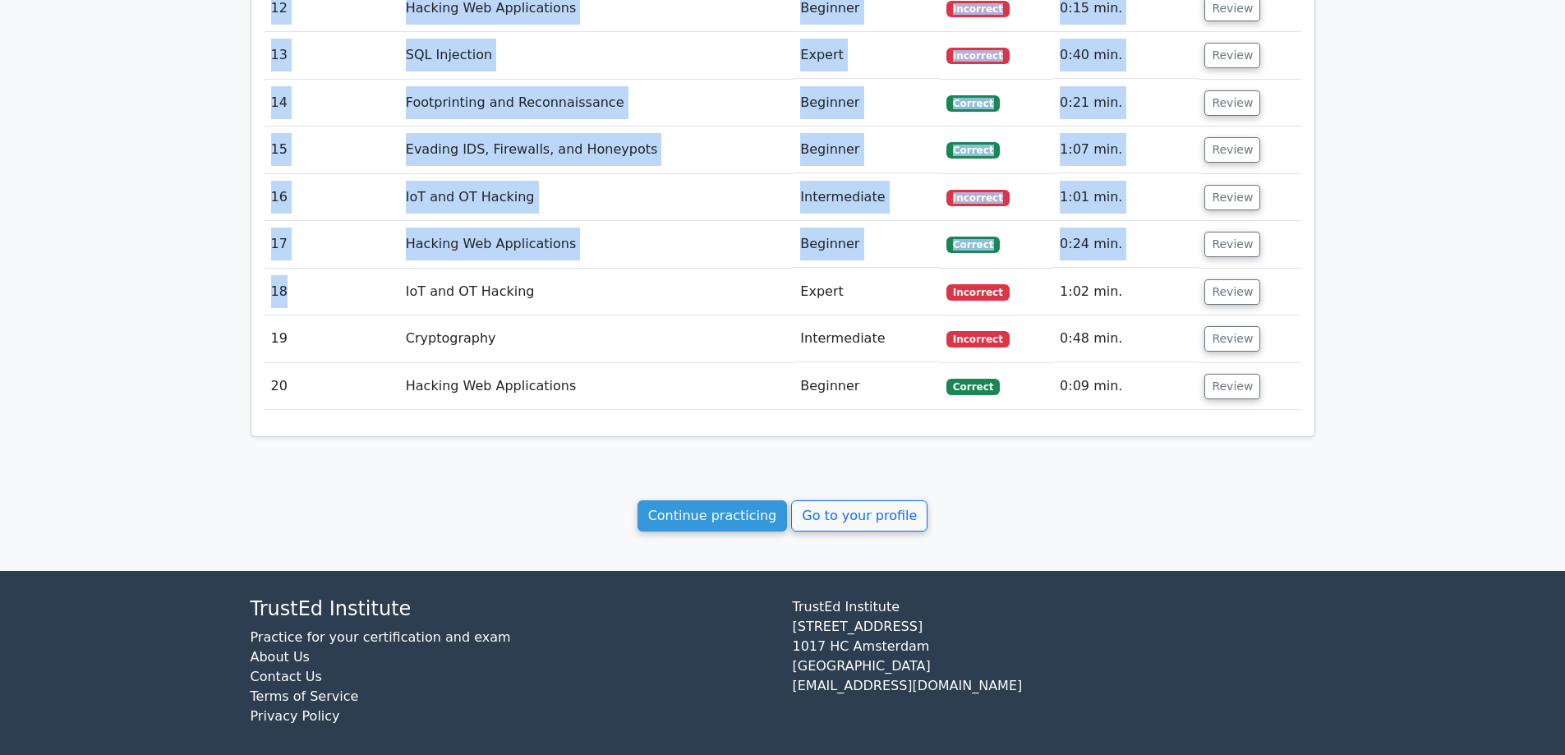
scroll to position [1601, 0]
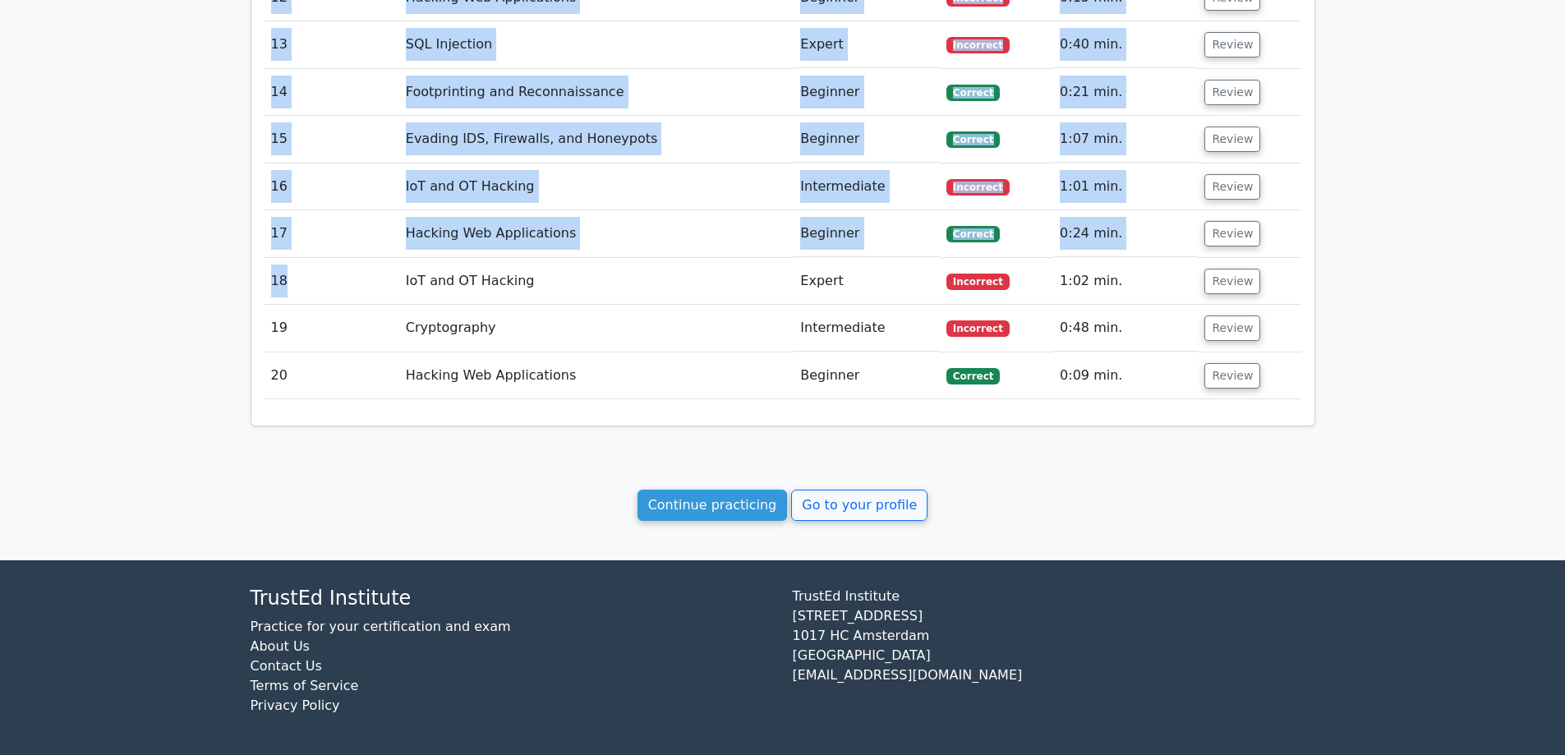
drag, startPoint x: 253, startPoint y: 93, endPoint x: 1184, endPoint y: 391, distance: 977.6
copy div "Quick Statistics 16 min Time Taken 10/20 Correct Answers 10/20 Incorrect Answer…"
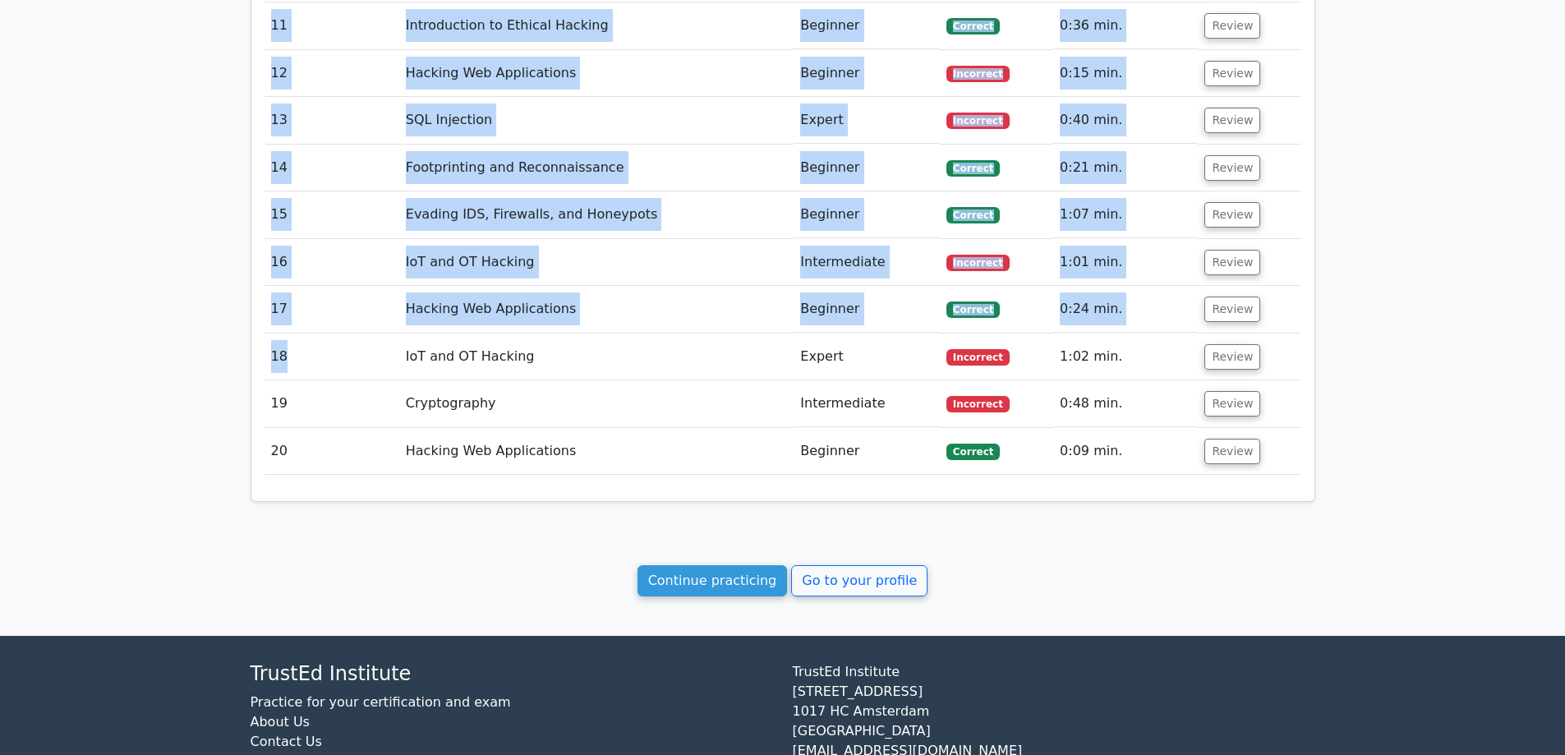
scroll to position [1519, 0]
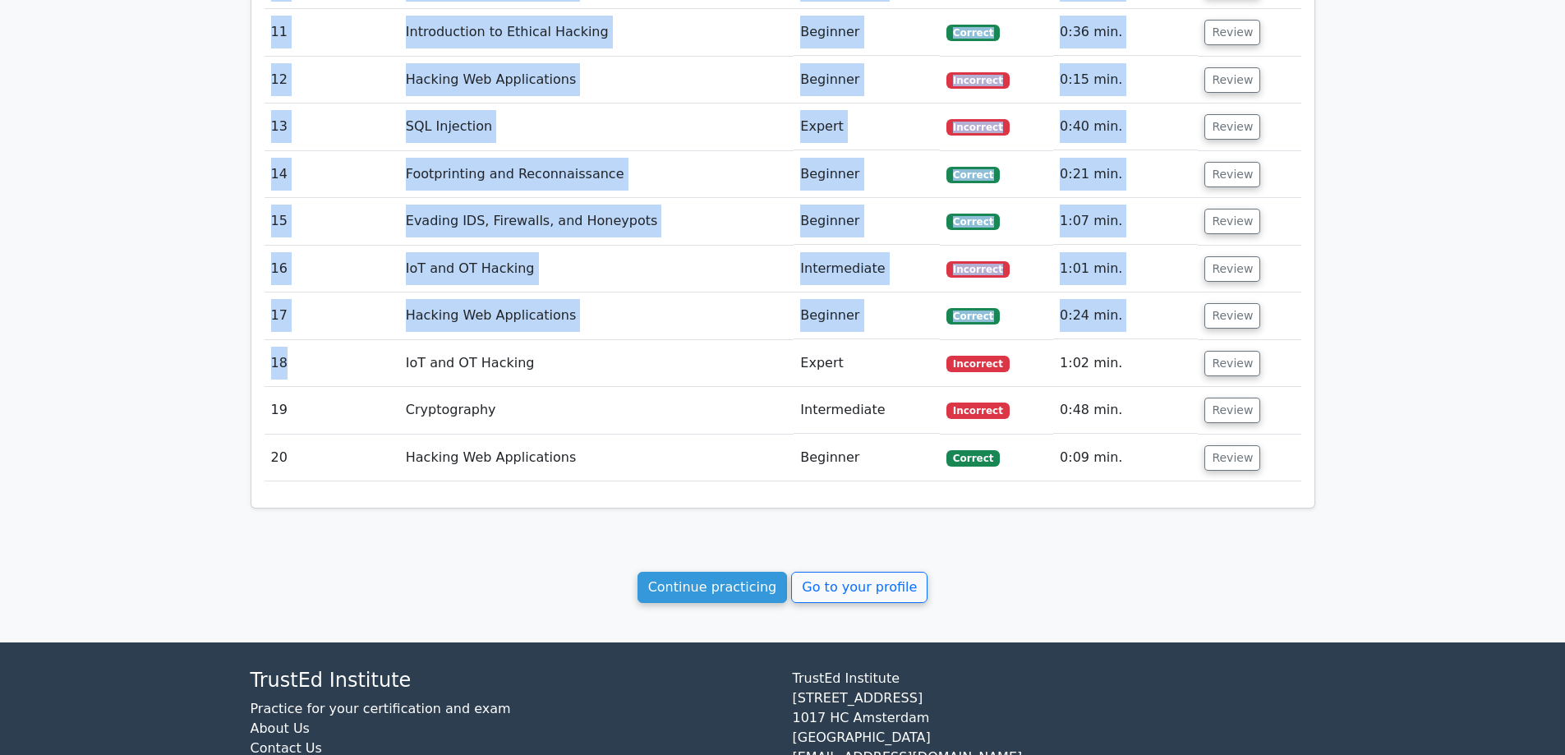
drag, startPoint x: 808, startPoint y: 316, endPoint x: 797, endPoint y: 273, distance: 44.0
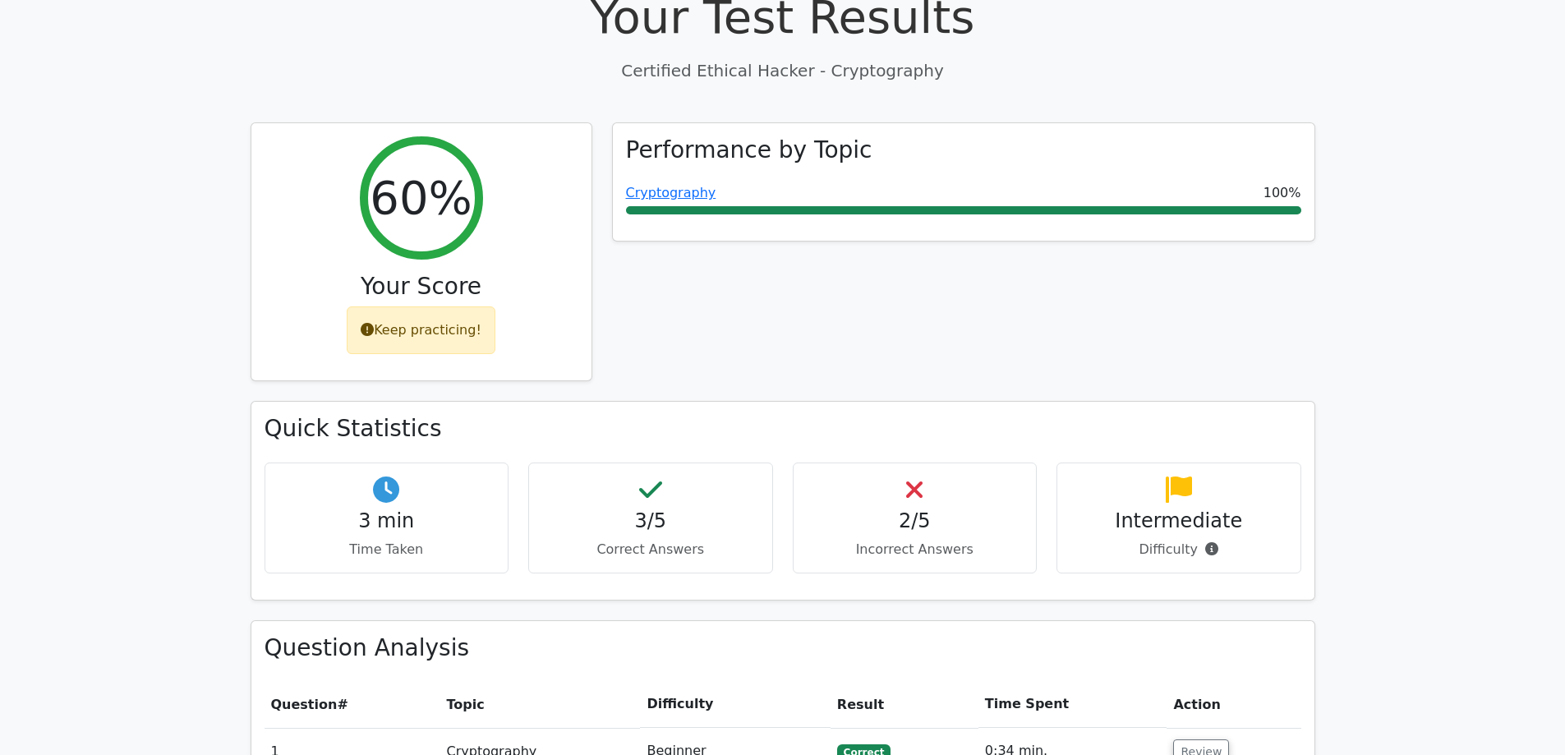
scroll to position [493, 0]
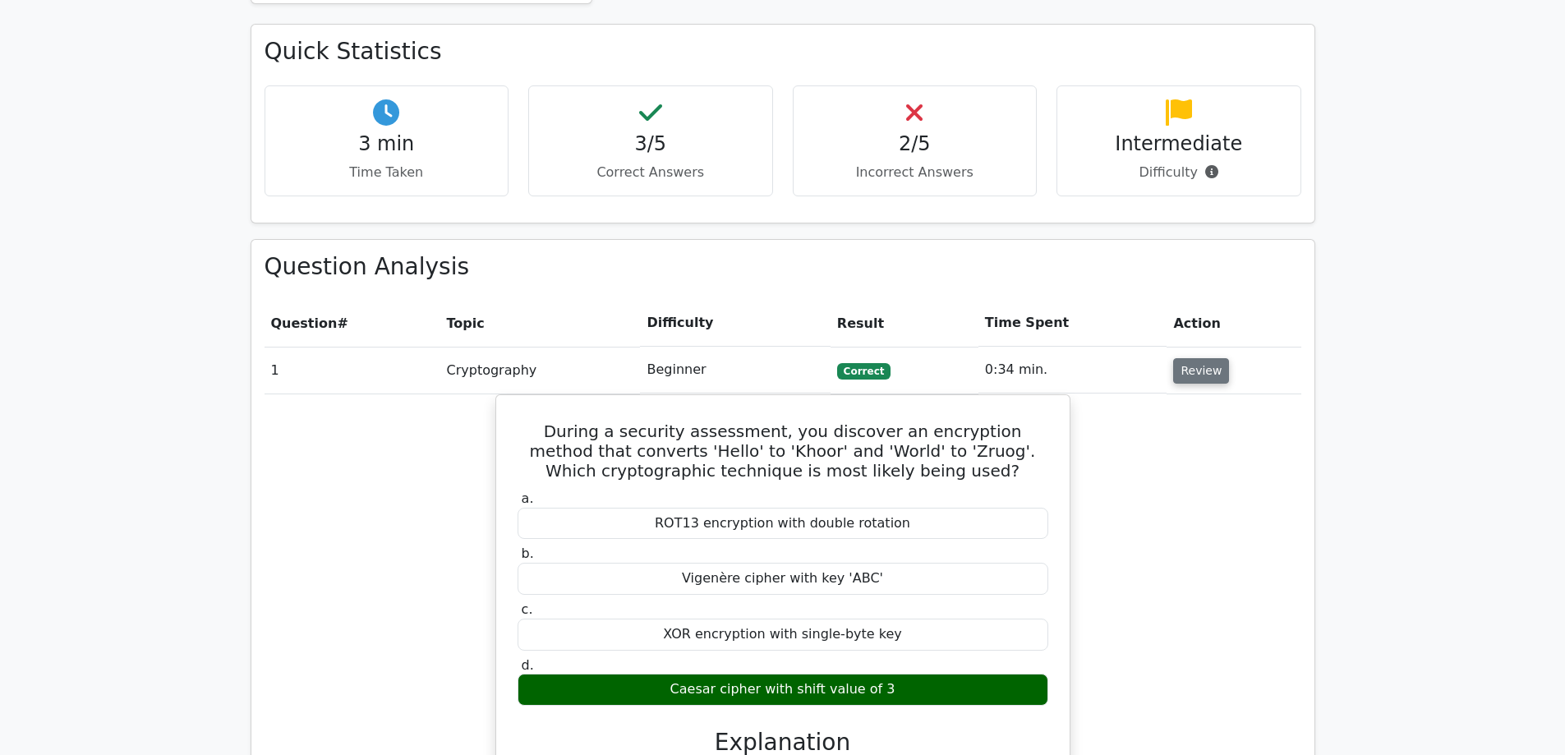
click at [1196, 377] on button "Review" at bounding box center [1201, 370] width 56 height 25
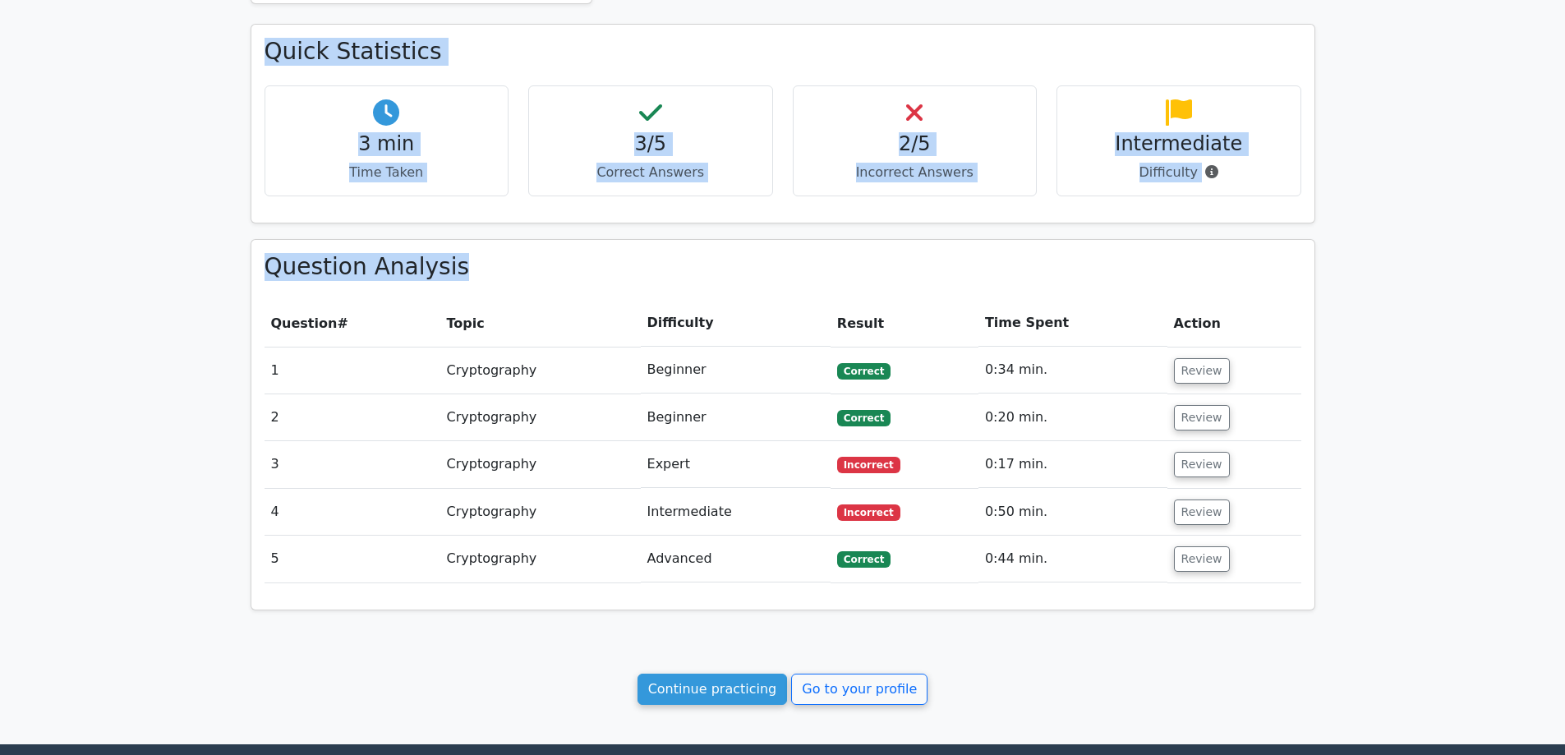
drag, startPoint x: 264, startPoint y: 42, endPoint x: 931, endPoint y: 594, distance: 866.1
click at [931, 594] on div "60% Your Score Keep practicing! Performance by Topic Cryptography 100% Quick St…" at bounding box center [783, 189] width 1085 height 889
copy div "Quick Statistics 3 min Time Taken 3/5 Correct Answers 2/5 Incorrect Answers Int…"
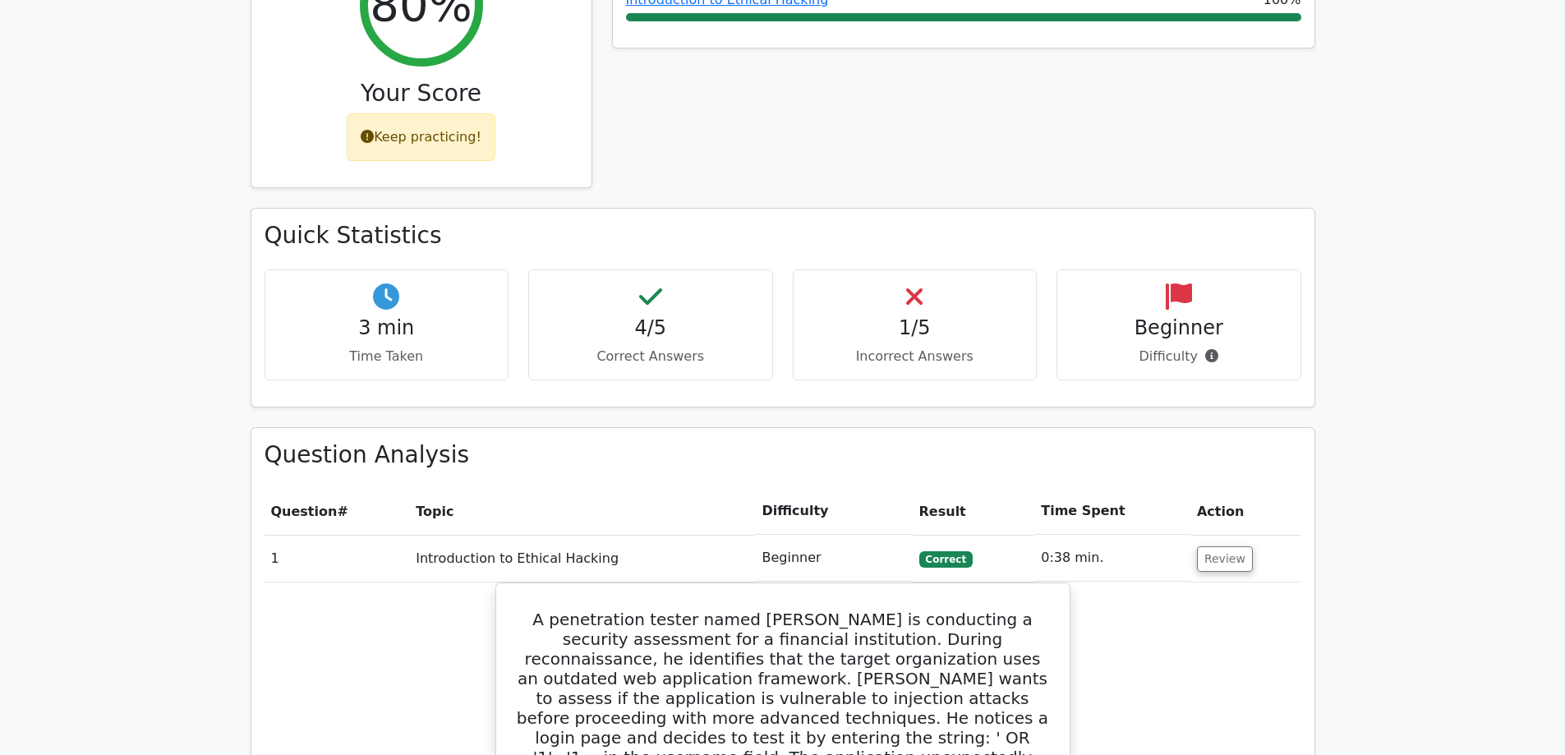
scroll to position [329, 0]
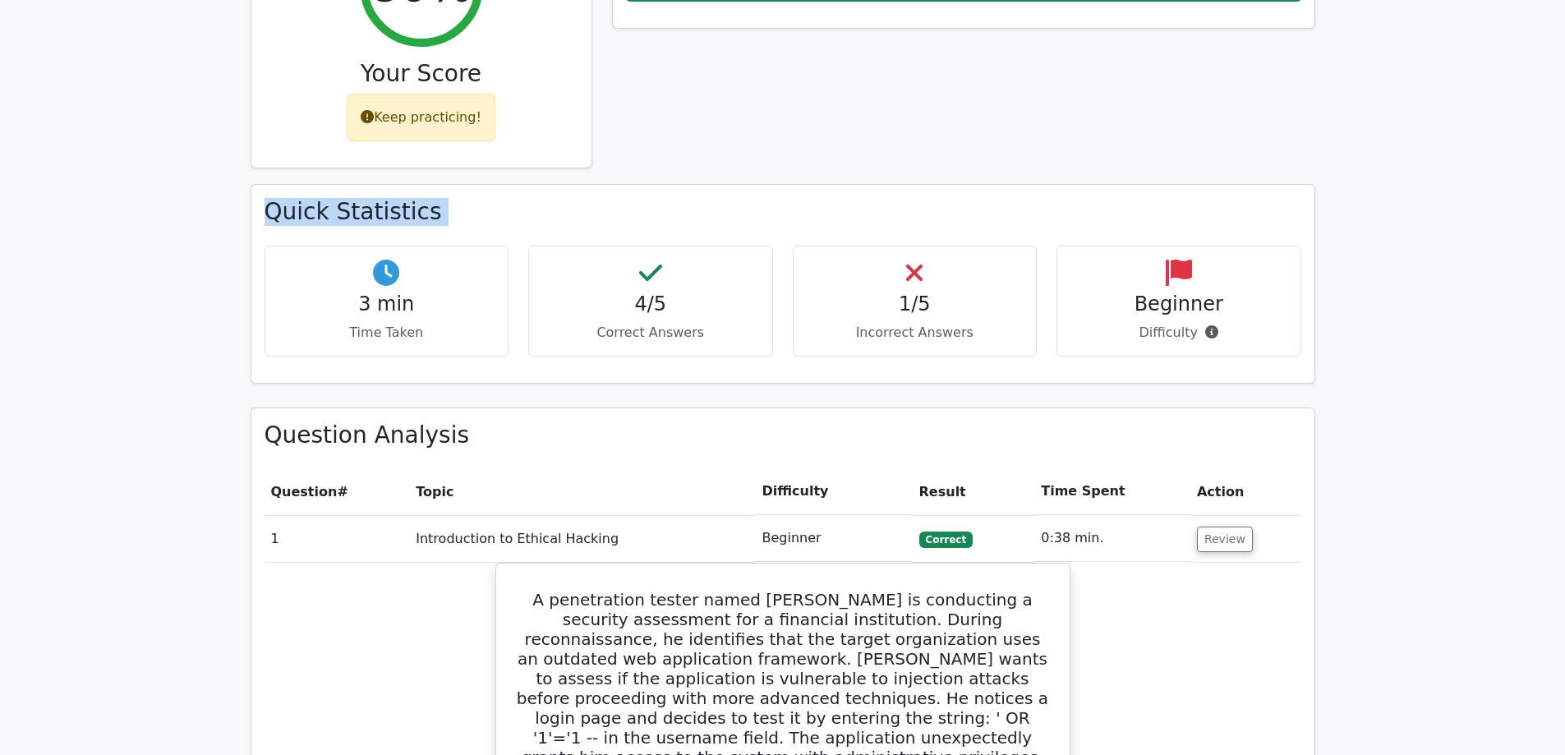
drag, startPoint x: 260, startPoint y: 213, endPoint x: 297, endPoint y: 293, distance: 88.6
click at [297, 293] on div "Quick Statistics 3 min Time Taken 4/5 Correct Answers 1/5 Incorrect Answers Beg…" at bounding box center [782, 283] width 1063 height 197
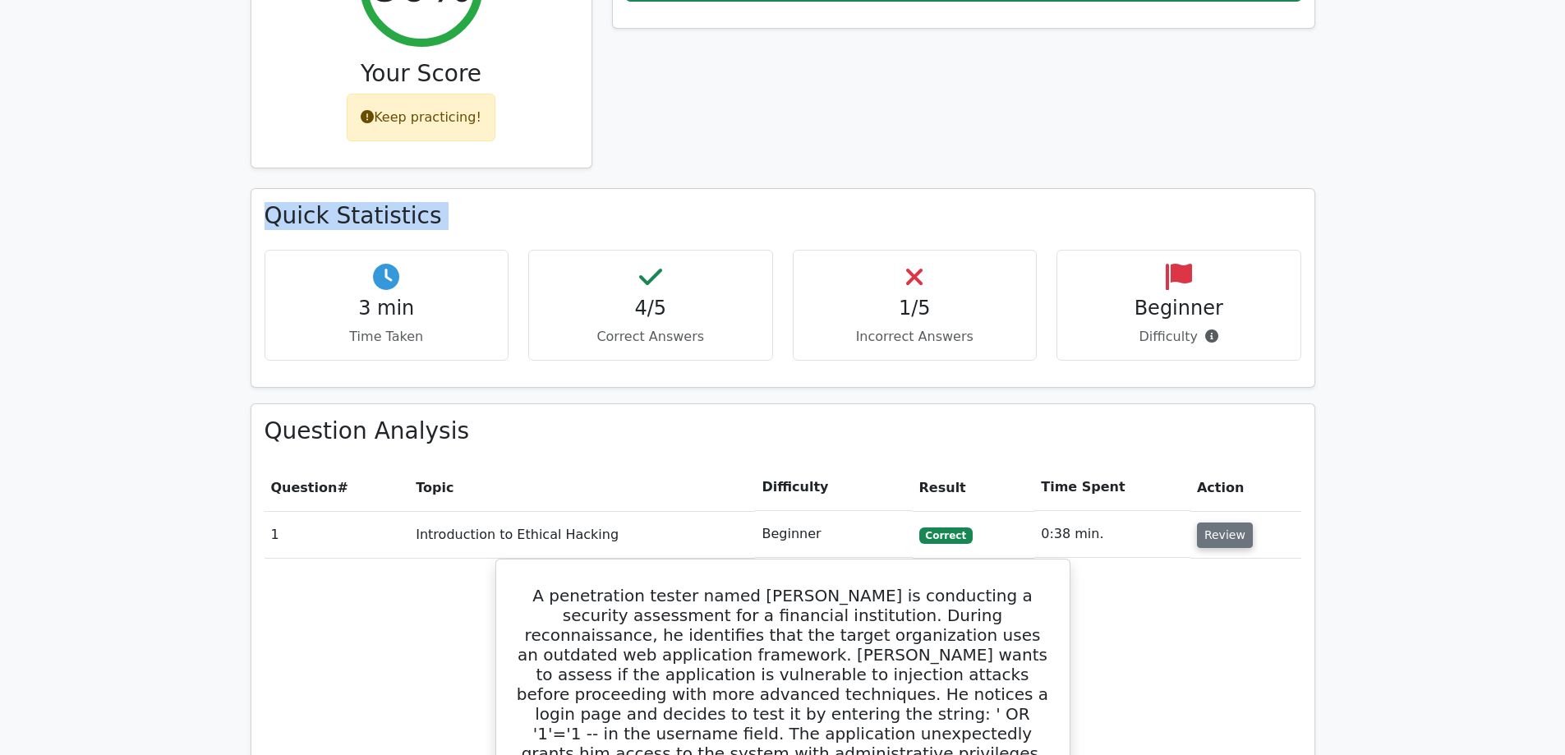
click at [1213, 537] on button "Review" at bounding box center [1225, 535] width 56 height 25
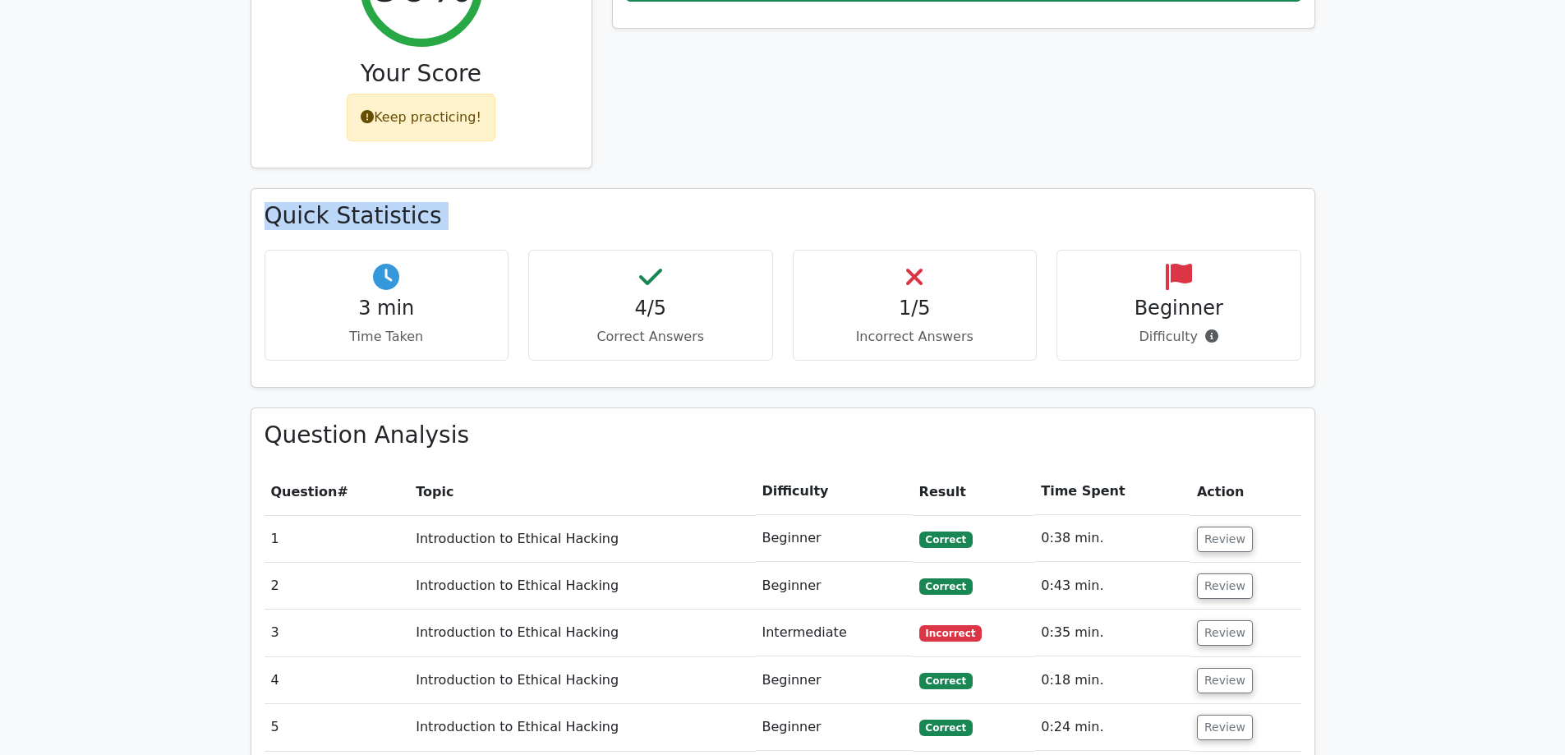
click at [175, 210] on main "Your Test Results Certified Ethical Hacker - Introduction to Ethical Hacking 80…" at bounding box center [782, 316] width 1565 height 1184
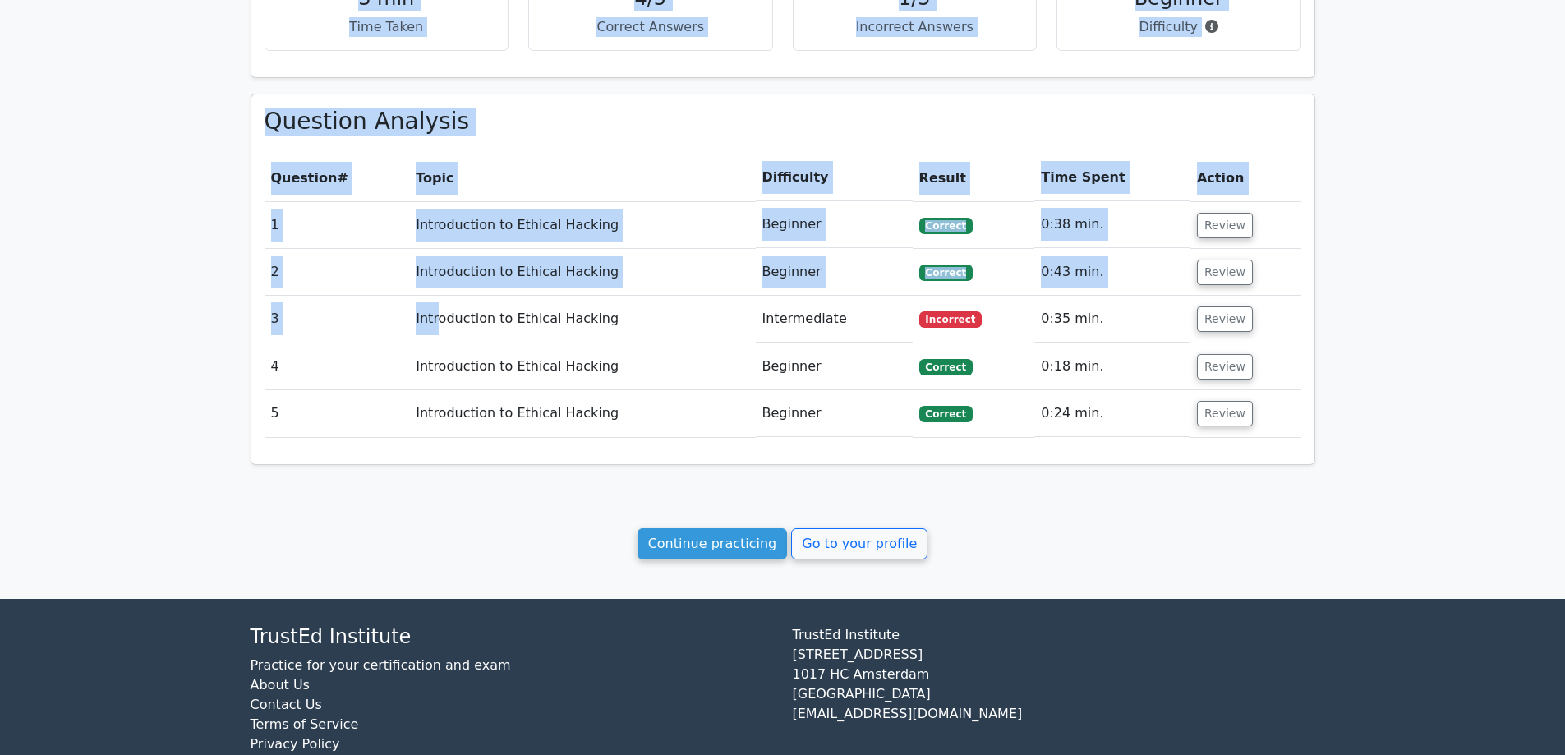
scroll to position [657, 0]
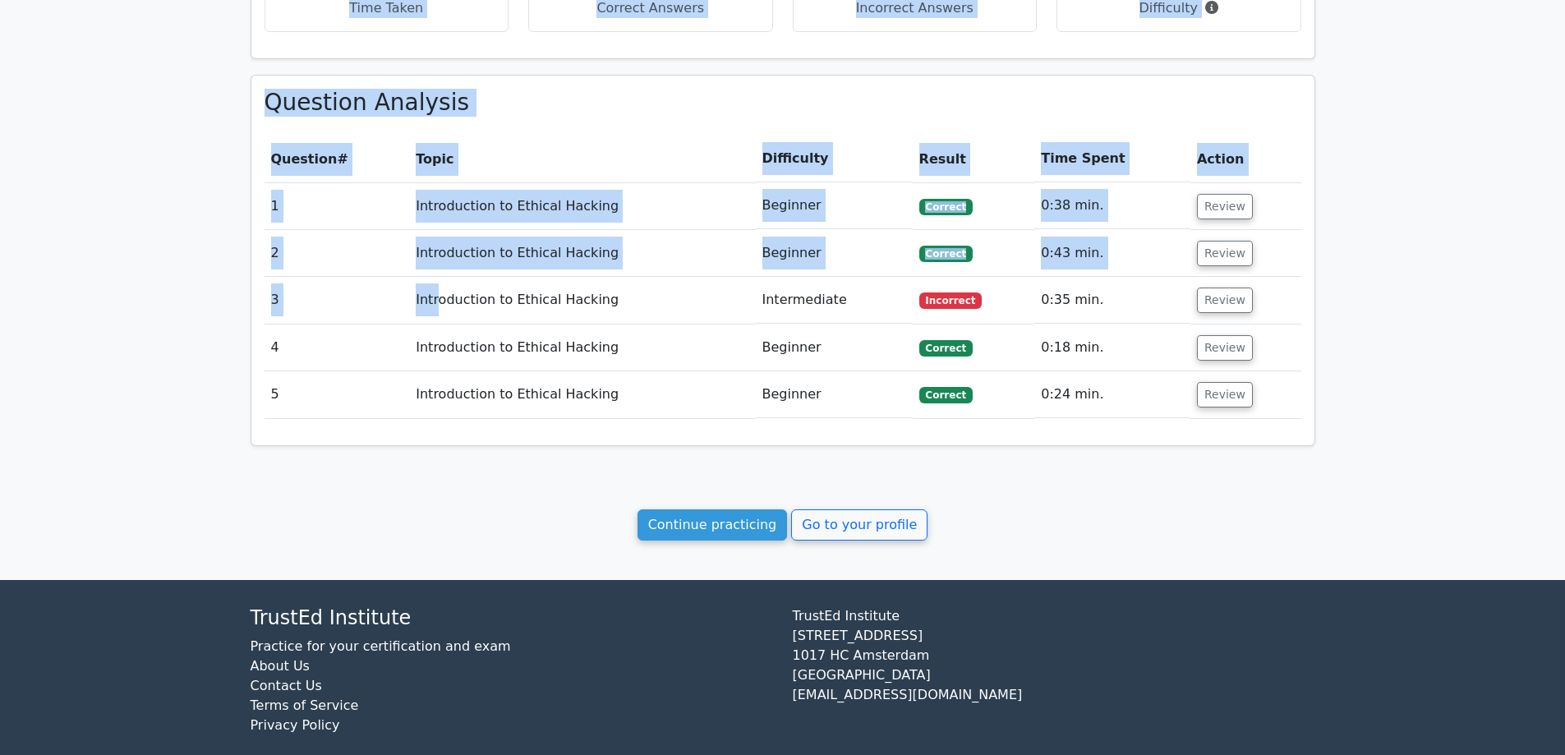
drag, startPoint x: 267, startPoint y: 205, endPoint x: 1106, endPoint y: 400, distance: 861.5
click at [1106, 400] on div "80% Your Score Keep practicing! Performance by Topic Introduction to Ethical Ha…" at bounding box center [783, 25] width 1085 height 889
copy div "Quick Statistics 3 min Time Taken 4/5 Correct Answers 1/5 Incorrect Answers Beg…"
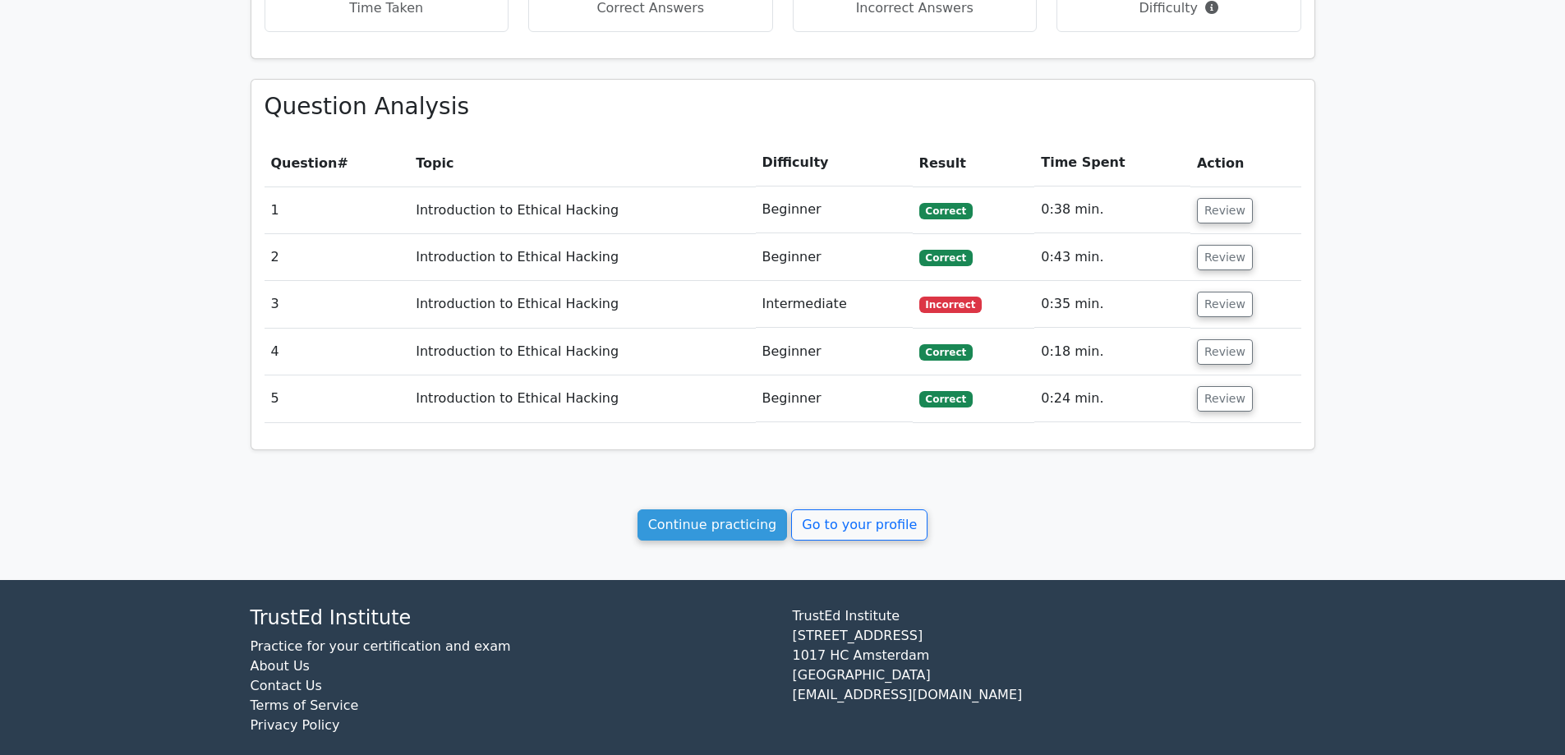
drag, startPoint x: 582, startPoint y: 512, endPoint x: 611, endPoint y: 506, distance: 29.3
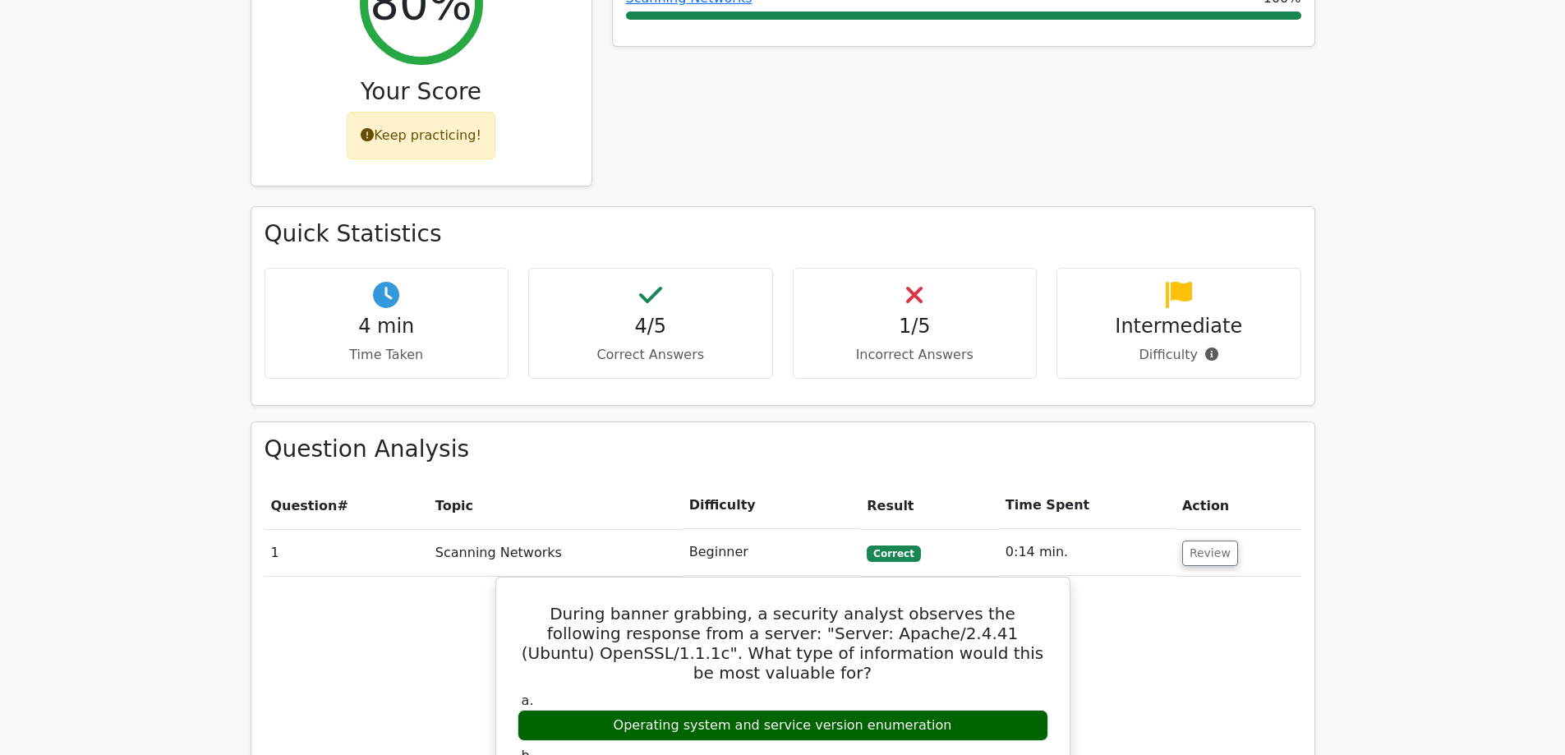
scroll to position [411, 0]
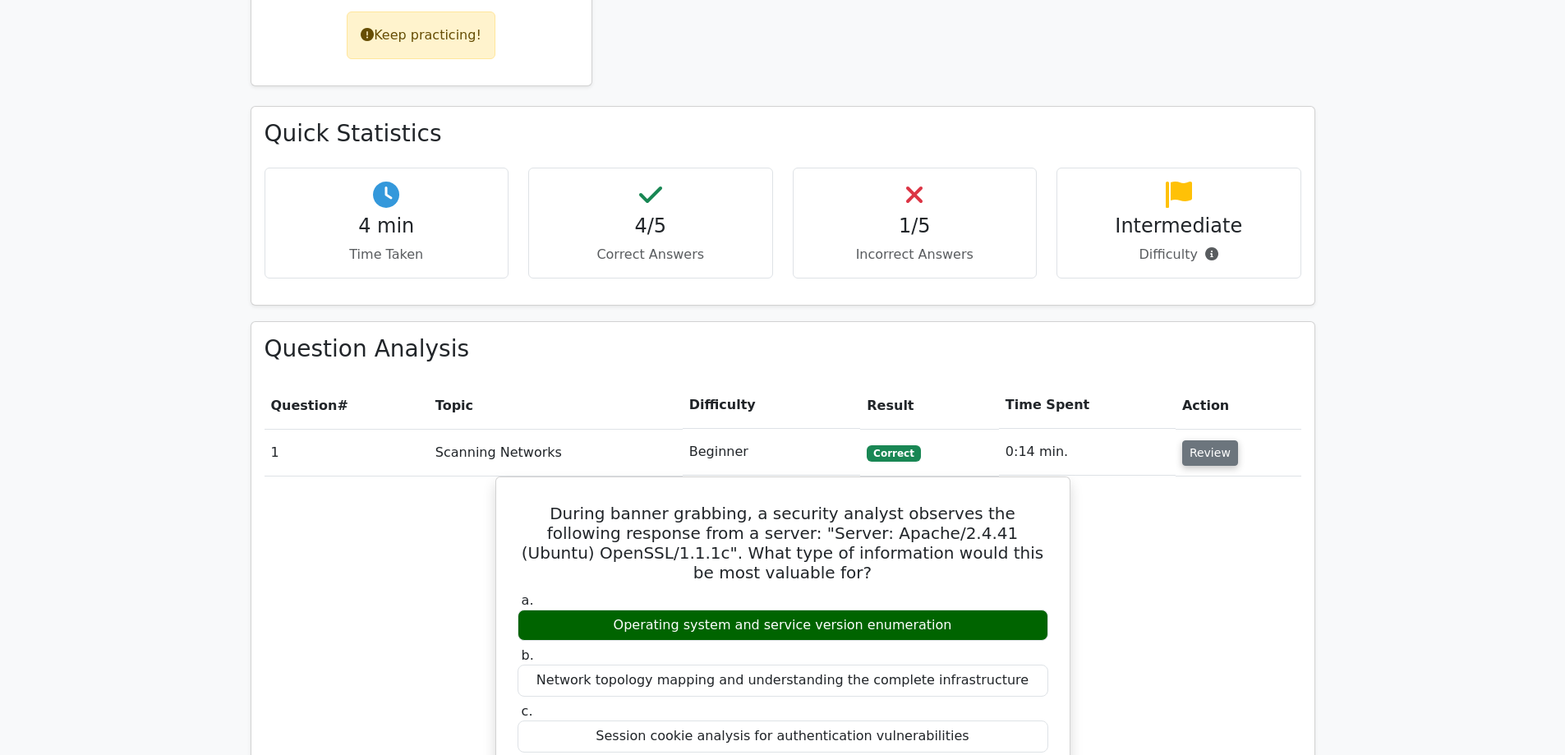
click at [1210, 452] on button "Review" at bounding box center [1210, 452] width 56 height 25
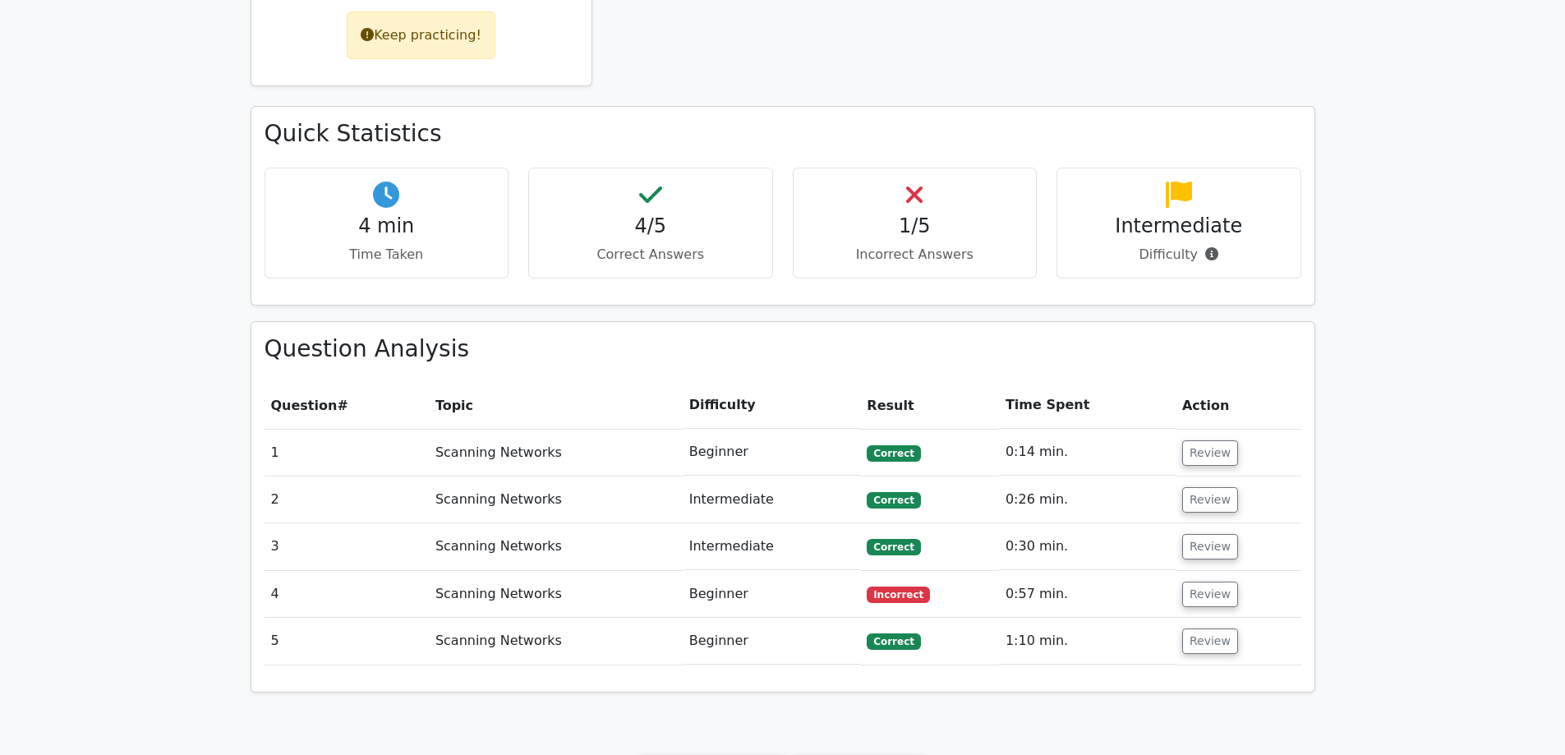
drag, startPoint x: 256, startPoint y: 121, endPoint x: 1132, endPoint y: 634, distance: 1015.7
click at [1141, 642] on div "80% Your Score Keep practicing! Performance by Topic Scanning Networks 100% Qui…" at bounding box center [783, 271] width 1085 height 889
copy div "Quick Statistics 4 min Time Taken 4/5 Correct Answers 1/5 Incorrect Answers Int…"
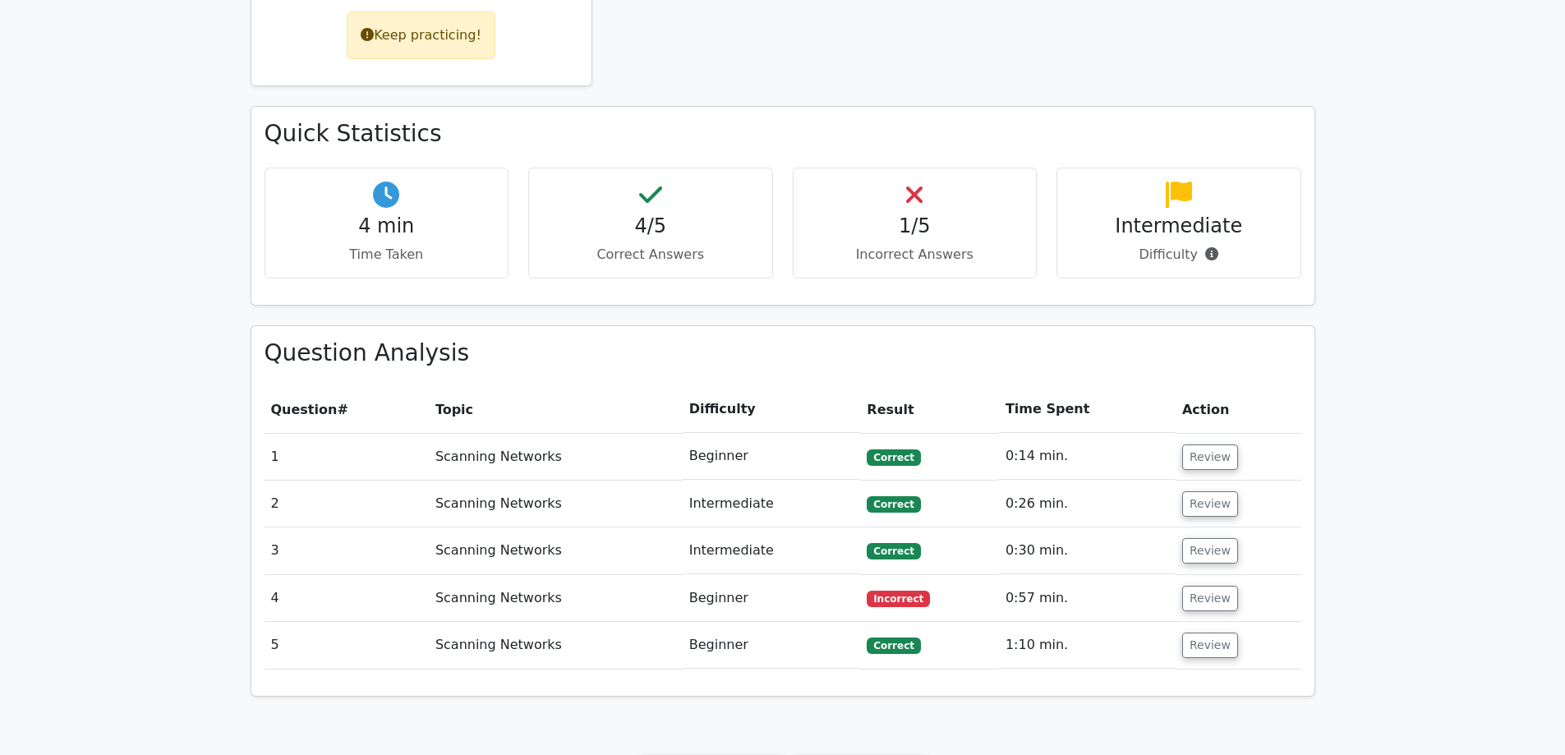
drag, startPoint x: 154, startPoint y: 388, endPoint x: 140, endPoint y: 388, distance: 14.0
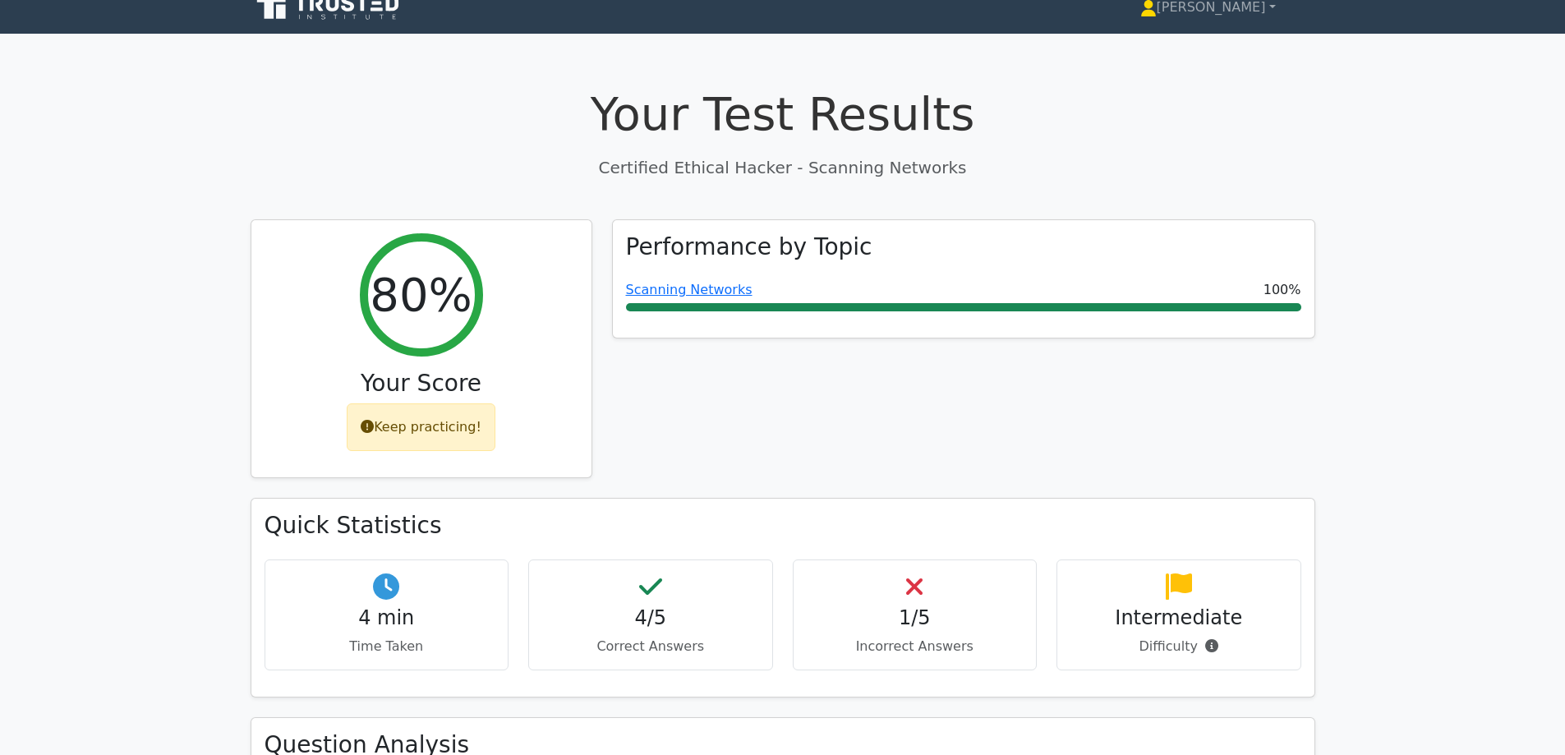
scroll to position [0, 0]
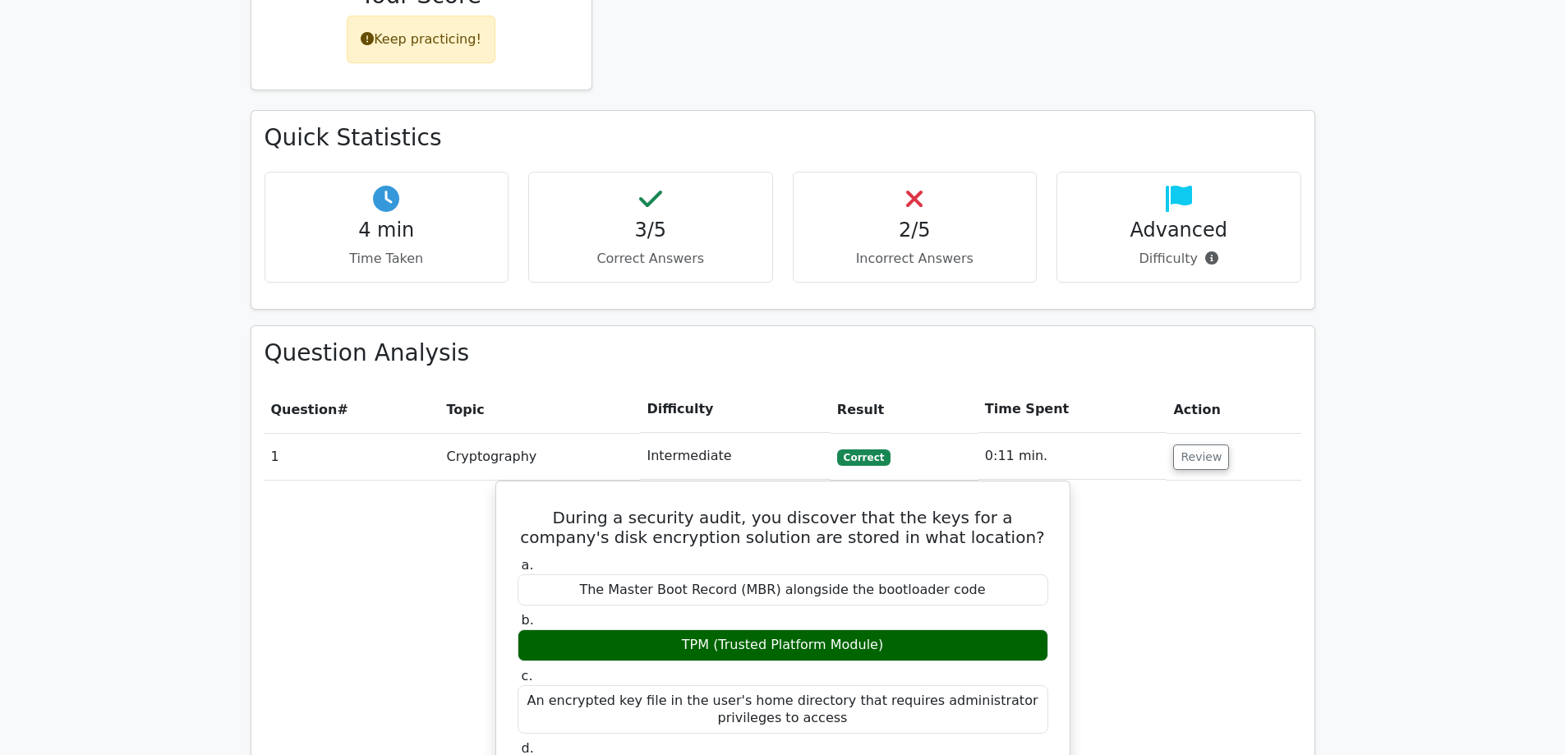
scroll to position [411, 0]
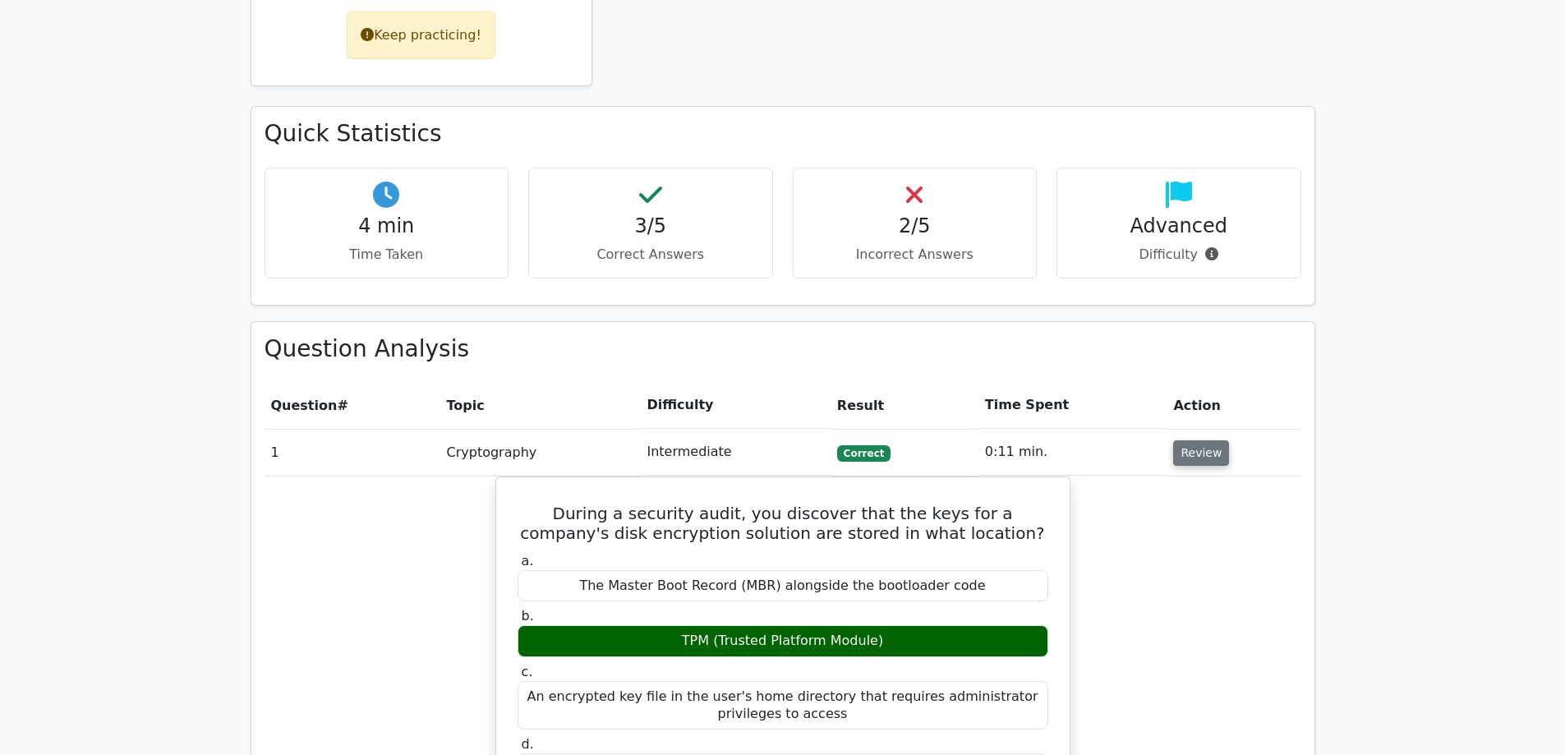
click at [1213, 459] on button "Review" at bounding box center [1201, 452] width 56 height 25
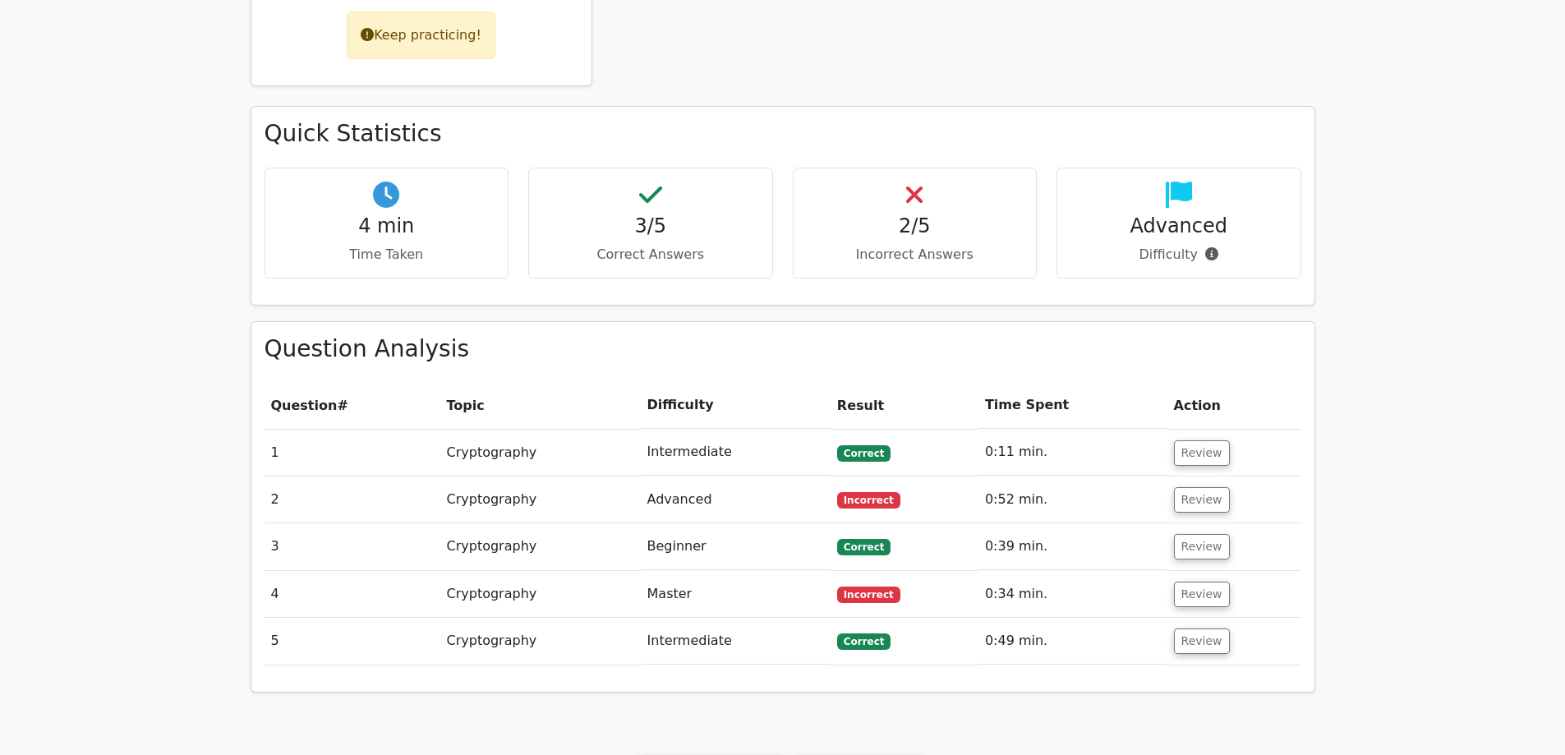
drag, startPoint x: 256, startPoint y: 122, endPoint x: 1041, endPoint y: 651, distance: 946.0
click at [1041, 651] on div "60% Your Score Keep practicing! Performance by Topic Cryptography 100% Quick St…" at bounding box center [783, 271] width 1085 height 889
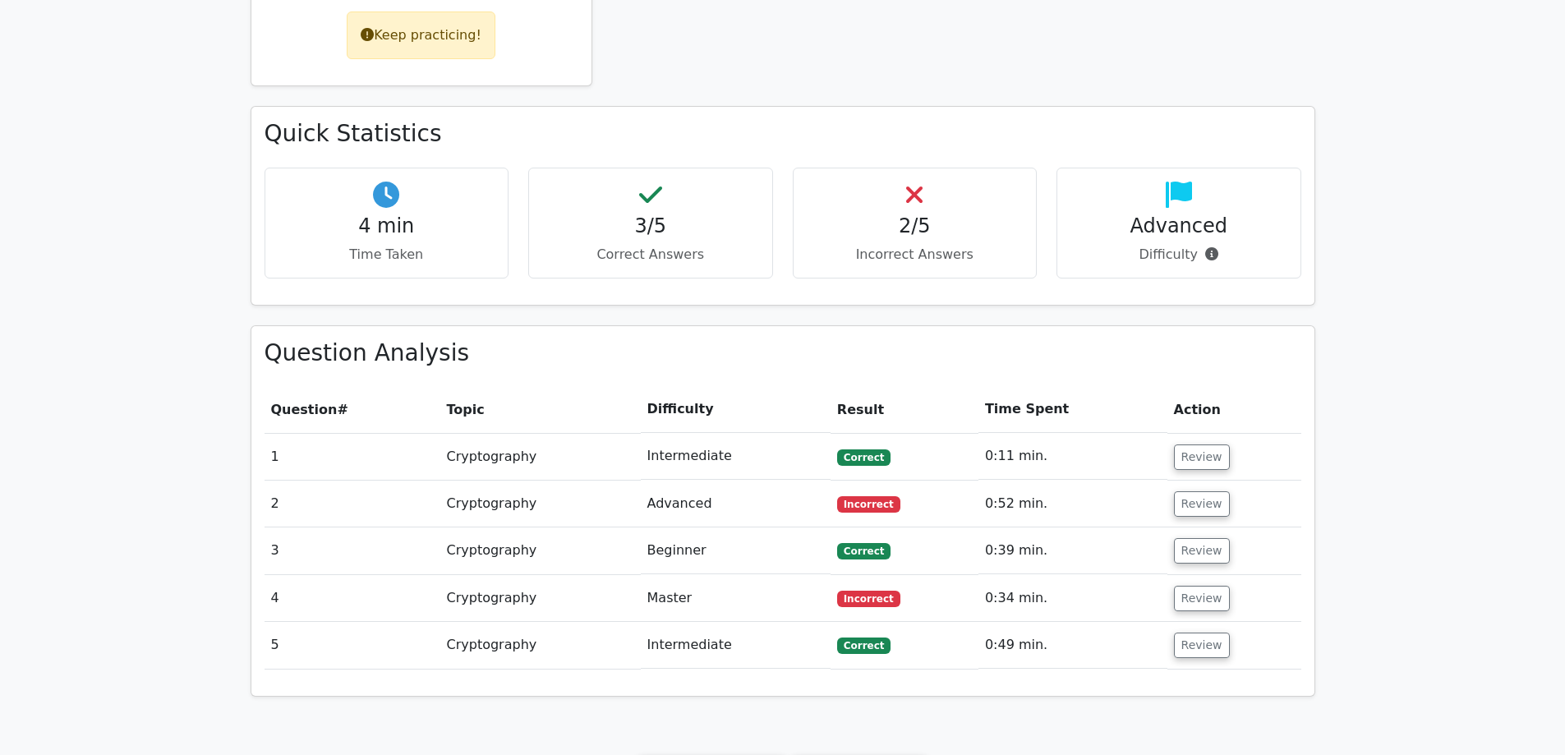
copy div "Quick Statistics 4 min Time Taken 3/5 Correct Answers 2/5 Incorrect Answers Adv…"
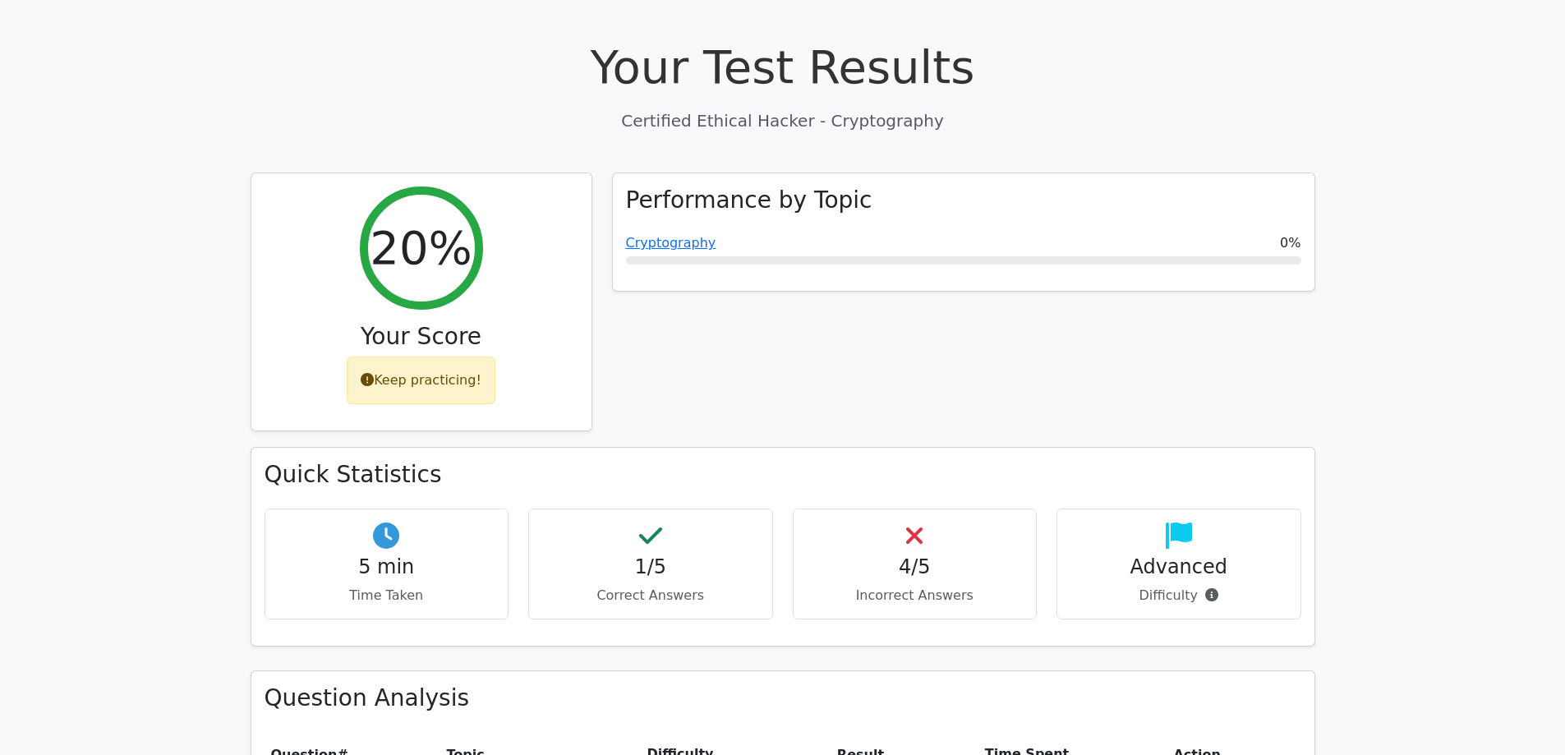
scroll to position [329, 0]
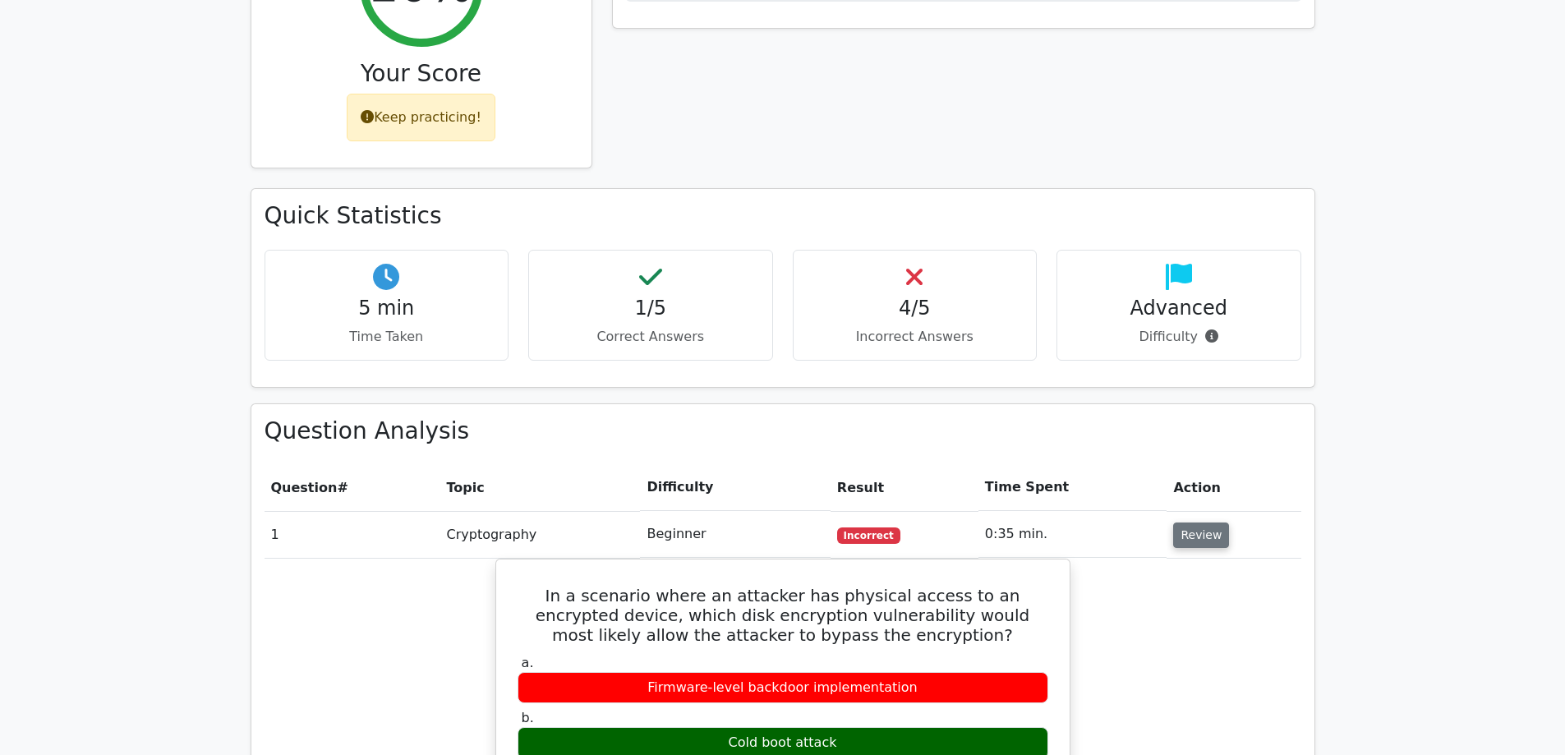
click at [1199, 540] on button "Review" at bounding box center [1201, 535] width 56 height 25
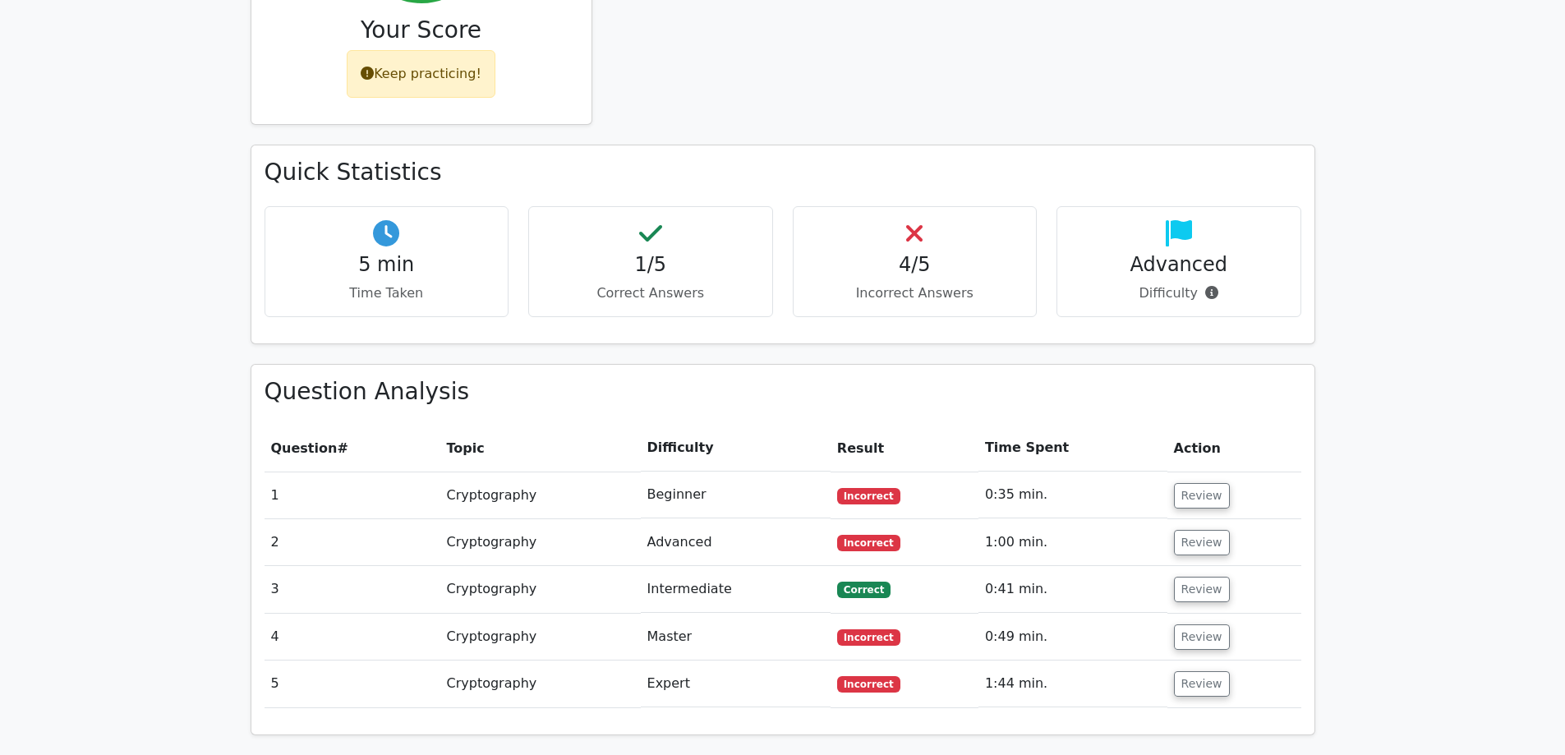
scroll to position [493, 0]
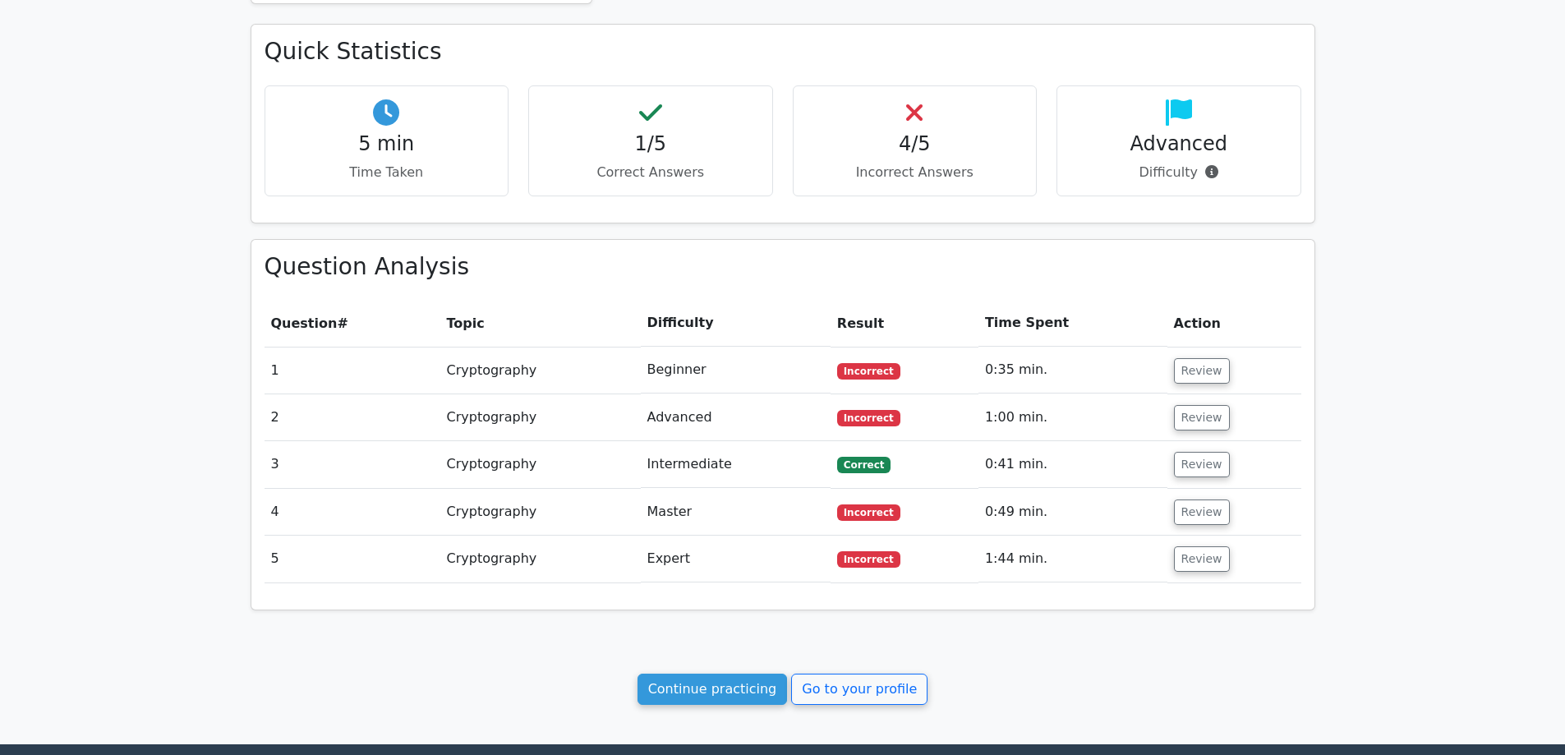
drag, startPoint x: 263, startPoint y: 45, endPoint x: 1140, endPoint y: 561, distance: 1017.4
click at [1140, 561] on div "20% Your Score Keep practicing! Performance by Topic Cryptography 0% Quick Stat…" at bounding box center [783, 189] width 1085 height 889
copy div "Quick Statistics 5 min Time Taken 1/5 Correct Answers 4/5 Incorrect Answers Adv…"
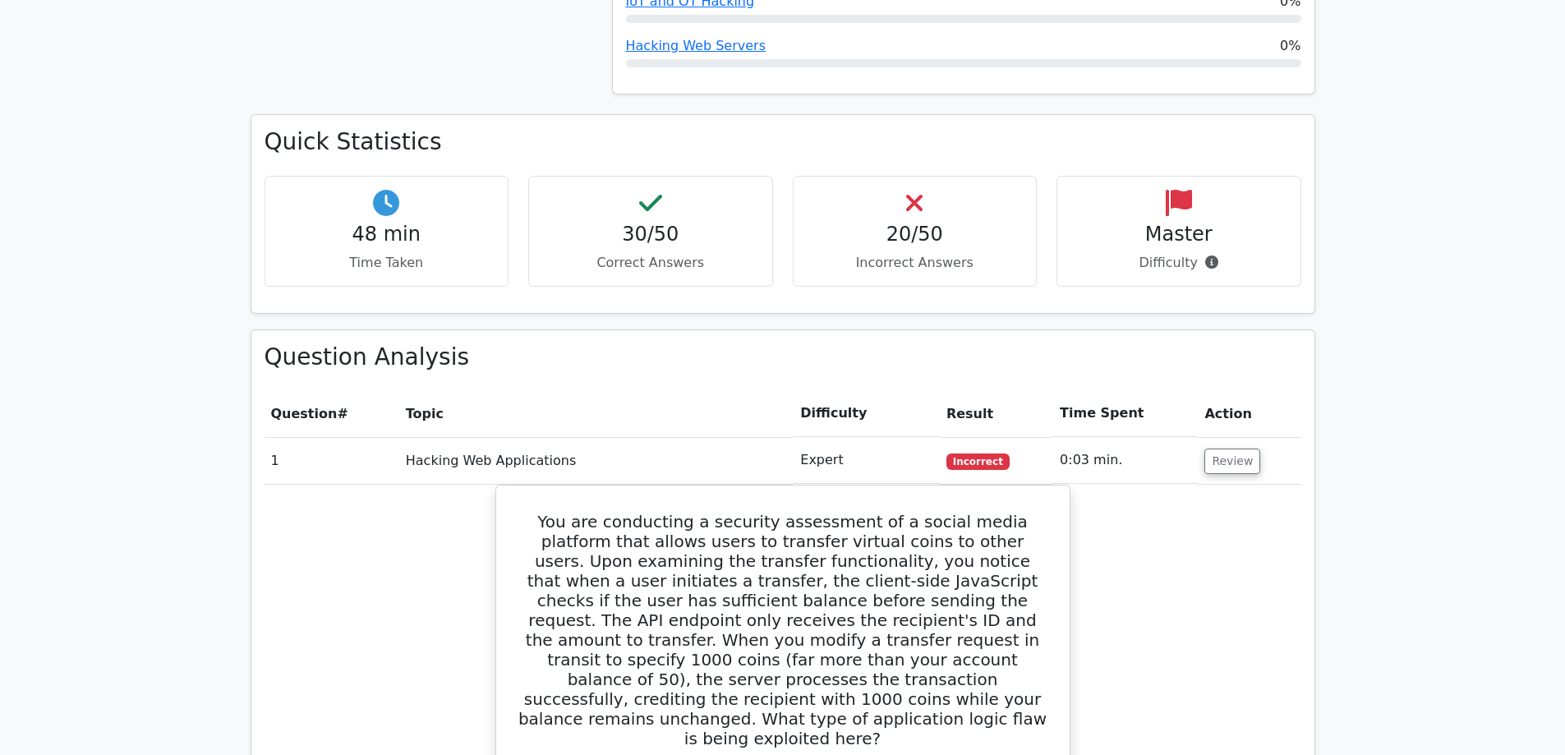
scroll to position [904, 0]
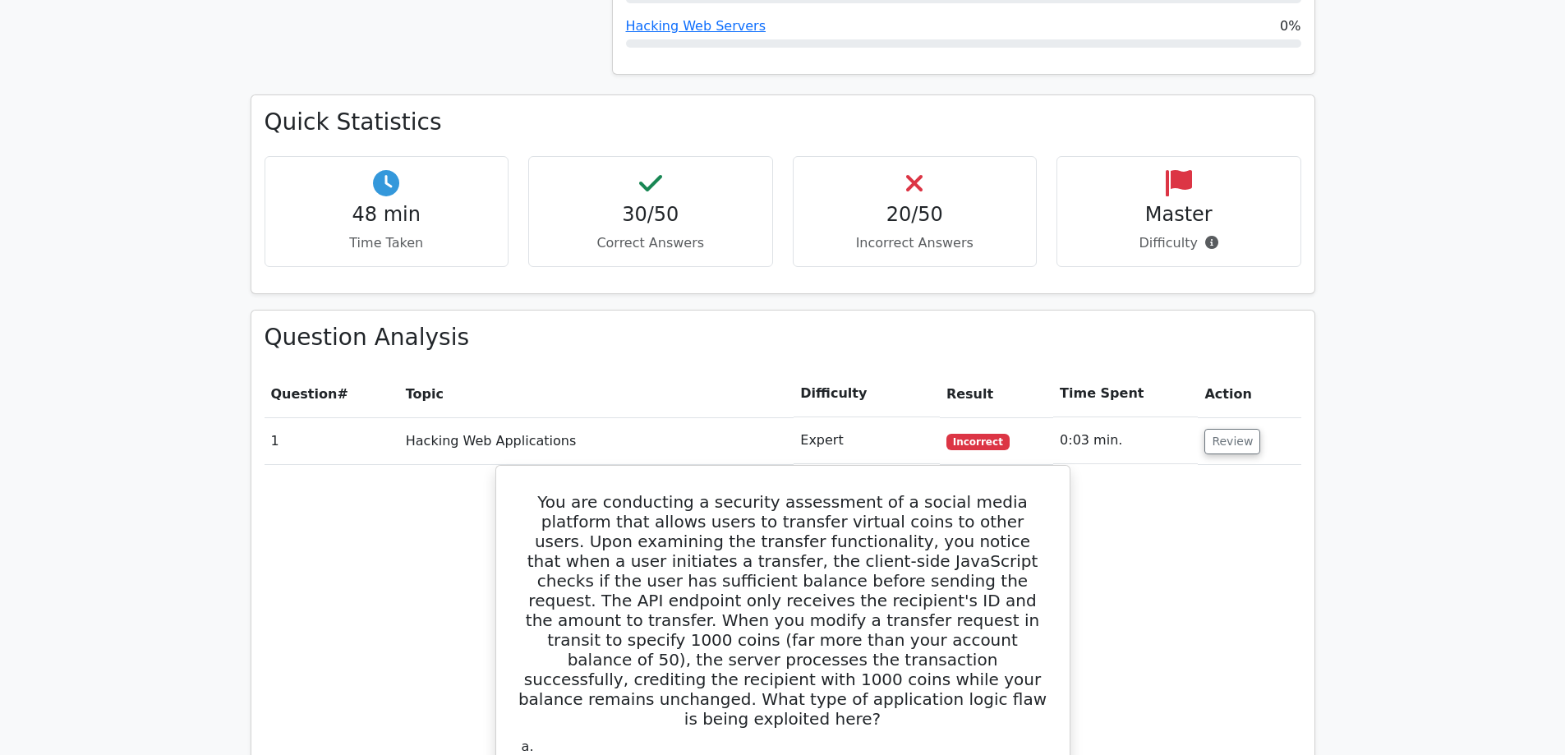
drag, startPoint x: 1211, startPoint y: 444, endPoint x: 1182, endPoint y: 445, distance: 28.8
click at [1210, 444] on button "Review" at bounding box center [1233, 441] width 56 height 25
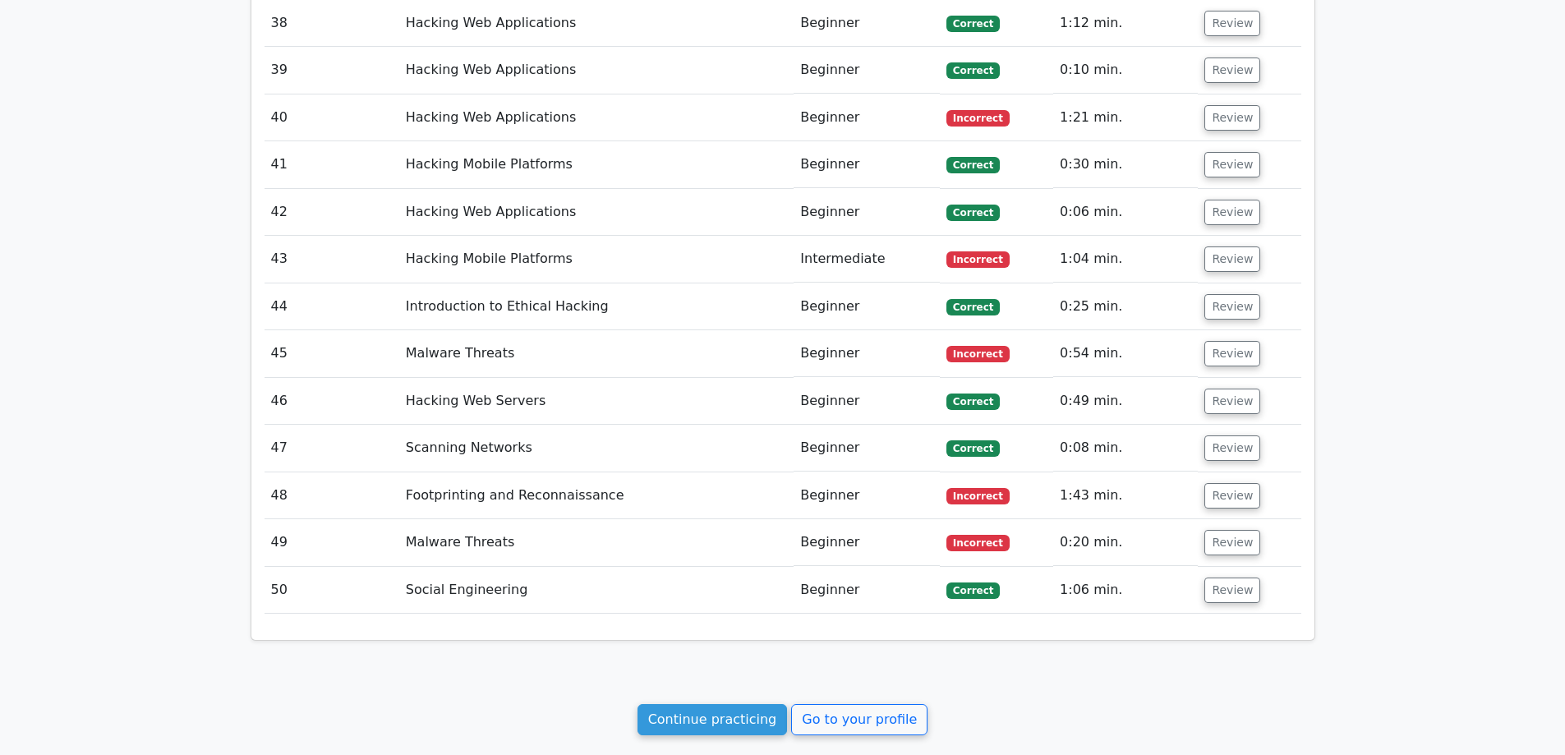
scroll to position [3123, 0]
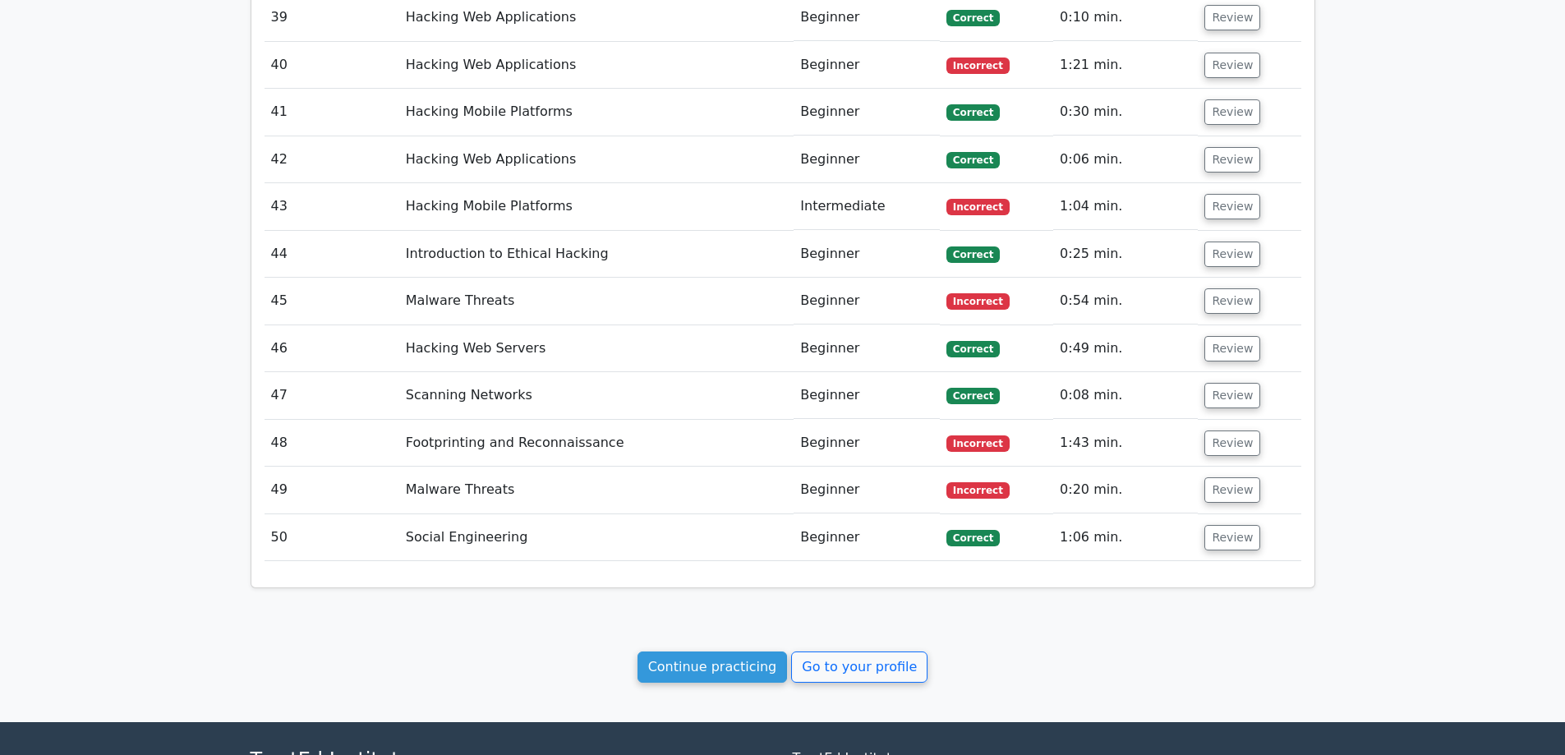
drag, startPoint x: 260, startPoint y: 115, endPoint x: 1162, endPoint y: 546, distance: 999.3
copy div "Quick Statistics 48 min Time Taken 30/50 Correct Answers 20/50 Incorrect Answer…"
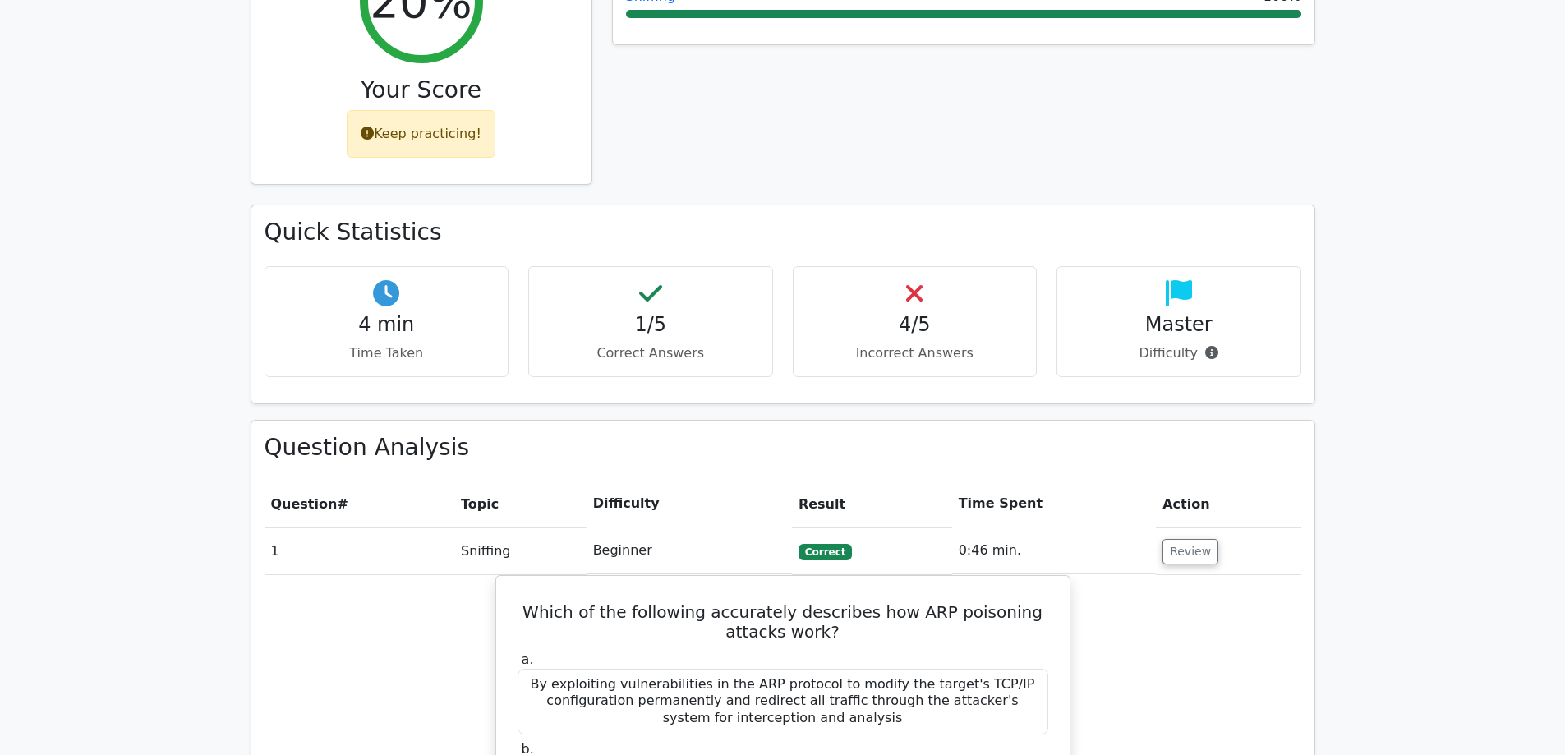
scroll to position [329, 0]
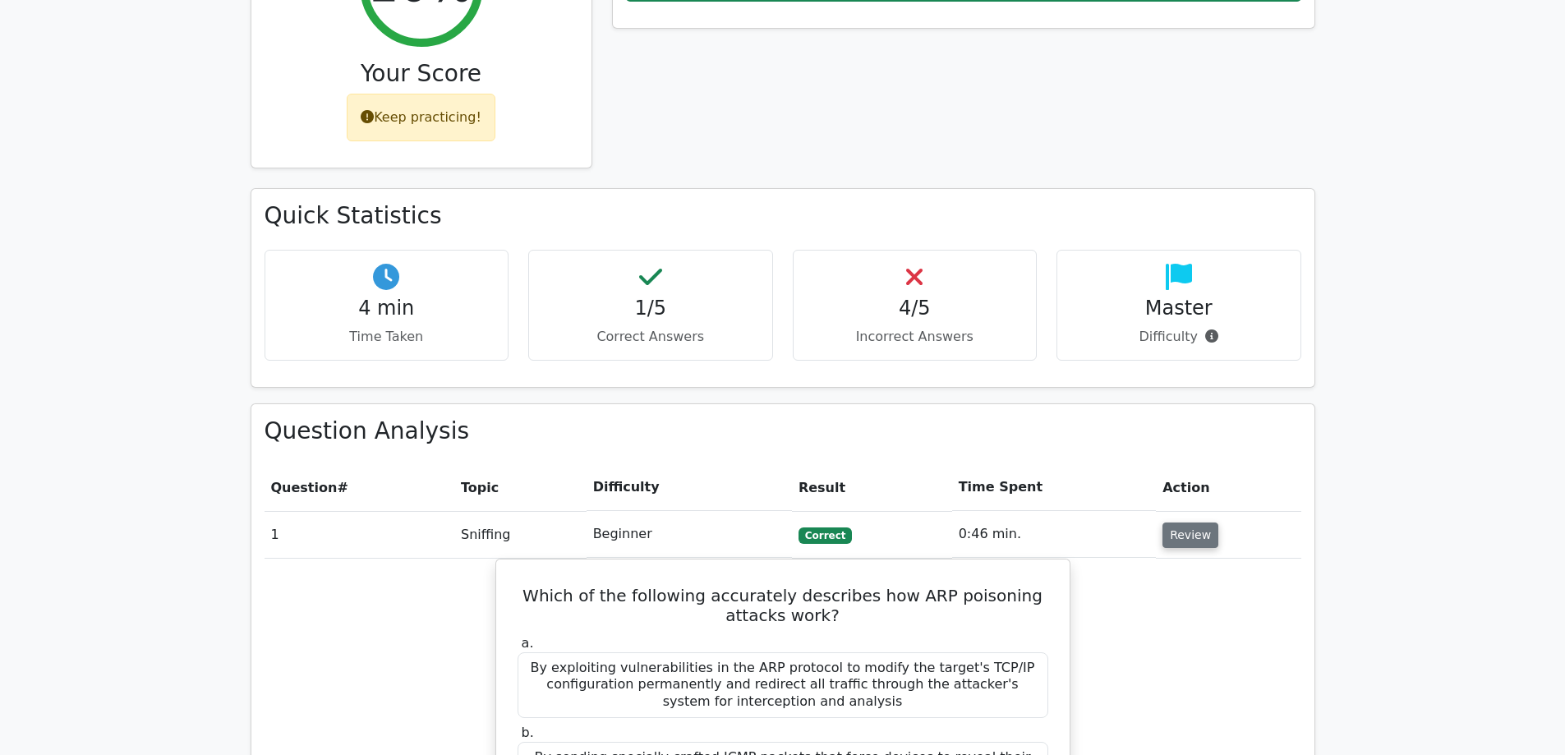
click at [1196, 528] on button "Review" at bounding box center [1191, 535] width 56 height 25
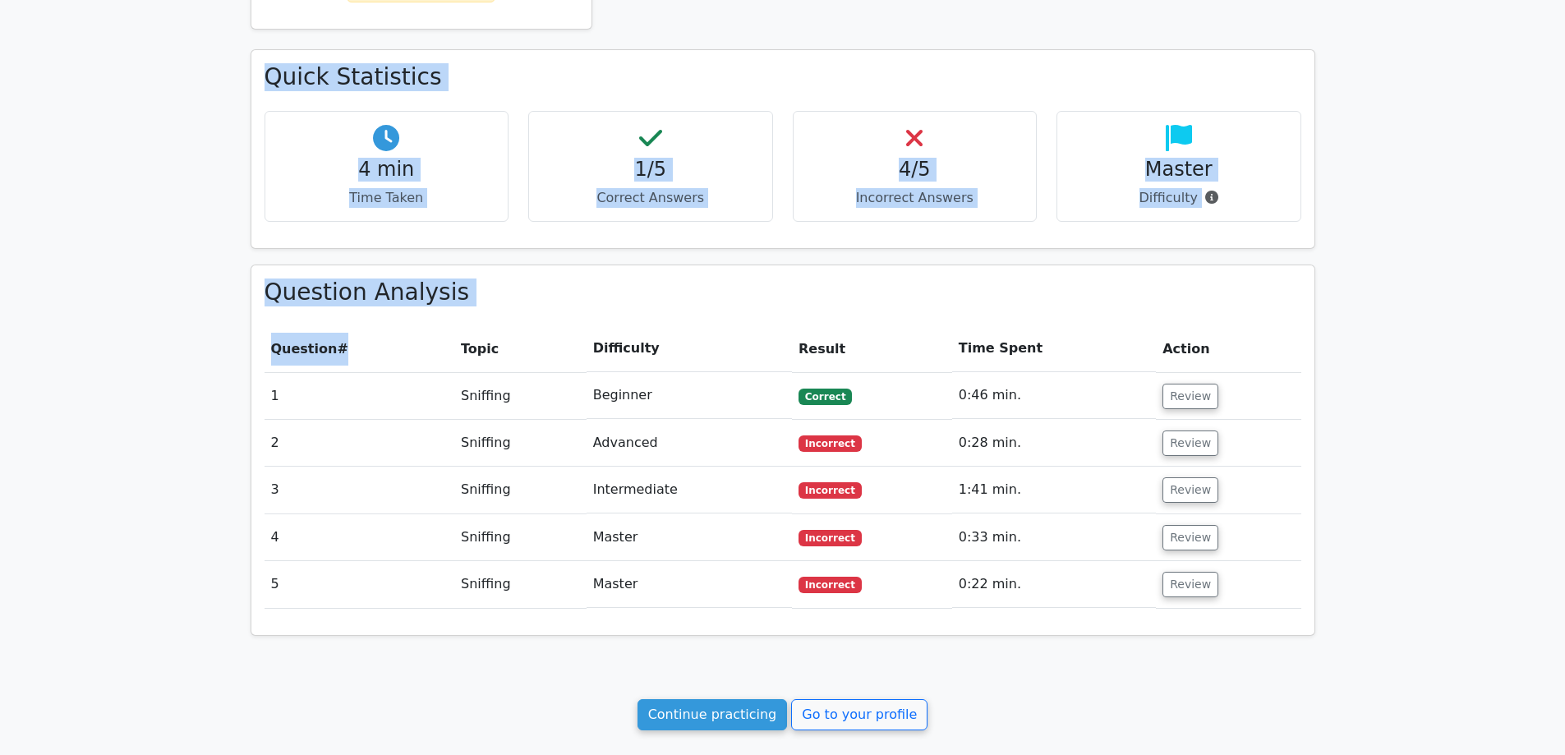
scroll to position [677, 0]
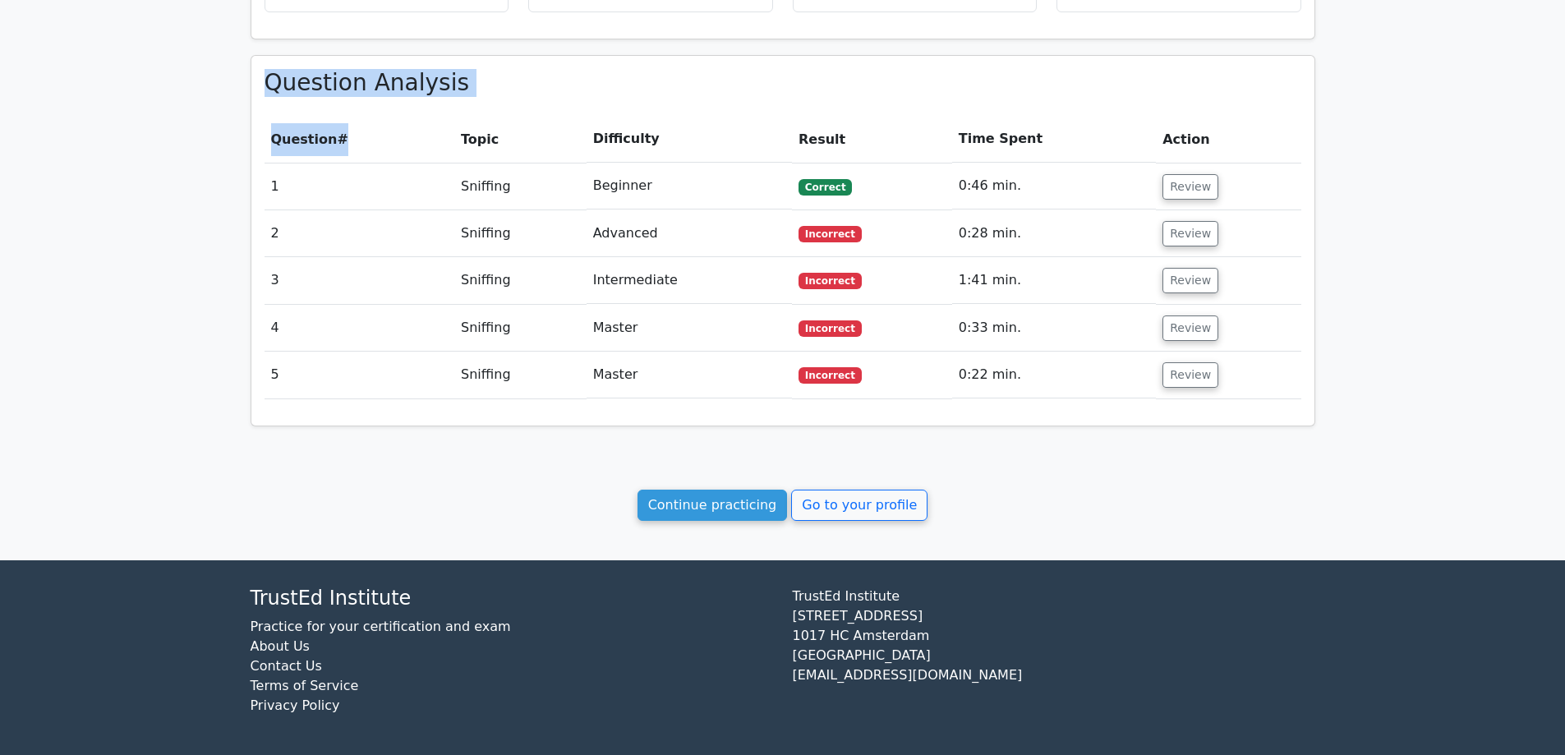
drag, startPoint x: 262, startPoint y: 205, endPoint x: 1071, endPoint y: 386, distance: 828.5
click at [1071, 386] on div "20% Your Score Keep practicing! Performance by Topic Sniffing 100% Quick Statis…" at bounding box center [783, 5] width 1085 height 889
copy div "Quick Statistics 4 min Time Taken 1/5 Correct Answers 4/5 Incorrect Answers Mas…"
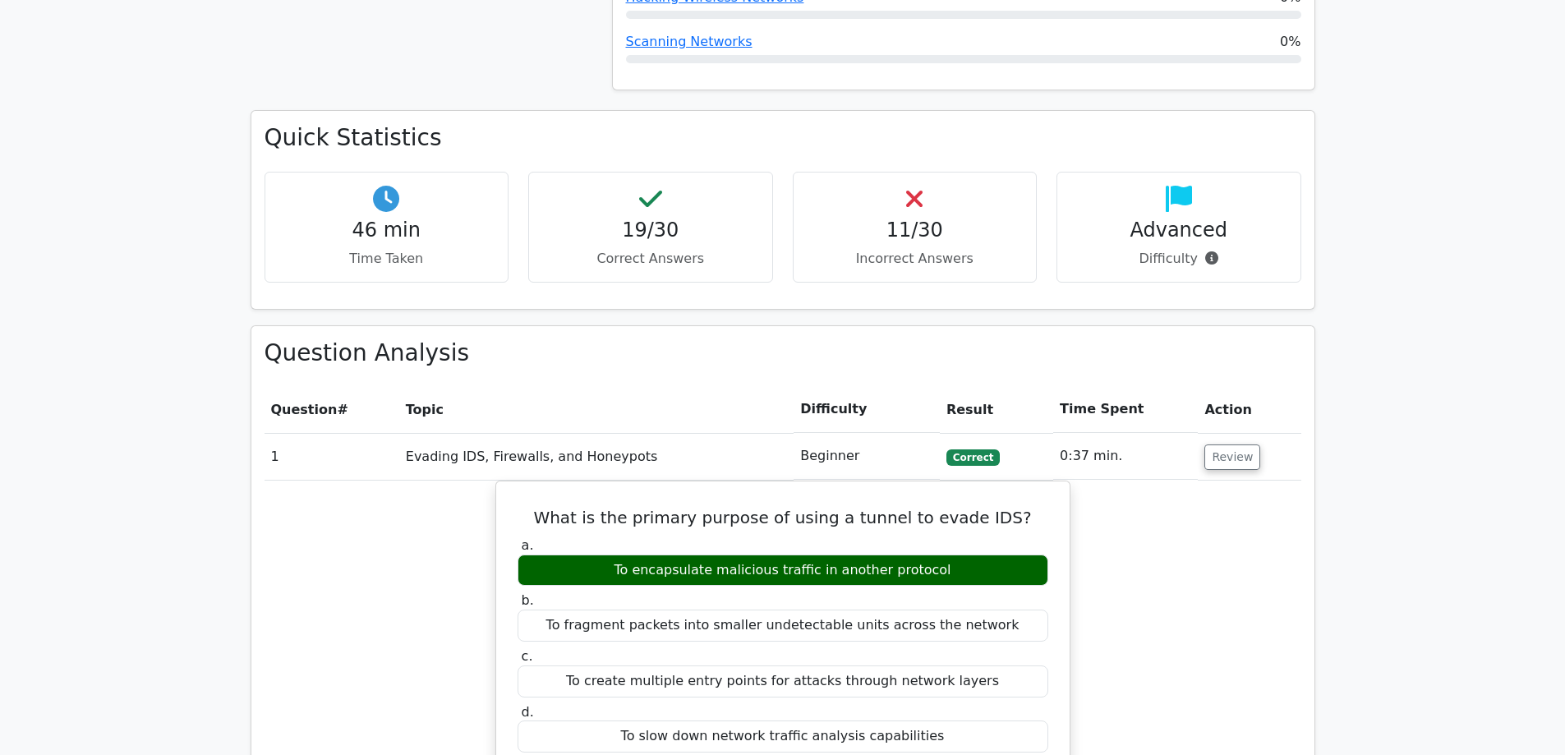
scroll to position [986, 0]
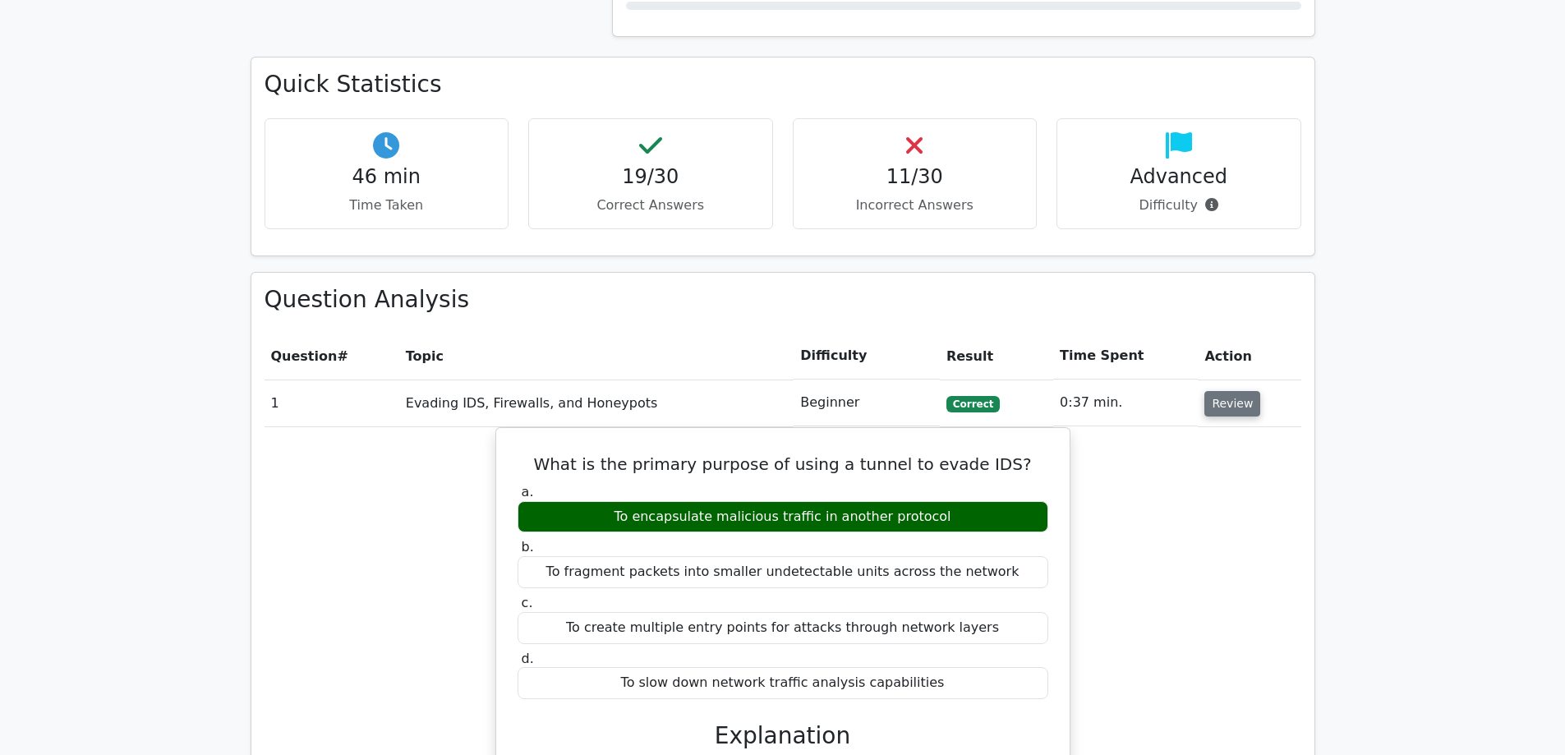
click at [1225, 407] on button "Review" at bounding box center [1233, 403] width 56 height 25
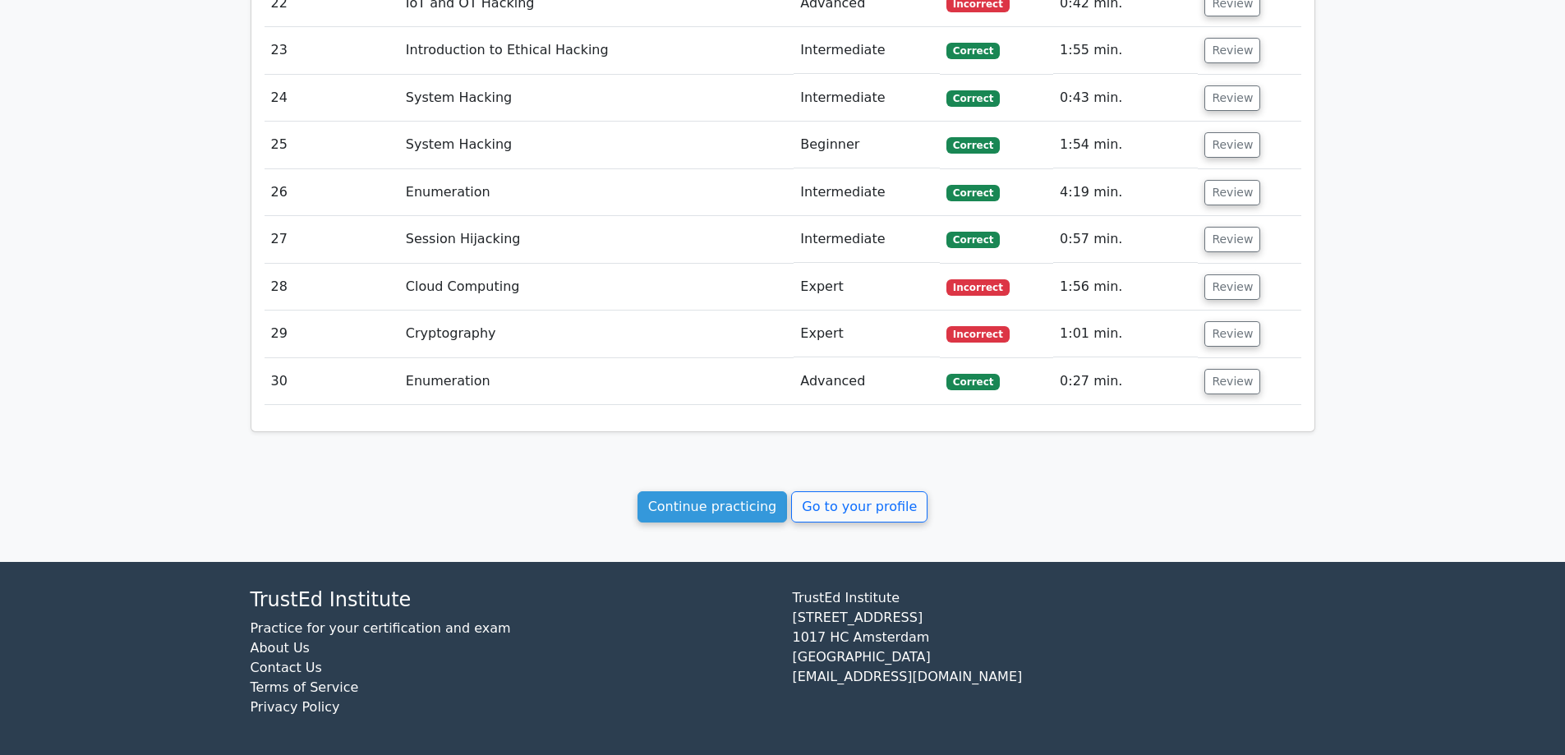
scroll to position [2383, 0]
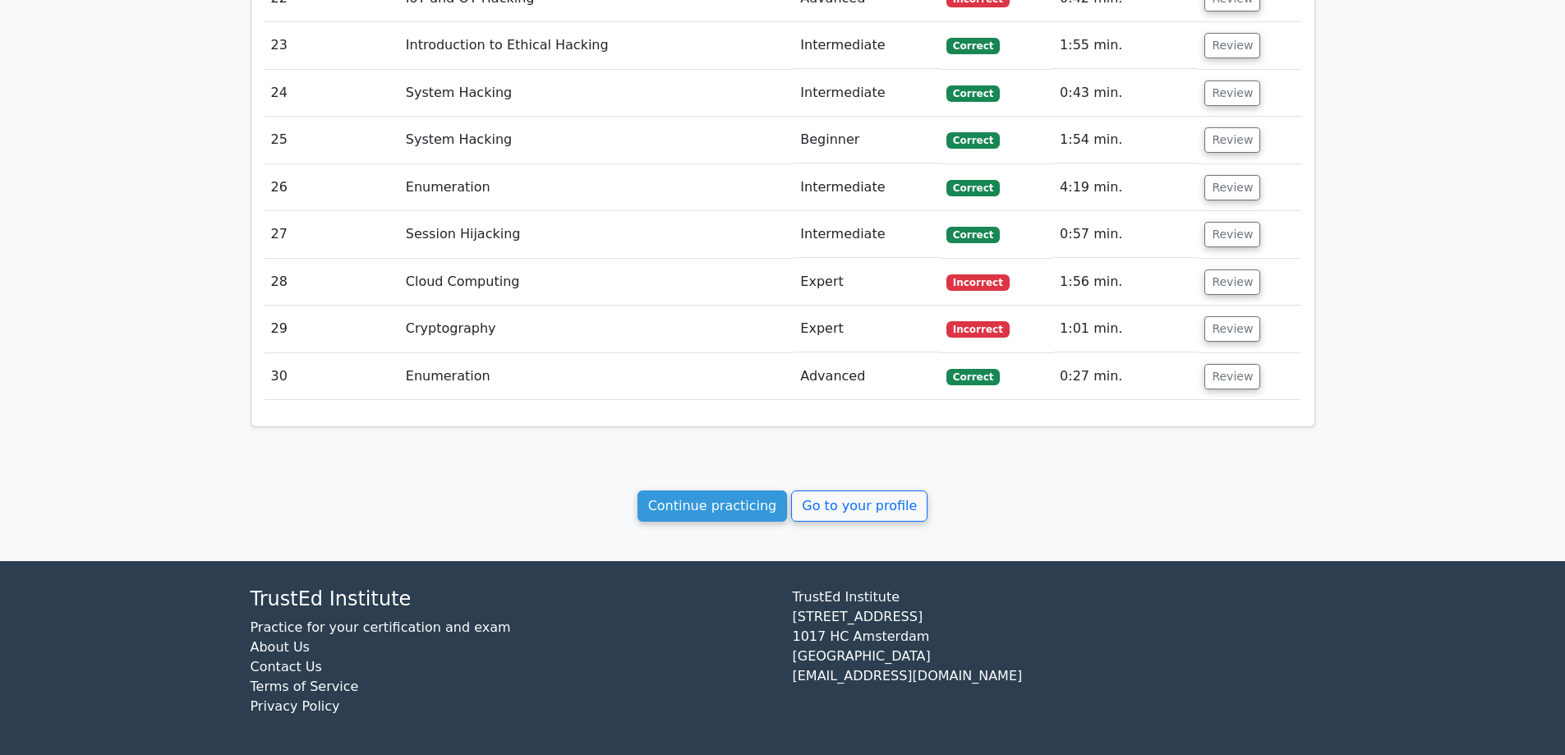
drag, startPoint x: 261, startPoint y: 71, endPoint x: 1124, endPoint y: 386, distance: 918.4
copy div "Quick Statistics 46 min Time Taken 19/30 Correct Answers 11/30 Incorrect Answer…"
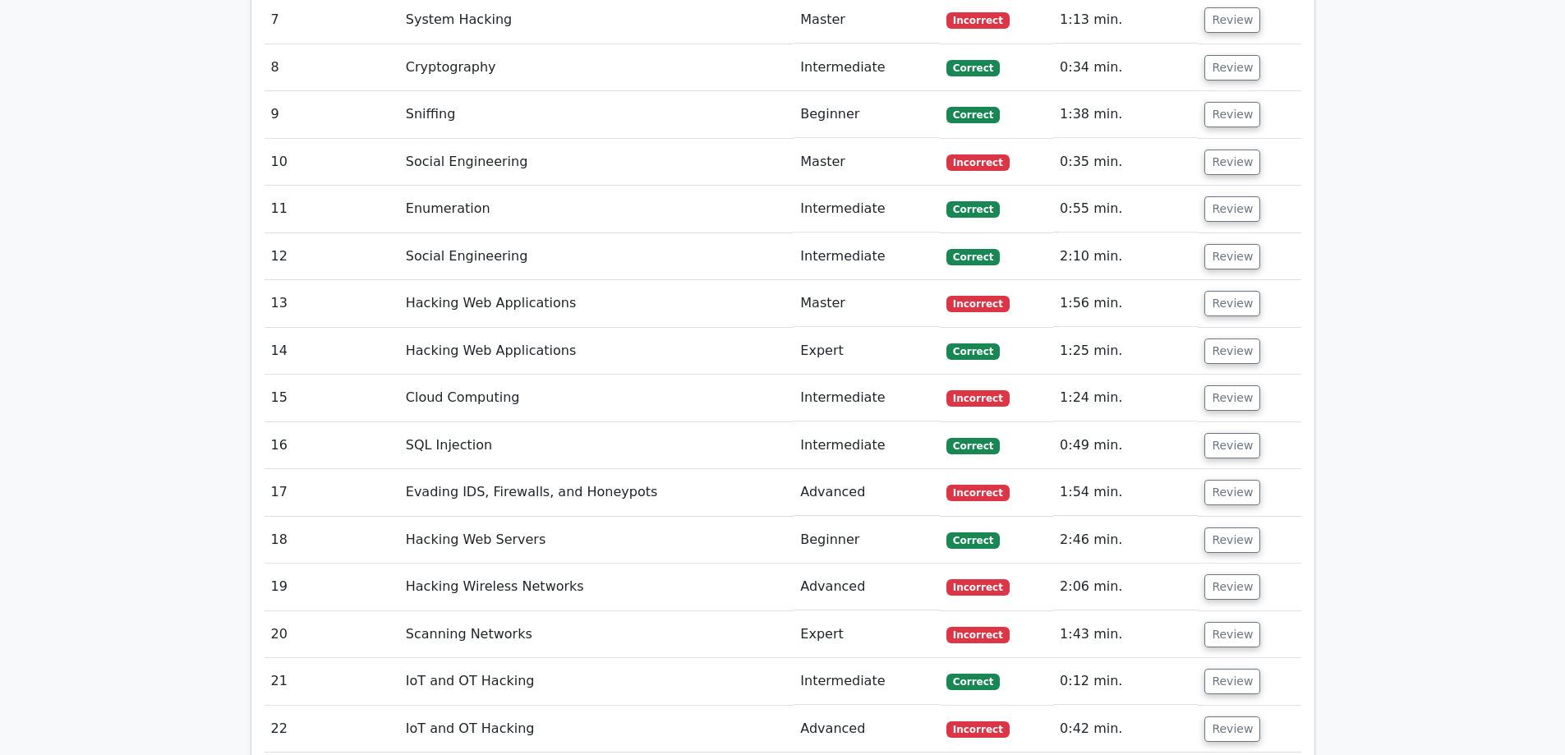
scroll to position [1561, 0]
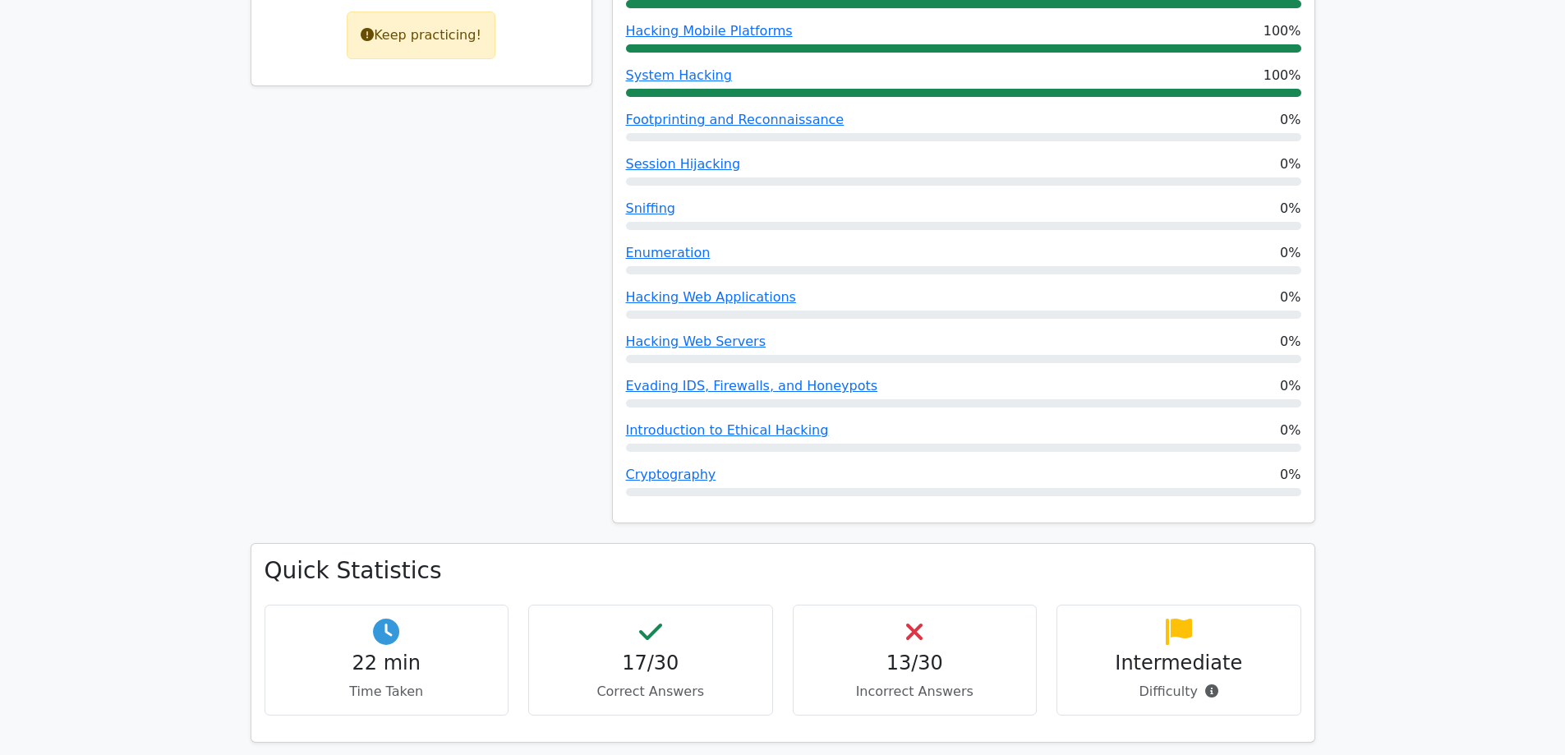
scroll to position [740, 0]
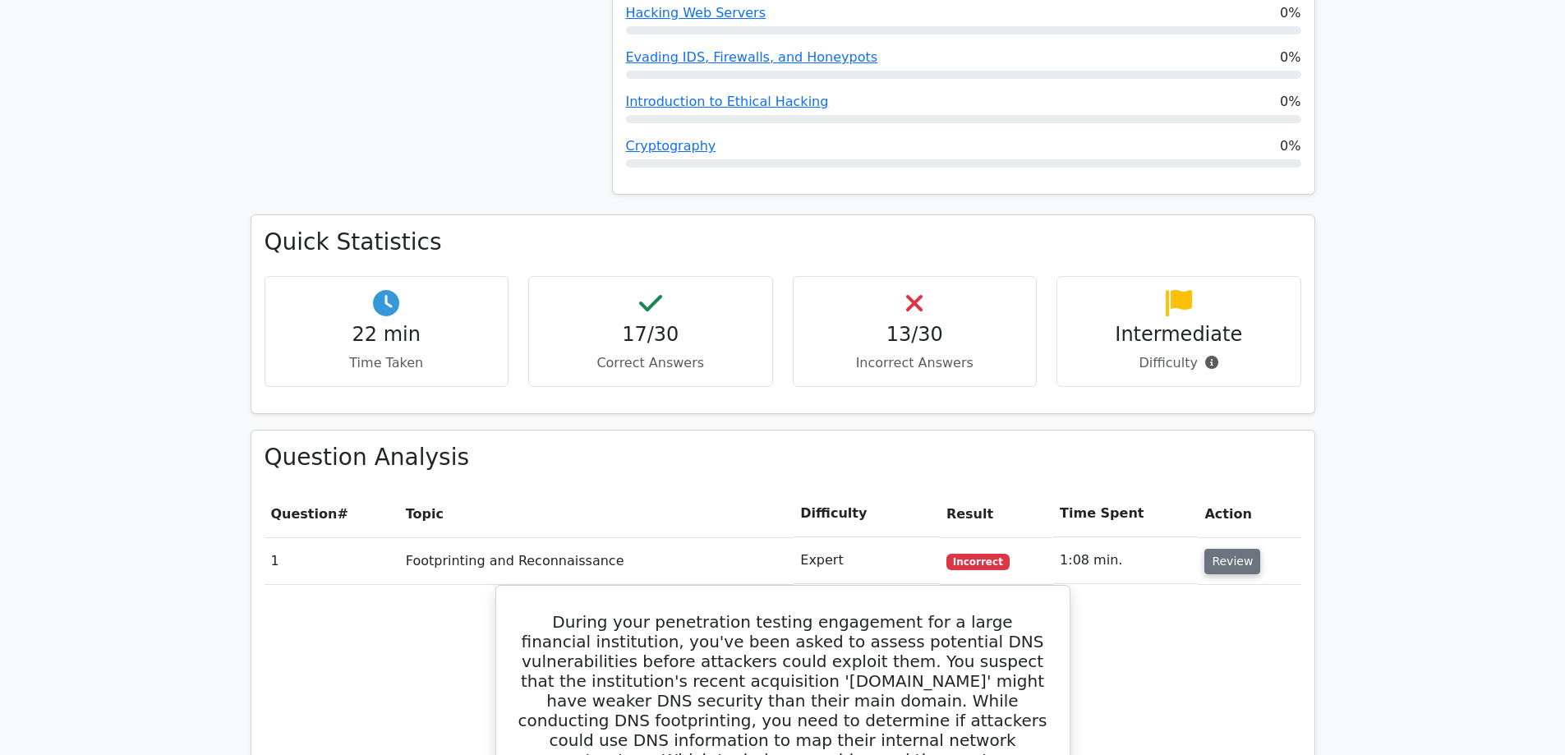
click at [1220, 559] on button "Review" at bounding box center [1233, 561] width 56 height 25
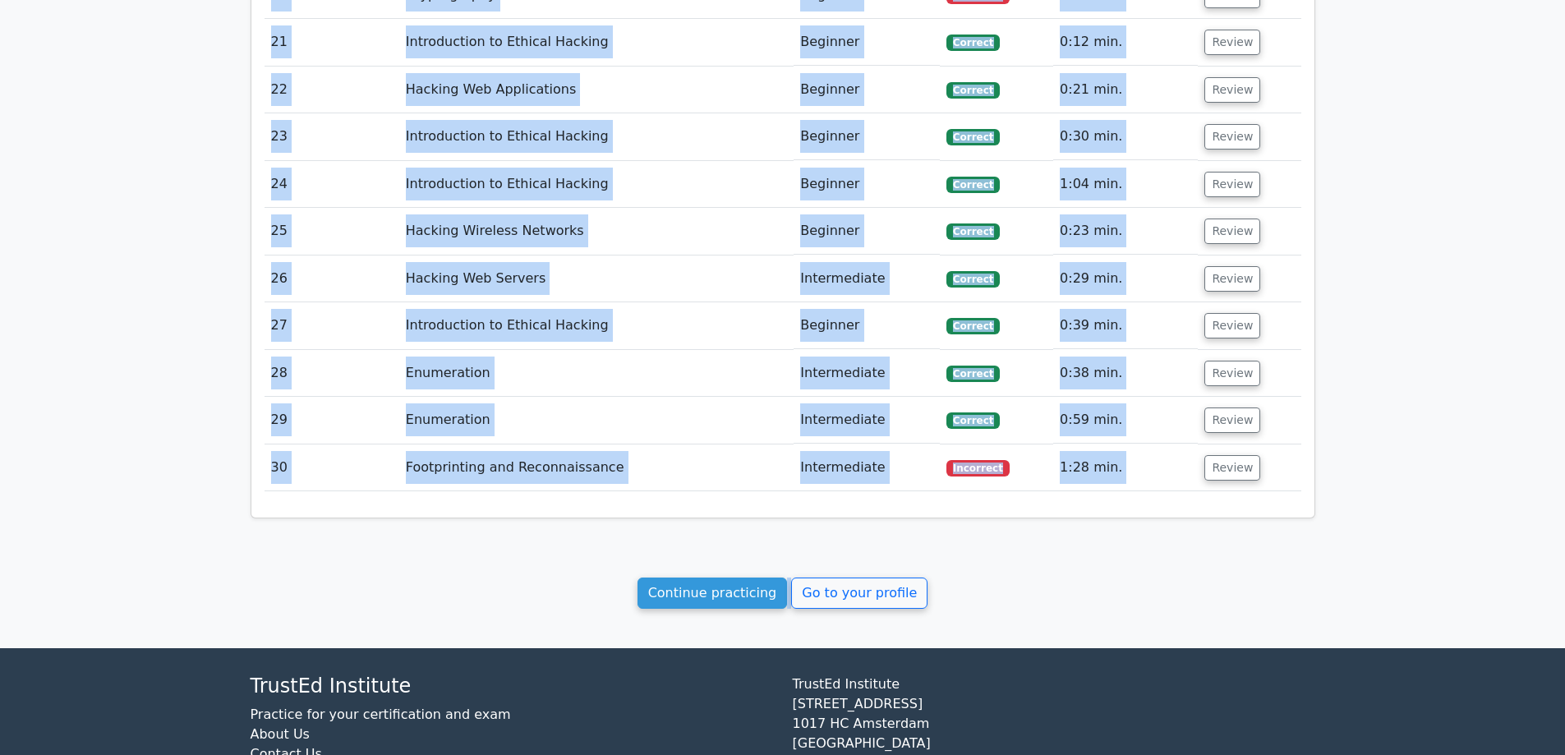
scroll to position [2219, 0]
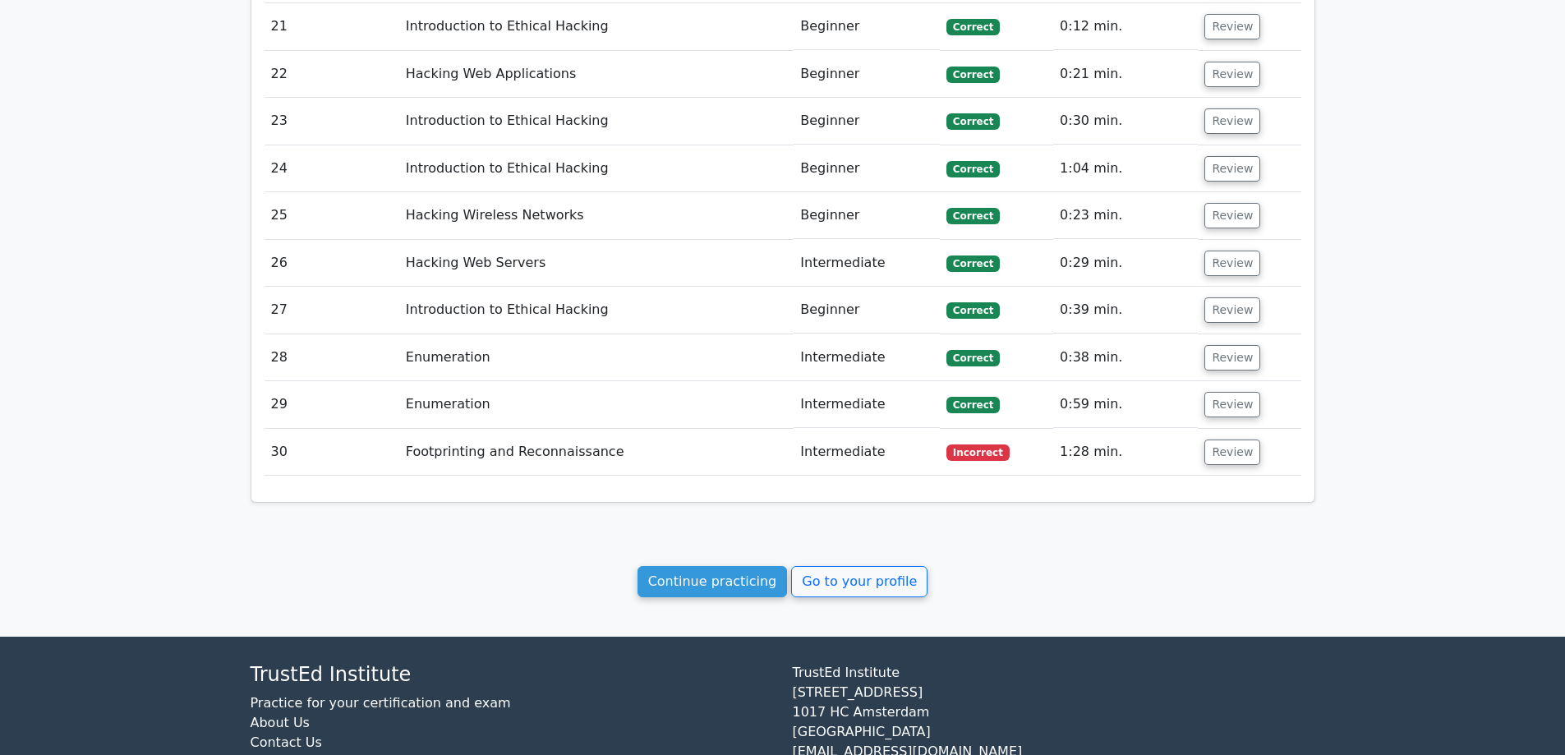
drag, startPoint x: 266, startPoint y: 229, endPoint x: 1144, endPoint y: 477, distance: 911.8
copy div "Quick Statistics 22 min Time Taken 17/30 Correct Answers 13/30 Incorrect Answer…"
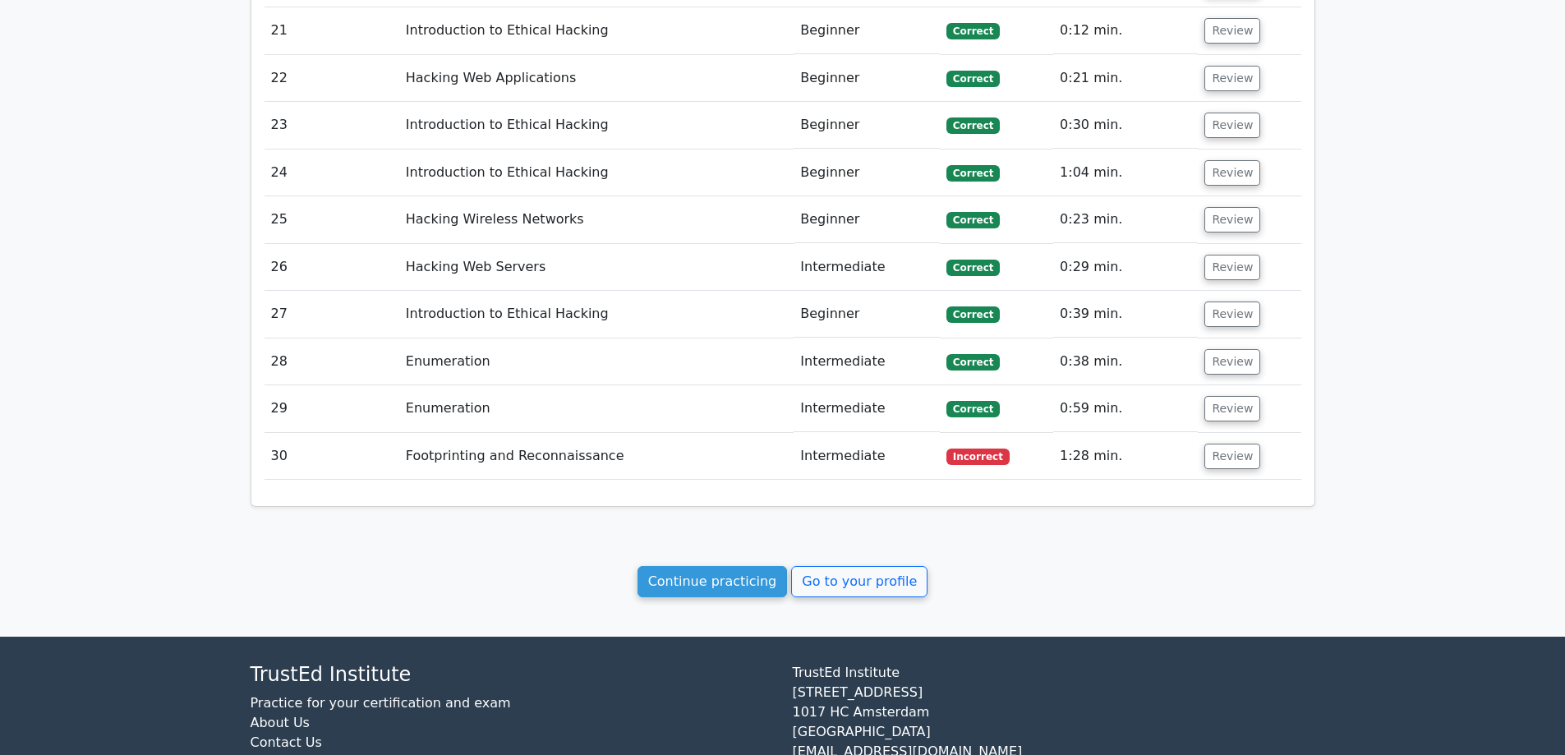
drag, startPoint x: 202, startPoint y: 352, endPoint x: 210, endPoint y: 345, distance: 10.5
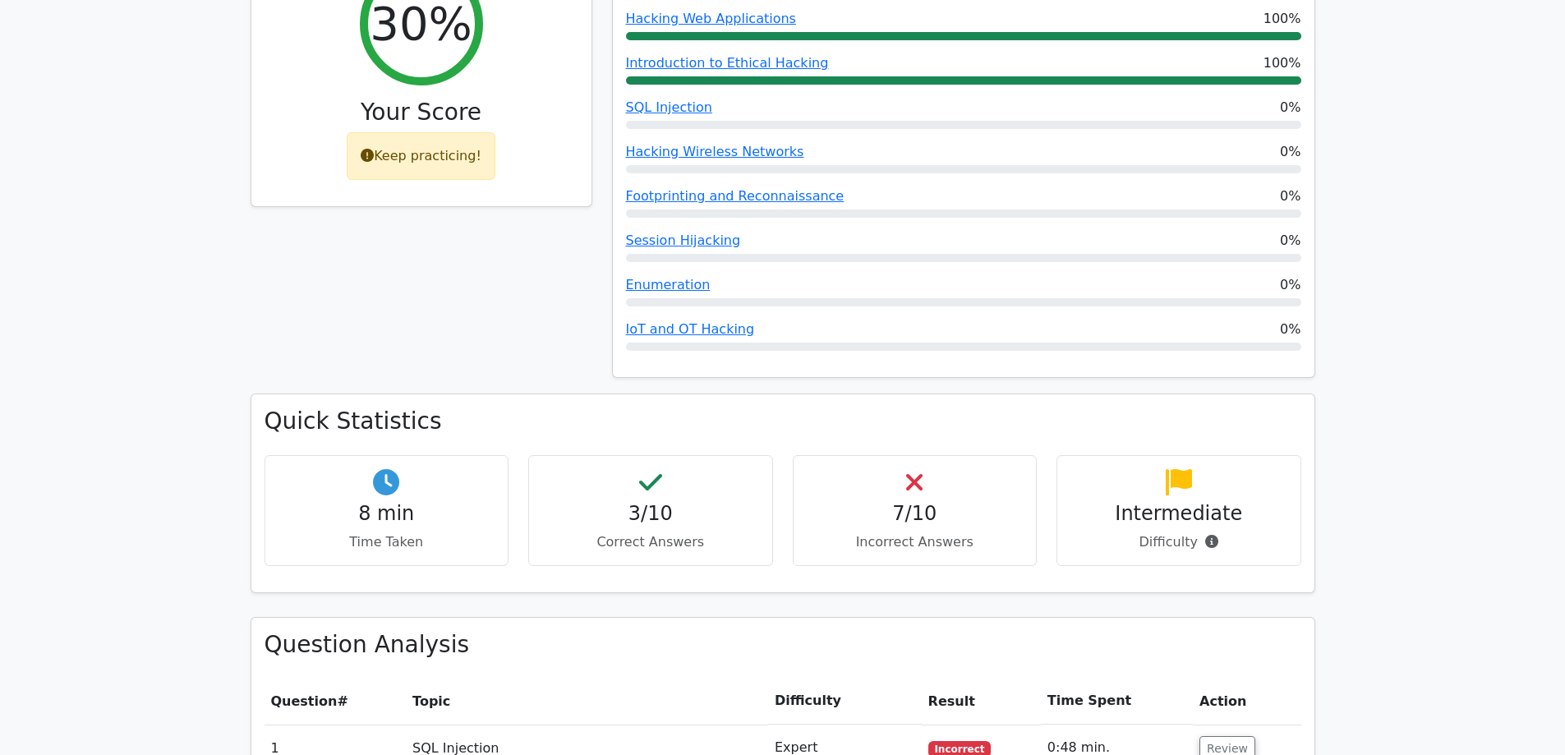
scroll to position [329, 0]
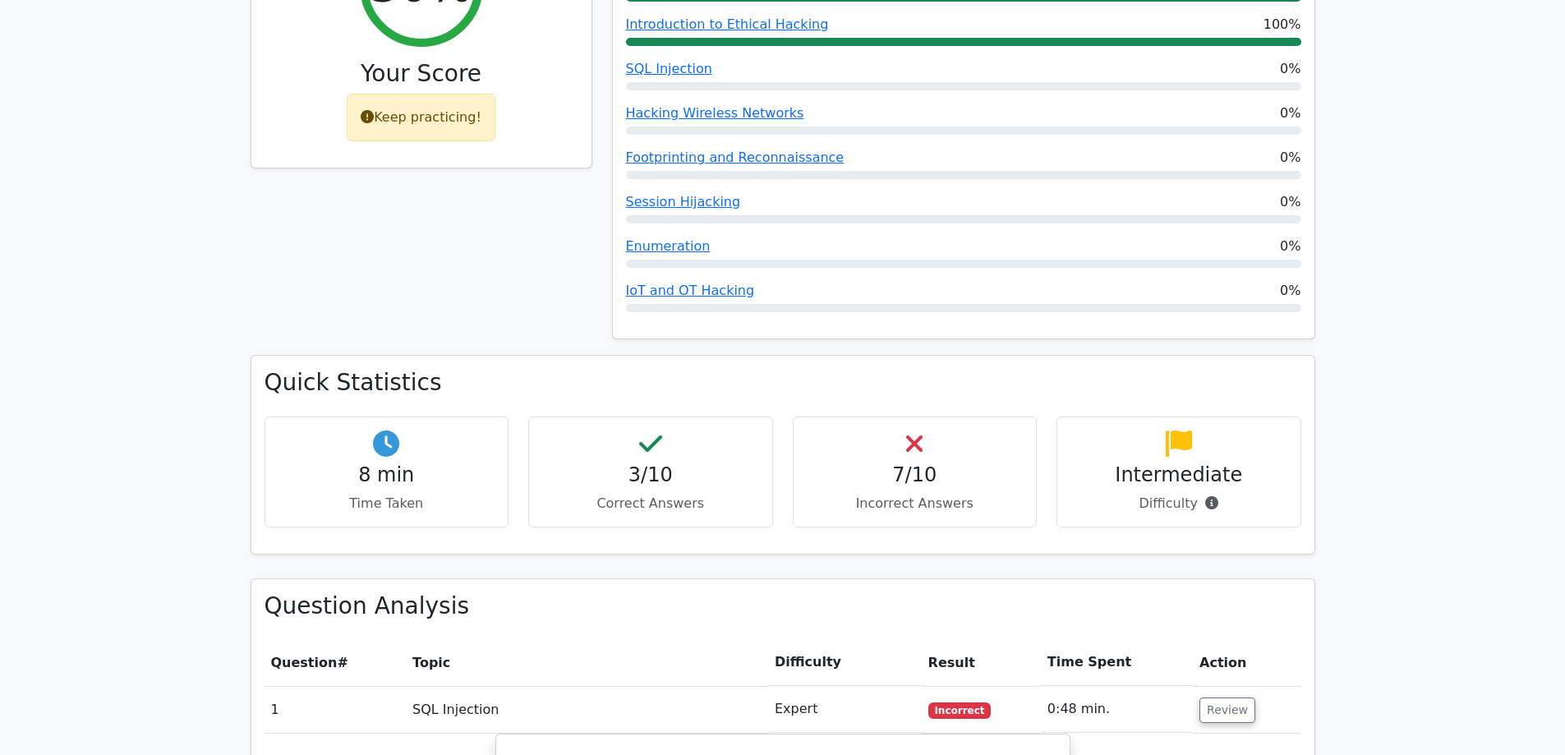
click at [261, 375] on div "Quick Statistics 8 min Time Taken 3/10 Correct Answers 7/10 Incorrect Answers I…" at bounding box center [782, 454] width 1063 height 197
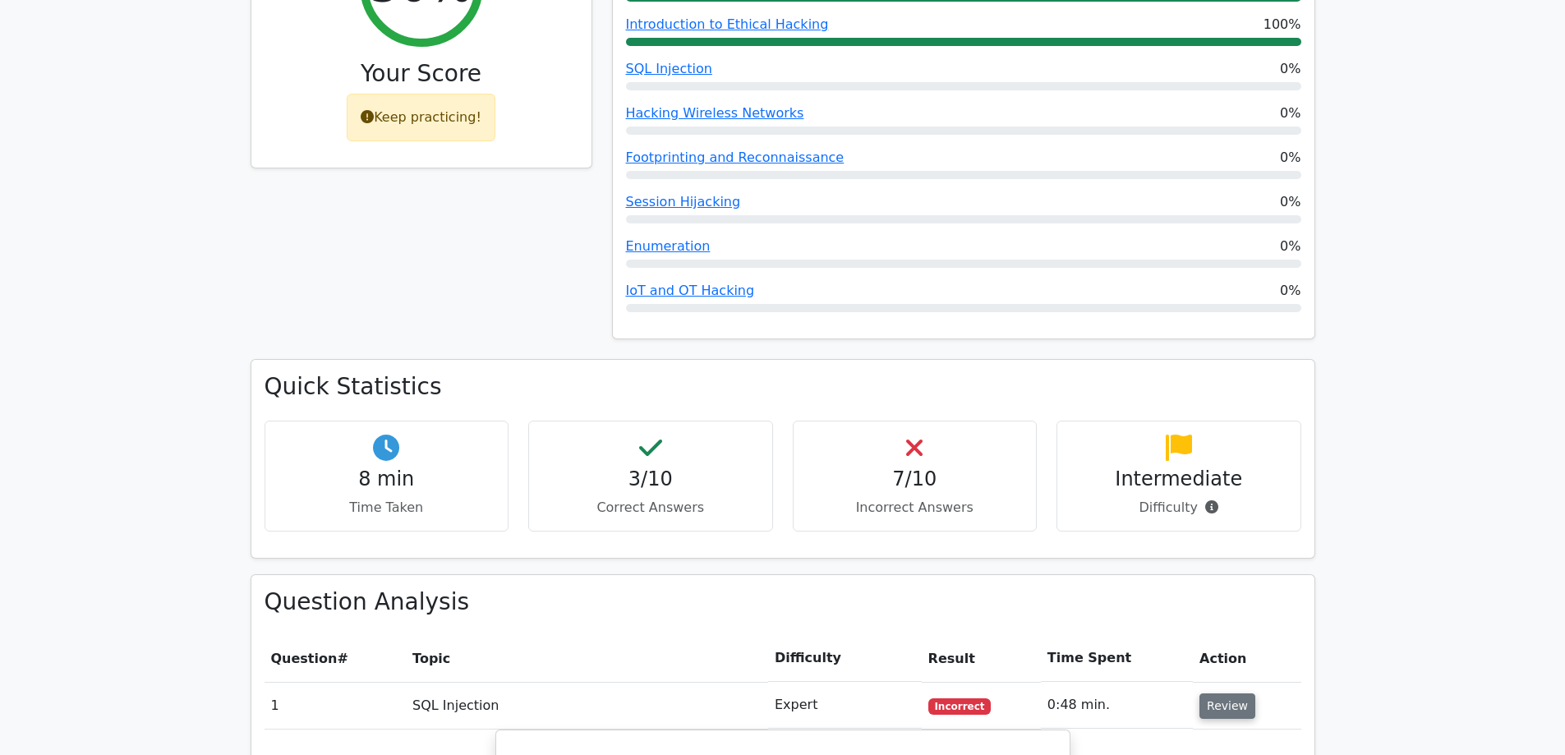
click at [1201, 701] on button "Review" at bounding box center [1228, 706] width 56 height 25
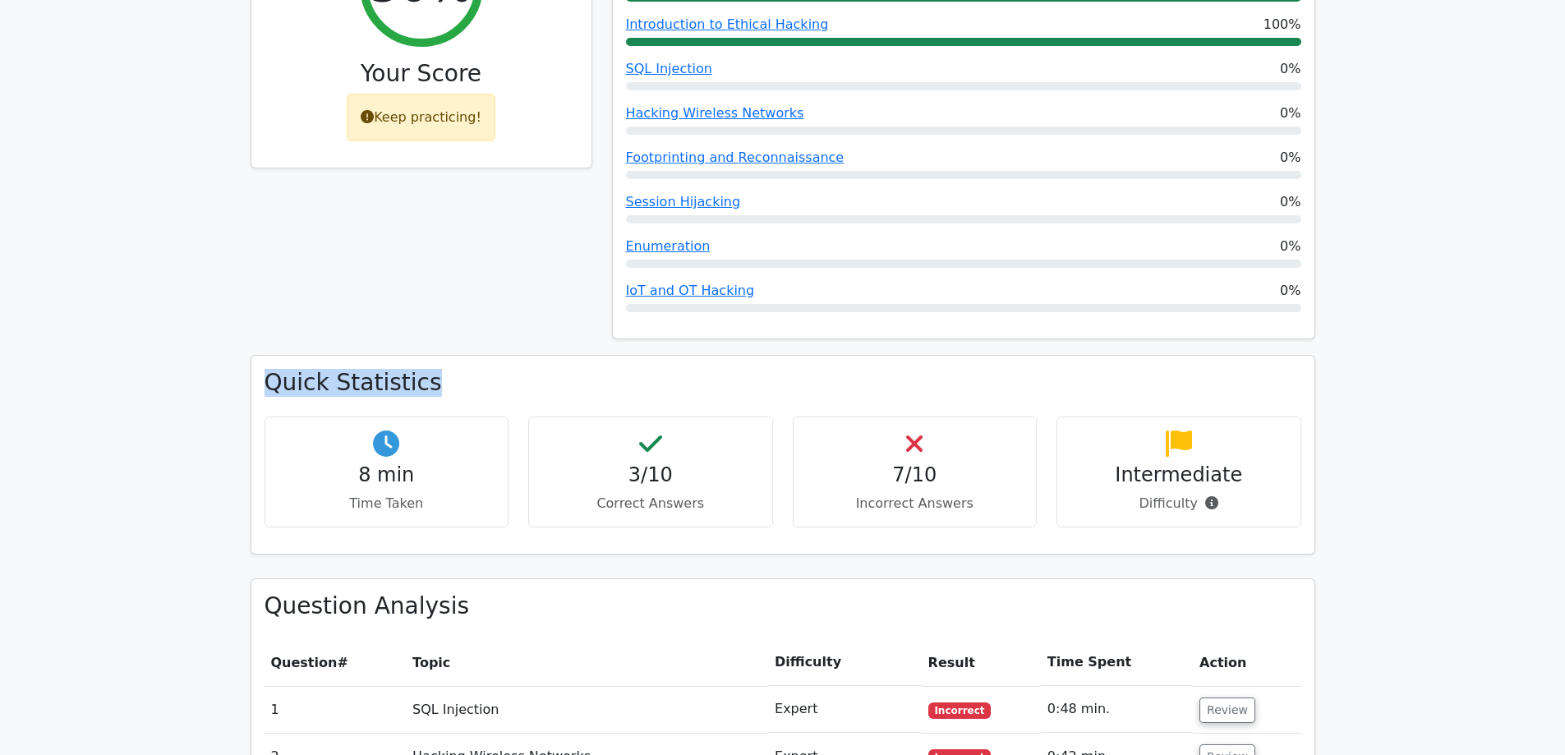
drag, startPoint x: 246, startPoint y: 371, endPoint x: 316, endPoint y: 387, distance: 72.6
click at [316, 387] on div "Quick Statistics 8 min Time Taken 3/10 Correct Answers 7/10 Incorrect Answers I…" at bounding box center [783, 468] width 1085 height 219
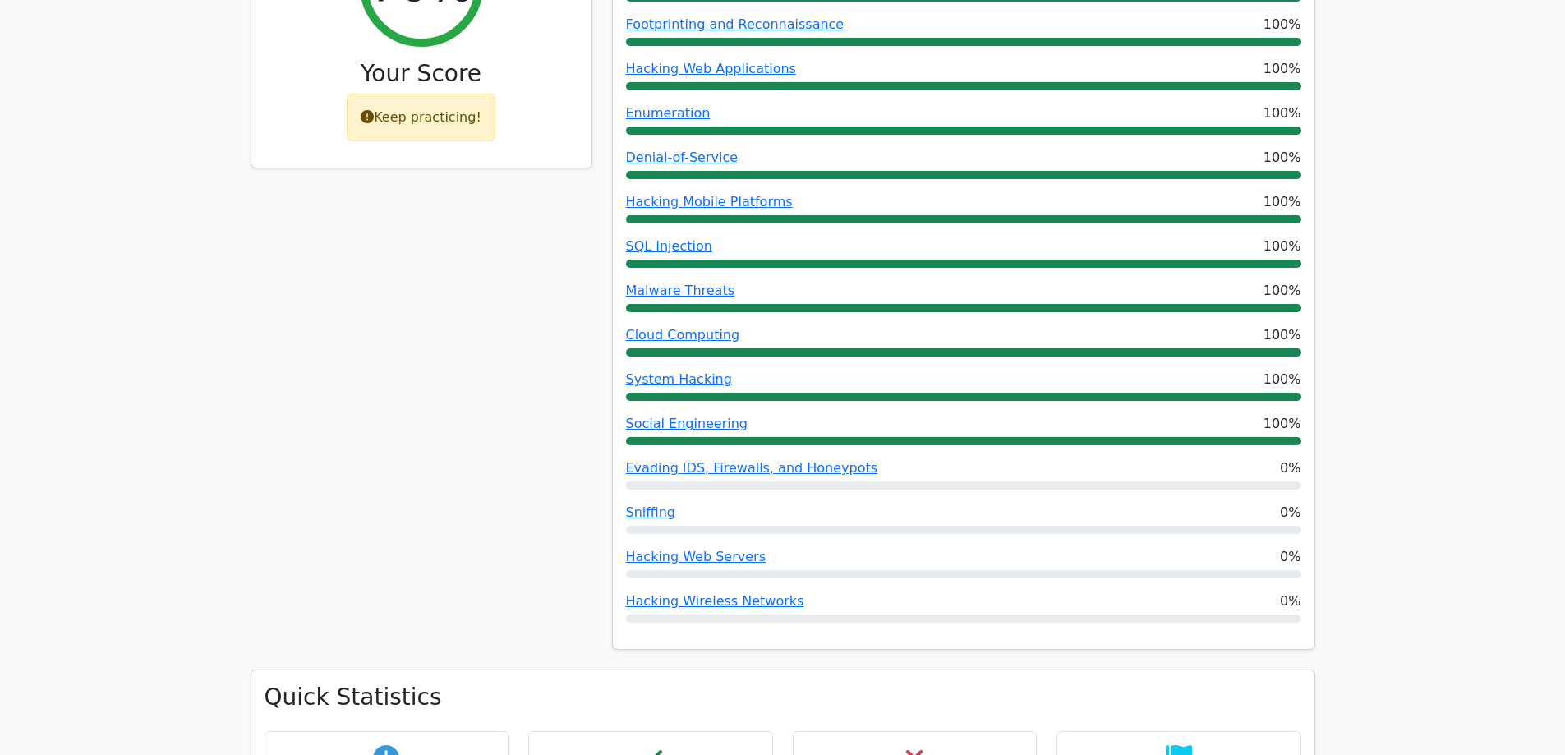
scroll to position [822, 0]
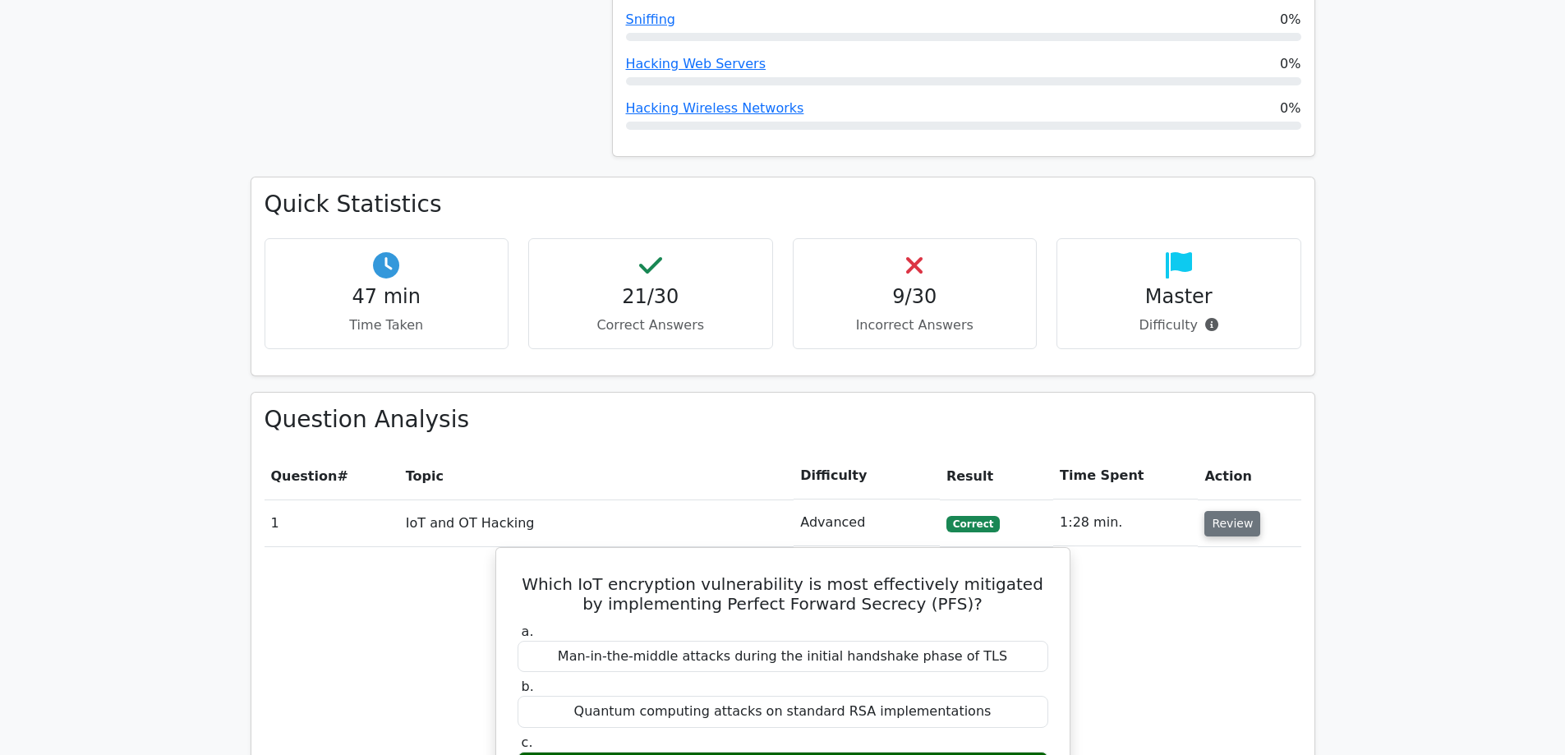
click at [1232, 529] on button "Review" at bounding box center [1233, 523] width 56 height 25
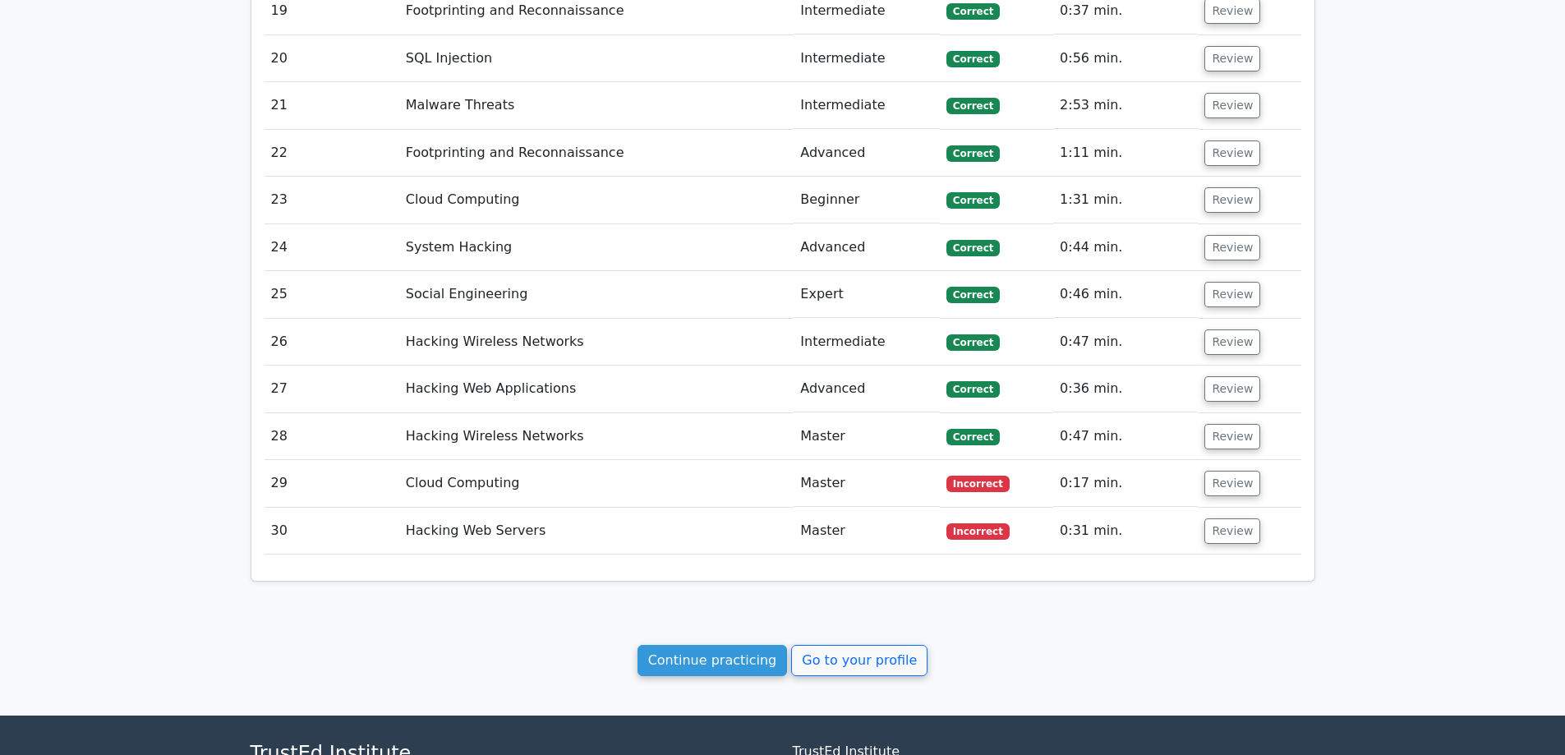
scroll to position [2219, 0]
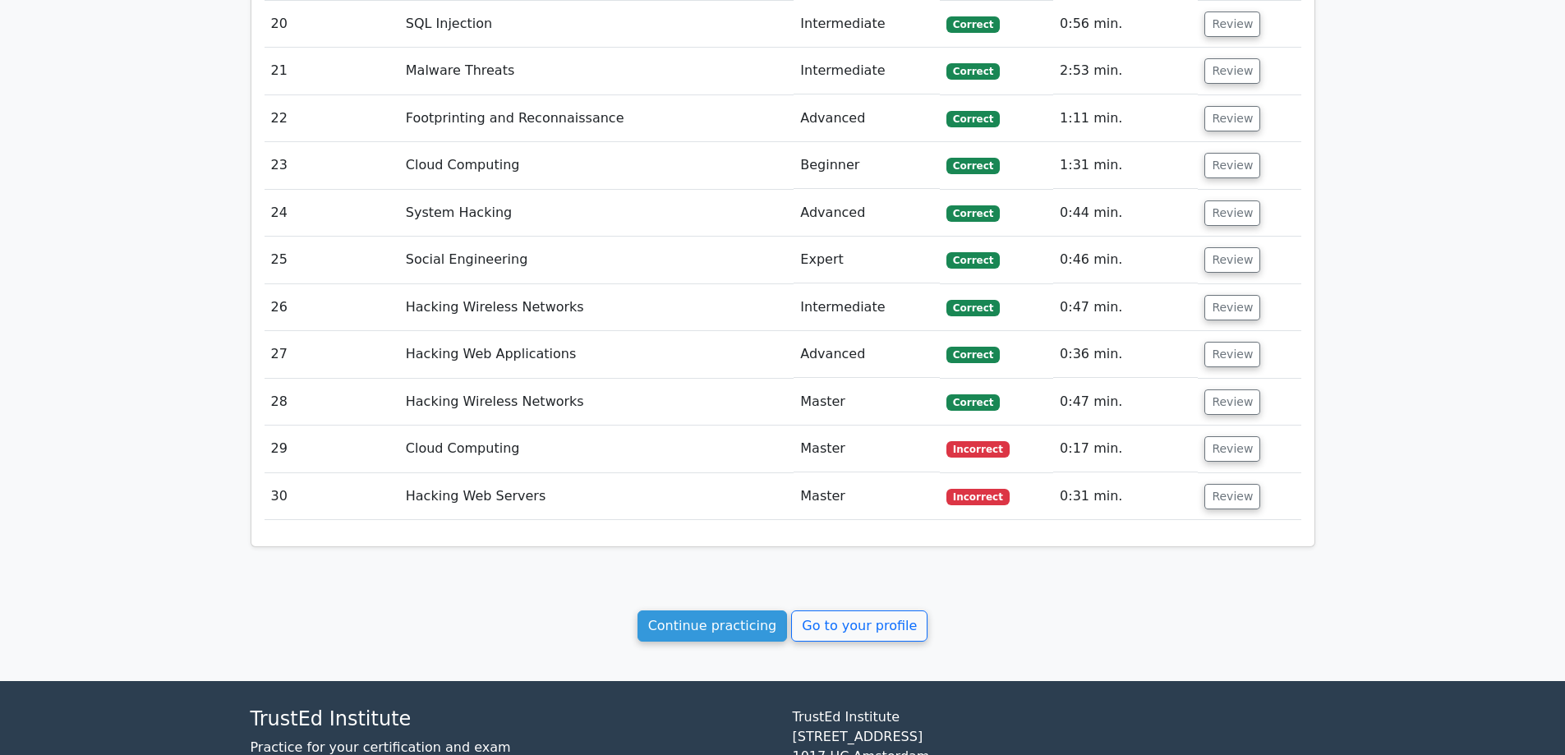
drag, startPoint x: 261, startPoint y: 199, endPoint x: 1132, endPoint y: 514, distance: 926.1
copy div "Quick Statistics 47 min Time Taken 21/30 Correct Answers 9/30 Incorrect Answers…"
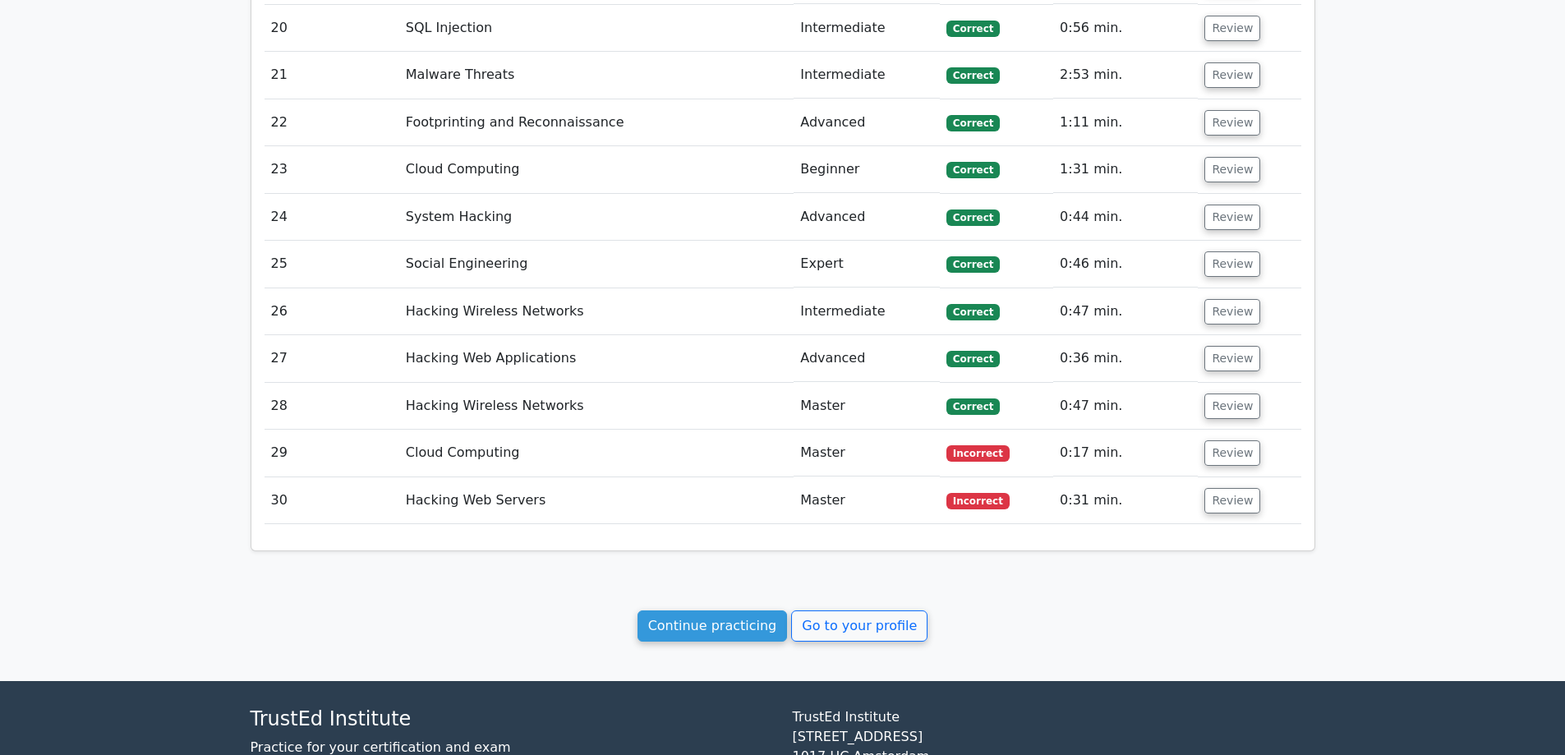
drag, startPoint x: 230, startPoint y: 365, endPoint x: 218, endPoint y: 371, distance: 13.6
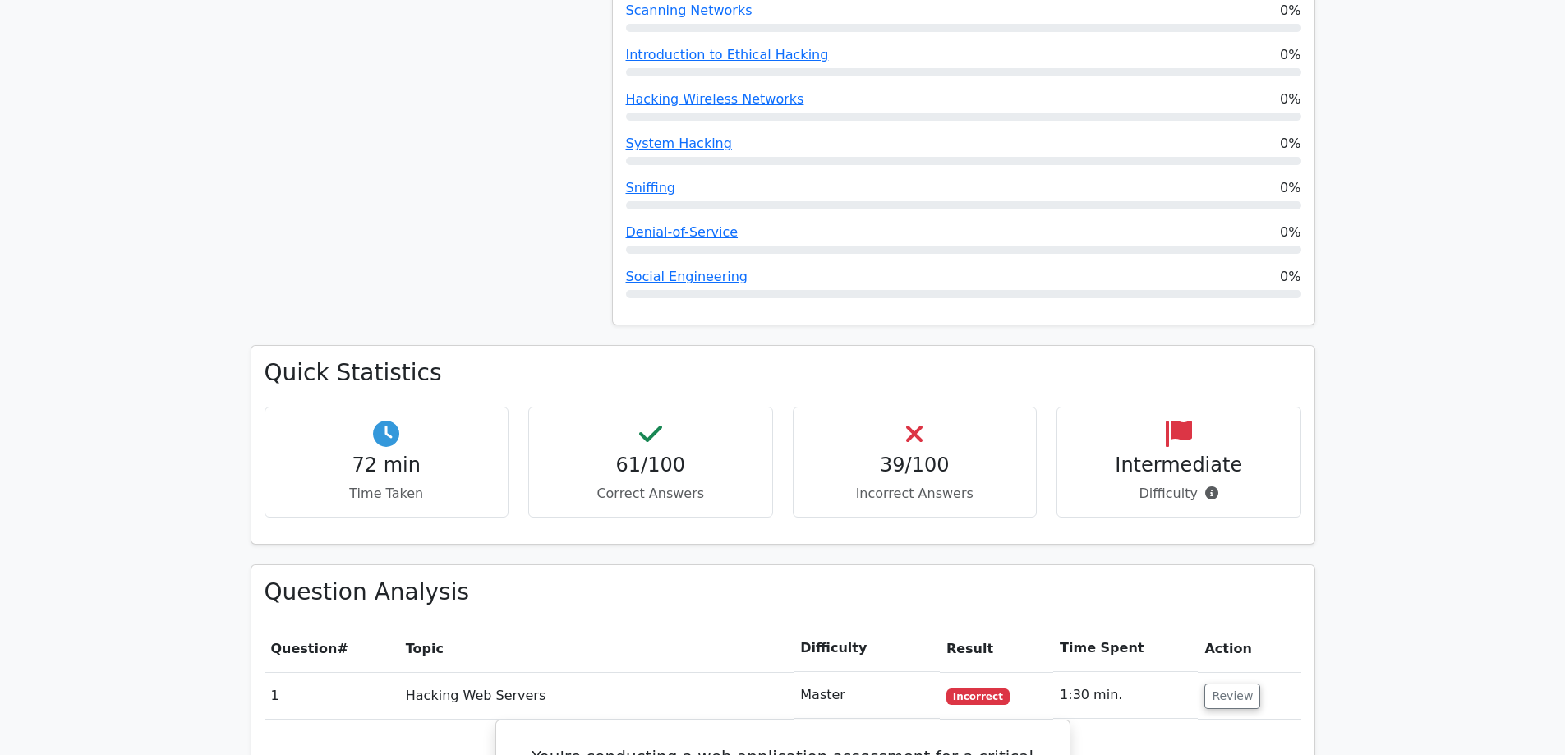
scroll to position [904, 0]
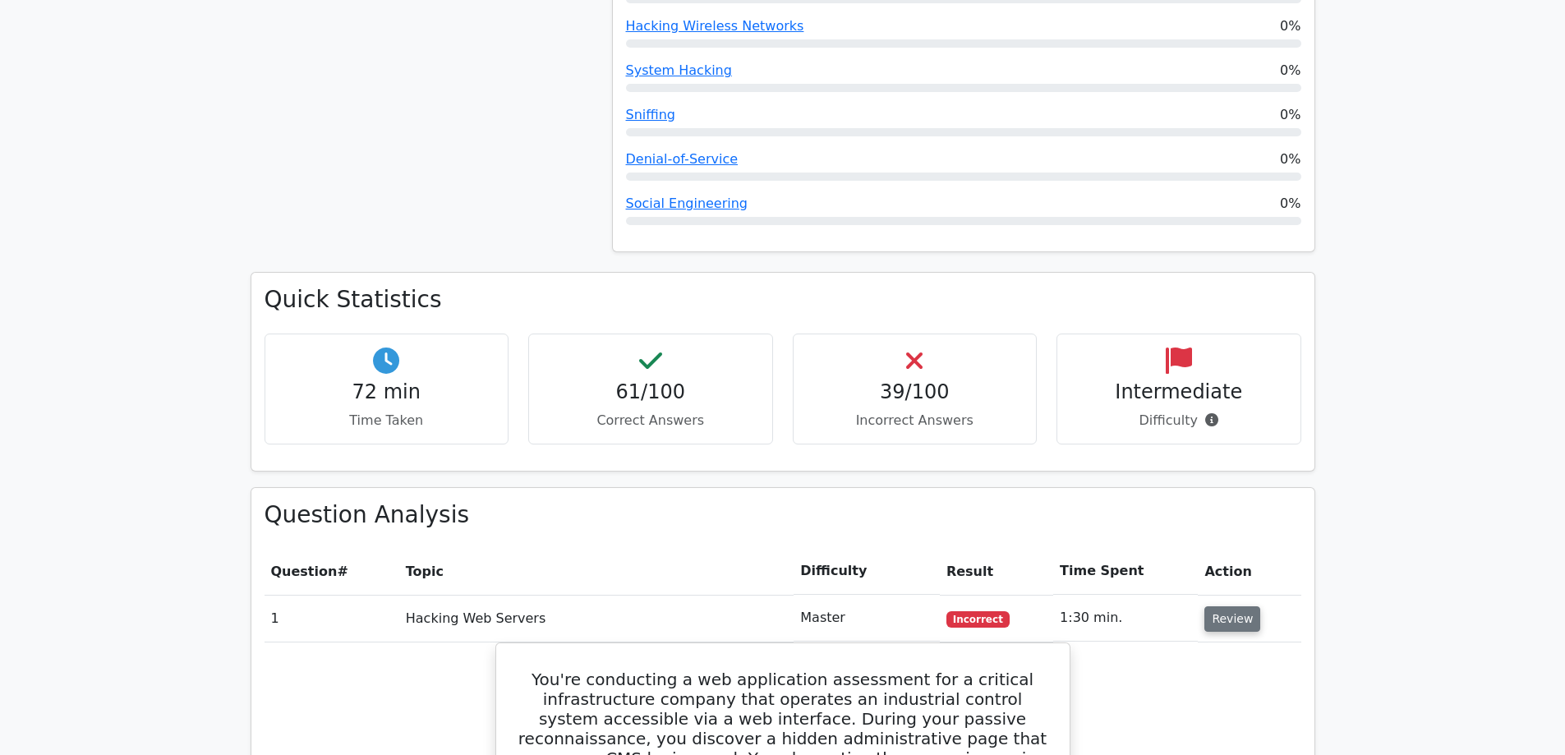
click at [1219, 621] on button "Review" at bounding box center [1233, 618] width 56 height 25
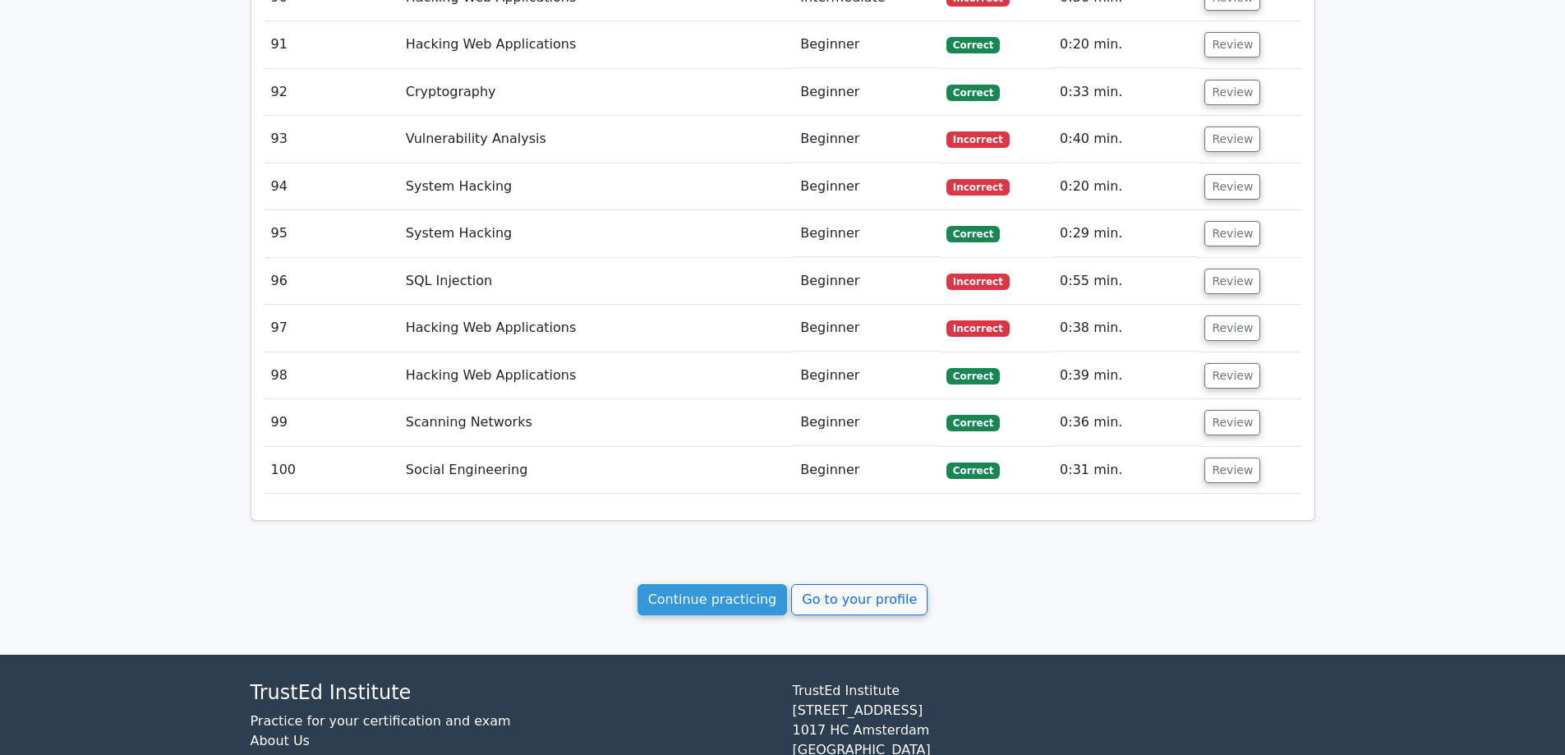
scroll to position [5752, 0]
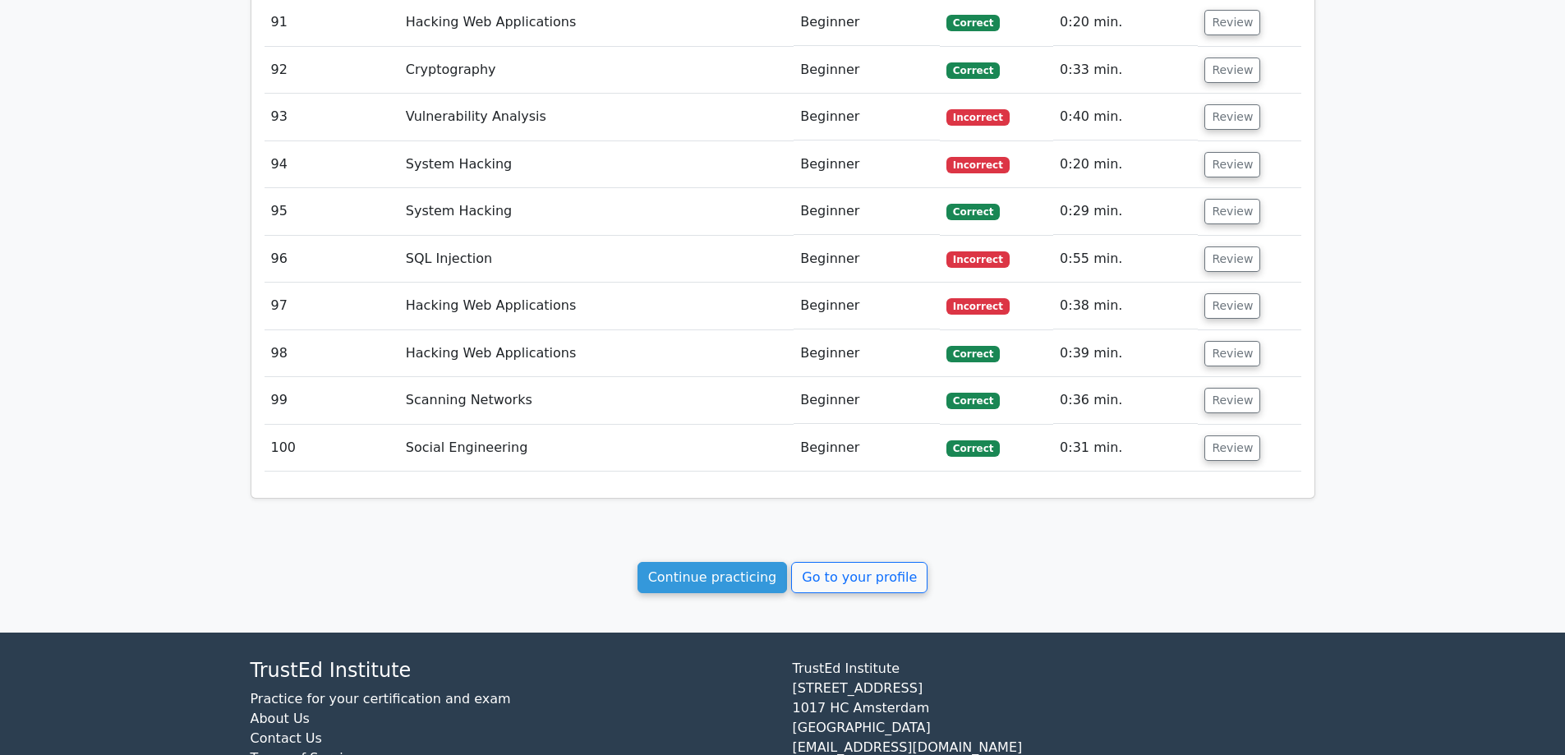
drag, startPoint x: 267, startPoint y: 51, endPoint x: 1116, endPoint y: 455, distance: 940.2
copy div "Quick Statistics 72 min Time Taken 61/100 Correct Answers 39/100 Incorrect Answ…"
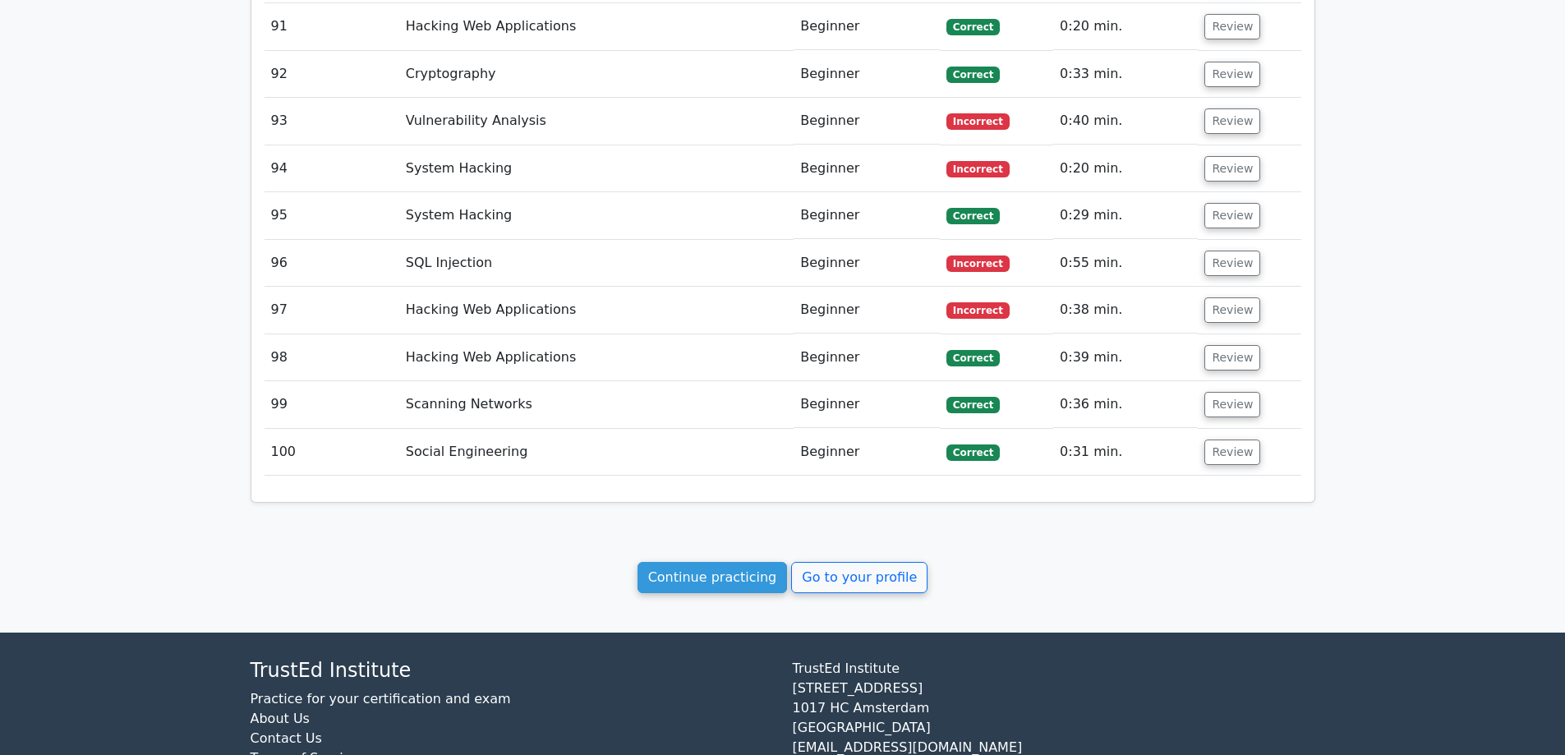
drag, startPoint x: 215, startPoint y: 482, endPoint x: 206, endPoint y: 487, distance: 10.3
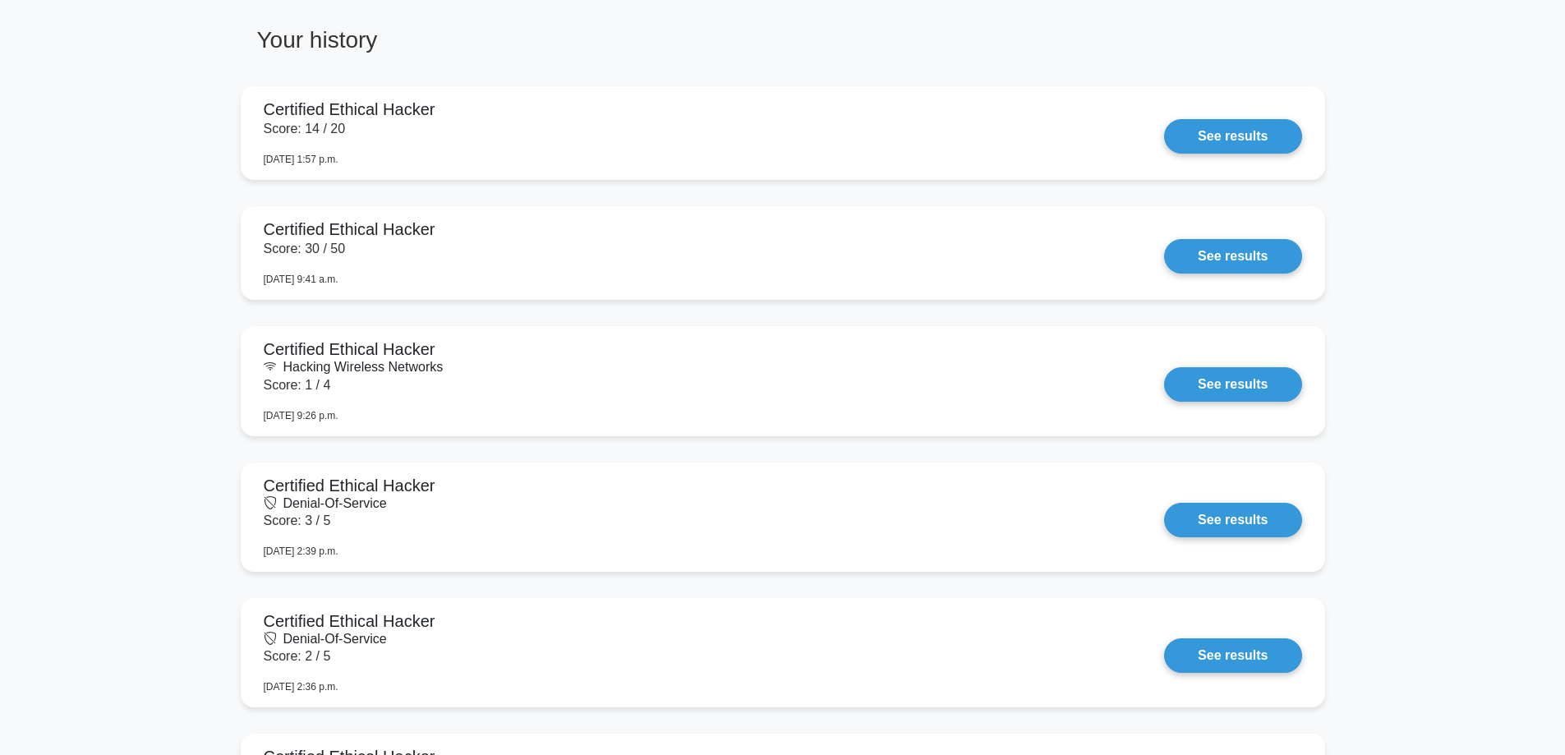
scroll to position [879, 0]
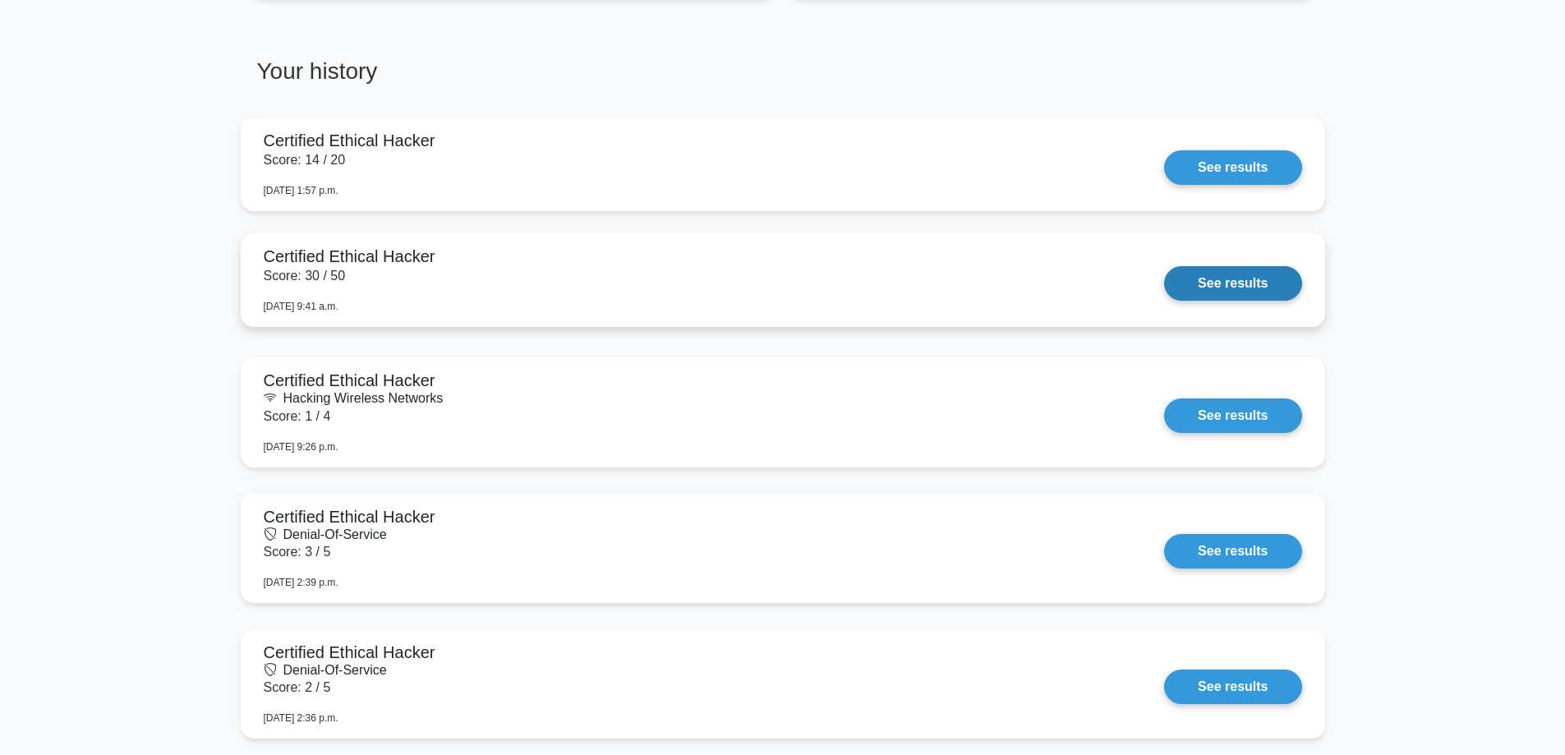
click at [1164, 287] on link "See results" at bounding box center [1232, 283] width 137 height 35
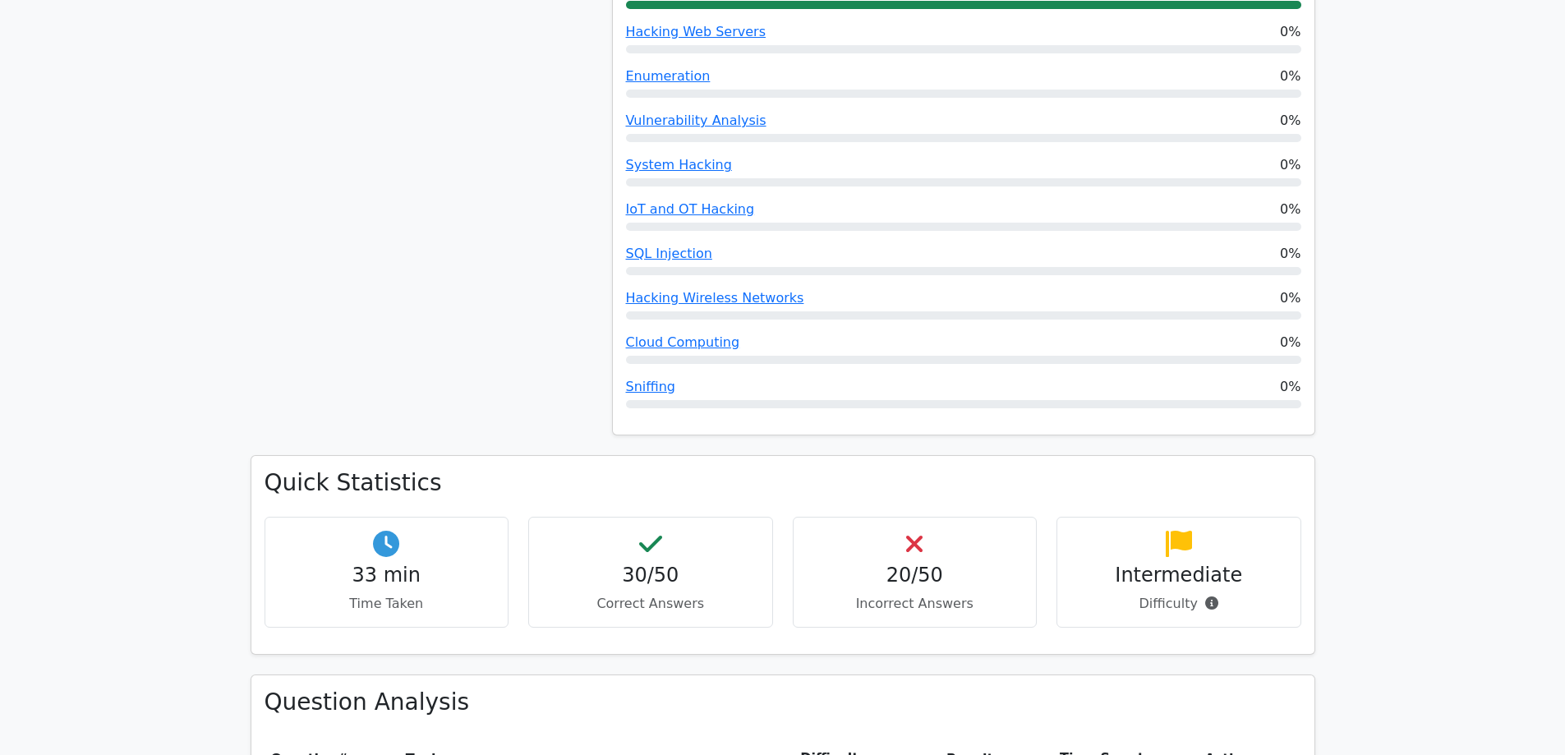
scroll to position [904, 0]
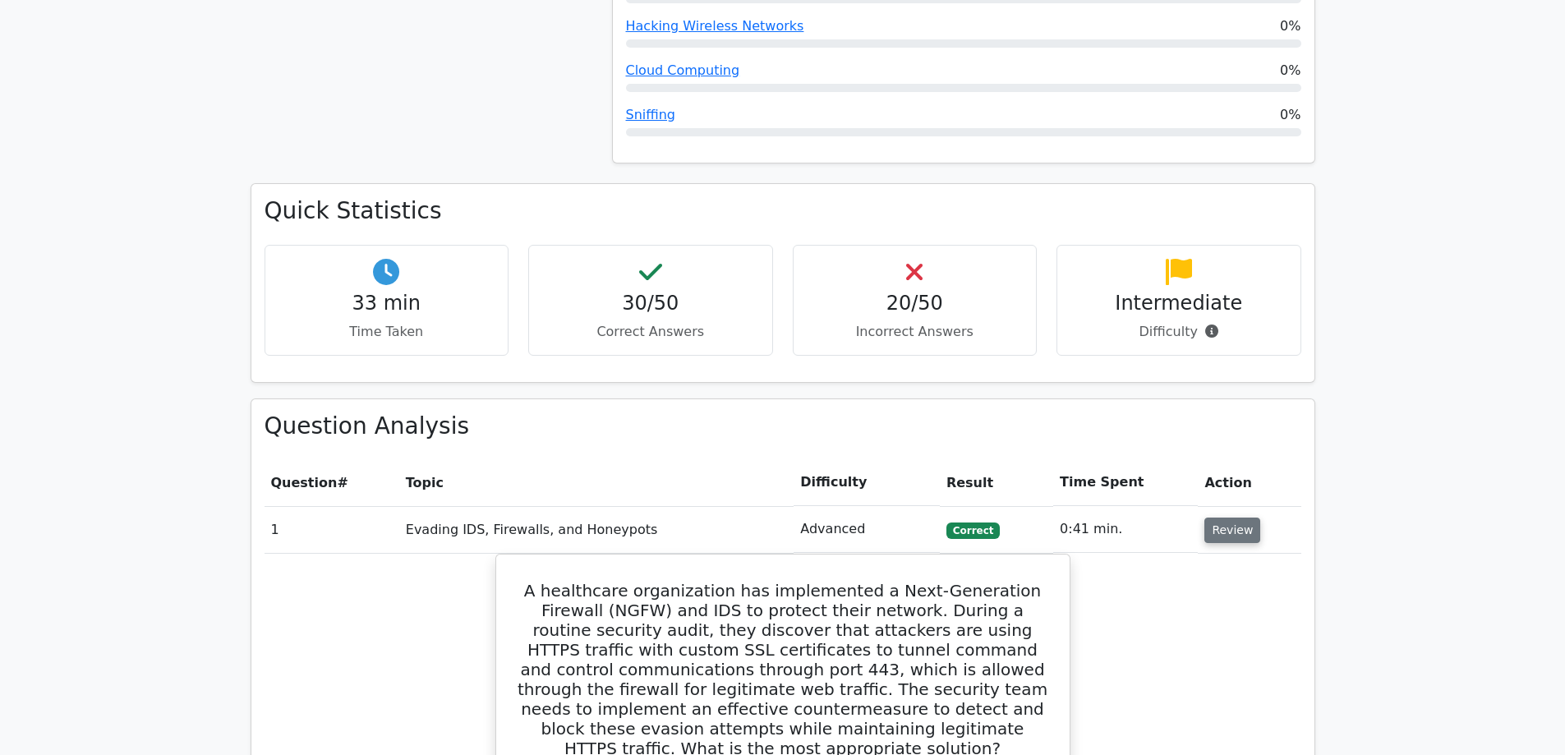
click at [1224, 532] on button "Review" at bounding box center [1233, 530] width 56 height 25
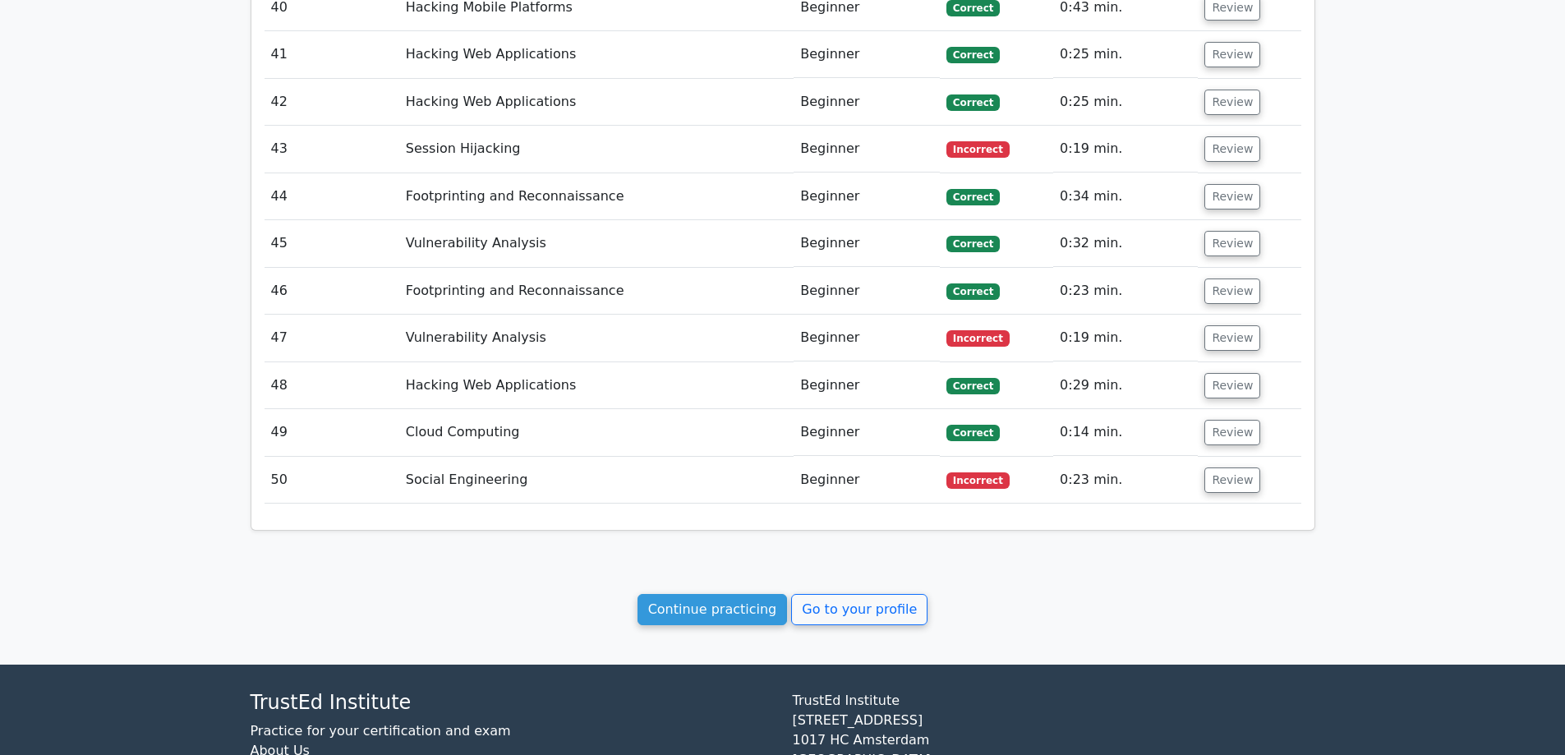
scroll to position [3287, 0]
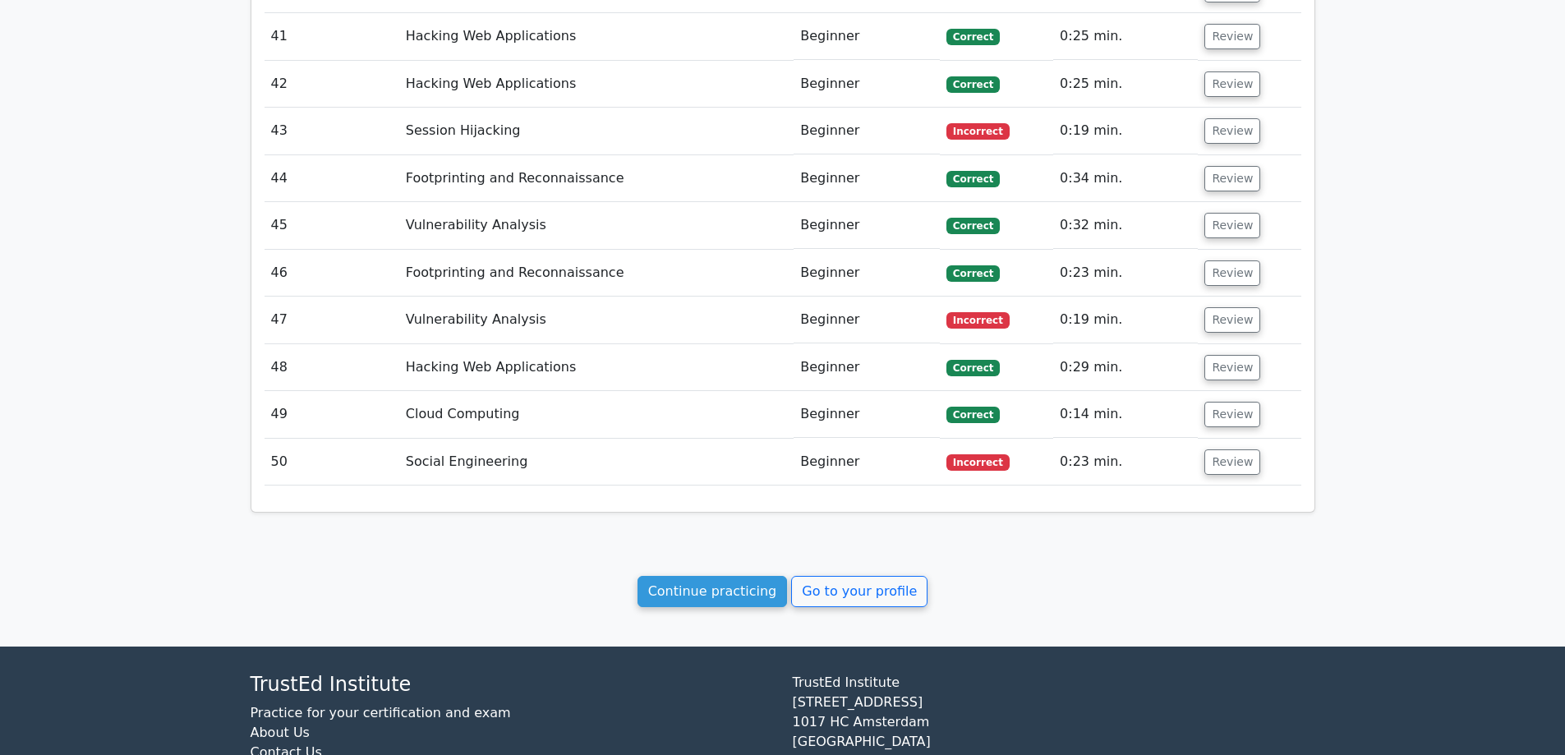
drag, startPoint x: 265, startPoint y: 191, endPoint x: 1122, endPoint y: 472, distance: 901.2
copy div "Quick Statistics 33 min Time Taken 30/50 Correct Answers 20/50 Incorrect Answer…"
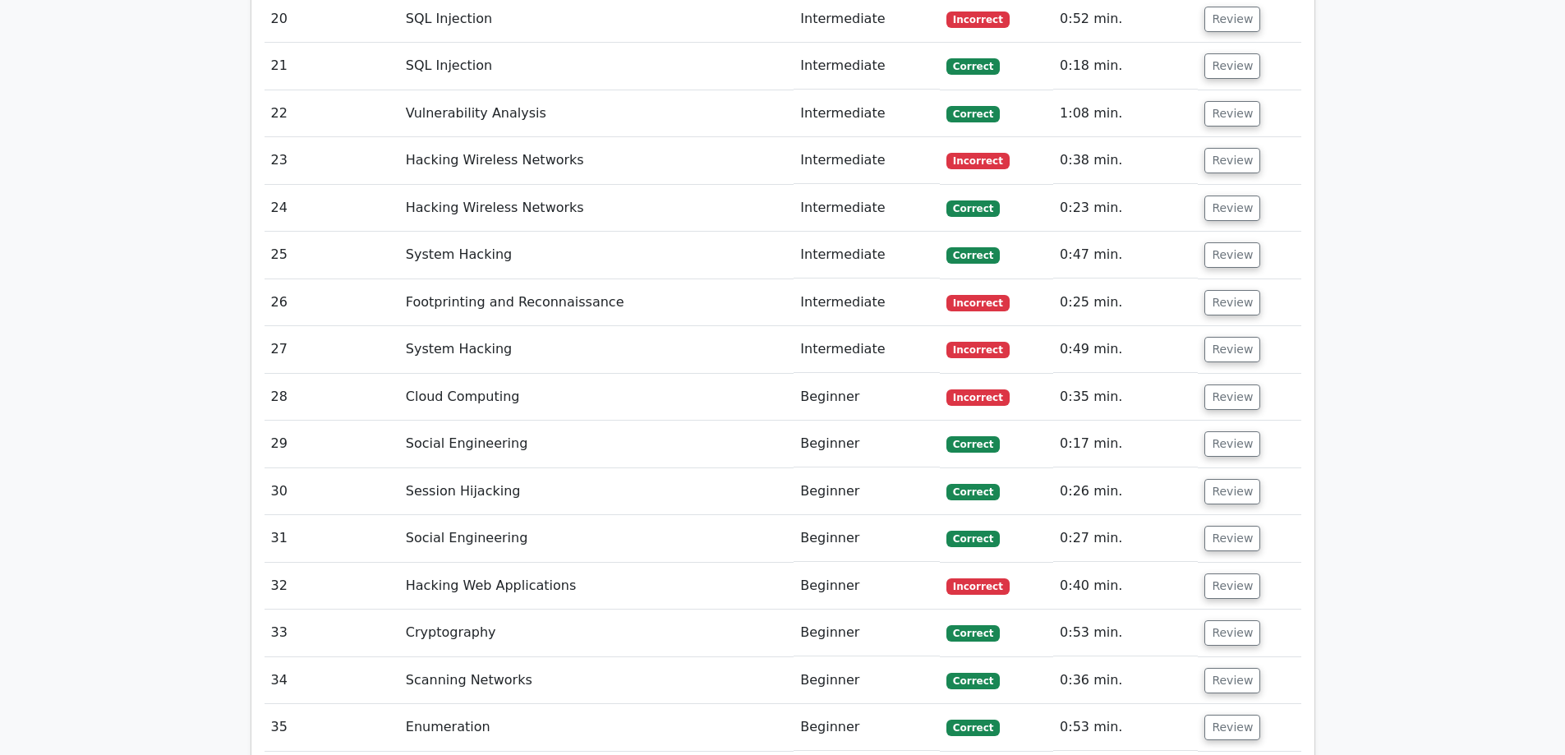
scroll to position [2301, 0]
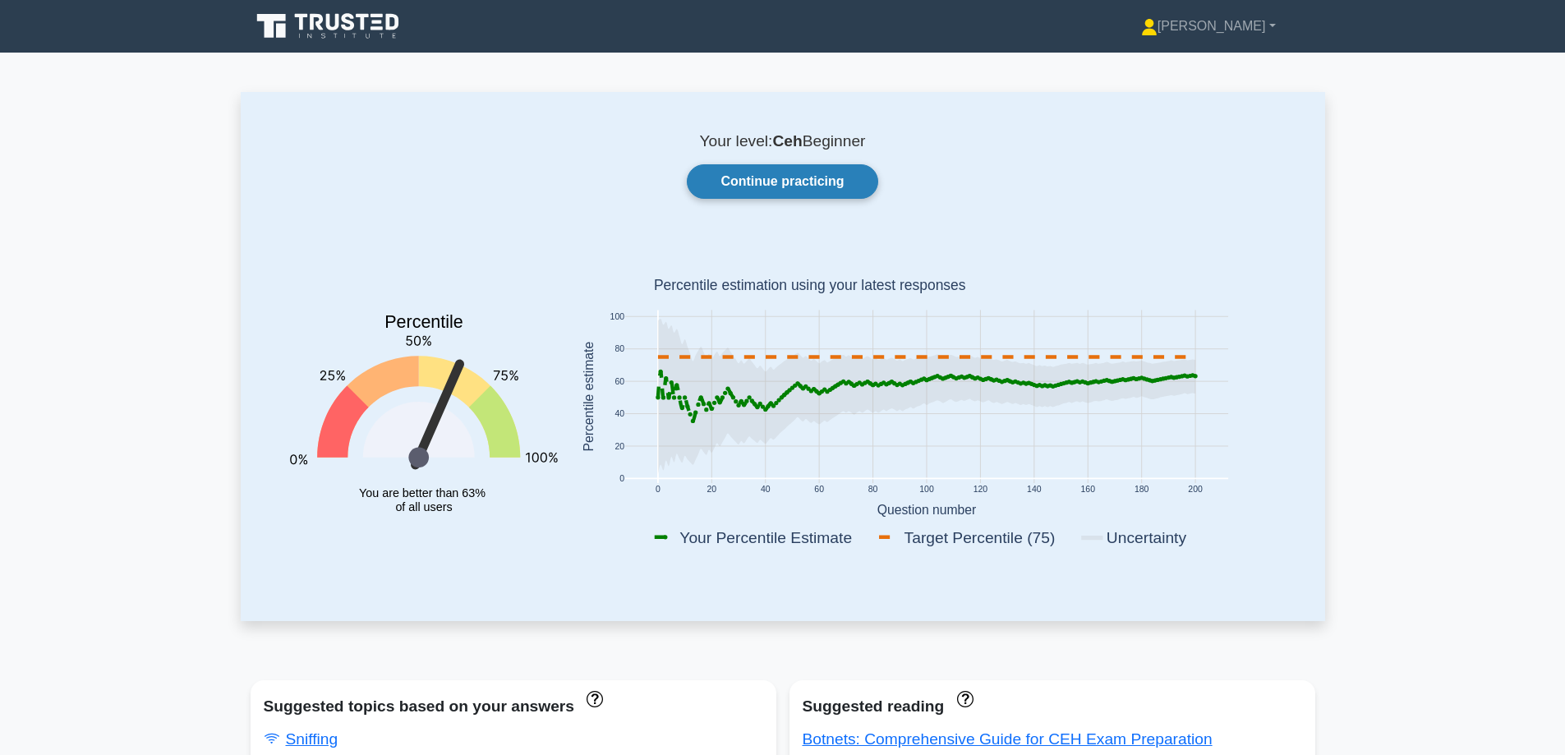
click at [799, 182] on link "Continue practicing" at bounding box center [782, 181] width 191 height 35
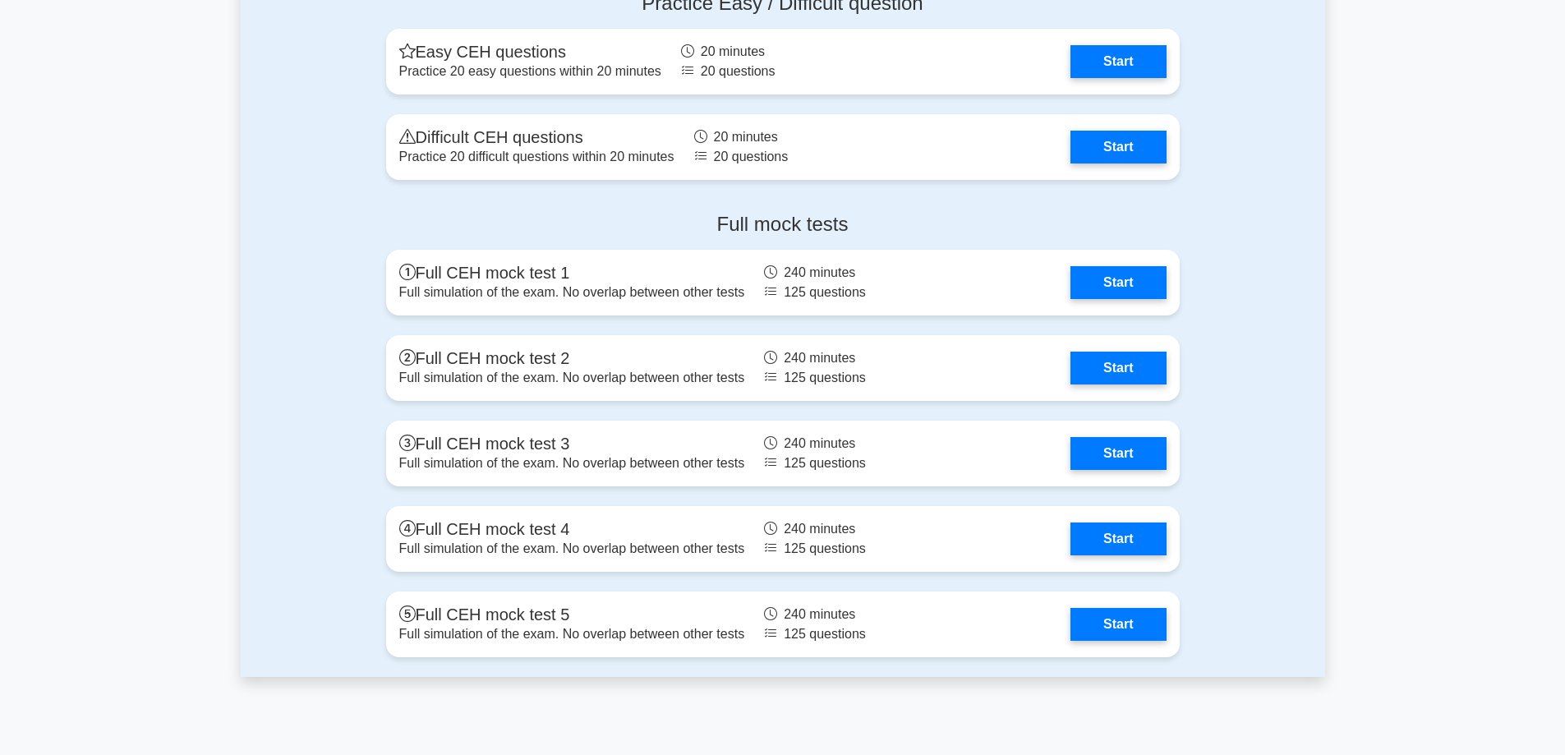
scroll to position [3070, 0]
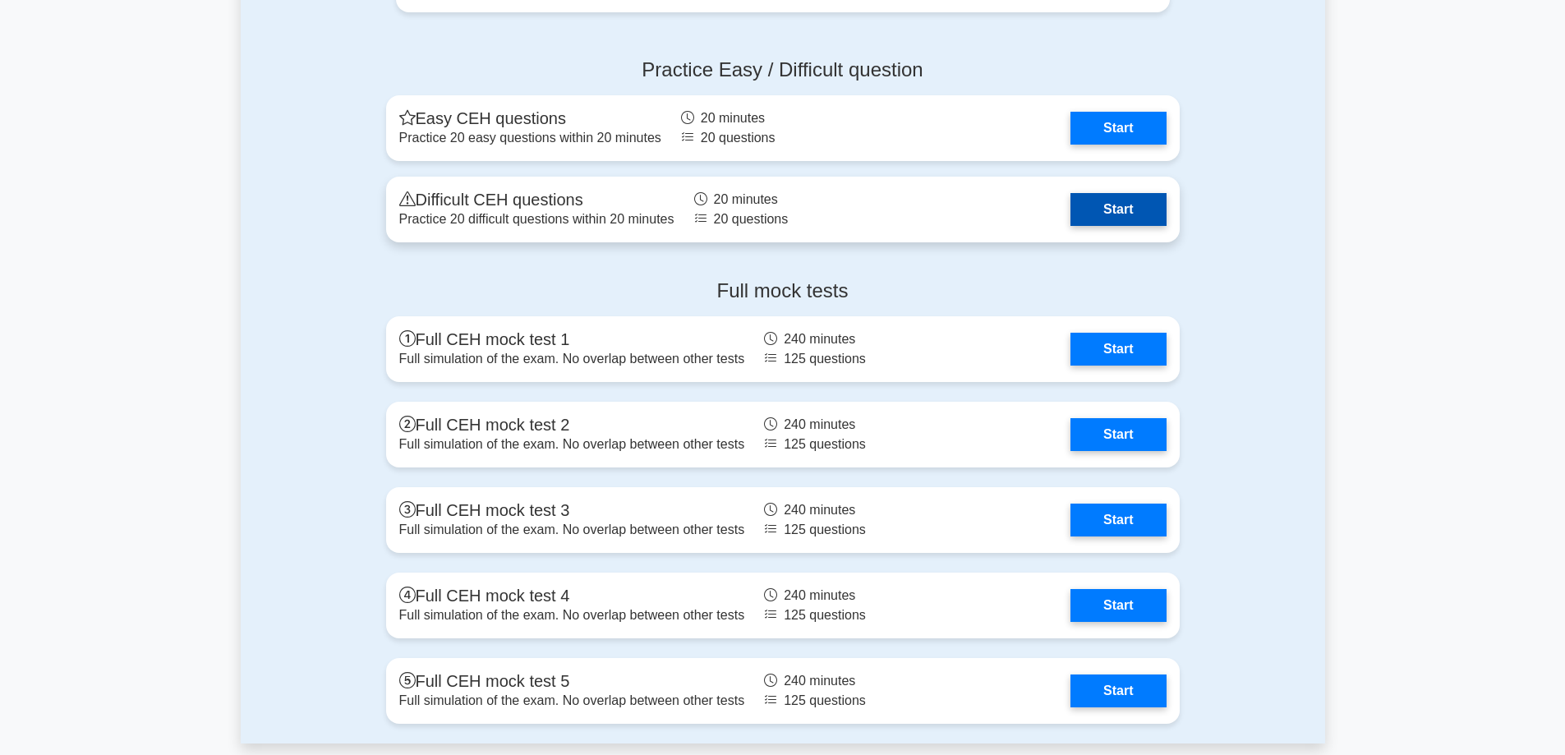
click at [1071, 218] on link "Start" at bounding box center [1118, 209] width 95 height 33
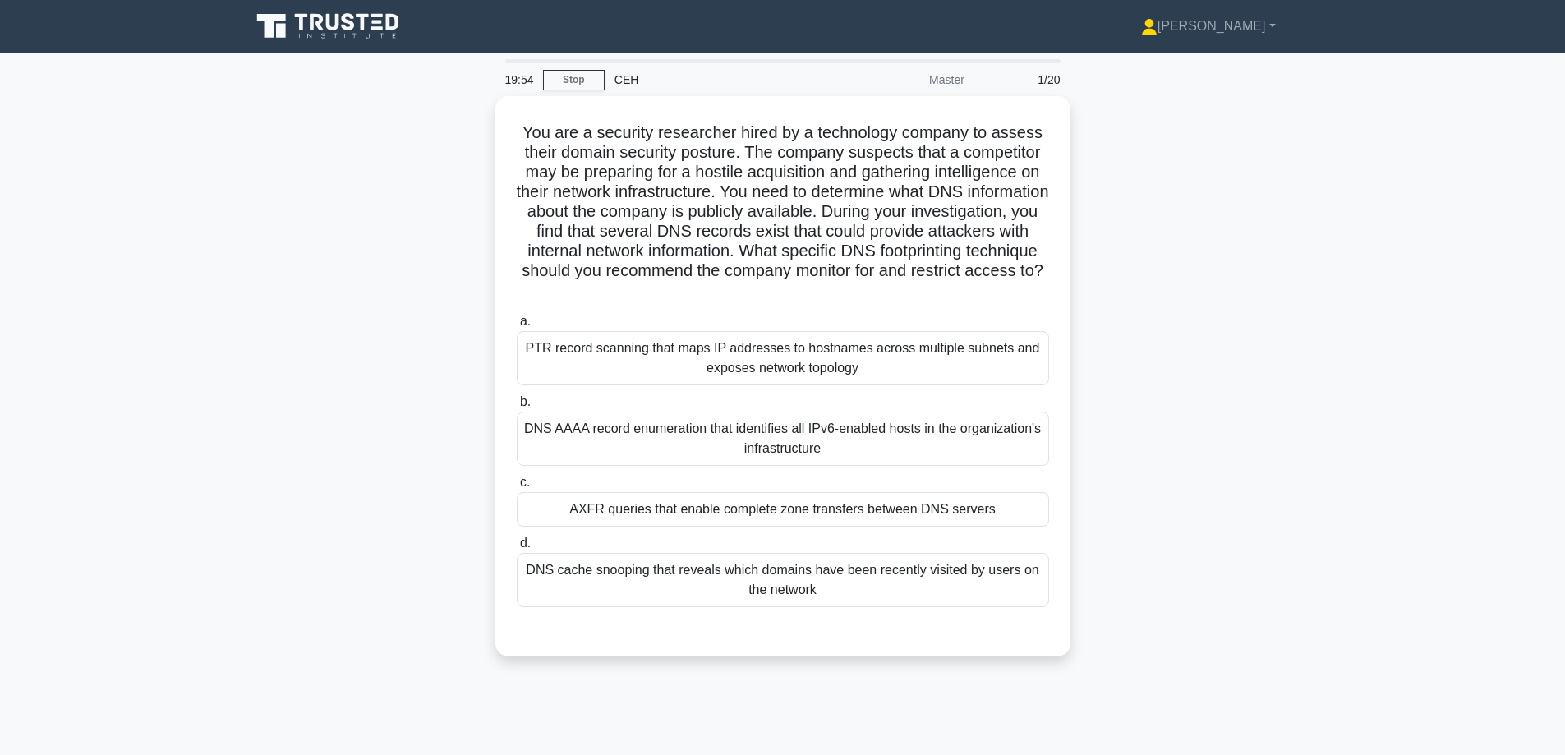
click at [1372, 349] on main "19:54 Stop CEH Master 1/20 You are a security researcher hired by a technology …" at bounding box center [782, 470] width 1565 height 835
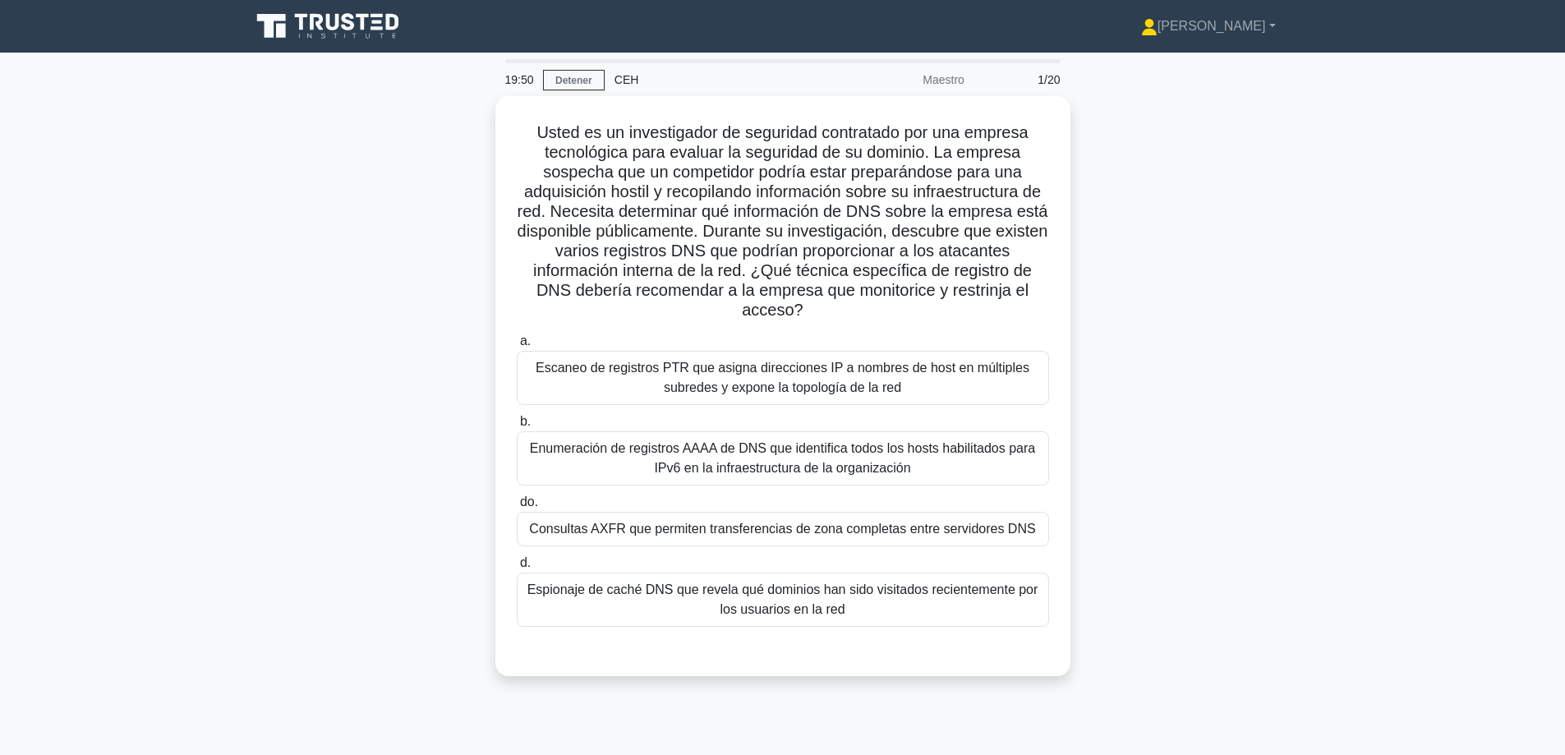
click at [1250, 282] on div "Usted es un investigador de seguridad contratado por una empresa tecnológica pa…" at bounding box center [783, 396] width 1085 height 600
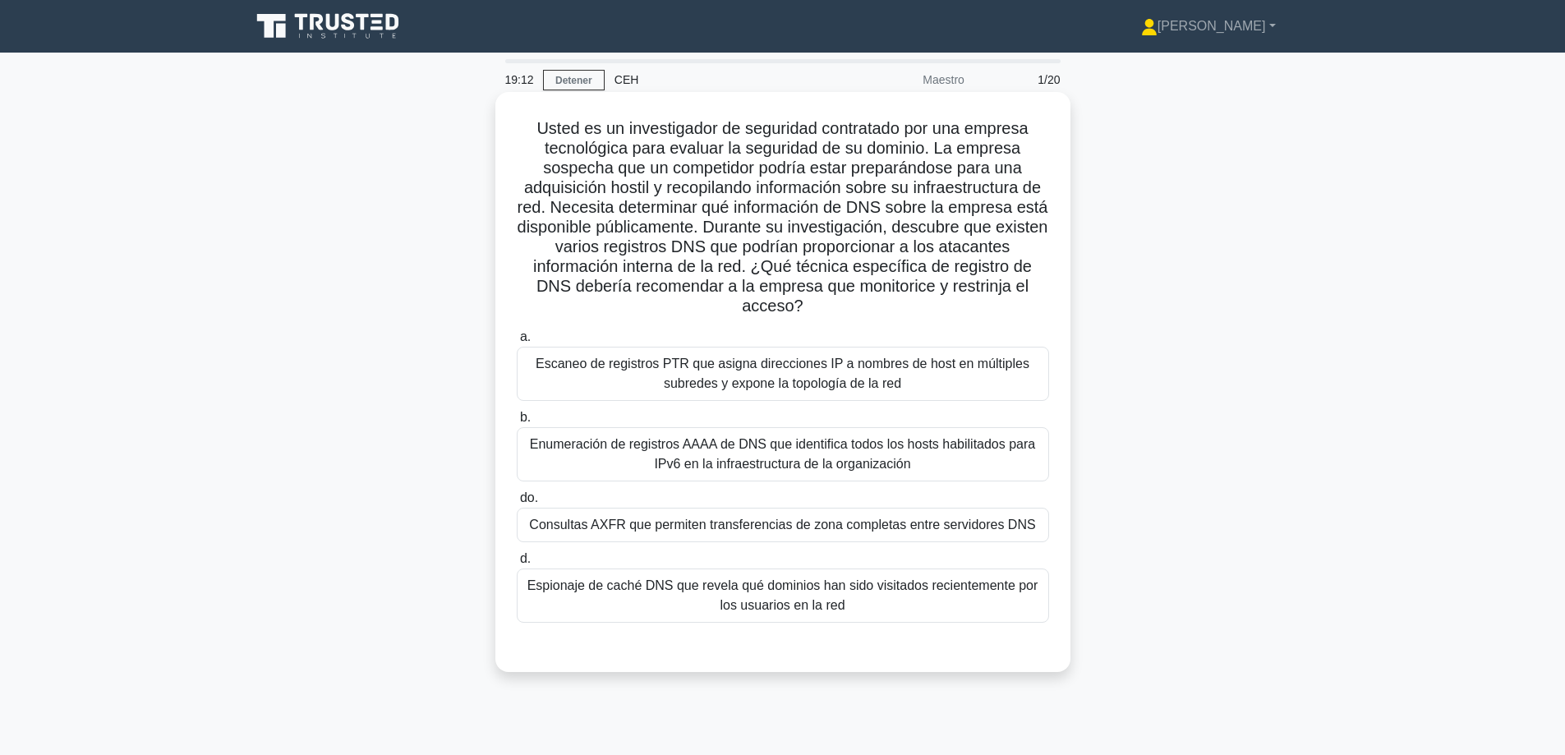
click at [841, 374] on font "Escaneo de registros PTR que asigna direcciones IP a nombres de host en múltipl…" at bounding box center [783, 373] width 518 height 39
click at [517, 343] on input "a. Escaneo de registros PTR que asigna direcciones IP a nombres de host en múlt…" at bounding box center [517, 337] width 0 height 11
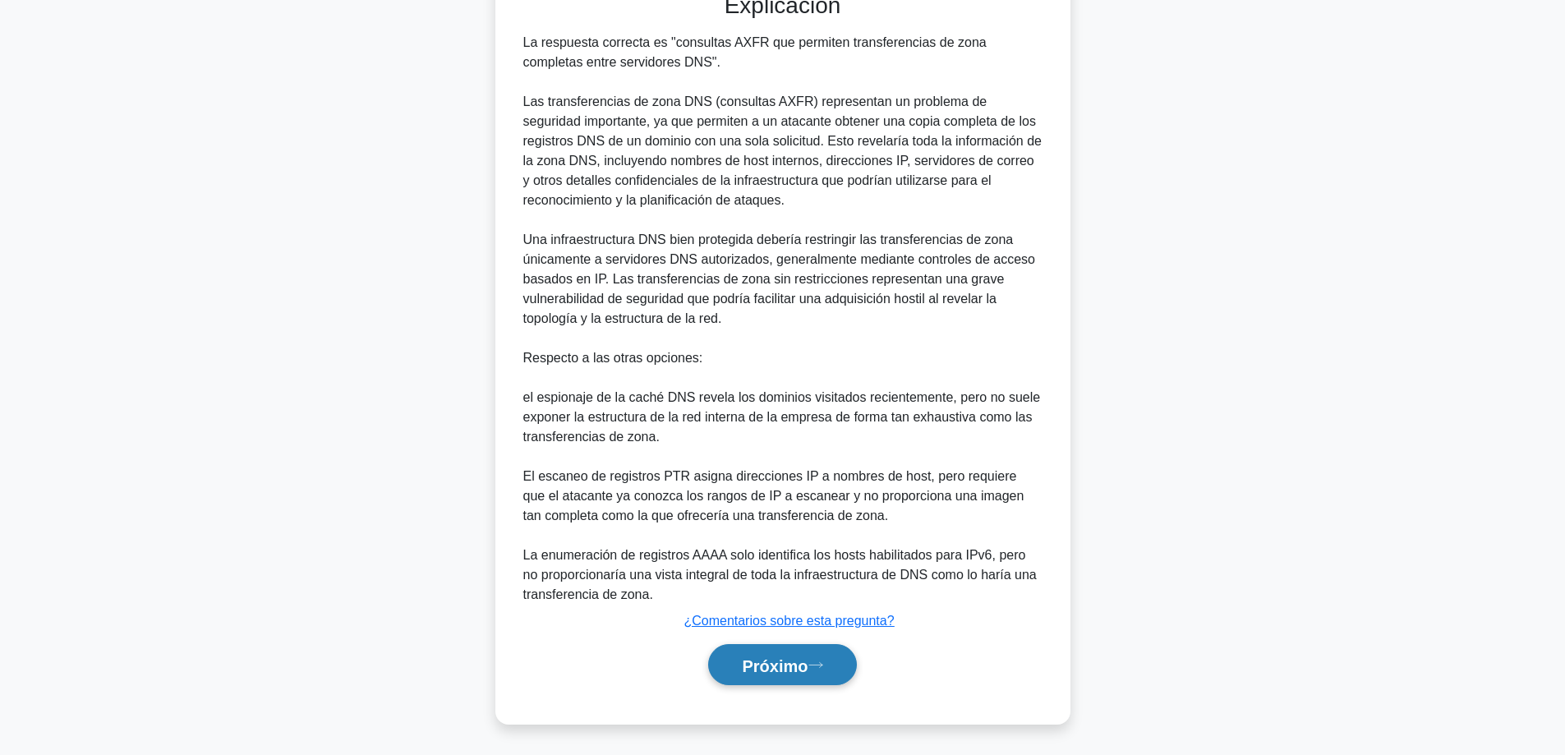
click at [754, 663] on font "Próximo" at bounding box center [775, 666] width 66 height 18
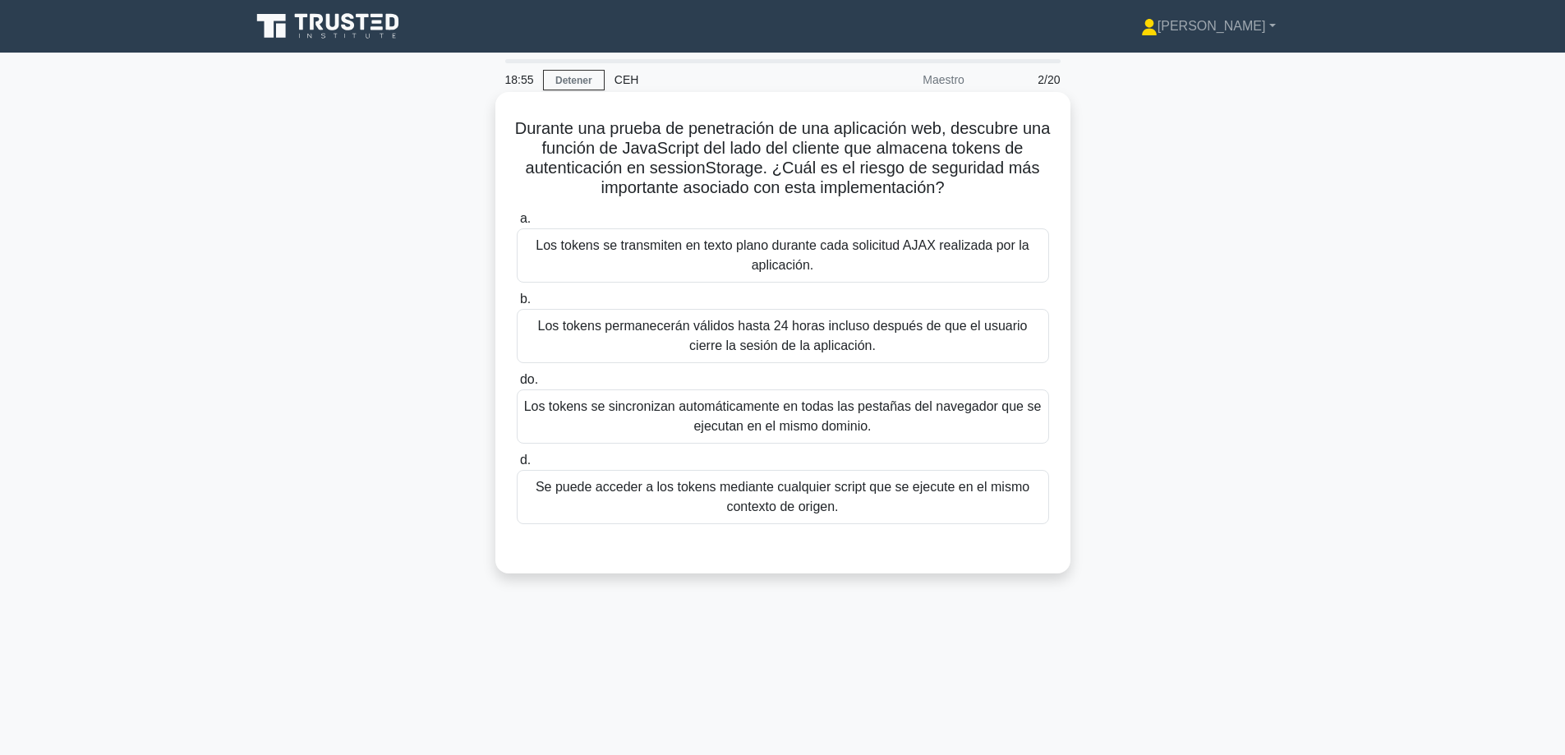
click at [639, 246] on font "Los tokens se transmiten en texto plano durante cada solicitud AJAX realizada p…" at bounding box center [782, 255] width 493 height 34
click at [517, 224] on input "a. Los tokens se transmiten en texto plano durante cada solicitud AJAX realizad…" at bounding box center [517, 219] width 0 height 11
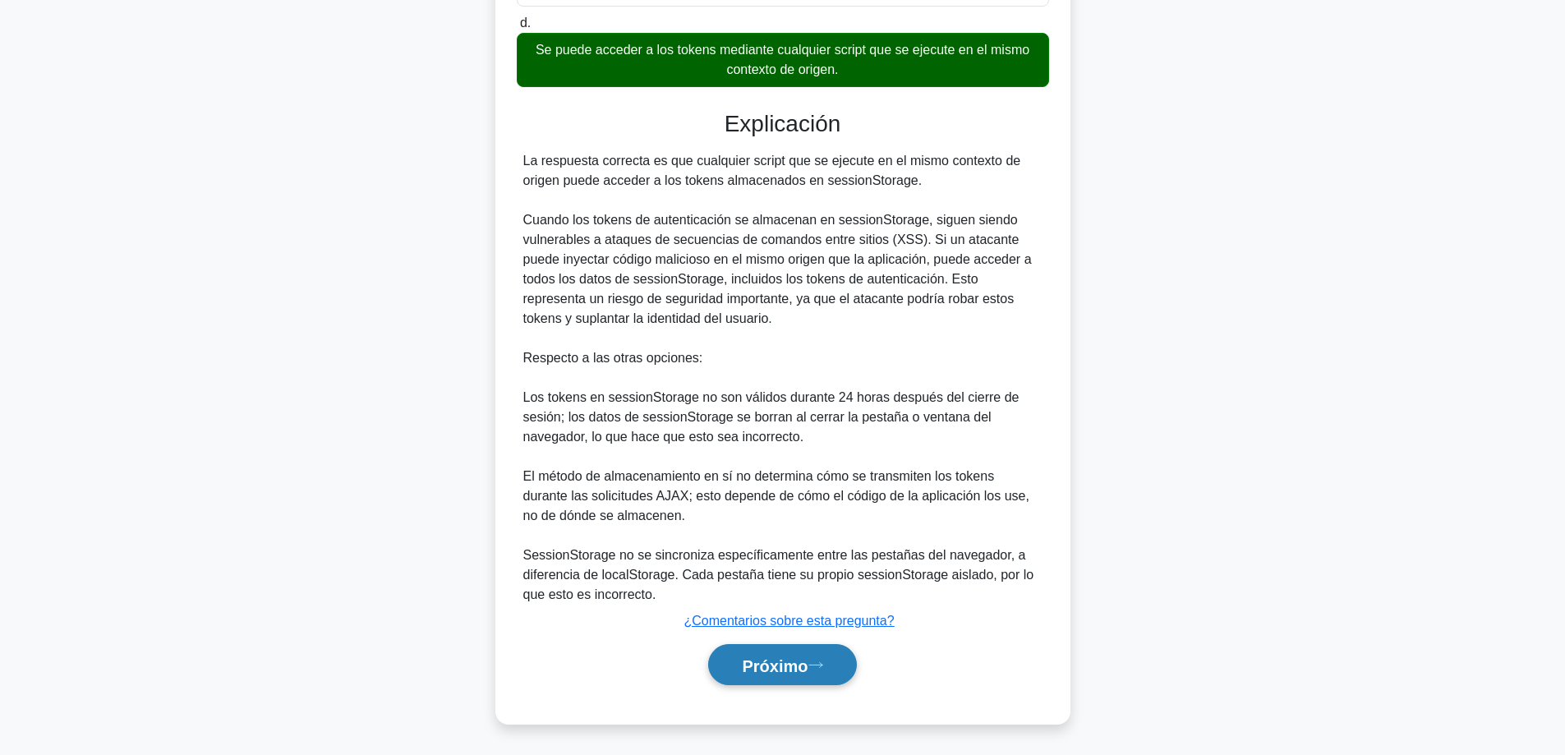
click at [794, 664] on font "Próximo" at bounding box center [775, 666] width 66 height 18
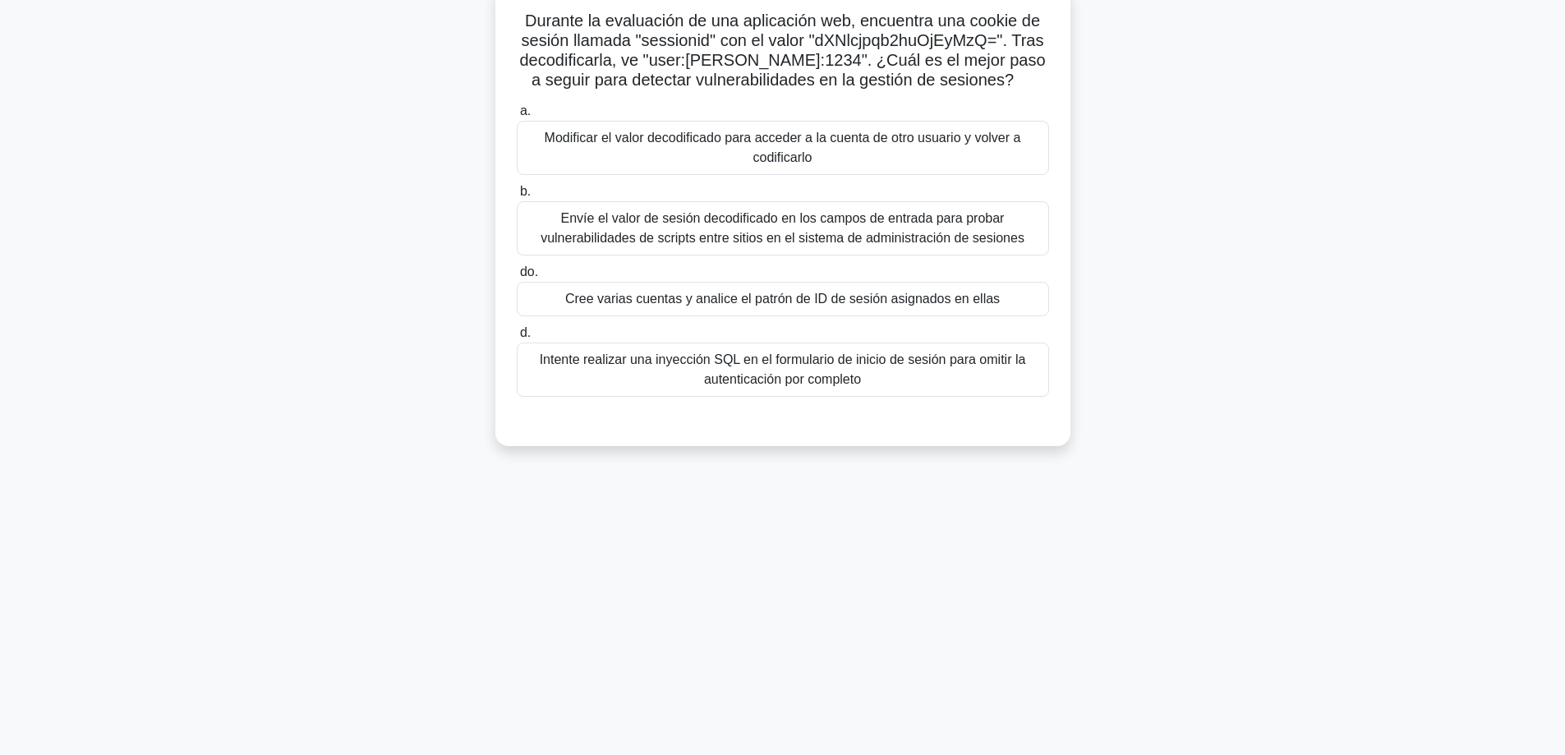
scroll to position [50, 0]
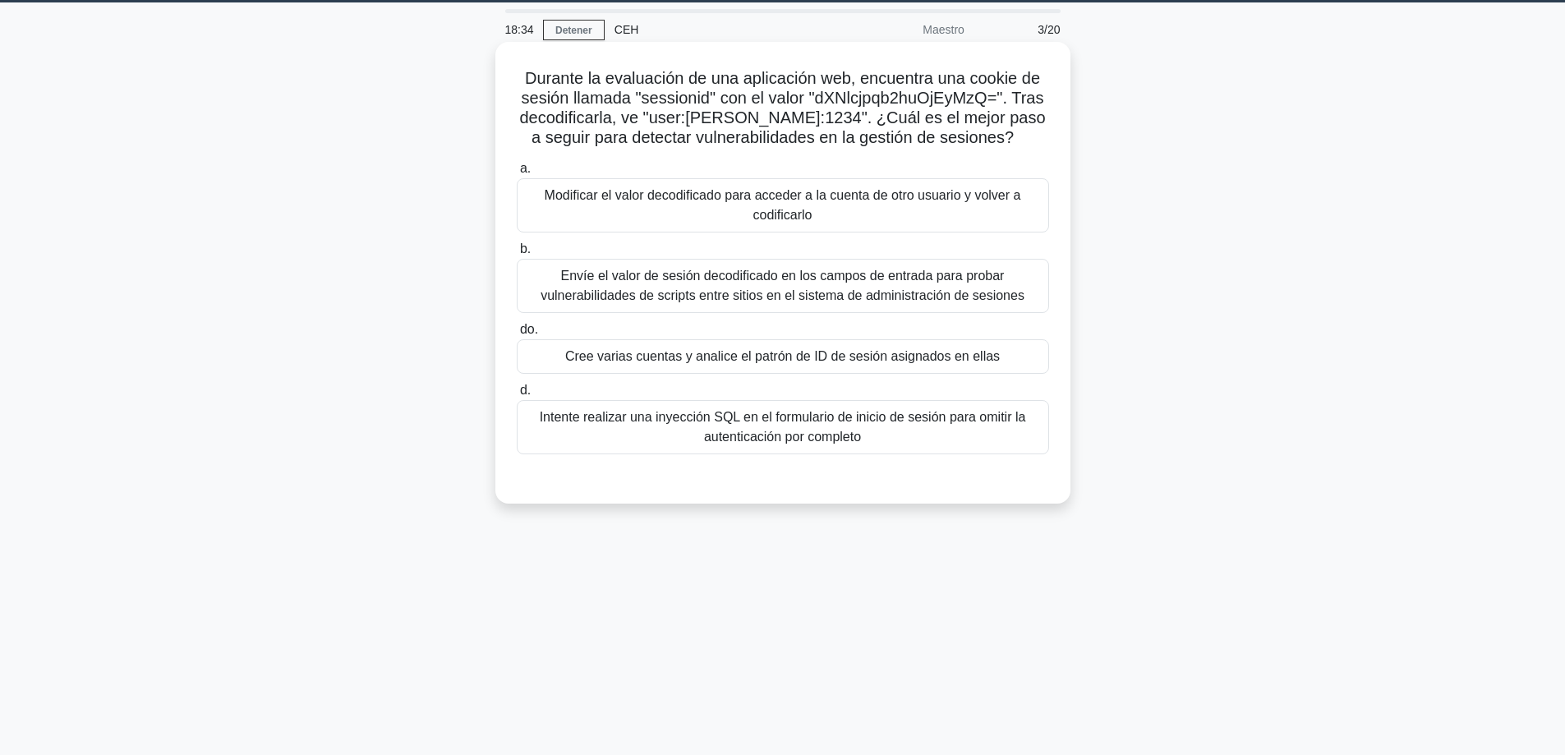
click at [993, 359] on font "Cree varias cuentas y analice el patrón de ID de sesión asignados en ellas" at bounding box center [782, 356] width 435 height 14
click at [517, 335] on input "do. Cree varias cuentas y analice el patrón de ID de sesión asignados en ellas" at bounding box center [517, 330] width 0 height 11
